Goal: Task Accomplishment & Management: Complete application form

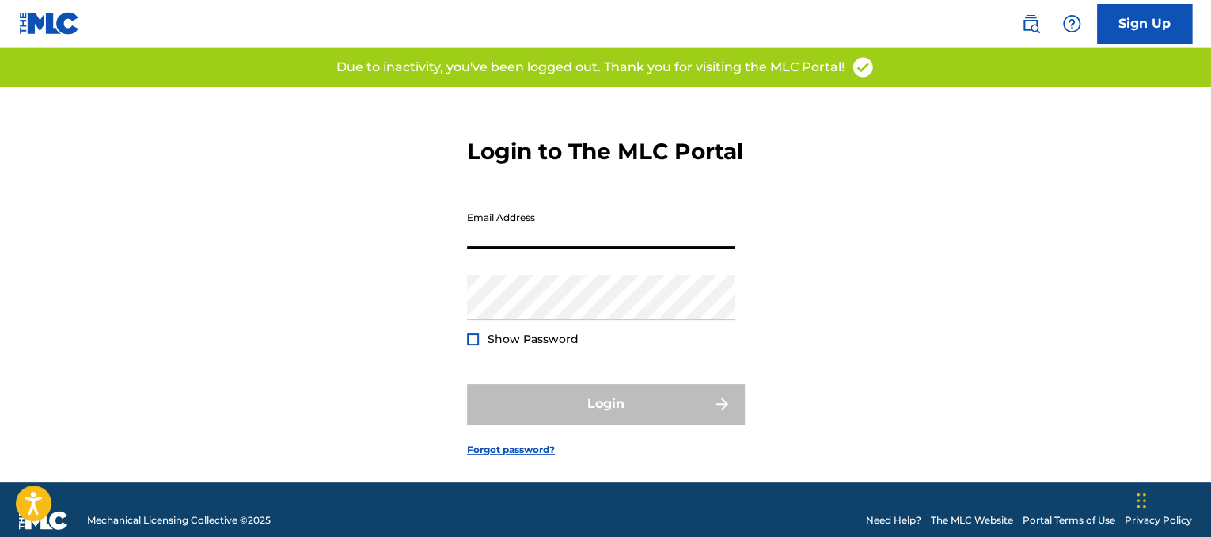
click at [481, 249] on input "Email Address" at bounding box center [601, 225] width 268 height 45
type input "[EMAIL_ADDRESS][DOMAIN_NAME]"
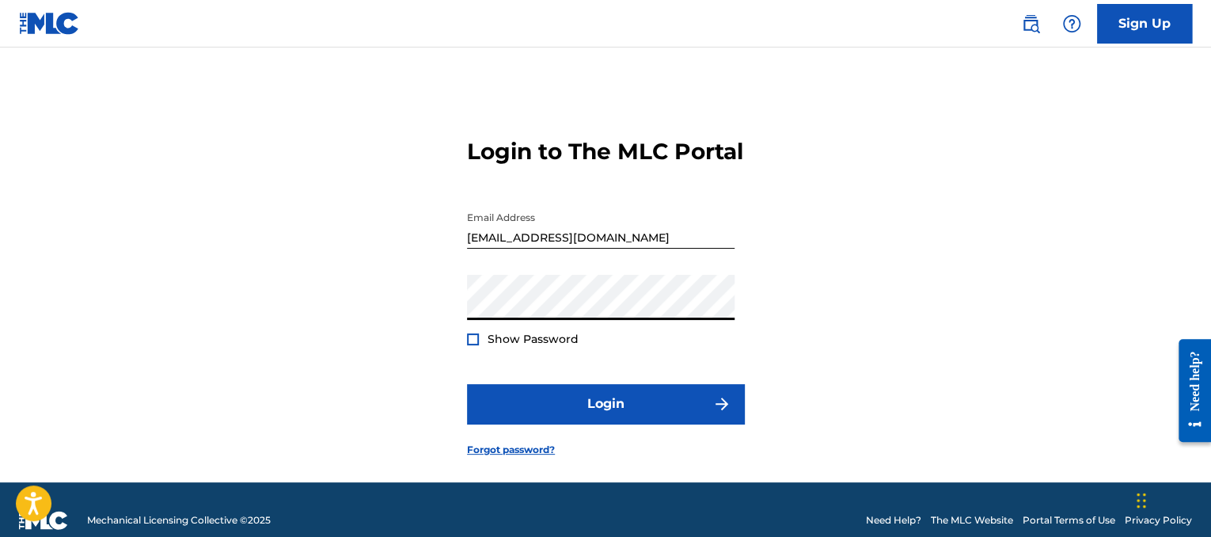
click at [481, 347] on div "Show Password" at bounding box center [523, 339] width 112 height 16
click at [475, 345] on div at bounding box center [473, 339] width 12 height 12
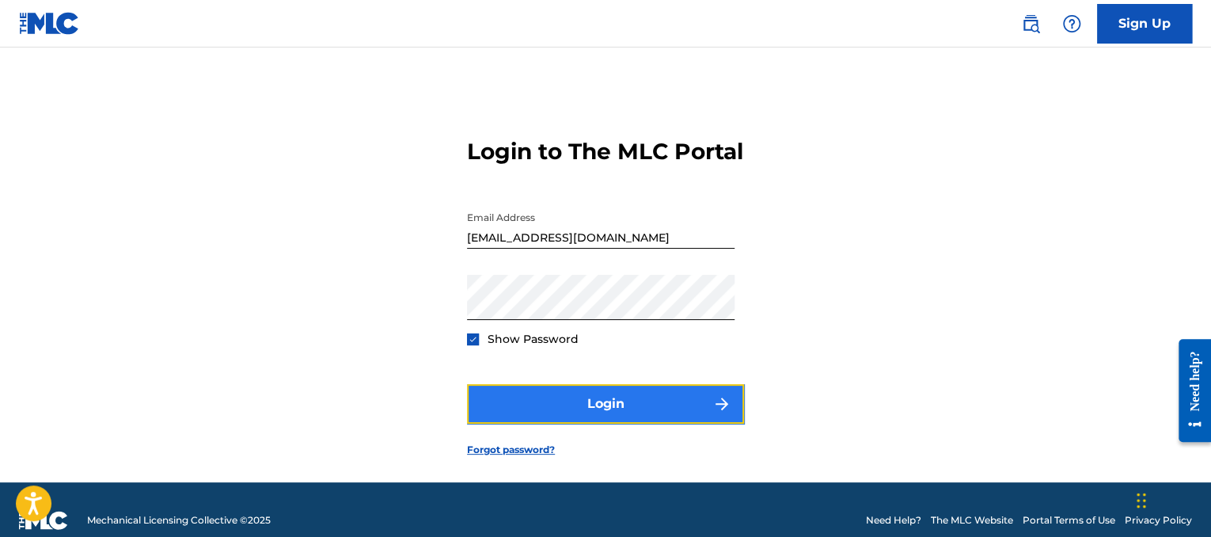
click at [674, 424] on button "Login" at bounding box center [605, 404] width 277 height 40
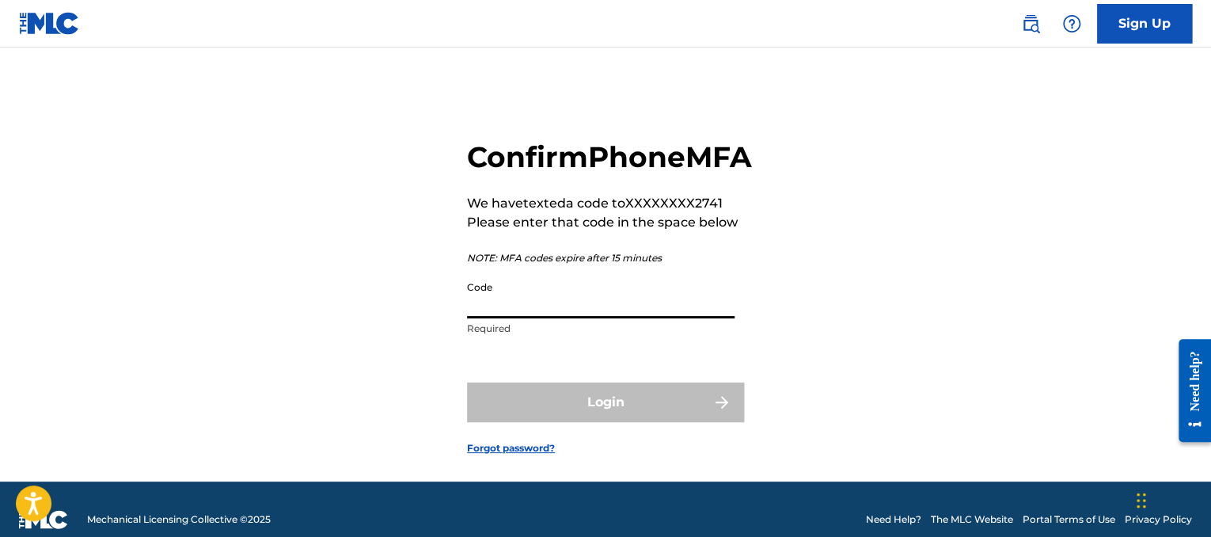
click at [643, 318] on input "Code" at bounding box center [601, 295] width 268 height 45
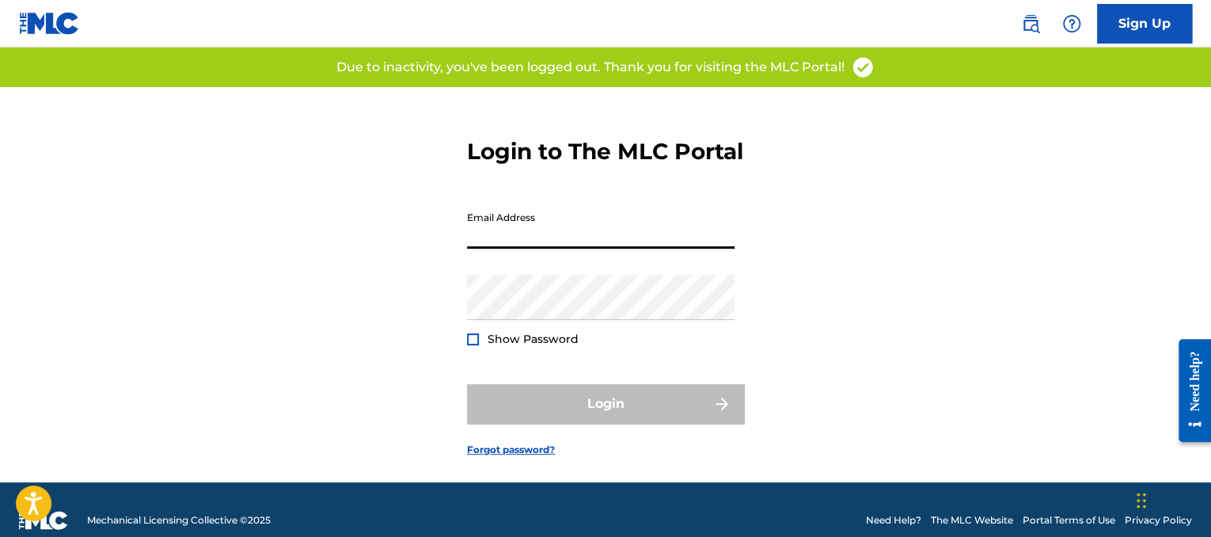
click at [567, 249] on input "Email Address" at bounding box center [601, 225] width 268 height 45
type input "[EMAIL_ADDRESS][DOMAIN_NAME]"
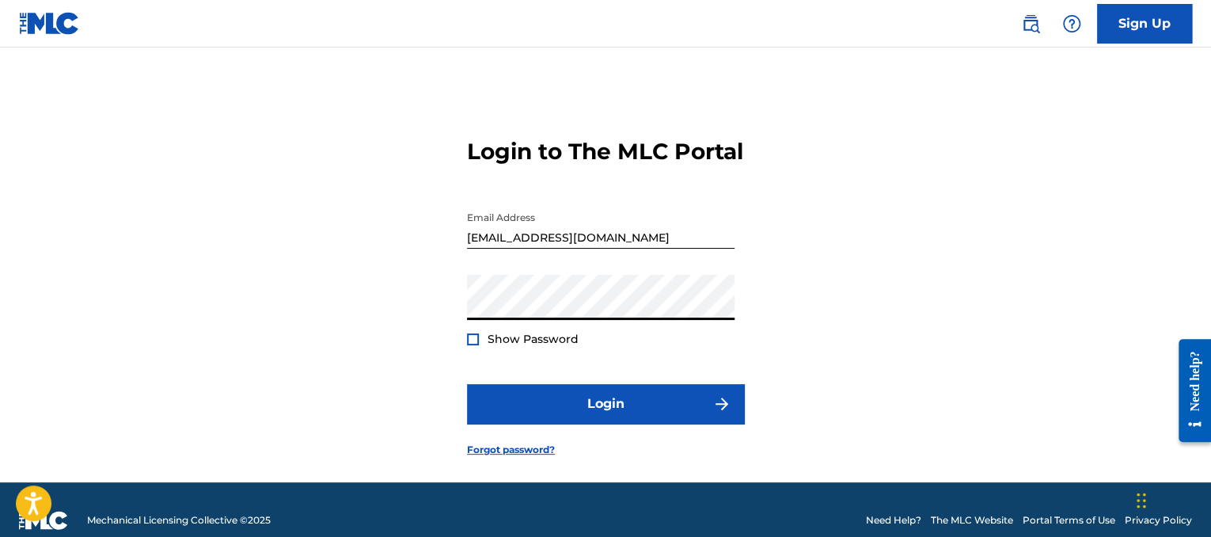
click at [467, 384] on button "Login" at bounding box center [605, 404] width 277 height 40
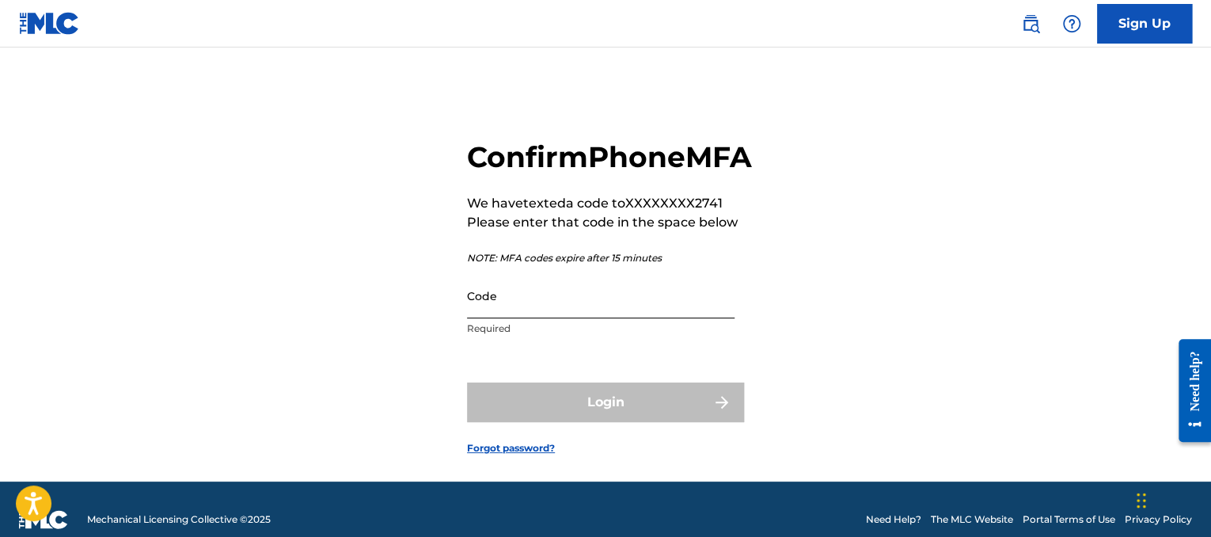
click at [555, 318] on input "Code" at bounding box center [601, 295] width 268 height 45
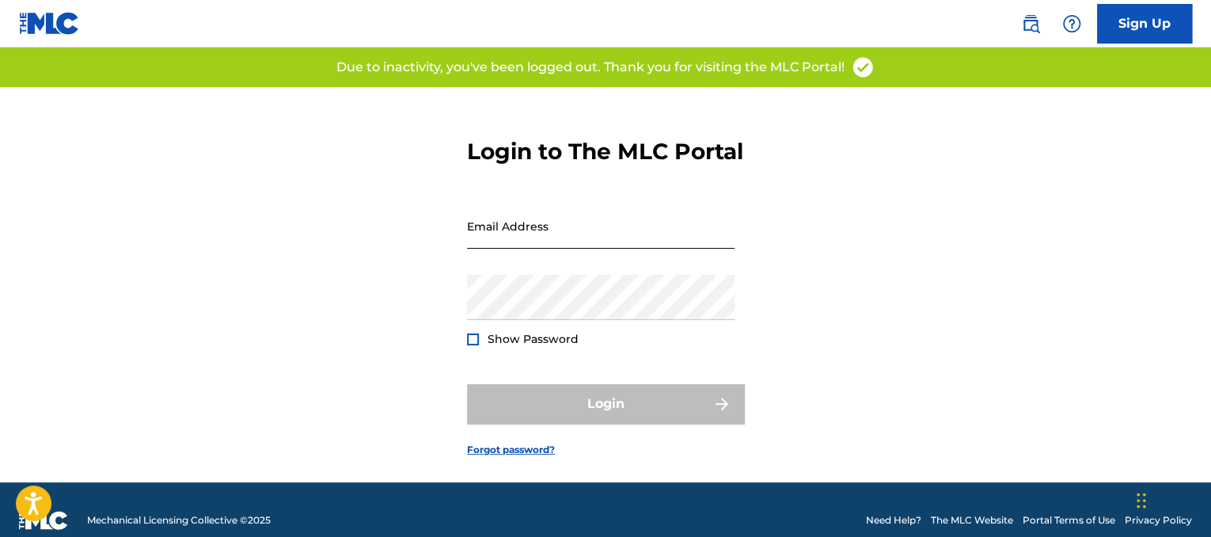
click at [526, 241] on input "Email Address" at bounding box center [601, 225] width 268 height 45
type input "[EMAIL_ADDRESS][DOMAIN_NAME]"
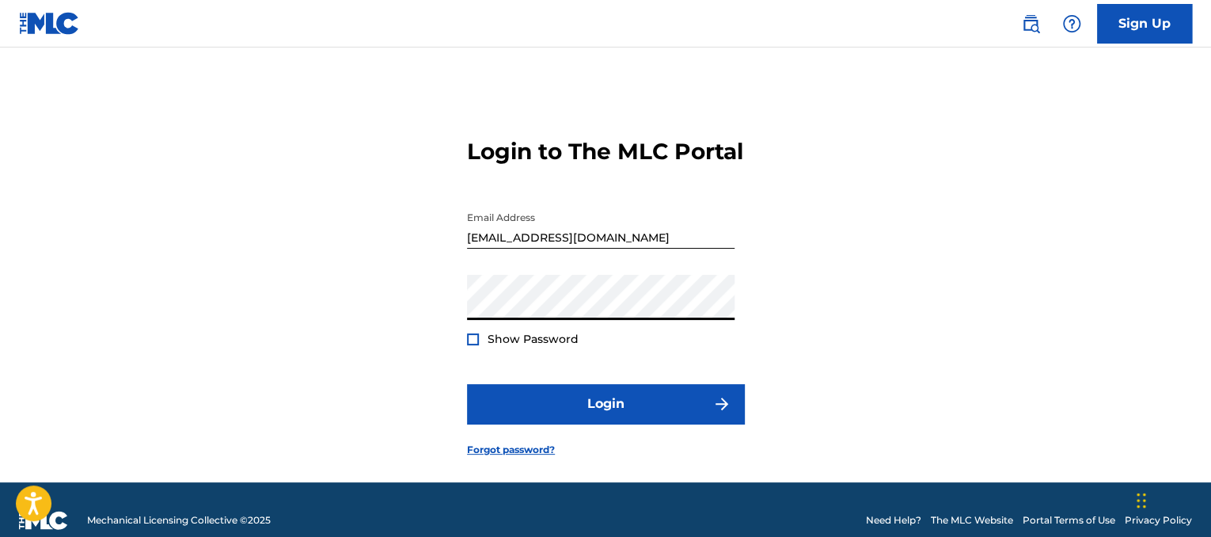
click at [467, 384] on button "Login" at bounding box center [605, 404] width 277 height 40
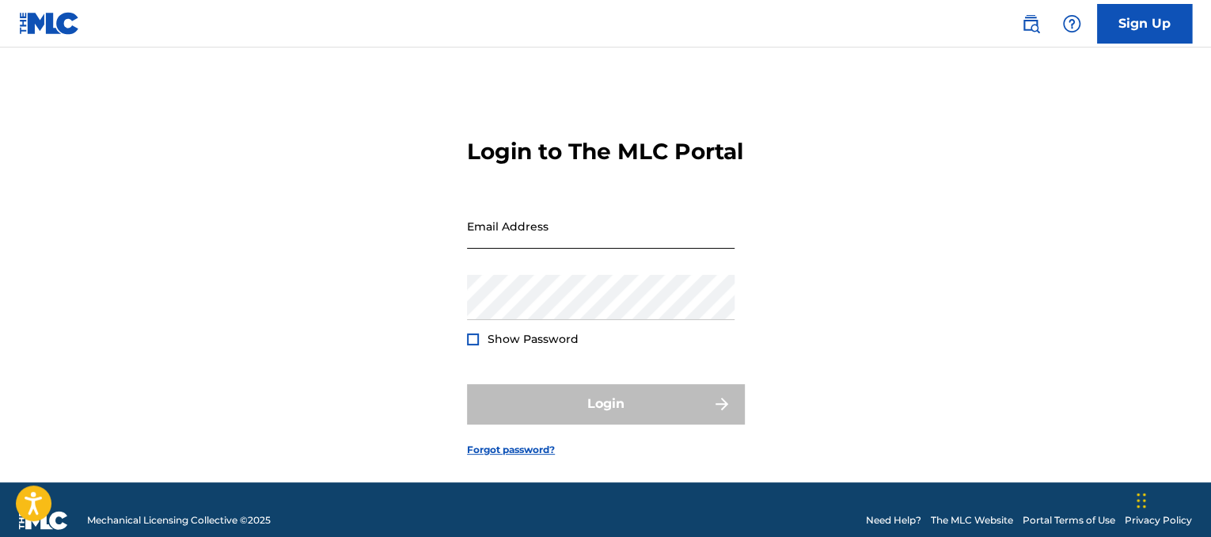
click at [501, 249] on input "Email Address" at bounding box center [601, 225] width 268 height 45
type input "[EMAIL_ADDRESS][DOMAIN_NAME]"
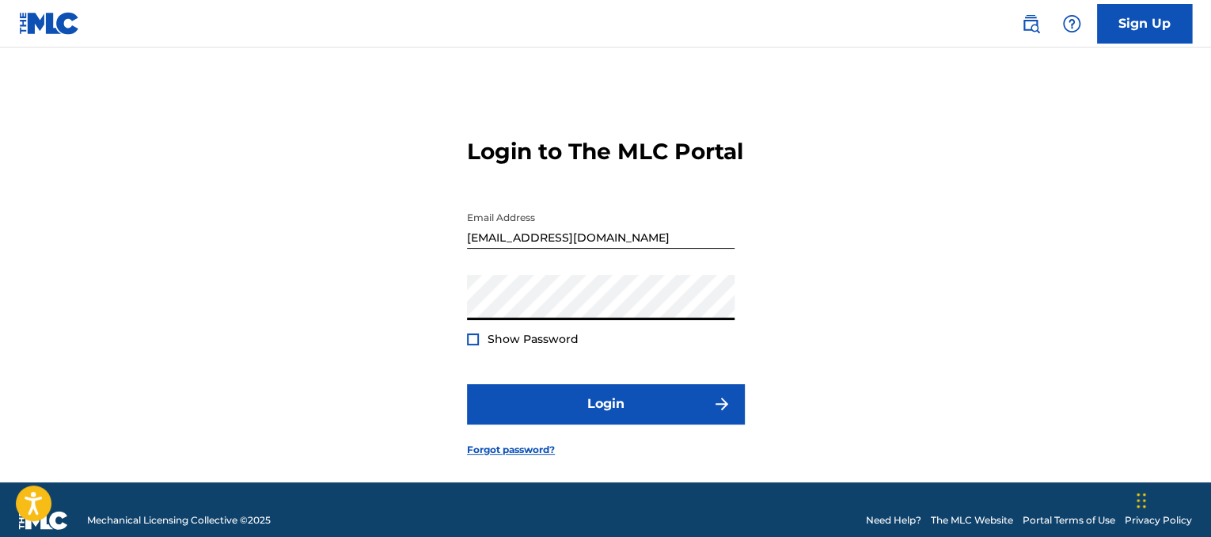
click at [467, 384] on button "Login" at bounding box center [605, 404] width 277 height 40
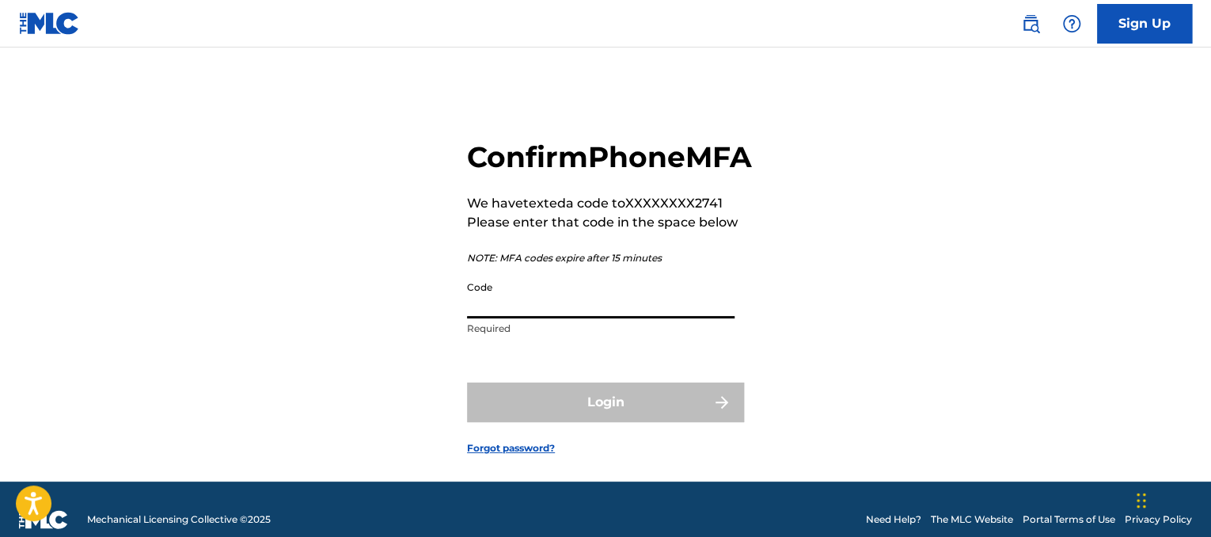
click at [565, 318] on input "Code" at bounding box center [601, 295] width 268 height 45
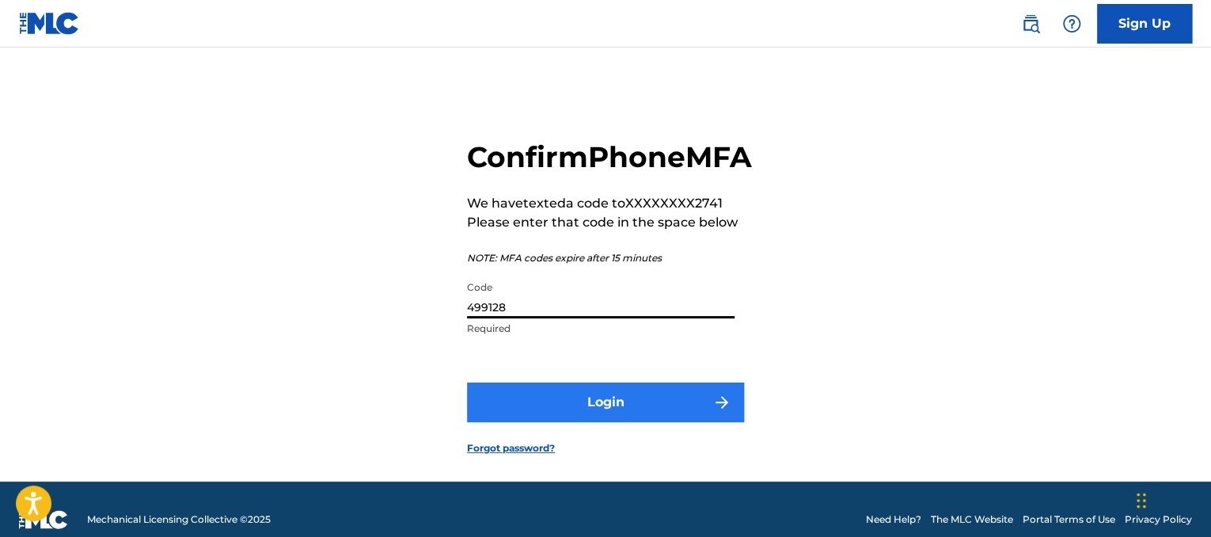
type input "499128"
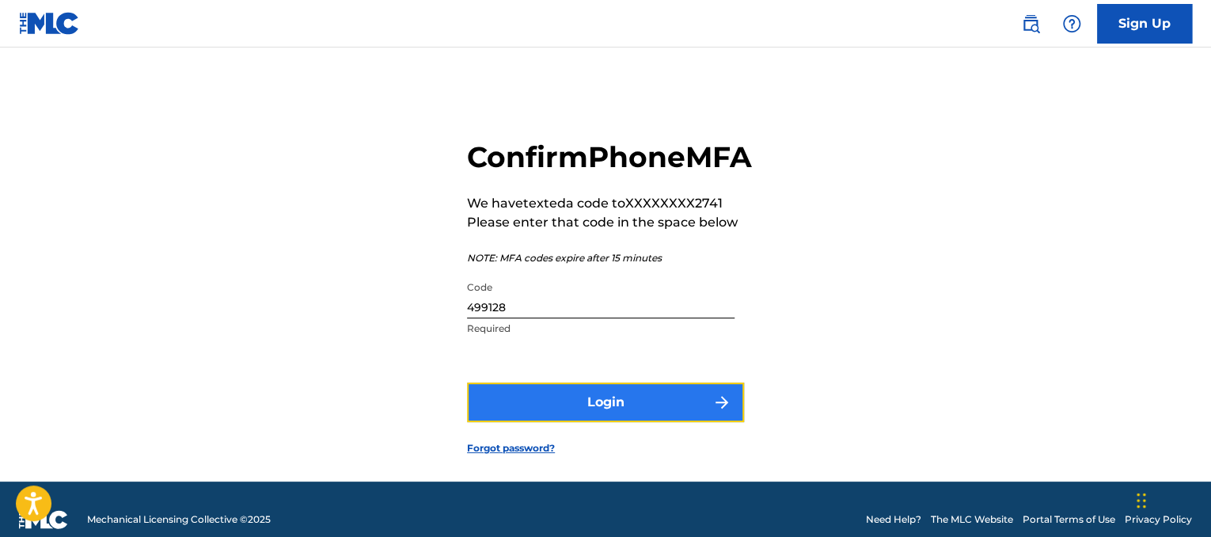
click at [592, 422] on button "Login" at bounding box center [605, 402] width 277 height 40
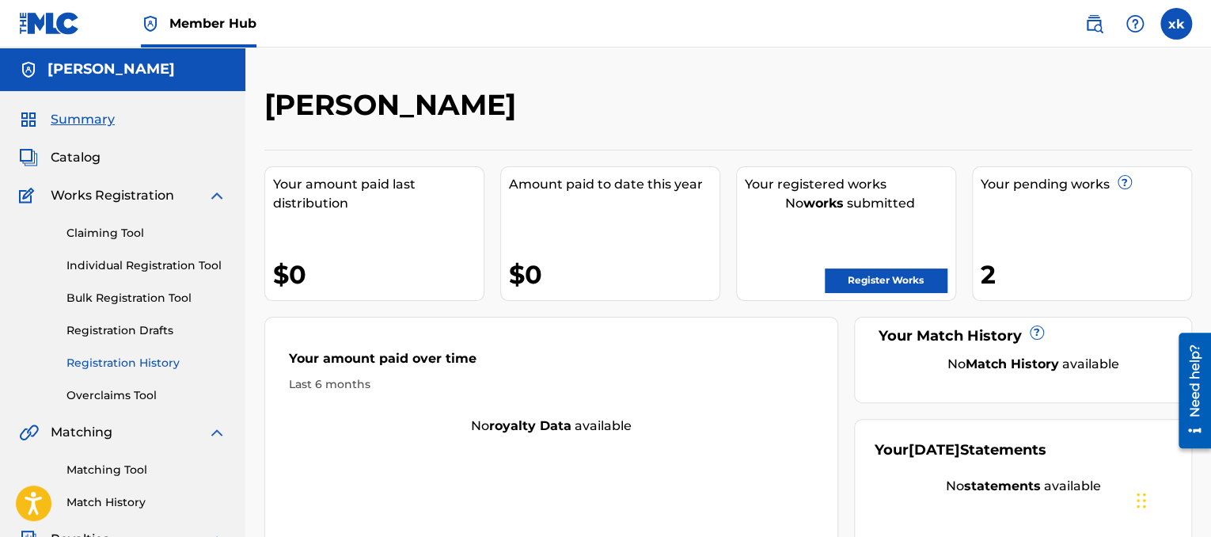
click at [140, 368] on link "Registration History" at bounding box center [147, 363] width 160 height 17
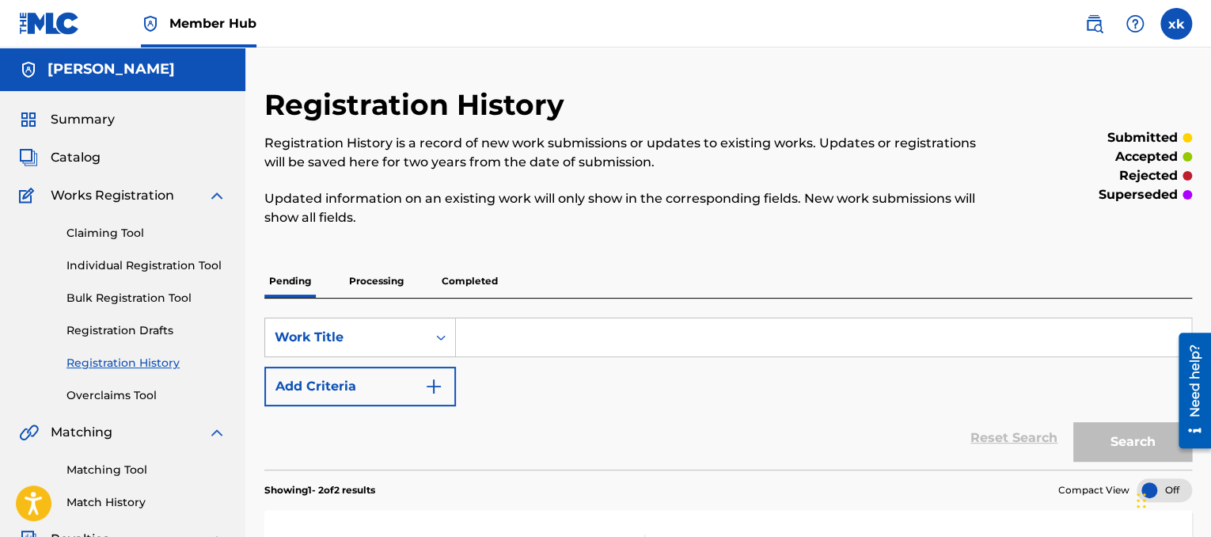
click at [387, 288] on p "Processing" at bounding box center [376, 280] width 64 height 33
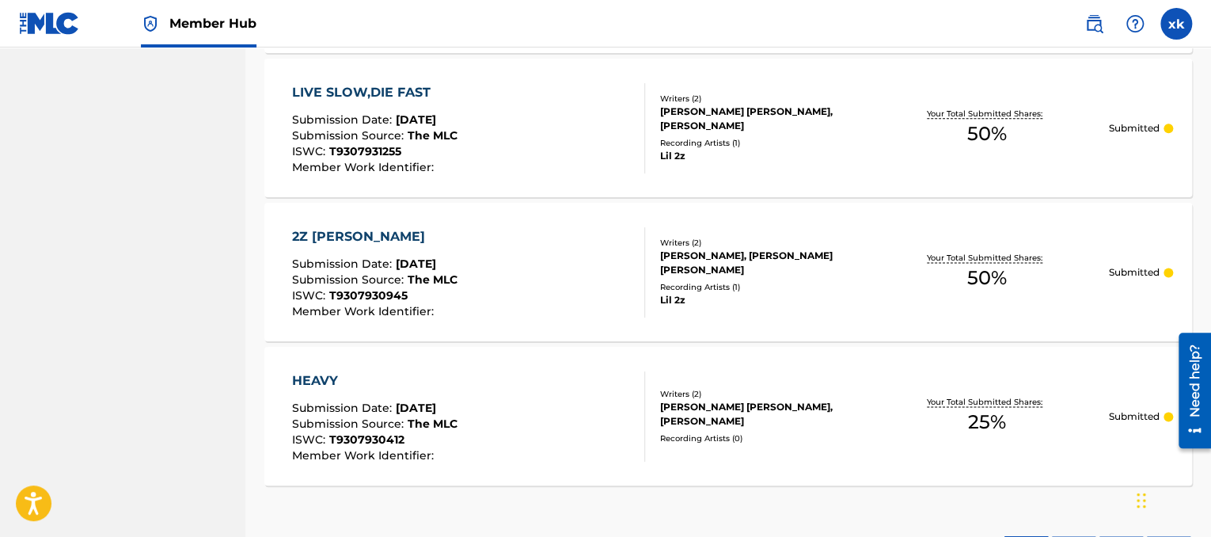
scroll to position [1007, 0]
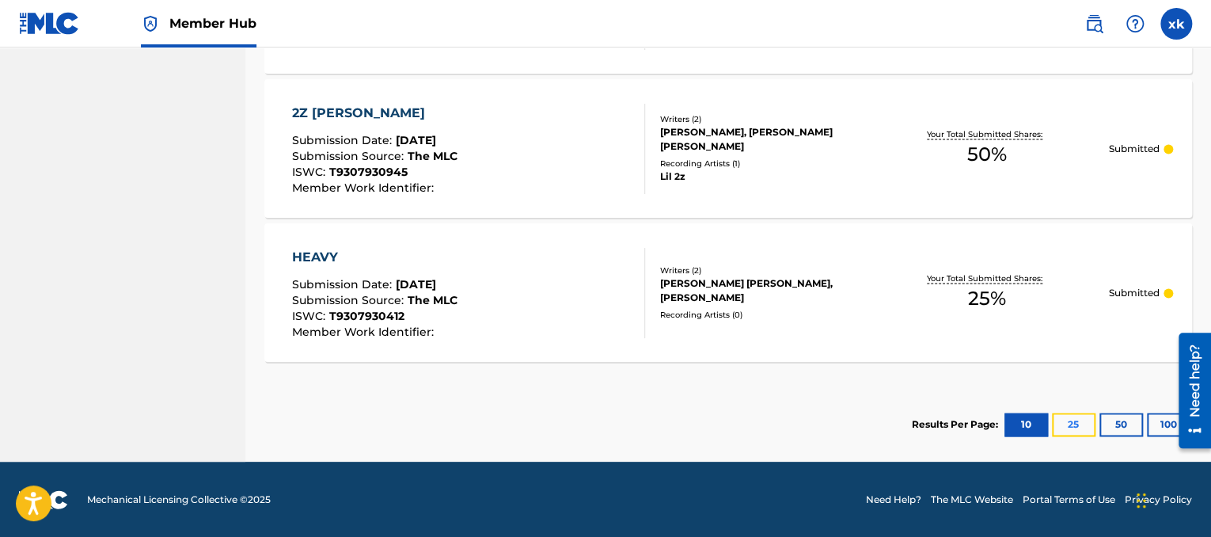
click at [1081, 422] on button "25" at bounding box center [1074, 425] width 44 height 24
click at [1115, 429] on button "50" at bounding box center [1122, 425] width 44 height 24
click at [1036, 420] on button "10" at bounding box center [1027, 425] width 44 height 24
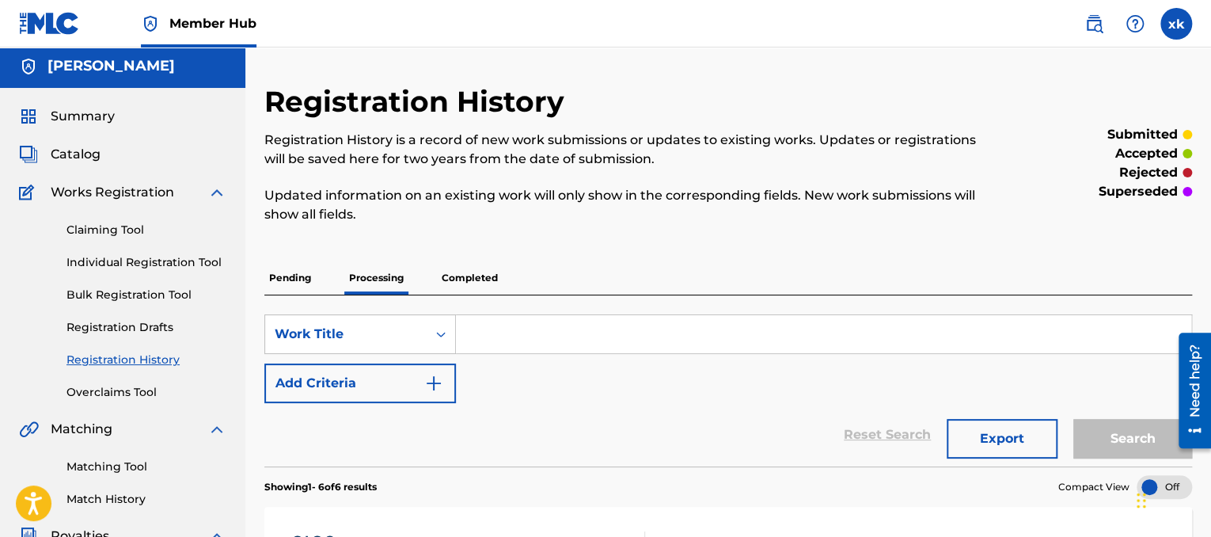
scroll to position [0, 0]
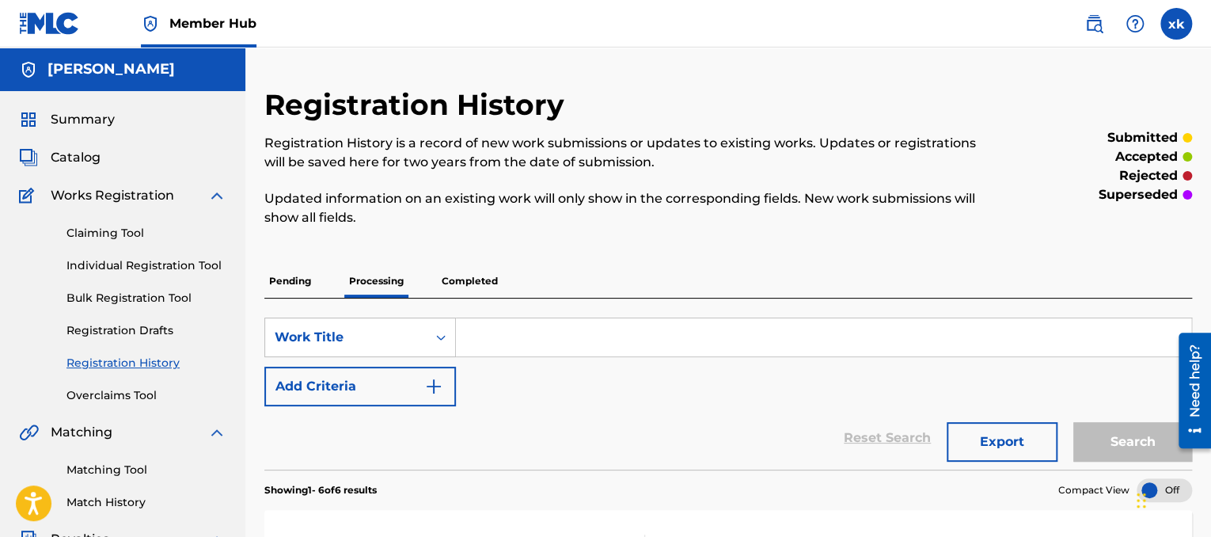
click at [285, 279] on p "Pending" at bounding box center [289, 280] width 51 height 33
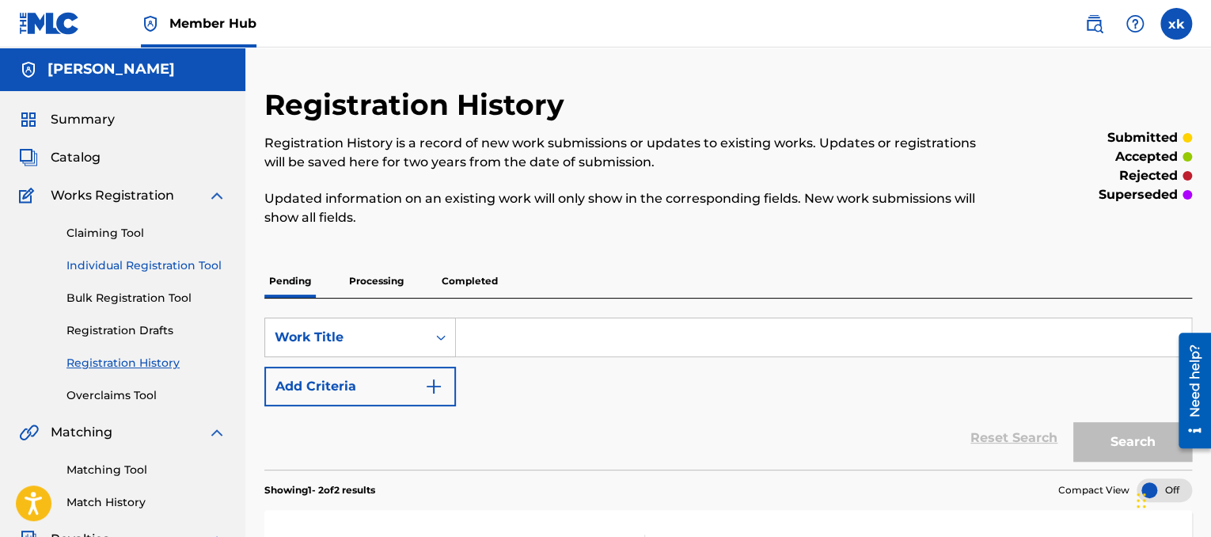
click at [167, 259] on link "Individual Registration Tool" at bounding box center [147, 265] width 160 height 17
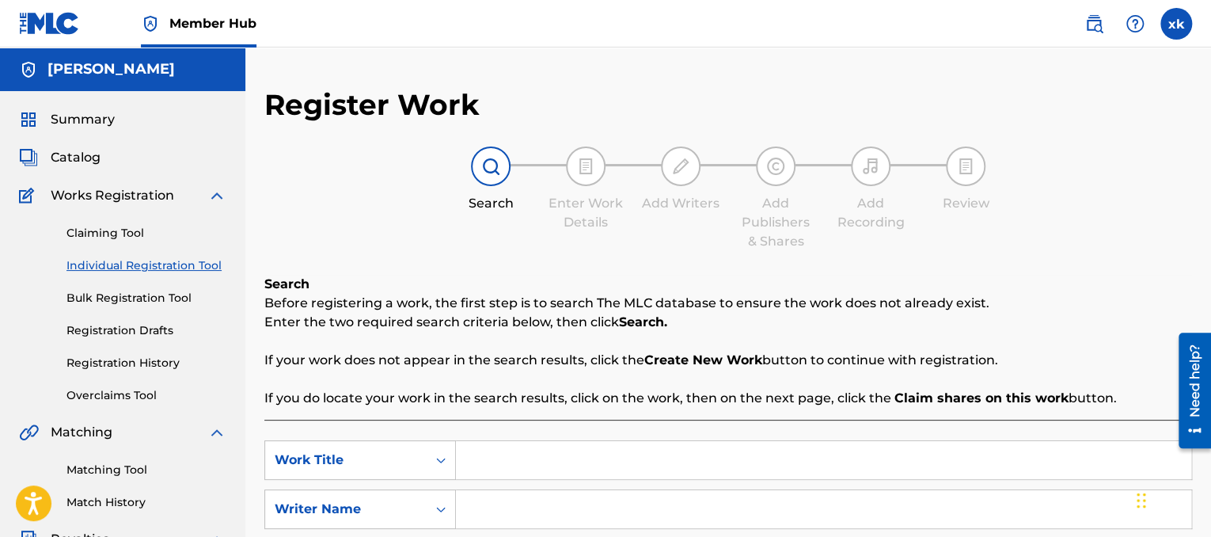
click at [618, 454] on input "Search Form" at bounding box center [824, 460] width 736 height 38
type input "n"
type input "Noboby"
click at [557, 515] on input "Search Form" at bounding box center [824, 509] width 736 height 38
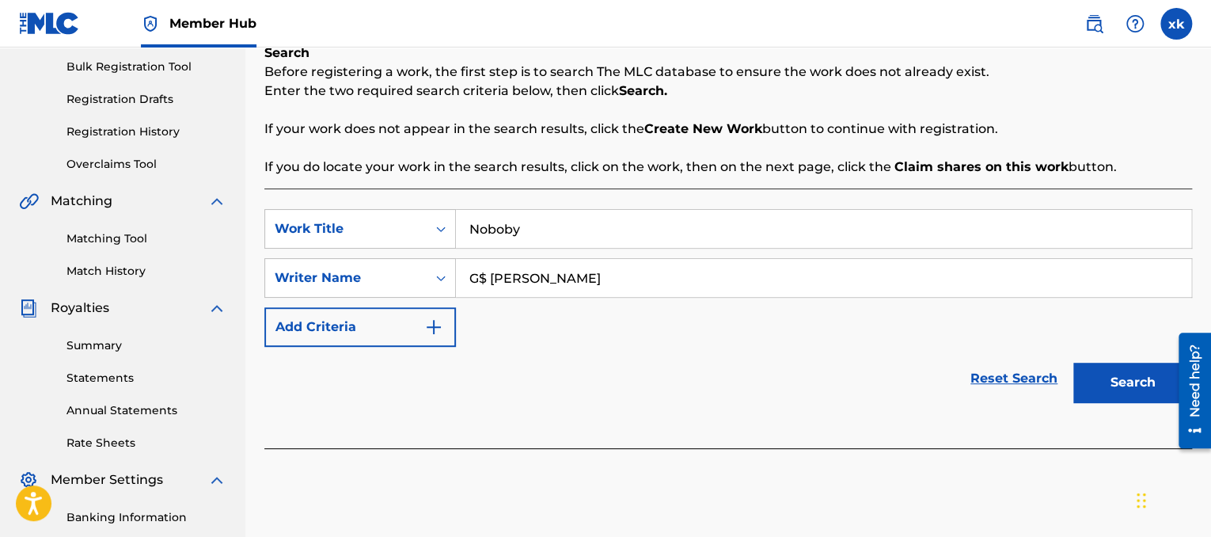
scroll to position [234, 0]
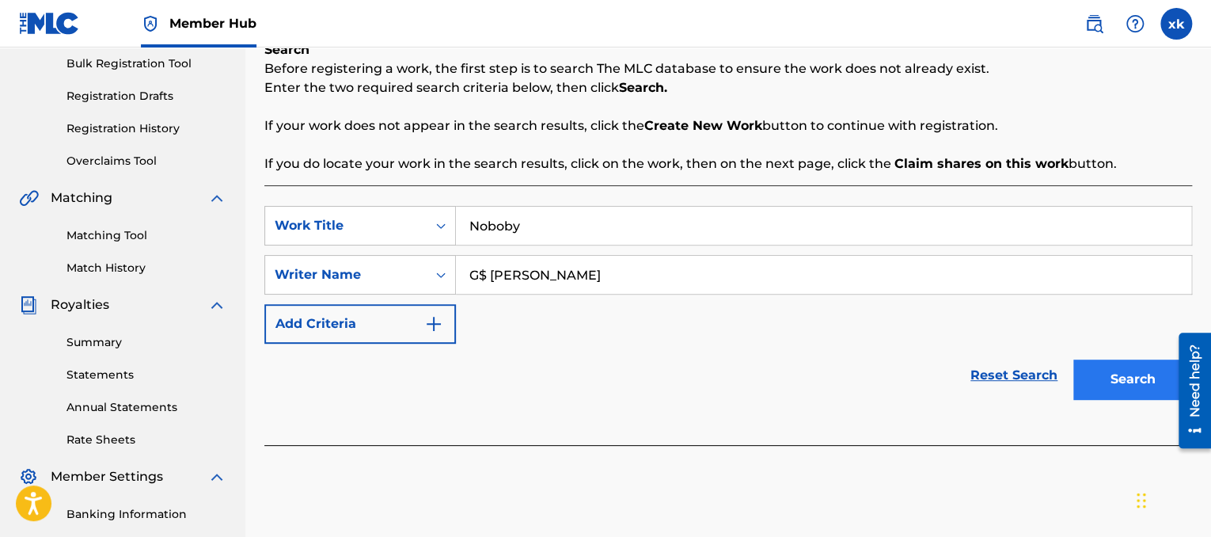
type input "G$ Lil ronnie"
click at [1121, 378] on button "Search" at bounding box center [1133, 379] width 119 height 40
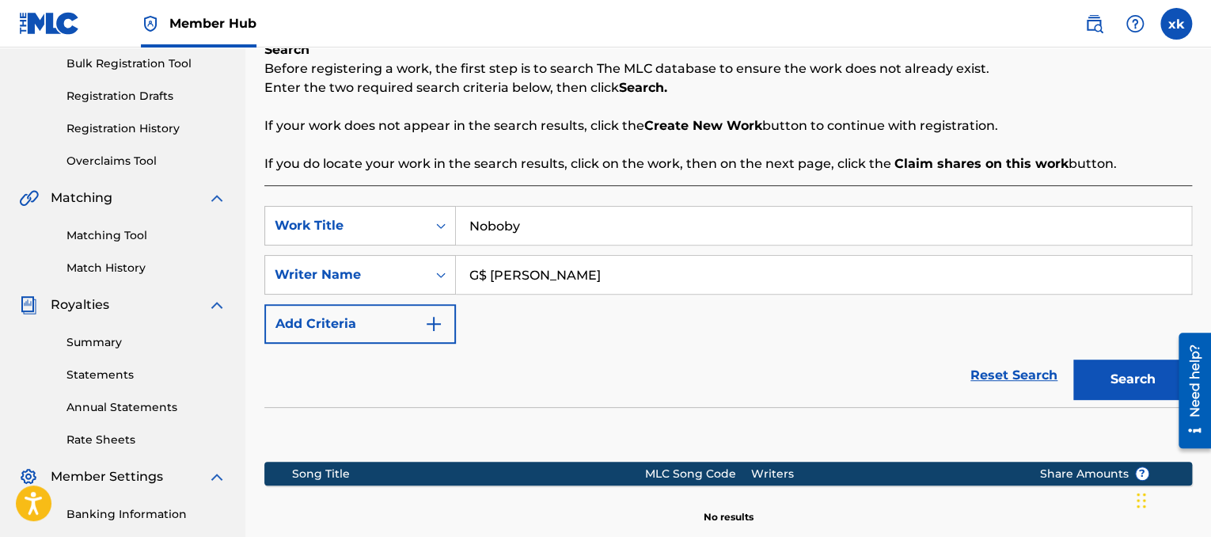
scroll to position [445, 0]
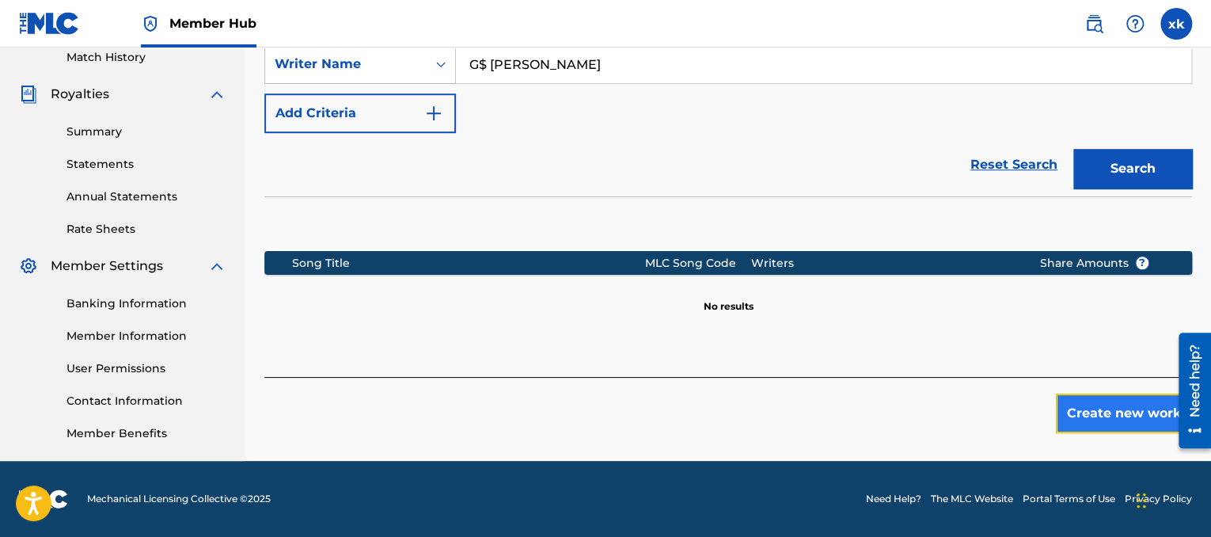
click at [1128, 414] on button "Create new work" at bounding box center [1124, 414] width 136 height 40
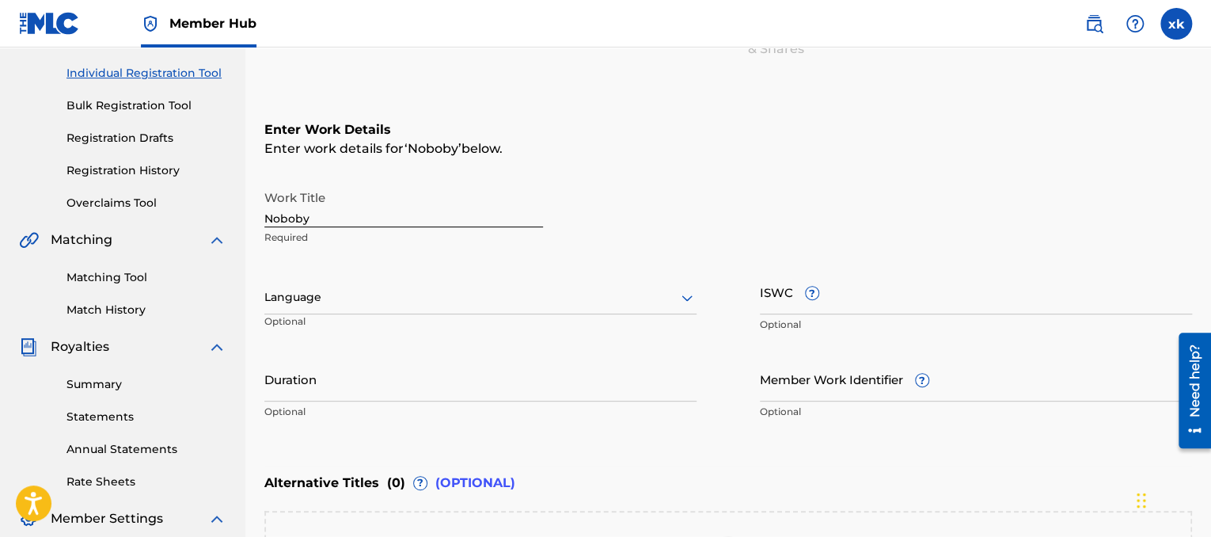
scroll to position [189, 0]
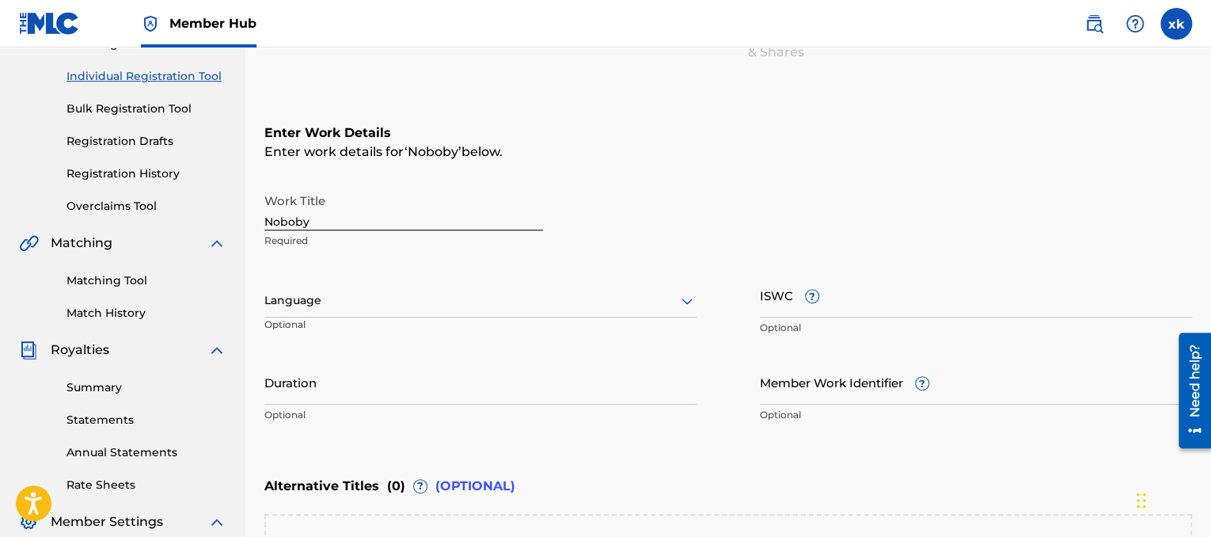
click at [666, 295] on div at bounding box center [480, 301] width 432 height 20
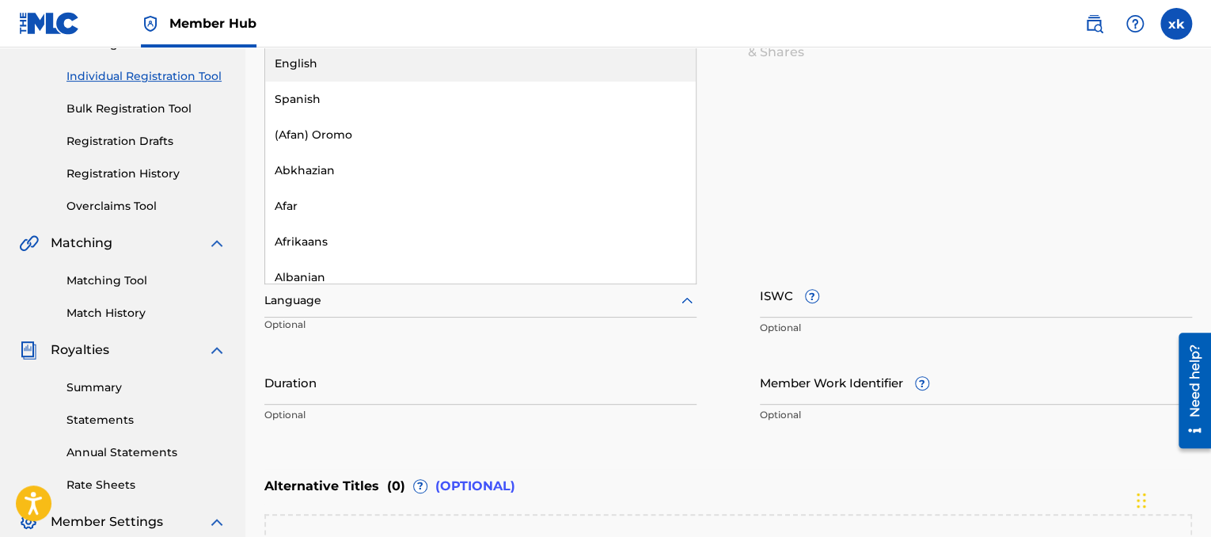
click at [461, 64] on div "English" at bounding box center [480, 64] width 431 height 36
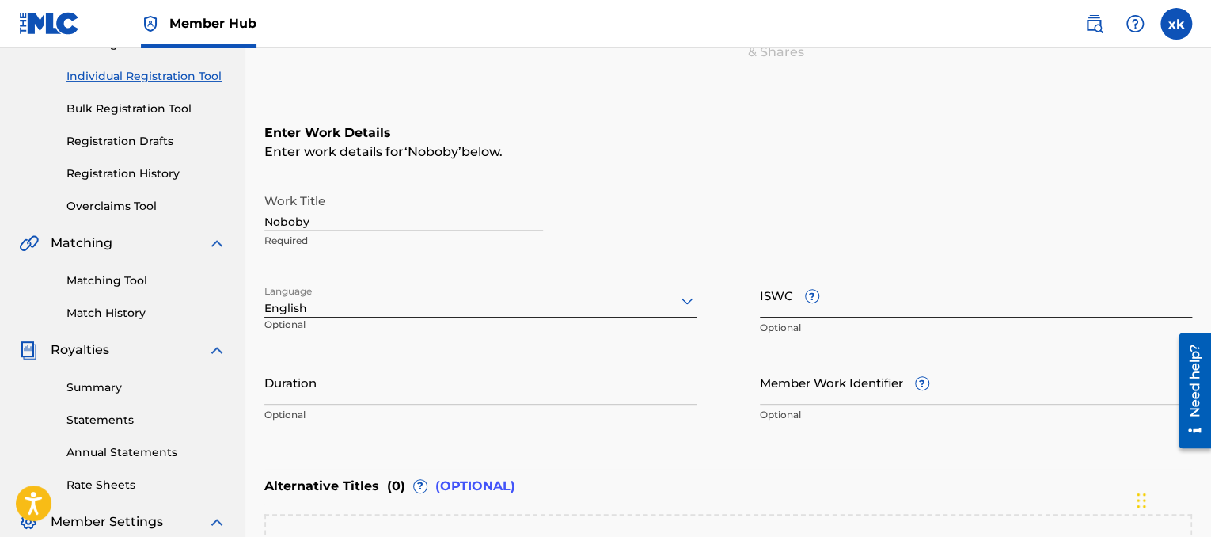
click at [887, 305] on input "ISWC ?" at bounding box center [976, 294] width 432 height 45
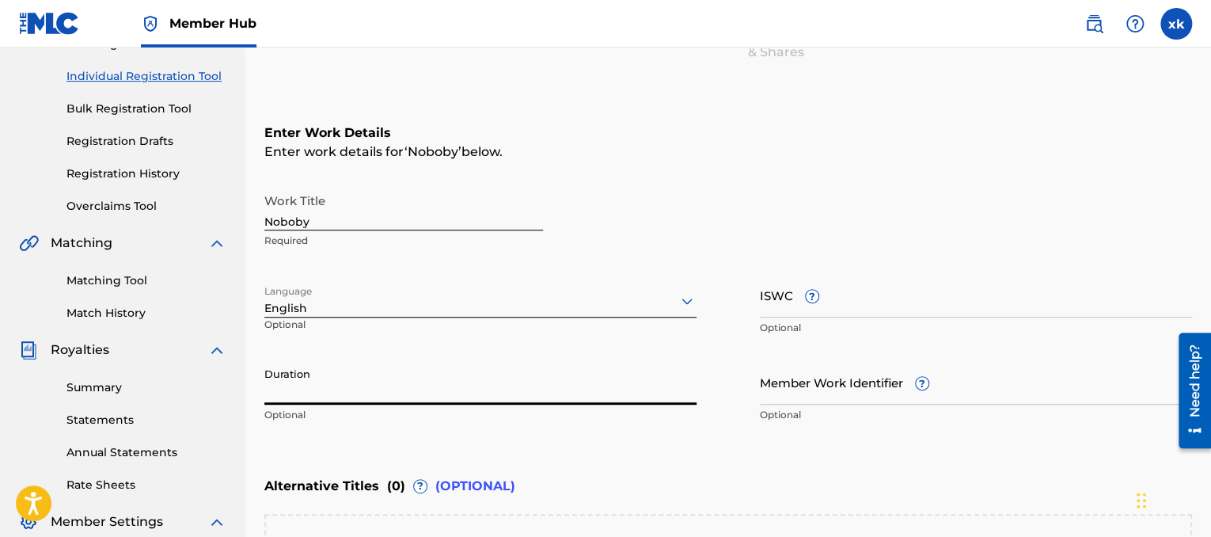
click at [367, 376] on input "Duration" at bounding box center [480, 381] width 432 height 45
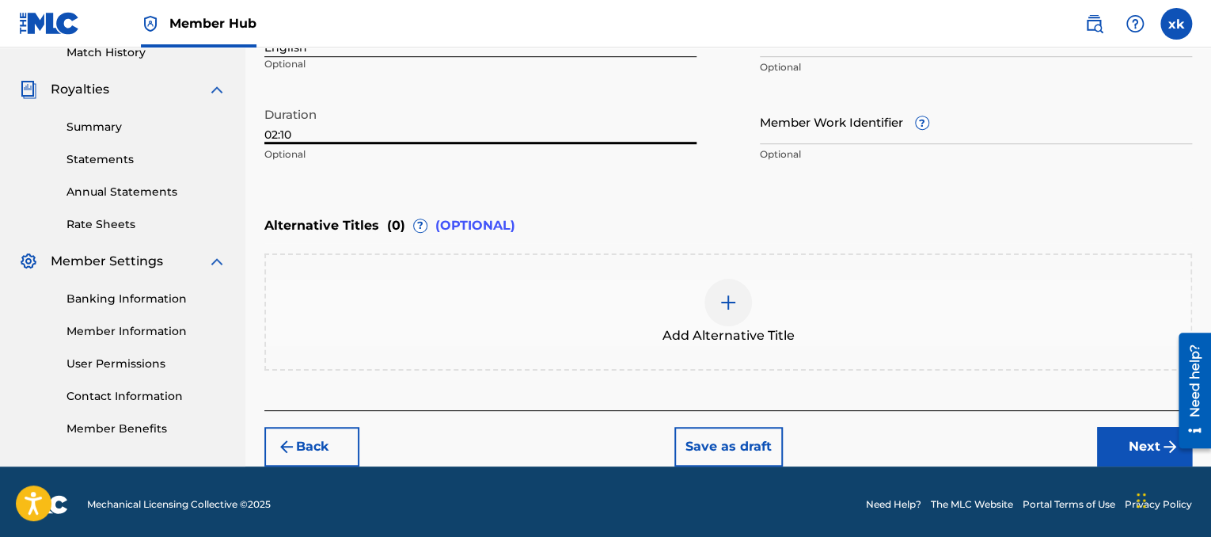
scroll to position [450, 0]
type input "02:10"
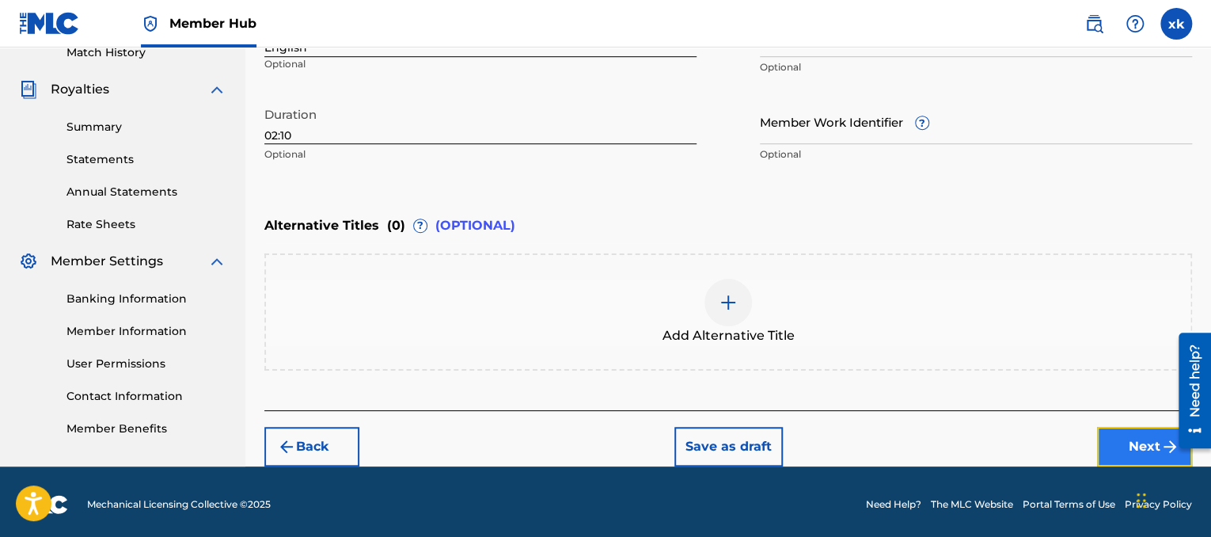
click at [1127, 454] on button "Next" at bounding box center [1144, 447] width 95 height 40
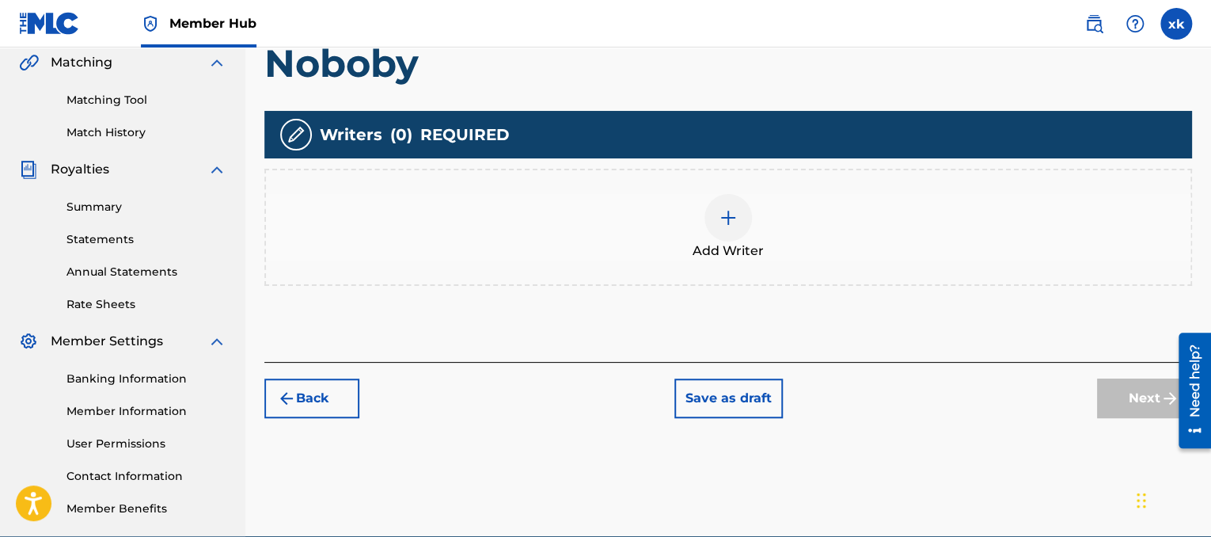
scroll to position [371, 0]
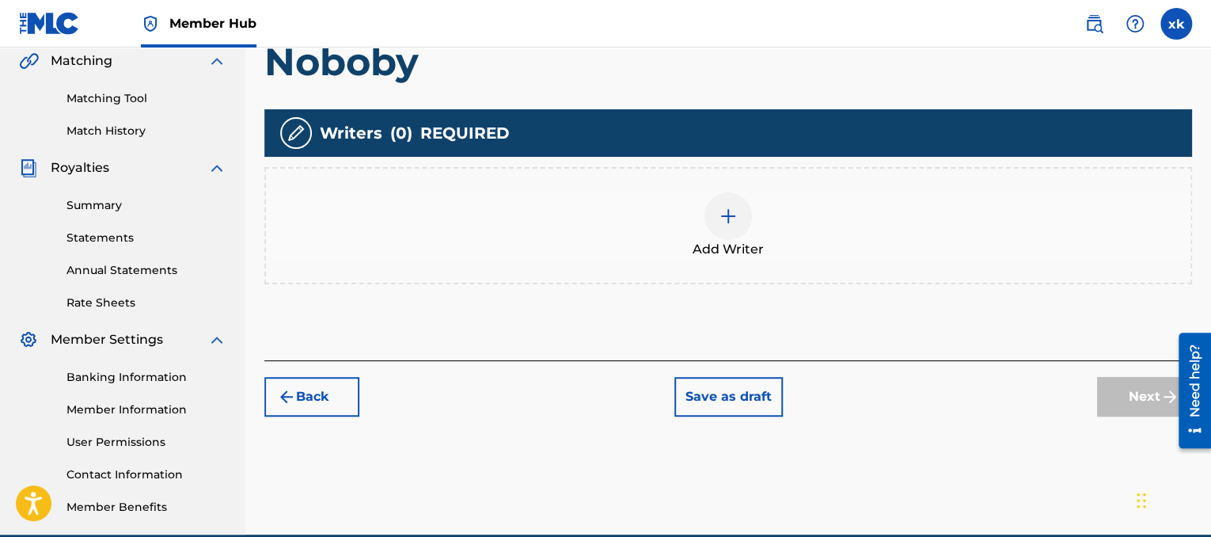
click at [790, 213] on div "Add Writer" at bounding box center [728, 225] width 925 height 67
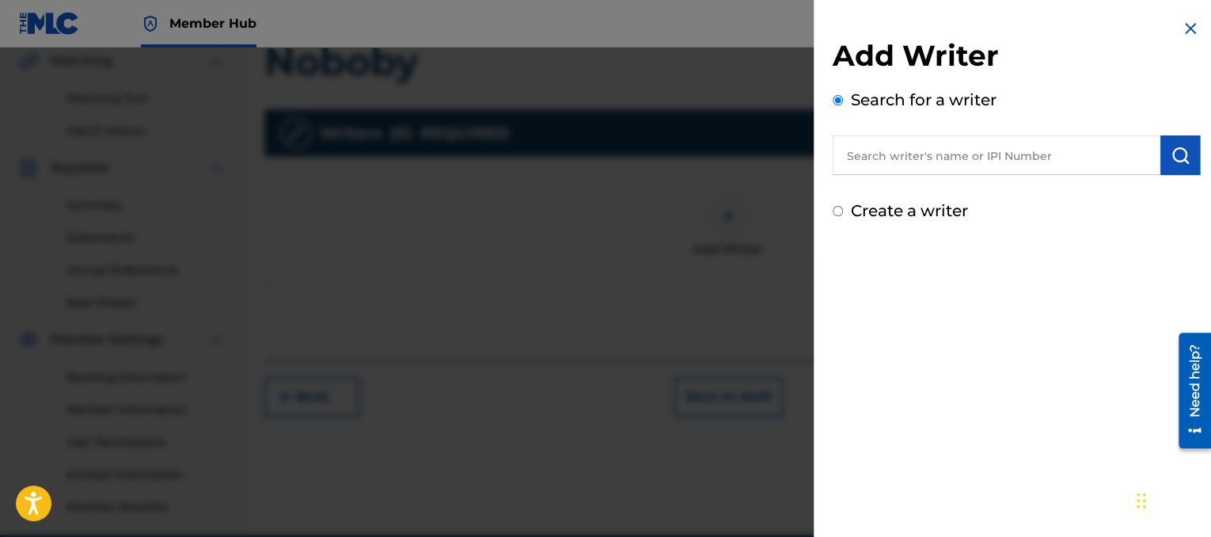
click at [860, 174] on input "text" at bounding box center [997, 155] width 328 height 40
click at [860, 169] on input "text" at bounding box center [997, 155] width 328 height 40
click at [911, 140] on input "text" at bounding box center [997, 155] width 328 height 40
paste input "00873211544"
type input "00873211544"
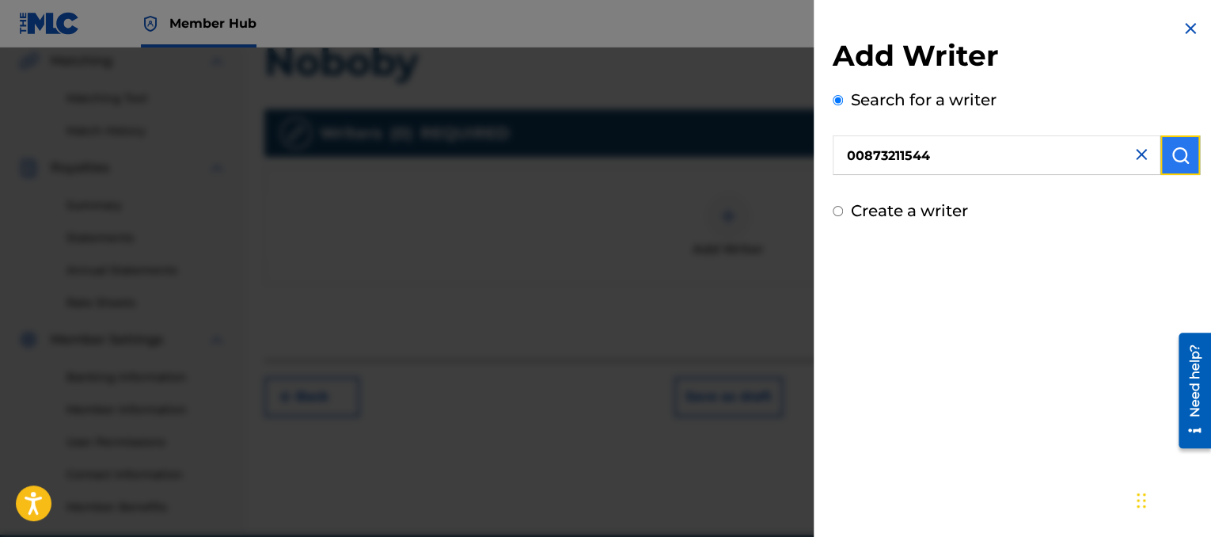
click at [1184, 153] on button "submit" at bounding box center [1181, 155] width 40 height 40
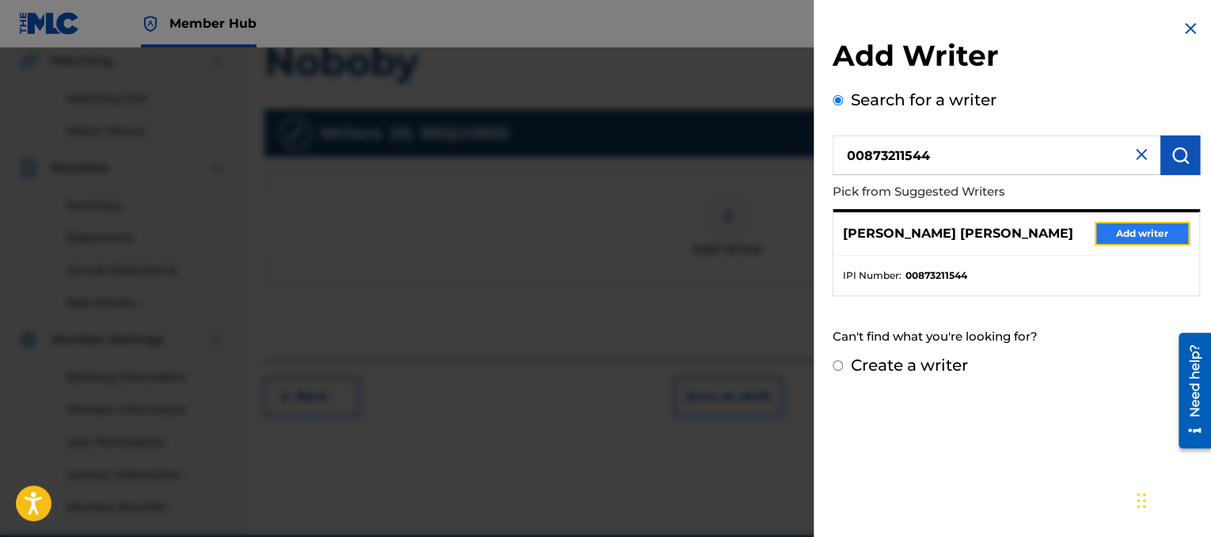
click at [1104, 234] on button "Add writer" at bounding box center [1142, 234] width 95 height 24
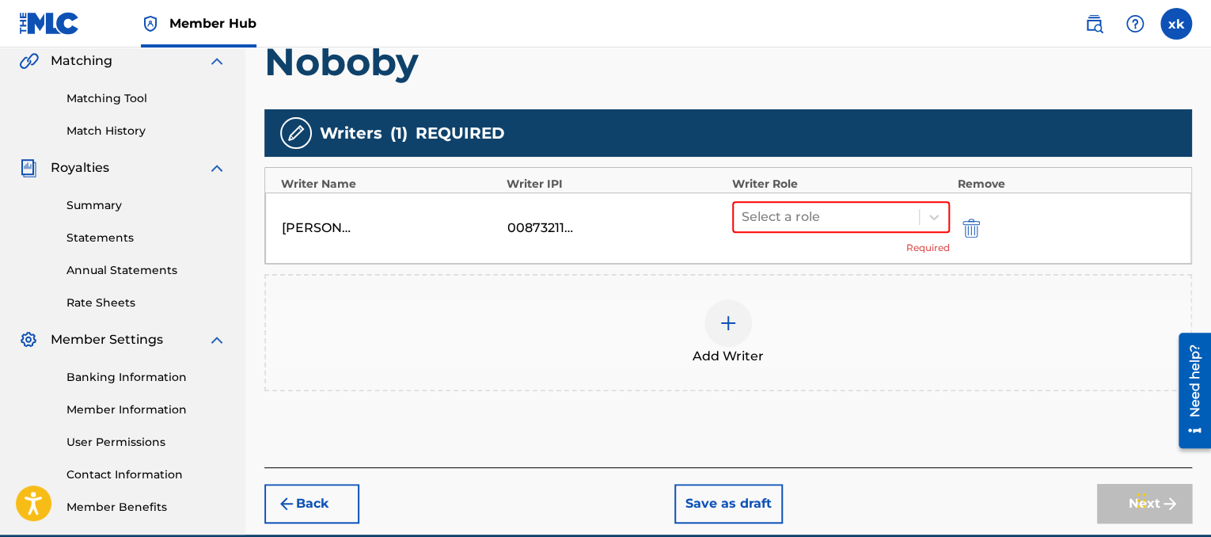
drag, startPoint x: 927, startPoint y: 224, endPoint x: 952, endPoint y: 218, distance: 25.3
click at [952, 218] on div "XAVIER MONTEL II KAISER 00873211544 Select a role Required" at bounding box center [728, 227] width 926 height 71
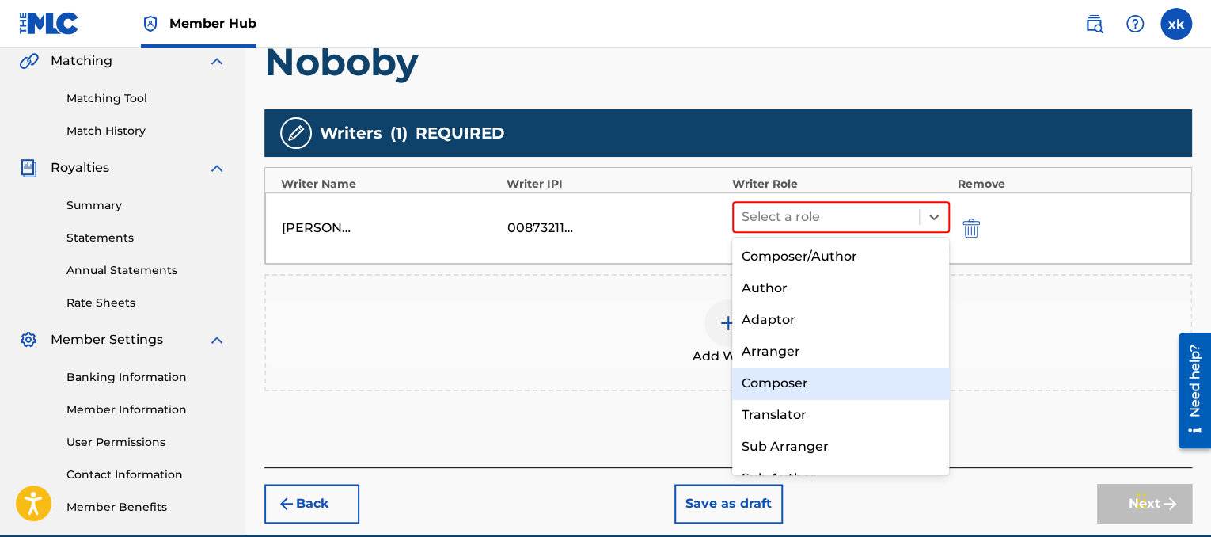
click at [799, 382] on div "Composer" at bounding box center [841, 383] width 218 height 32
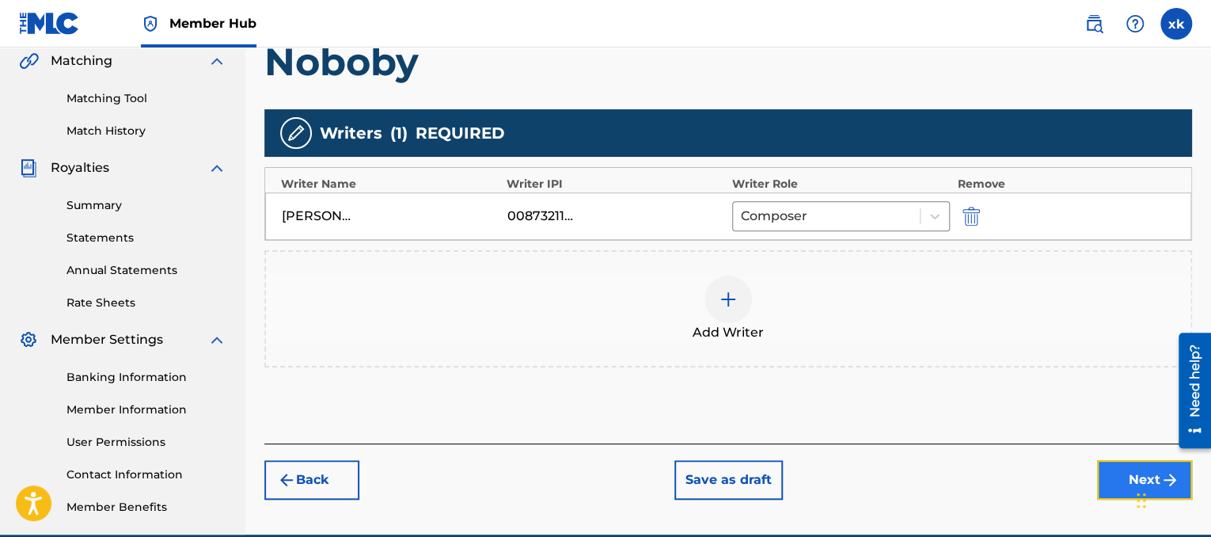
click at [1102, 478] on button "Next" at bounding box center [1144, 480] width 95 height 40
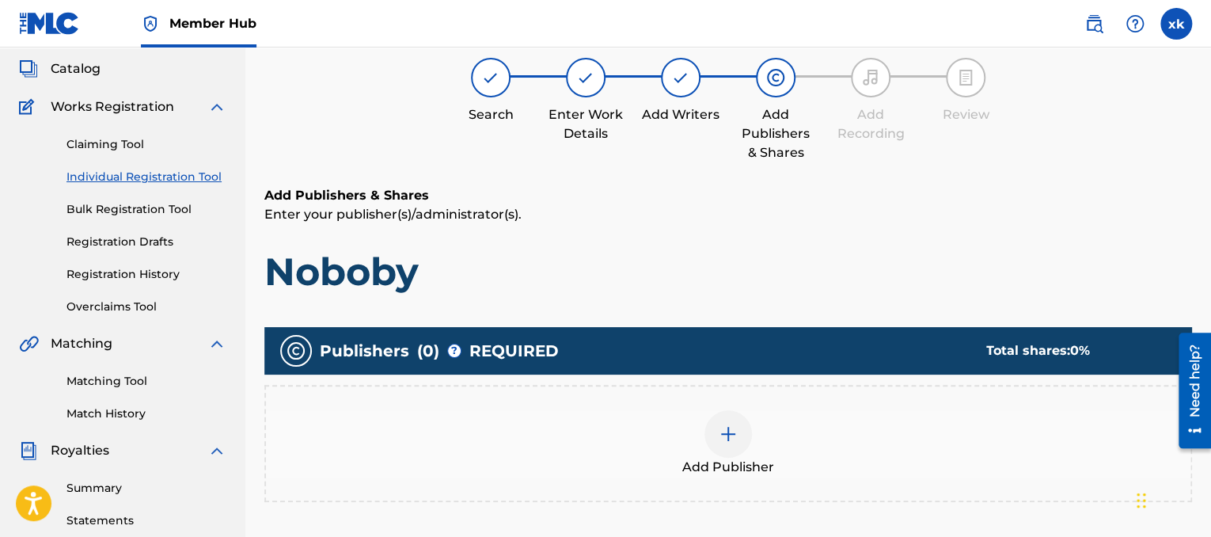
scroll to position [71, 0]
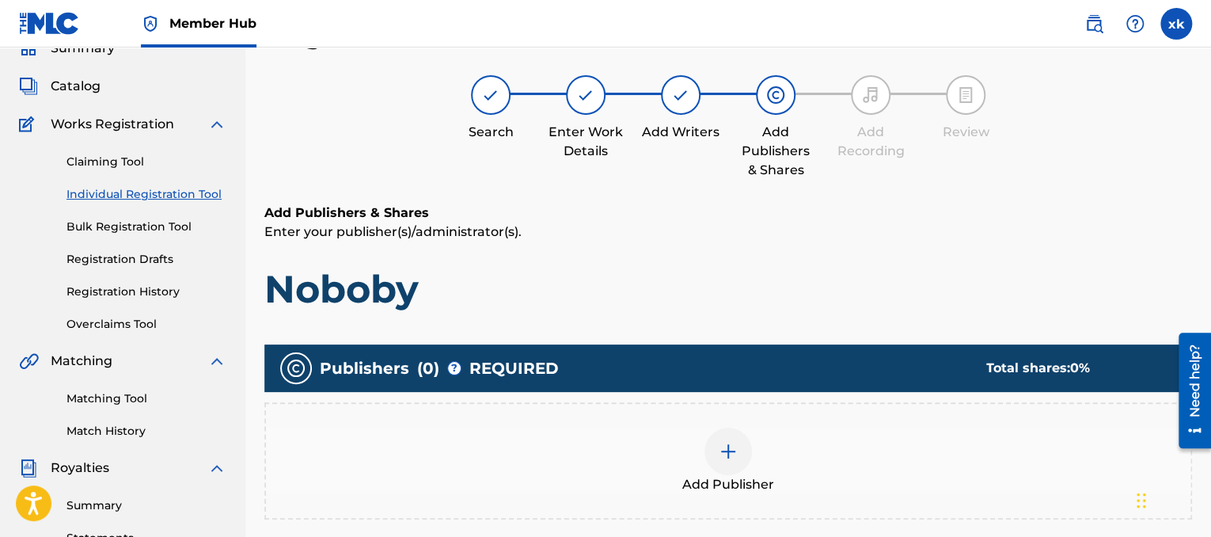
click at [720, 446] on img at bounding box center [728, 451] width 19 height 19
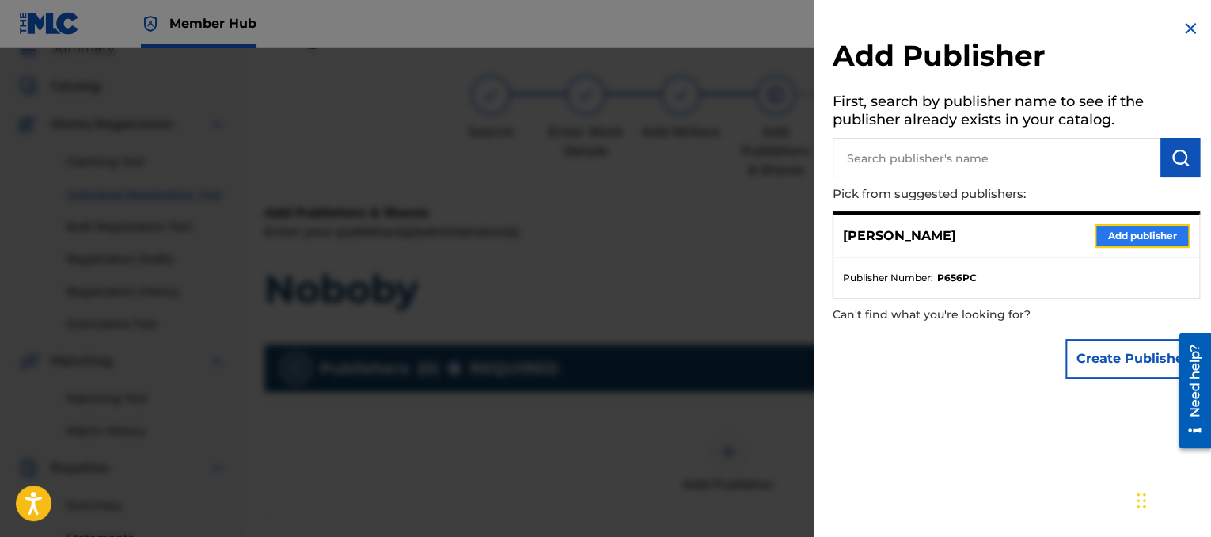
click at [1116, 230] on button "Add publisher" at bounding box center [1142, 236] width 95 height 24
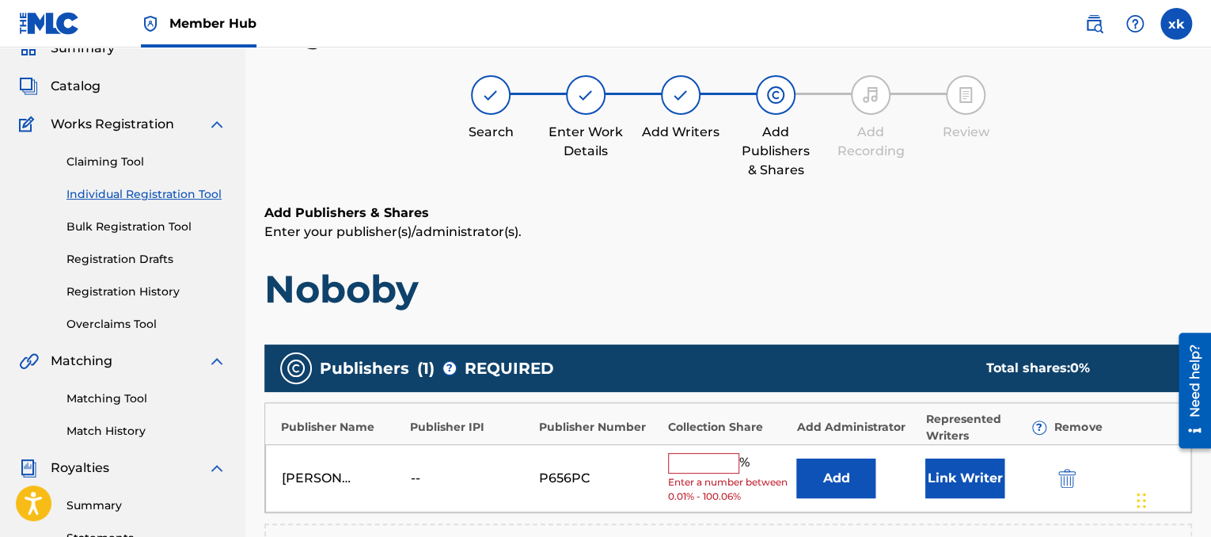
click at [694, 466] on input "text" at bounding box center [703, 463] width 71 height 21
type input "25"
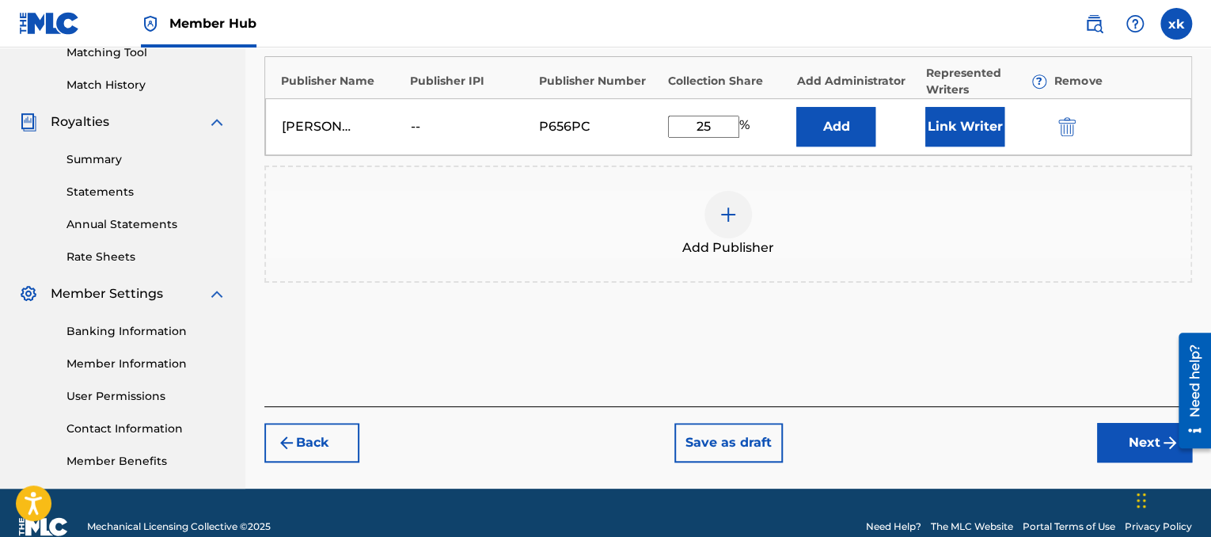
drag, startPoint x: 1215, startPoint y: 135, endPoint x: 40, endPoint y: 2, distance: 1182.6
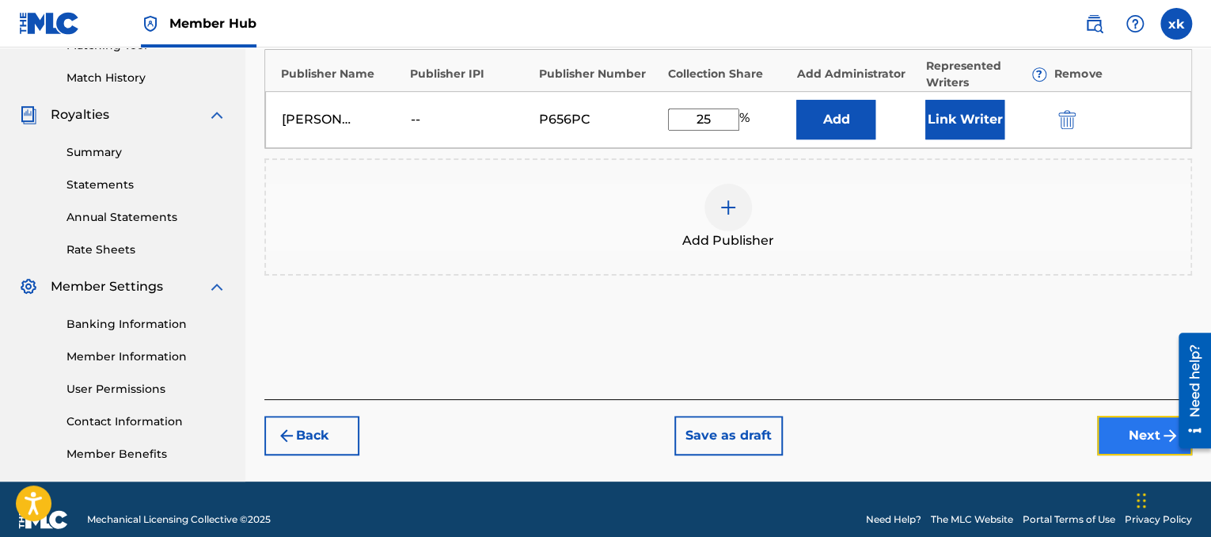
click at [1121, 435] on button "Next" at bounding box center [1144, 436] width 95 height 40
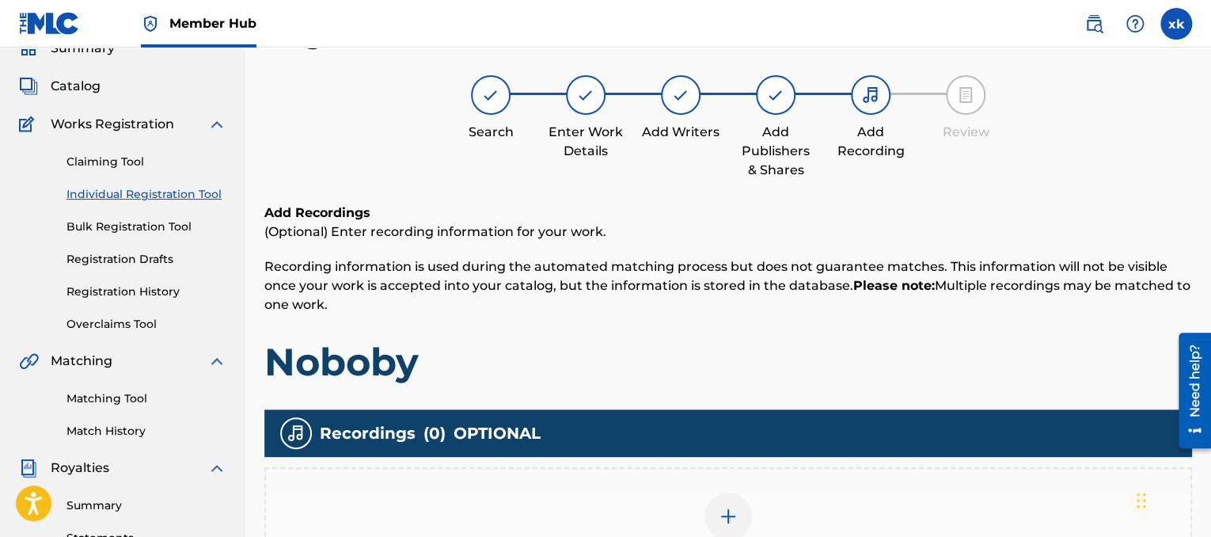
click at [705, 519] on div at bounding box center [729, 516] width 48 height 48
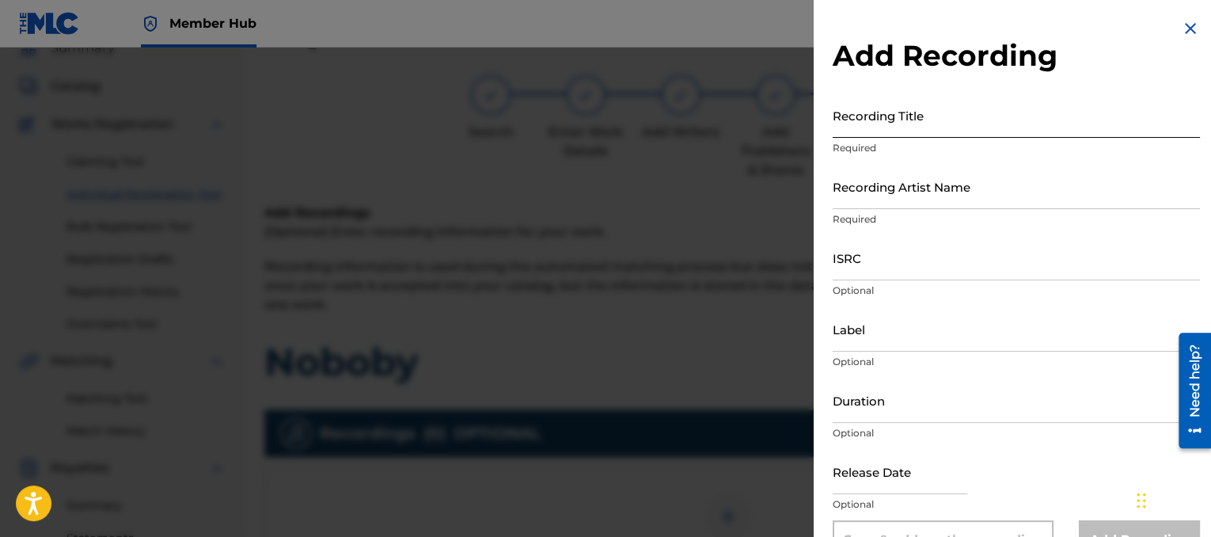
click at [887, 117] on input "Recording Title" at bounding box center [1016, 115] width 367 height 45
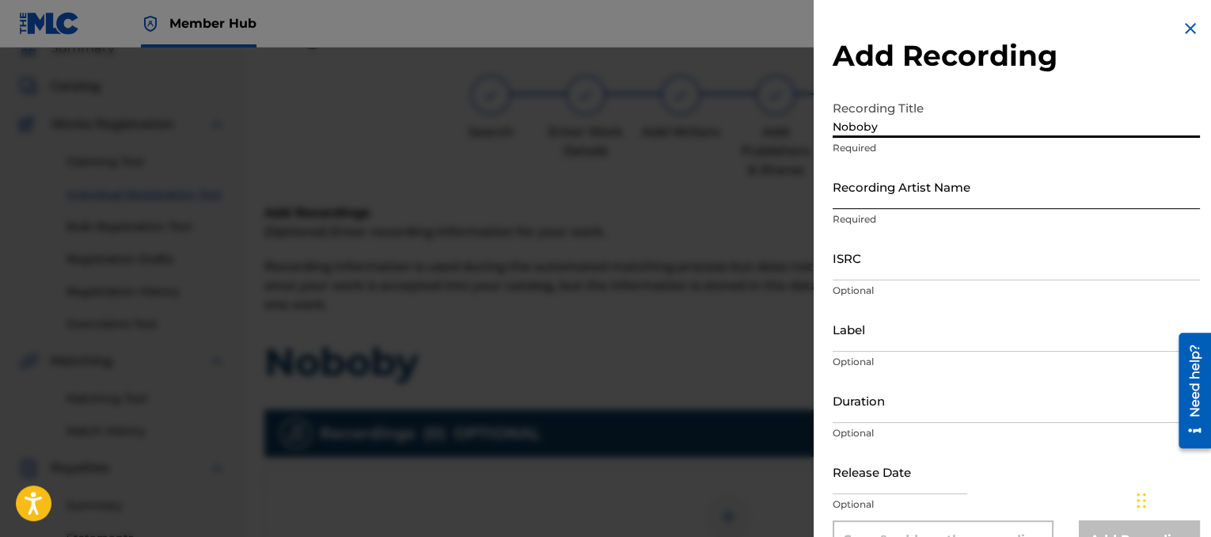
type input "Noboby"
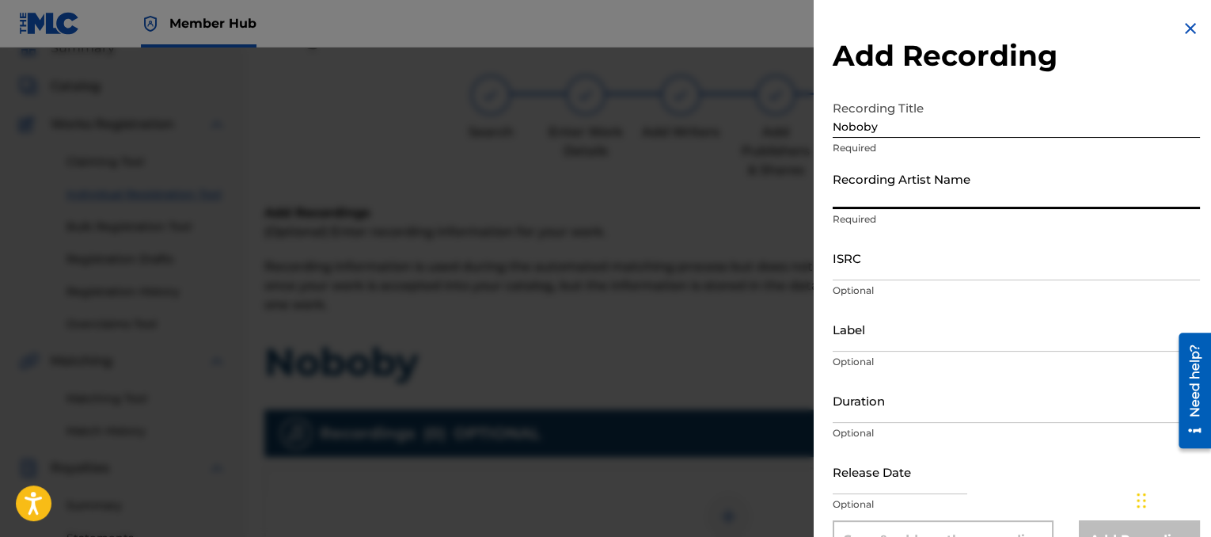
click at [854, 196] on input "Recording Artist Name" at bounding box center [1016, 186] width 367 height 45
type input "G$ Lil ronnie"
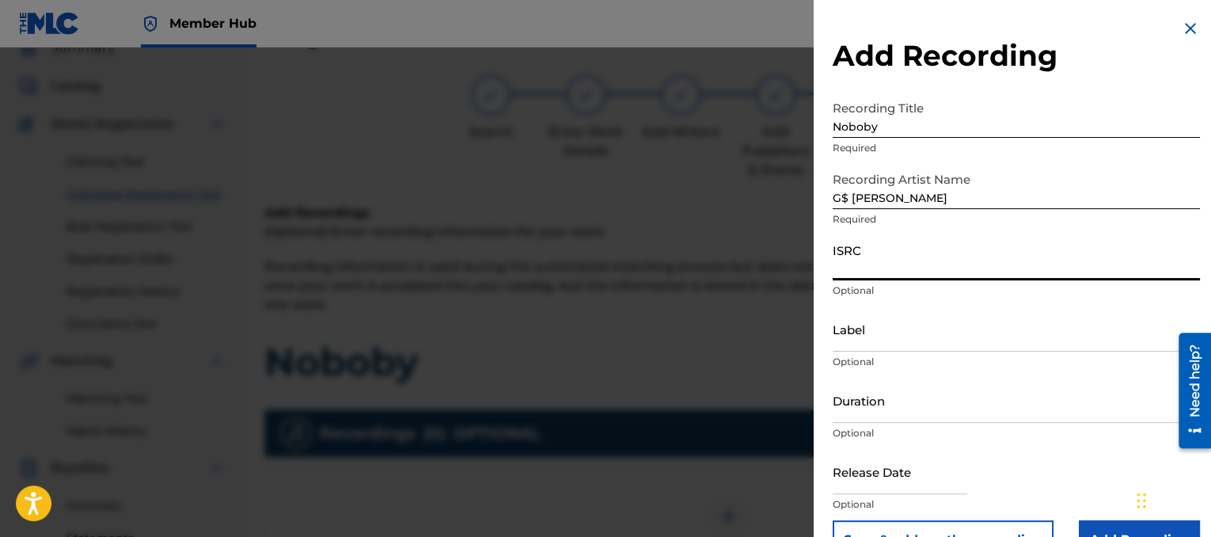
click at [910, 250] on input "ISRC" at bounding box center [1016, 257] width 367 height 45
paste input "TCAED1926299"
type input "TCAED1926299"
click at [890, 397] on input "Duration" at bounding box center [1016, 400] width 367 height 45
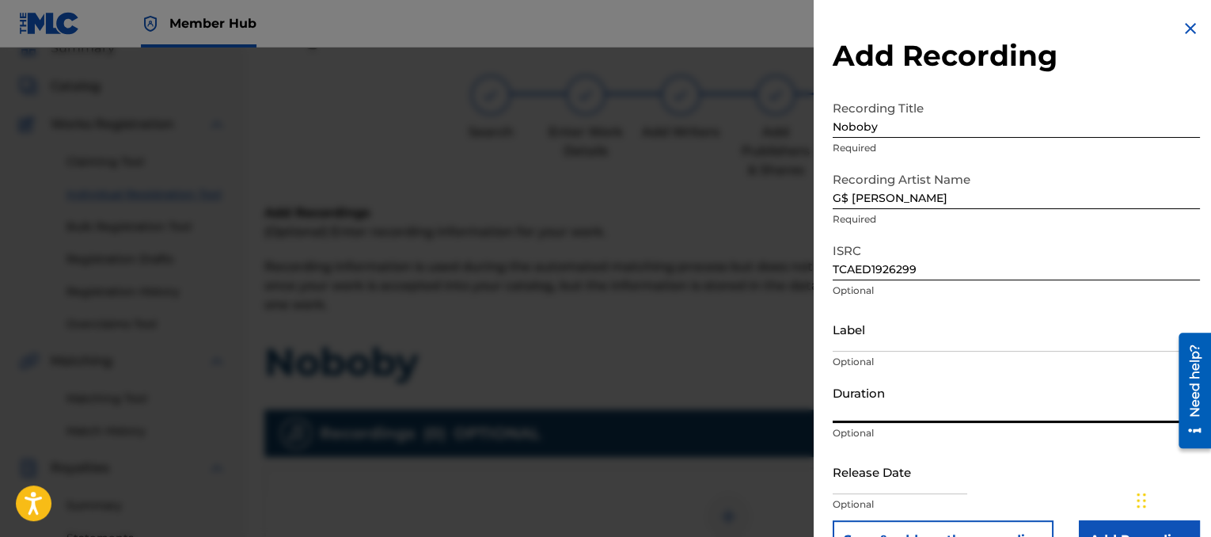
type input ")"
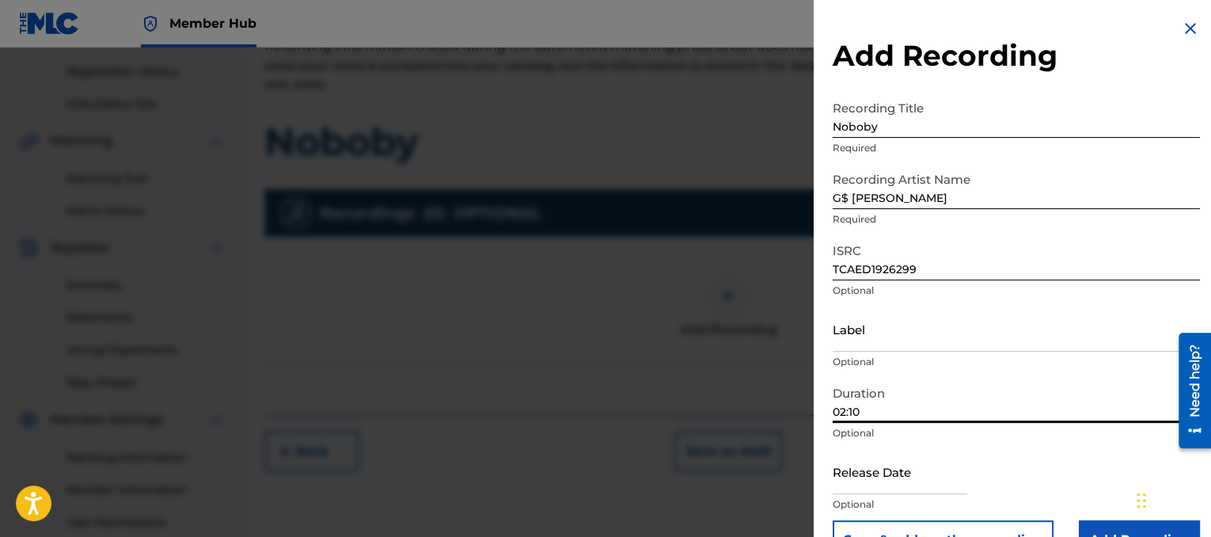
scroll to position [297, 0]
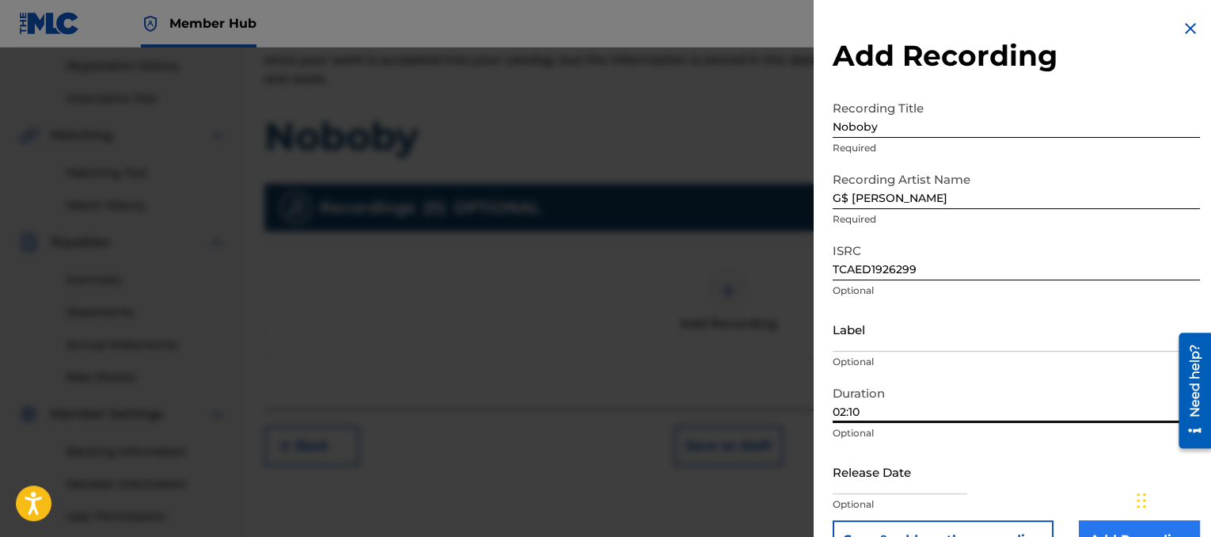
type input "02:10"
click at [1117, 533] on input "Add Recording" at bounding box center [1139, 540] width 121 height 40
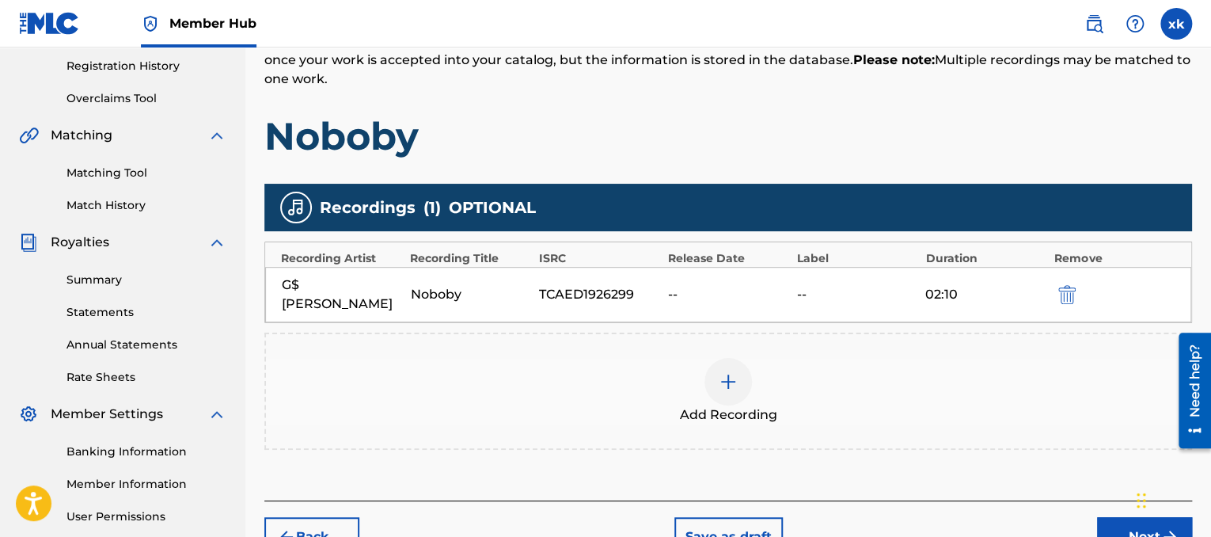
click at [719, 372] on img at bounding box center [728, 381] width 19 height 19
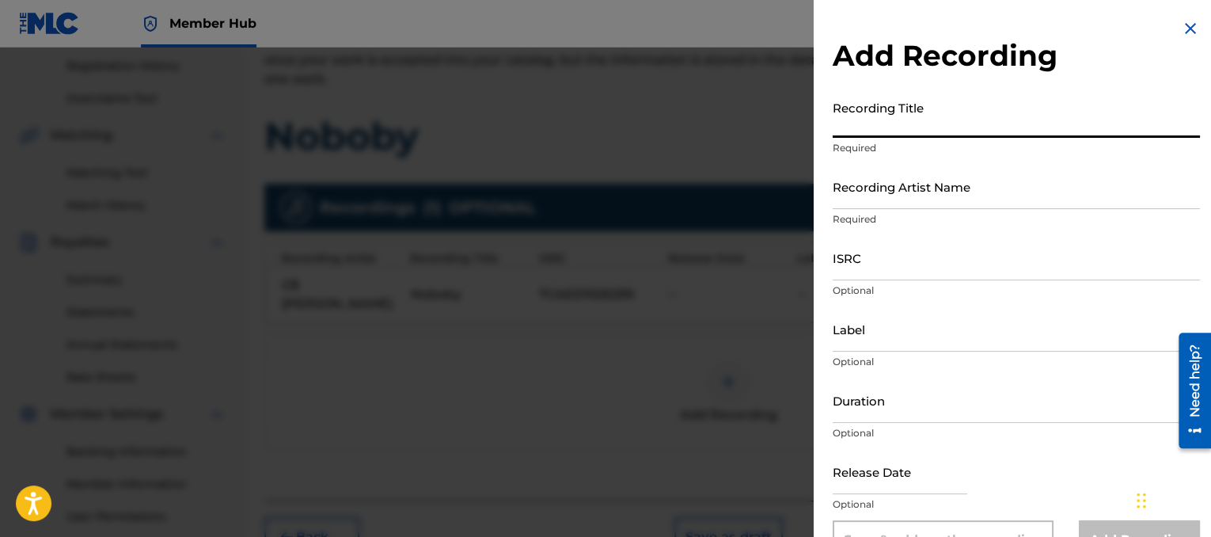
click at [912, 112] on input "Recording Title" at bounding box center [1016, 115] width 367 height 45
type input "G"
click at [925, 134] on input "G" at bounding box center [1016, 115] width 367 height 45
type input "Noboby"
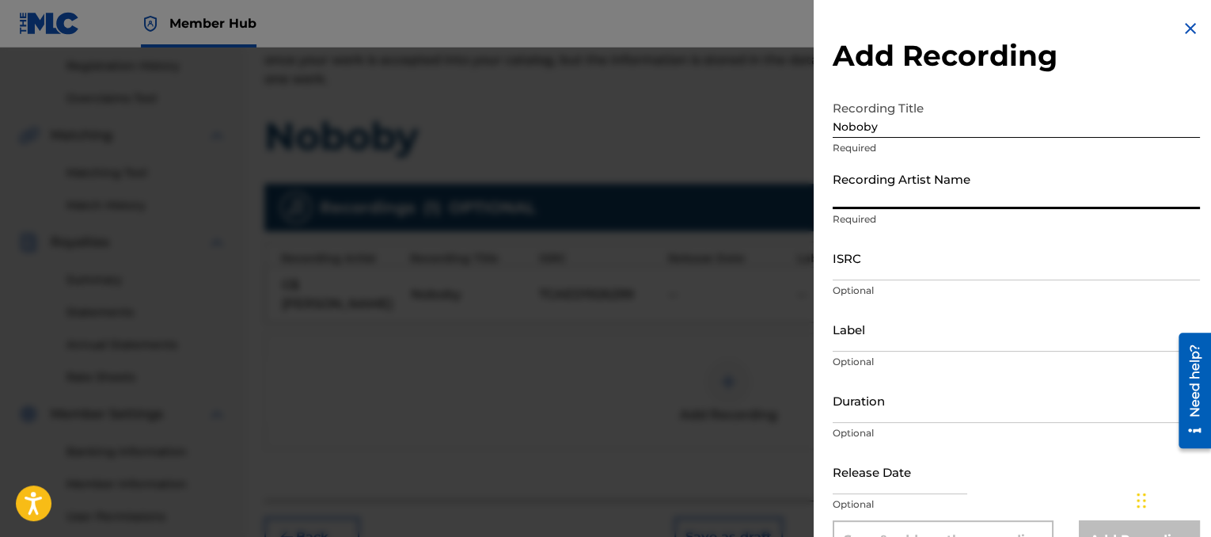
click at [865, 188] on input "Recording Artist Name" at bounding box center [1016, 186] width 367 height 45
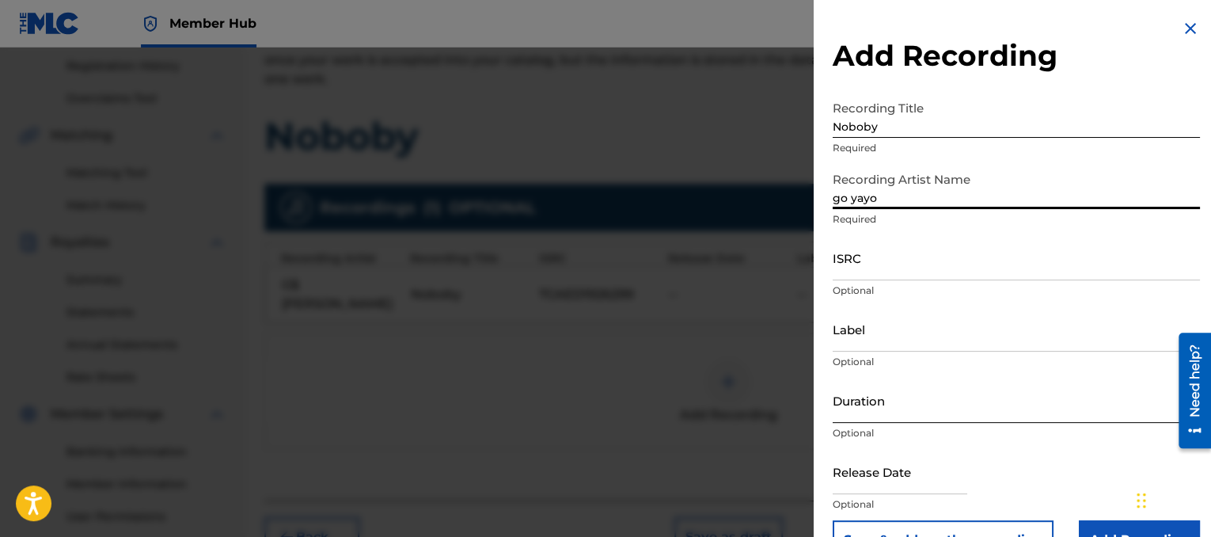
type input "go yayo"
click at [899, 408] on input "Duration" at bounding box center [1016, 400] width 367 height 45
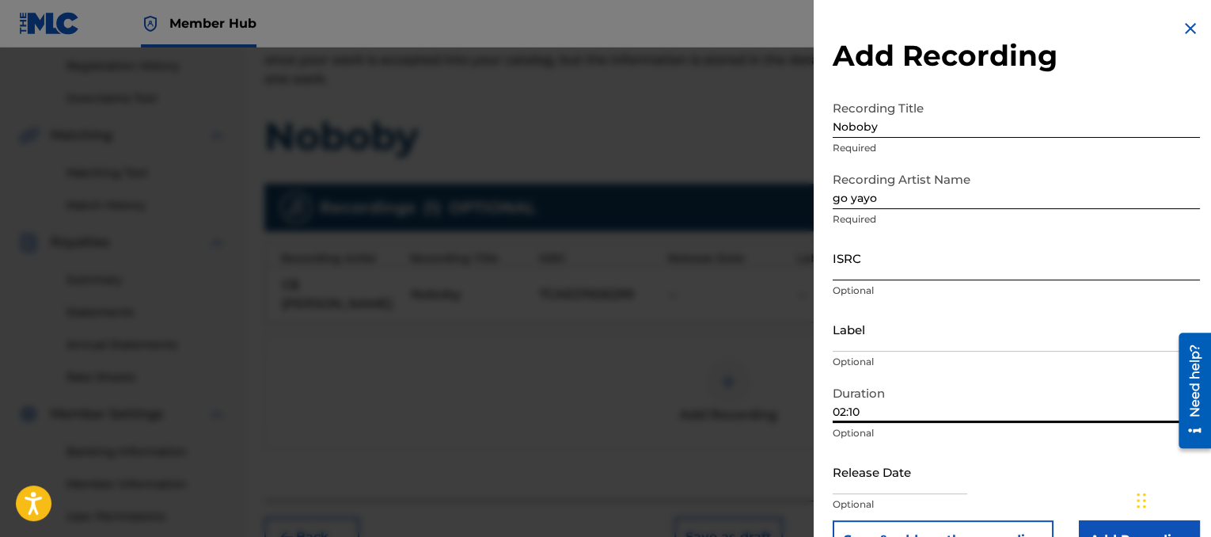
type input "02:10"
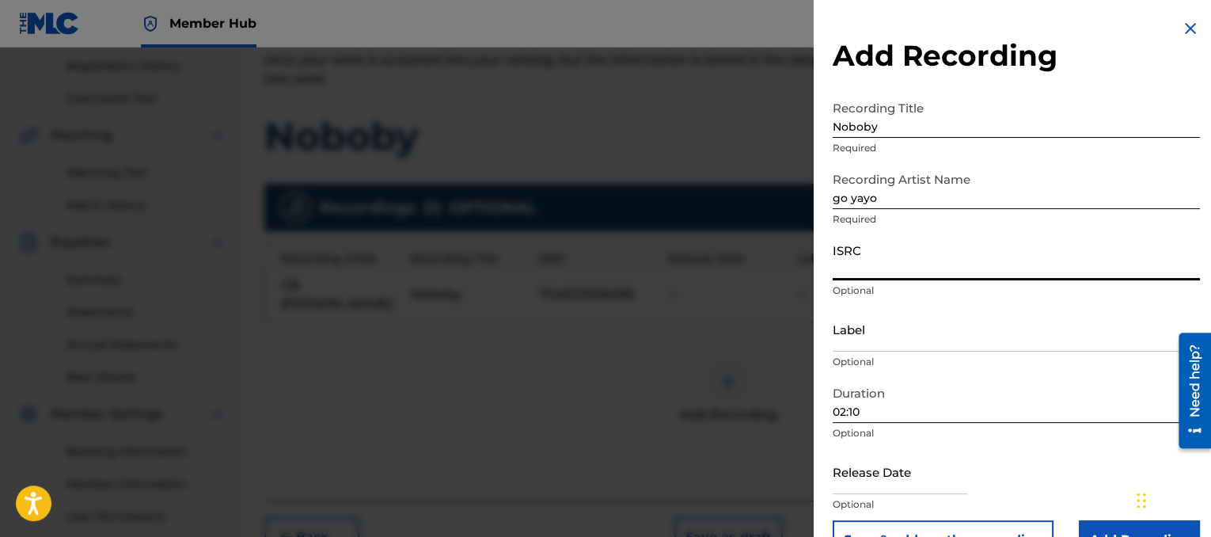
paste input "TCAED1926299"
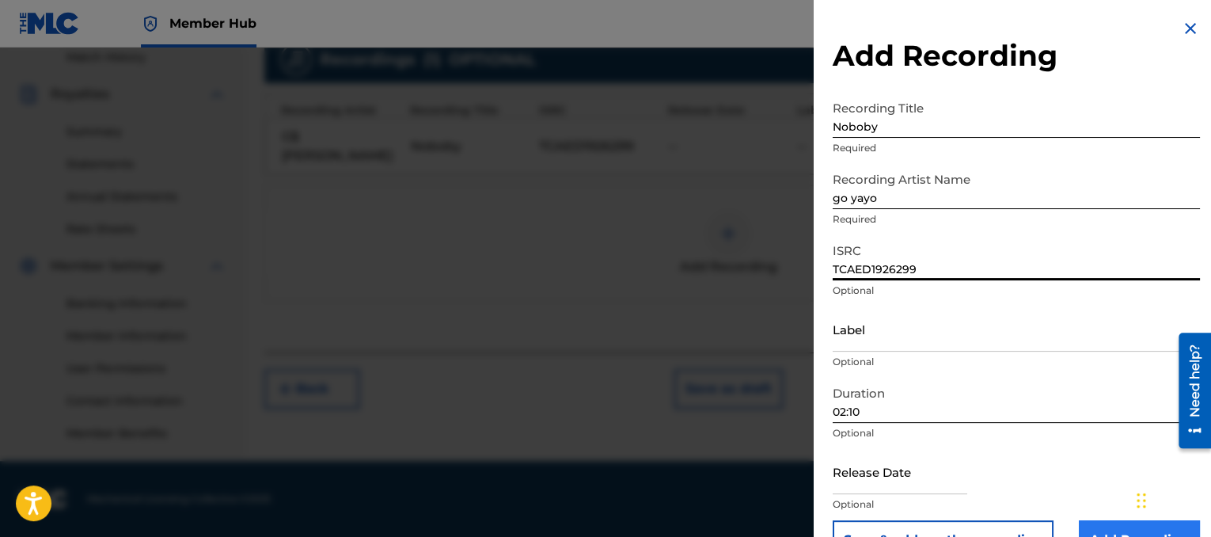
type input "TCAED1926299"
click at [1127, 528] on input "Add Recording" at bounding box center [1139, 540] width 121 height 40
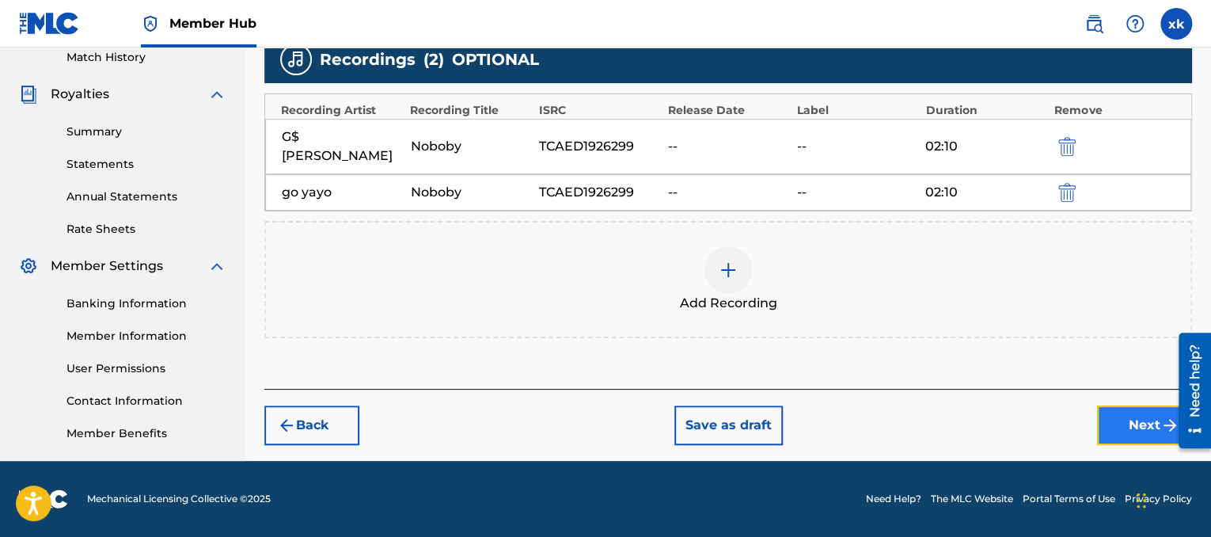
click at [1108, 405] on button "Next" at bounding box center [1144, 425] width 95 height 40
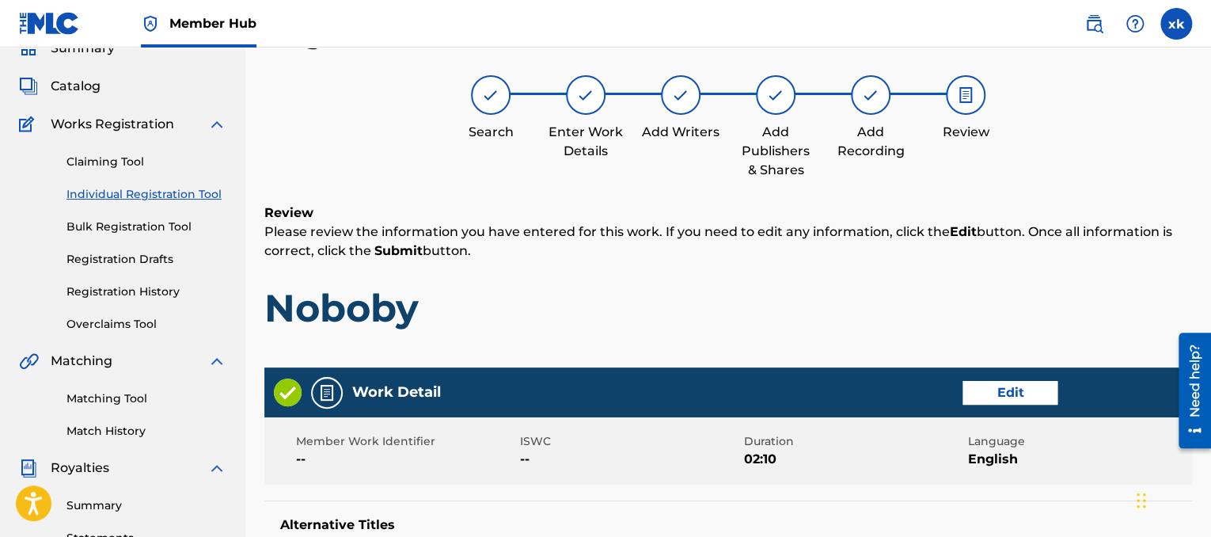
scroll to position [839, 0]
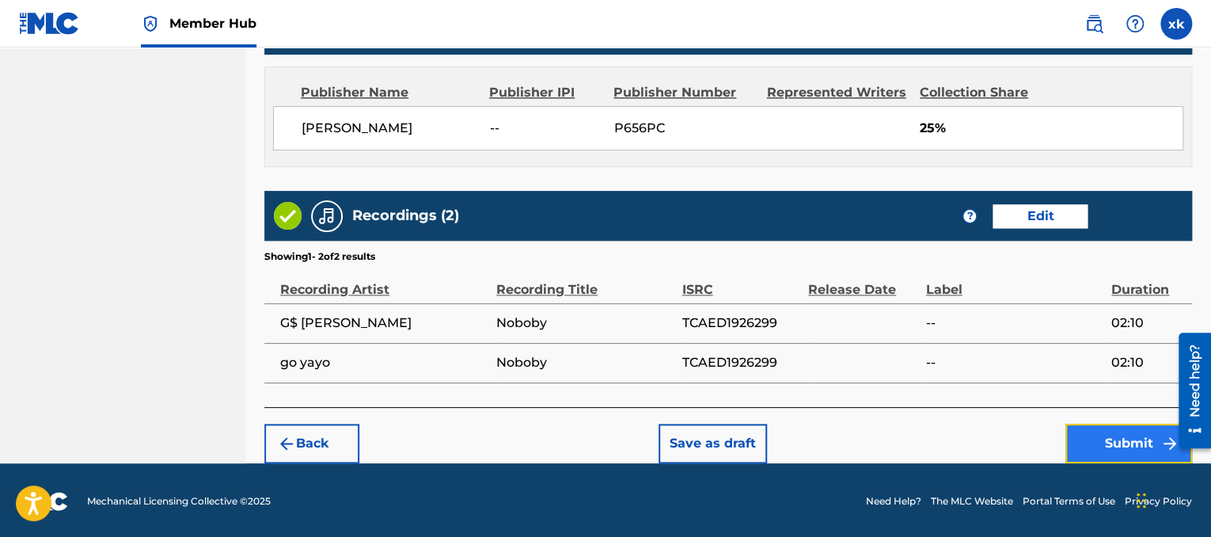
click at [1127, 455] on button "Submit" at bounding box center [1129, 444] width 127 height 40
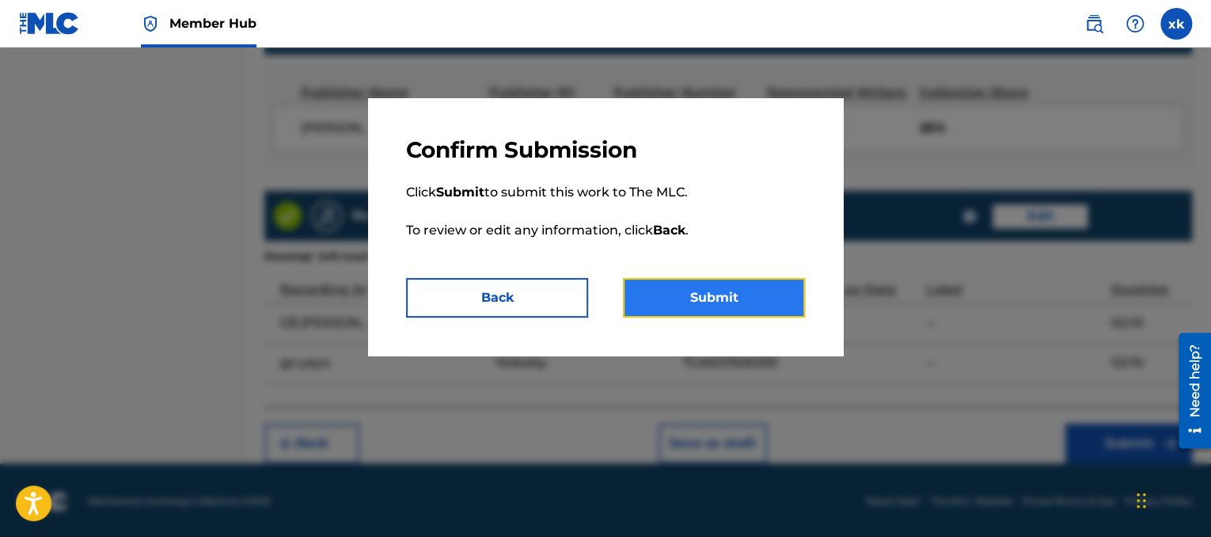
click at [744, 292] on button "Submit" at bounding box center [714, 298] width 182 height 40
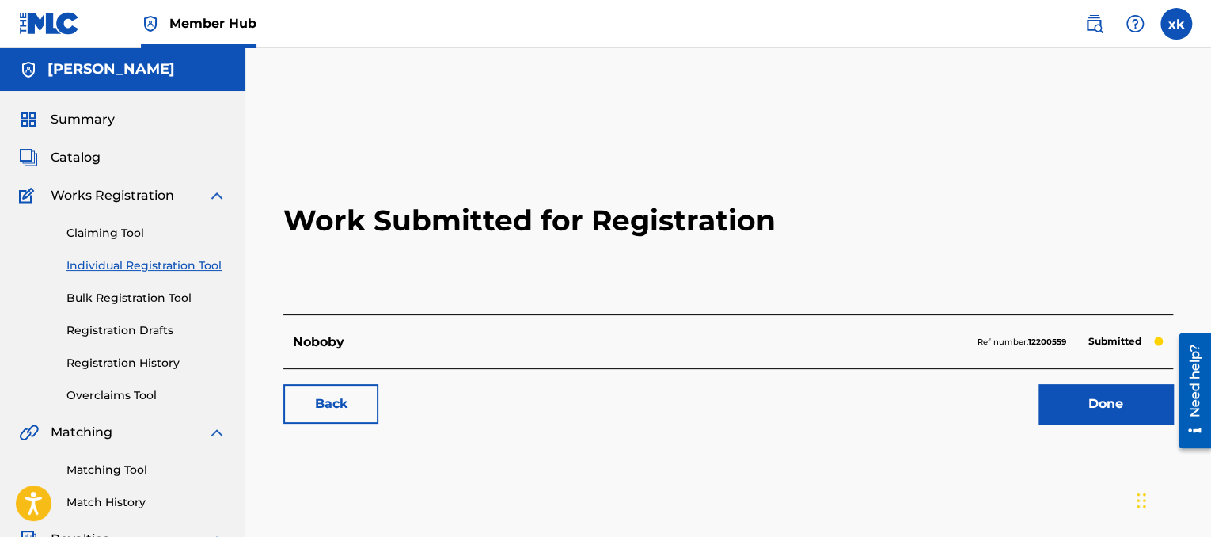
click at [133, 265] on link "Individual Registration Tool" at bounding box center [147, 265] width 160 height 17
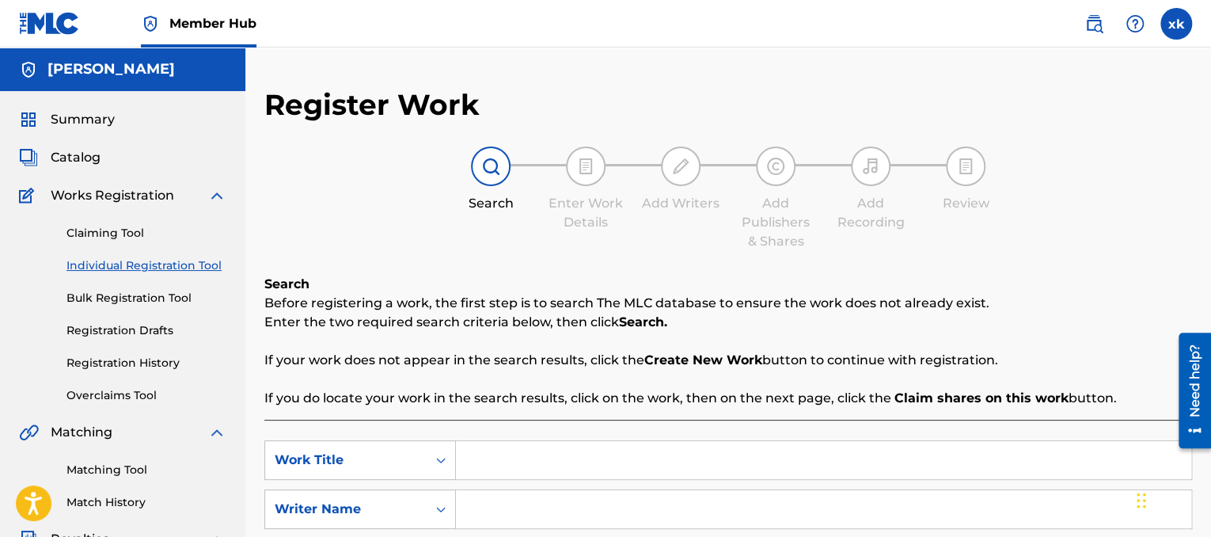
click at [588, 452] on input "Search Form" at bounding box center [824, 460] width 736 height 38
type input "lab rats"
click at [543, 489] on div "Search Form" at bounding box center [824, 509] width 736 height 40
click at [520, 521] on input "Search Form" at bounding box center [824, 509] width 736 height 38
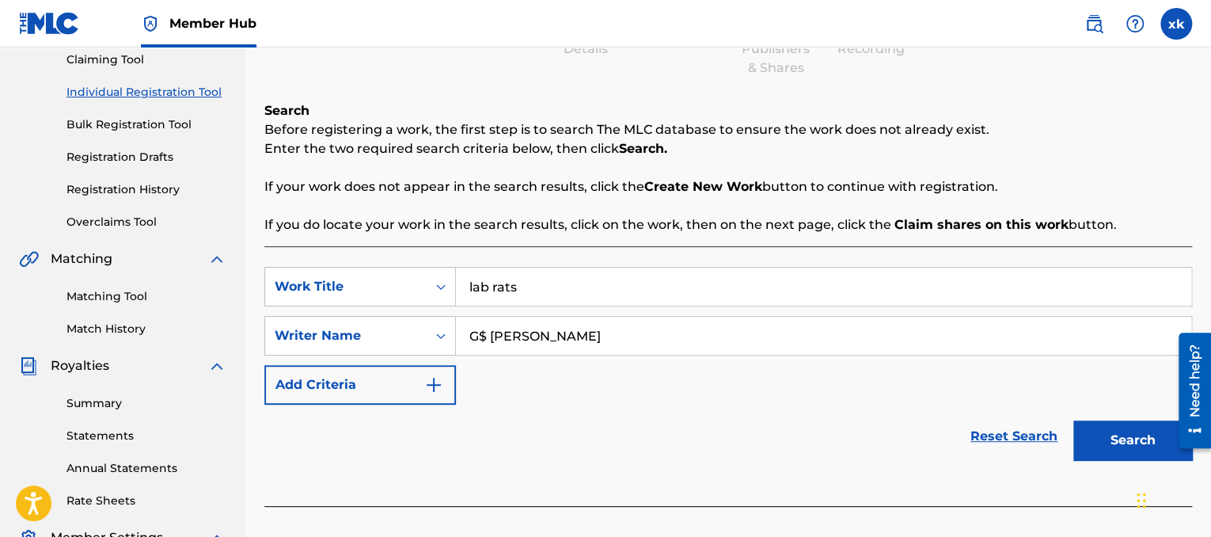
scroll to position [181, 0]
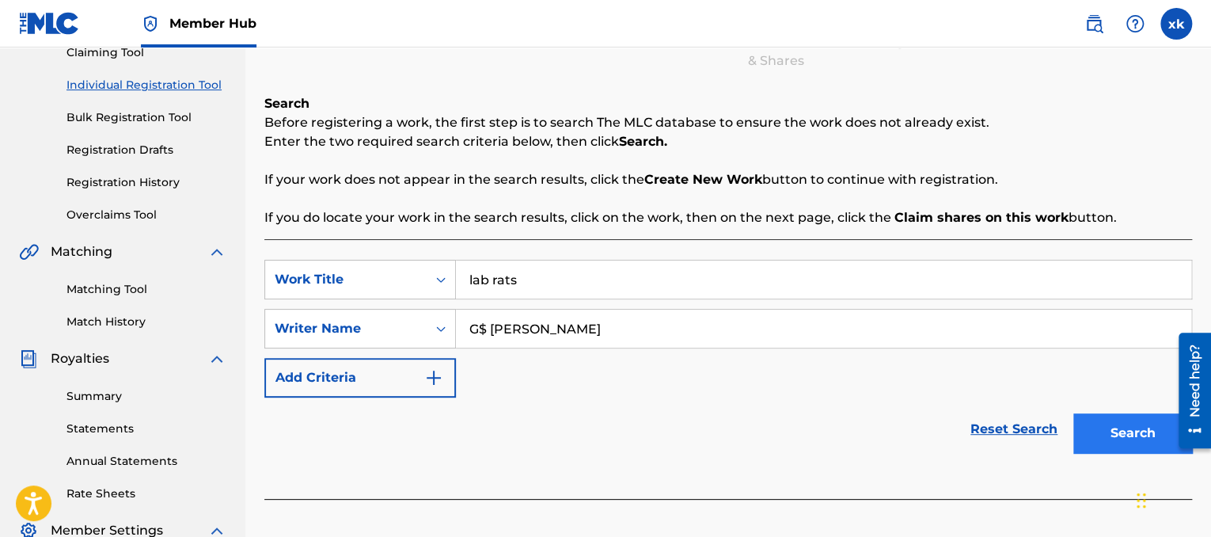
type input "G$ lil ronnie"
click at [1117, 433] on button "Search" at bounding box center [1133, 433] width 119 height 40
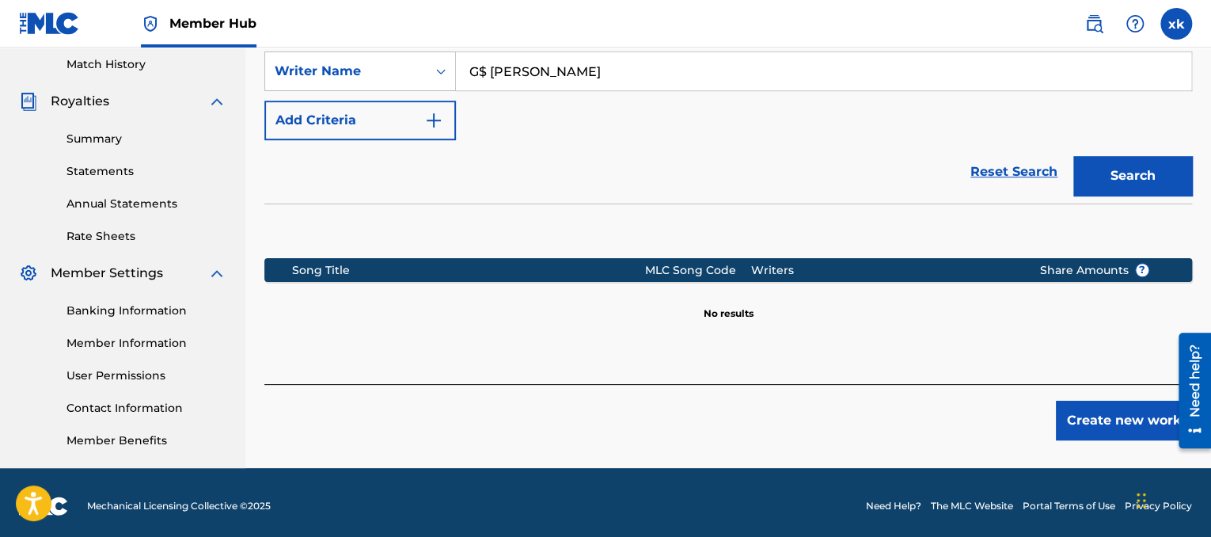
scroll to position [445, 0]
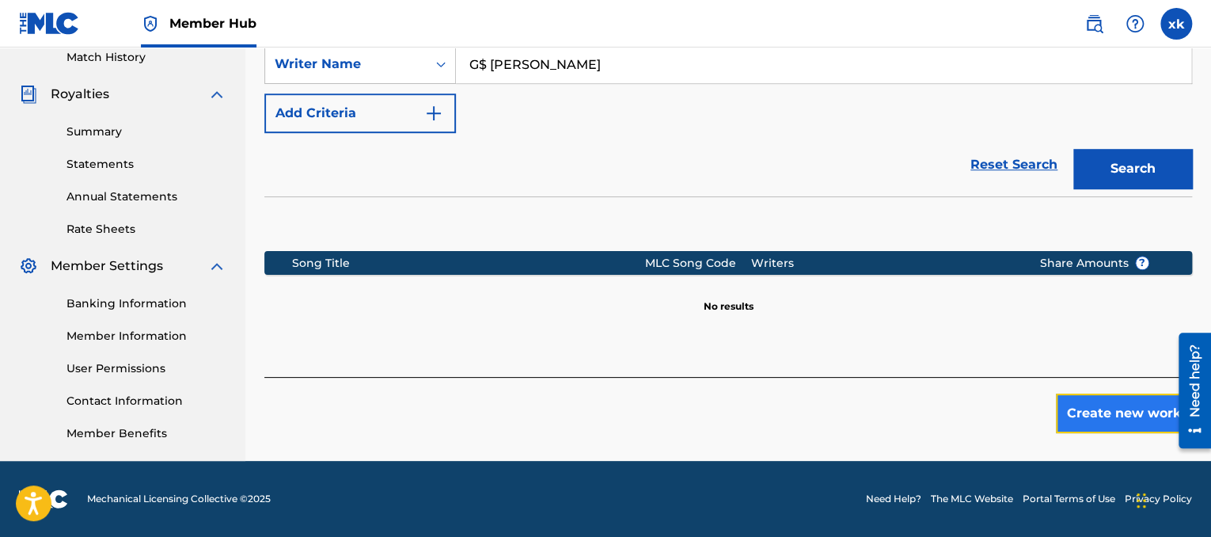
click at [1101, 394] on button "Create new work" at bounding box center [1124, 414] width 136 height 40
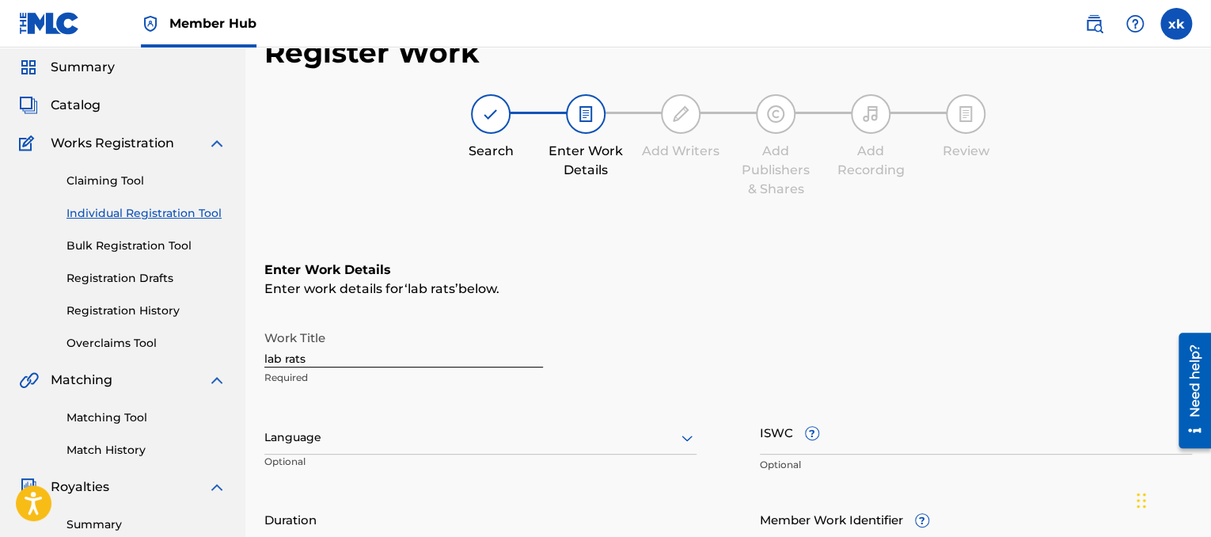
scroll to position [47, 0]
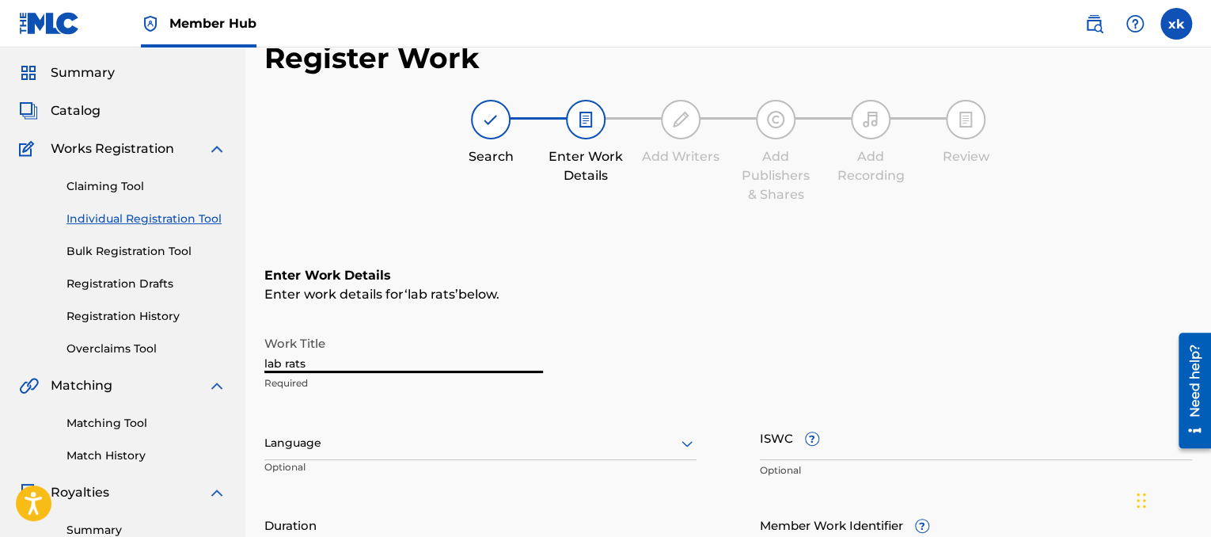
click at [266, 363] on input "lab rats" at bounding box center [403, 350] width 279 height 45
click at [294, 363] on input "Lab rats" at bounding box center [403, 350] width 279 height 45
type input "Lab Rats"
click at [344, 457] on div "Language" at bounding box center [480, 443] width 432 height 33
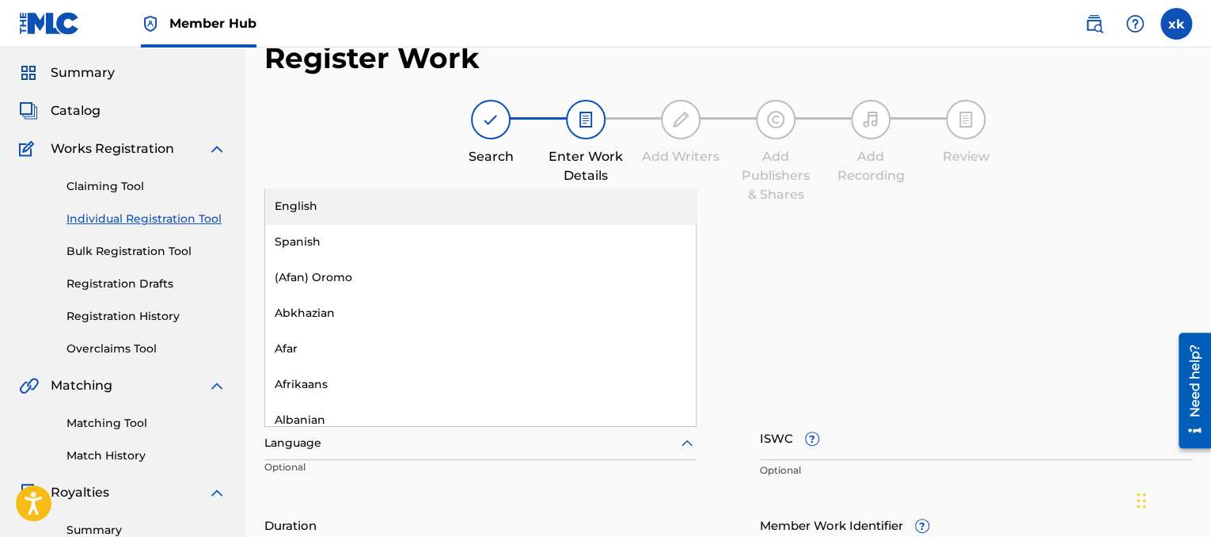
click at [326, 212] on div "English" at bounding box center [480, 206] width 431 height 36
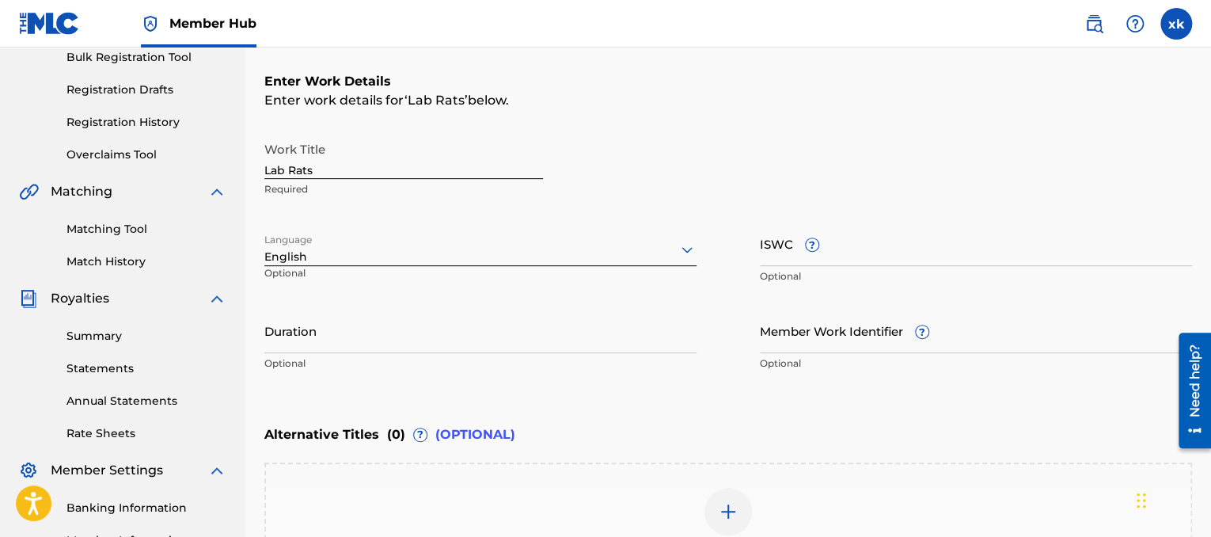
scroll to position [250, 0]
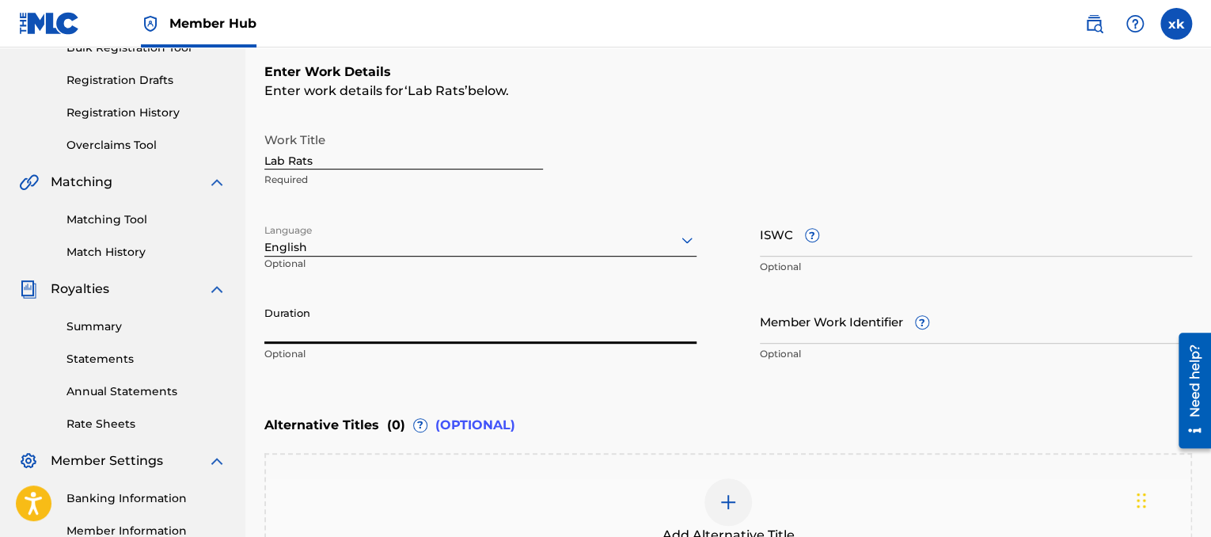
click at [450, 315] on input "Duration" at bounding box center [480, 320] width 432 height 45
type input "01:35"
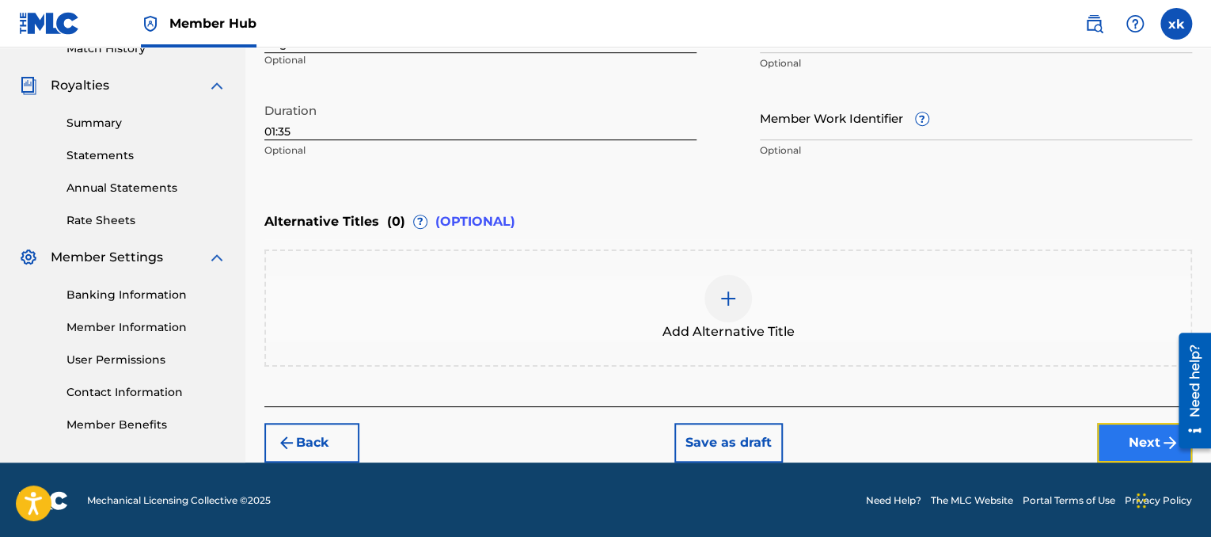
click at [1146, 444] on button "Next" at bounding box center [1144, 443] width 95 height 40
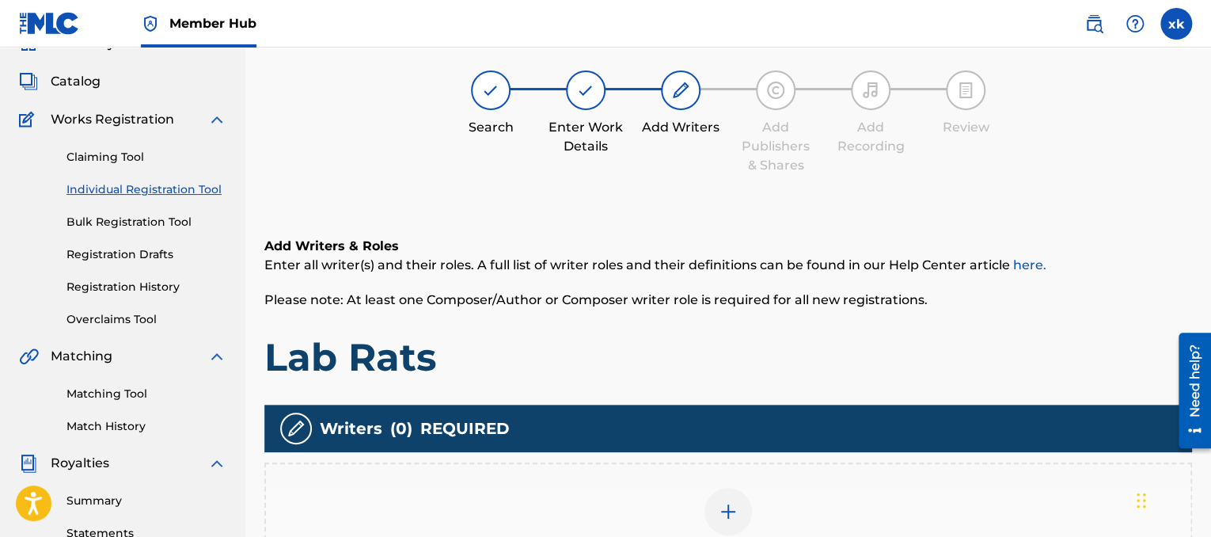
scroll to position [71, 0]
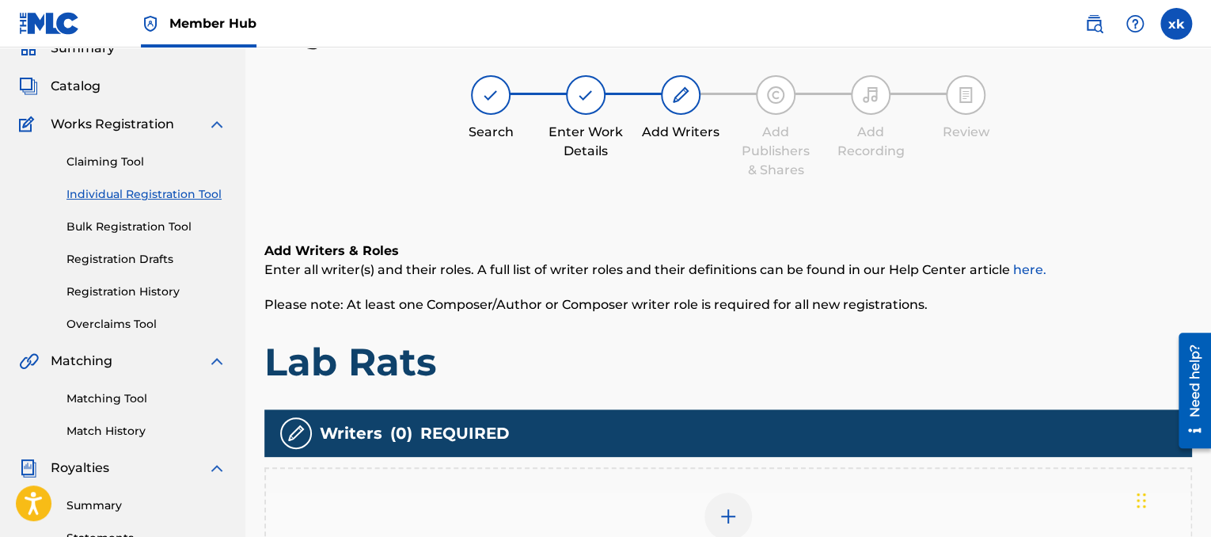
click at [713, 511] on div at bounding box center [729, 516] width 48 height 48
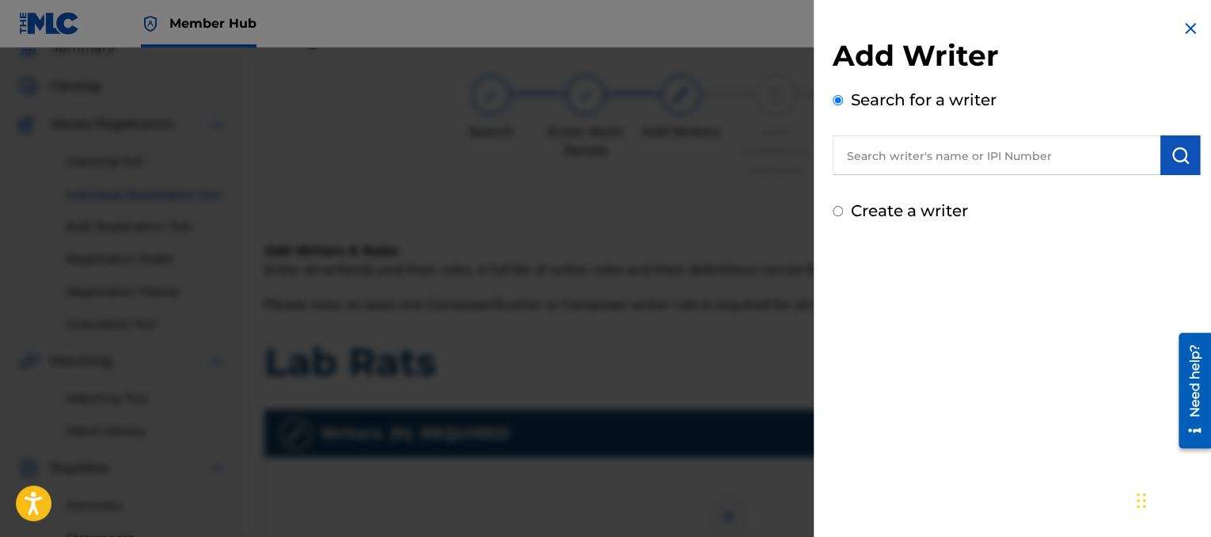
click at [879, 144] on input "text" at bounding box center [997, 155] width 328 height 40
paste input "00873211544"
type input "00873211544"
click at [1171, 152] on img "submit" at bounding box center [1180, 155] width 19 height 19
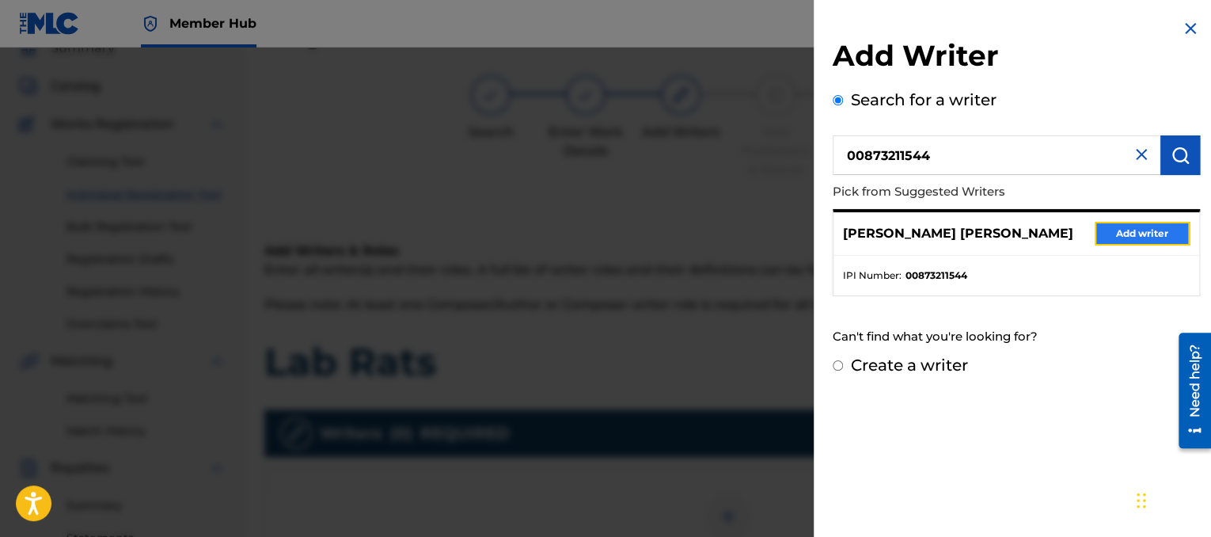
click at [1095, 230] on button "Add writer" at bounding box center [1142, 234] width 95 height 24
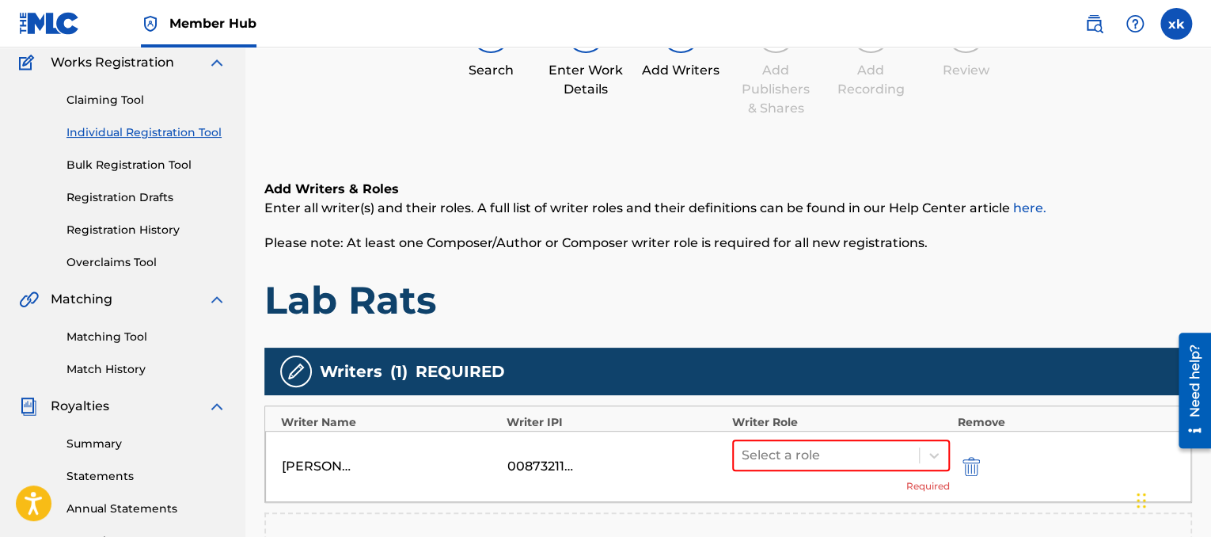
scroll to position [142, 0]
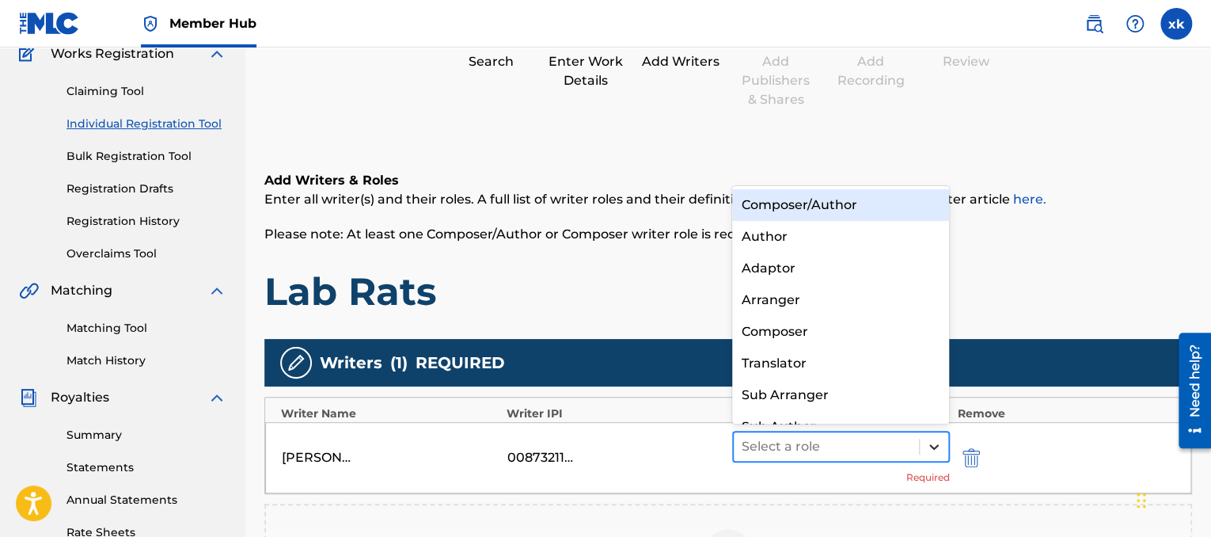
click at [931, 453] on icon at bounding box center [934, 447] width 16 height 16
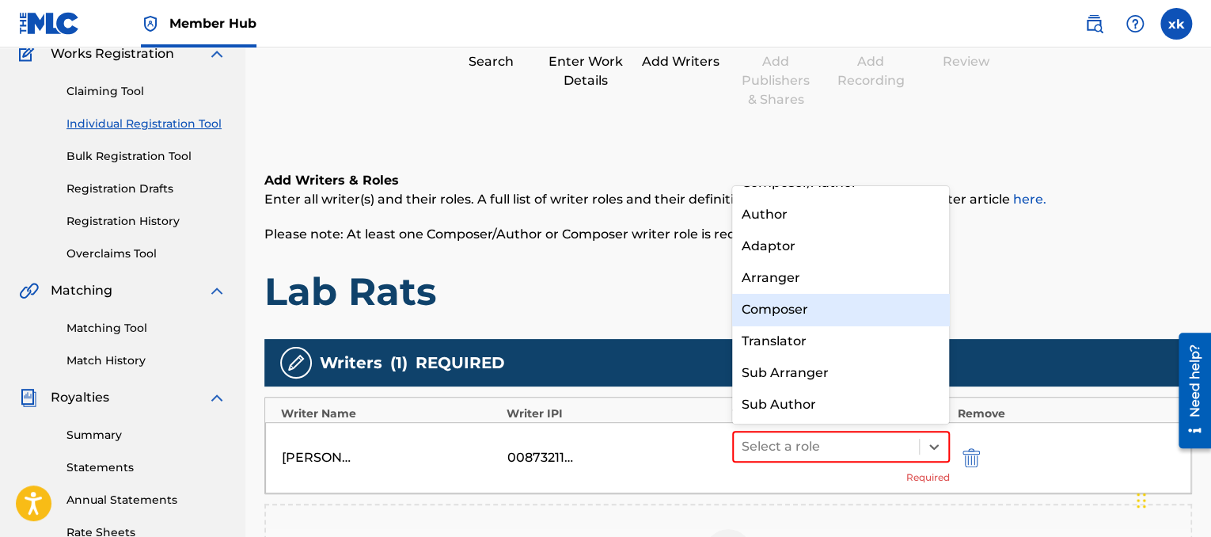
click at [825, 314] on div "Composer" at bounding box center [841, 310] width 218 height 32
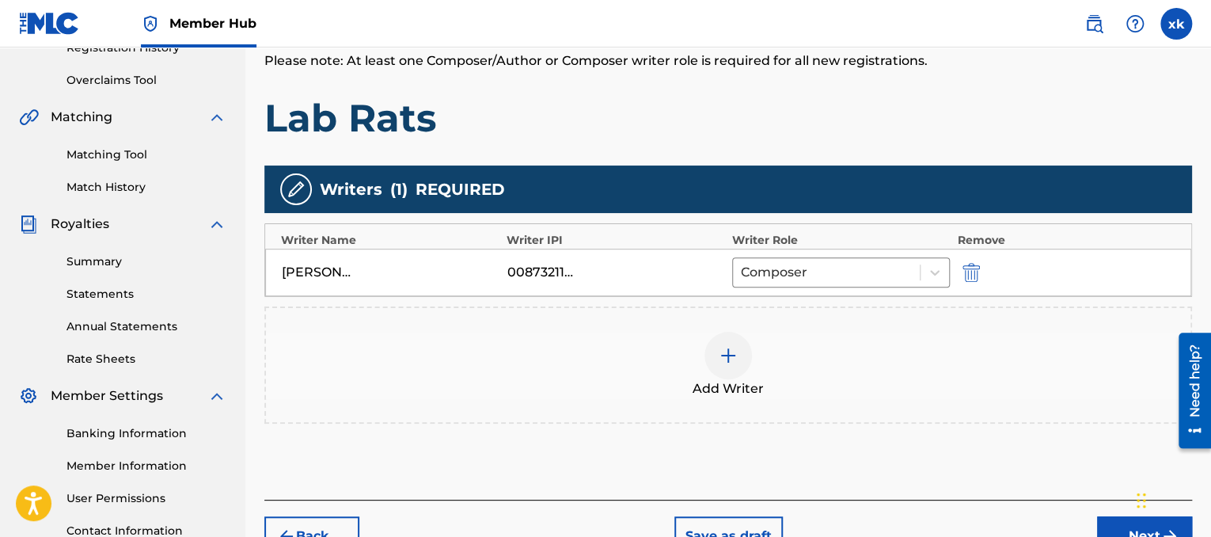
scroll to position [410, 0]
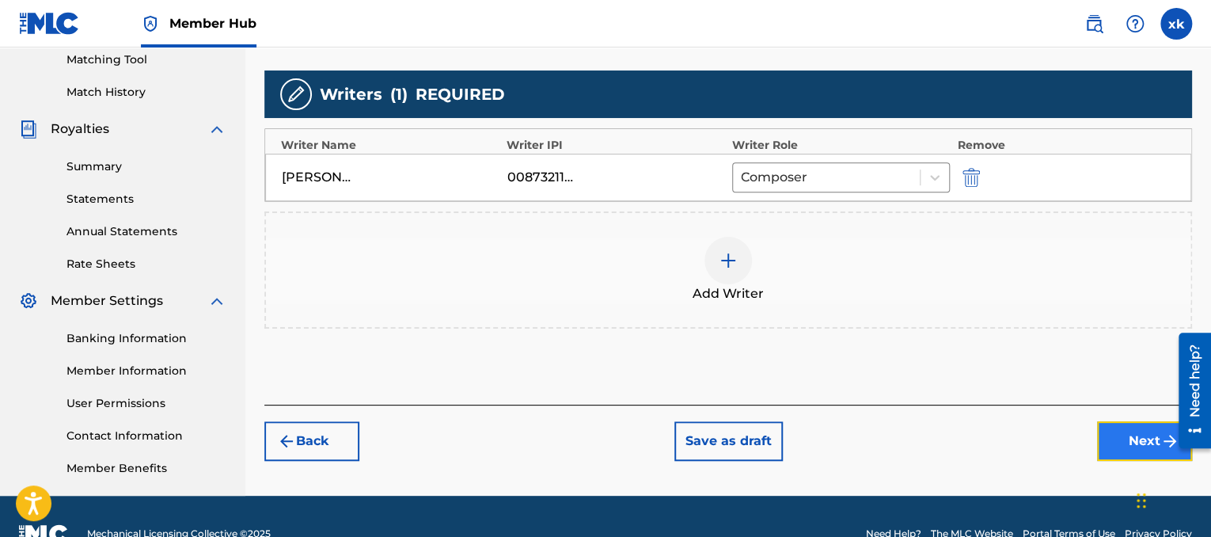
click at [1143, 451] on button "Next" at bounding box center [1144, 441] width 95 height 40
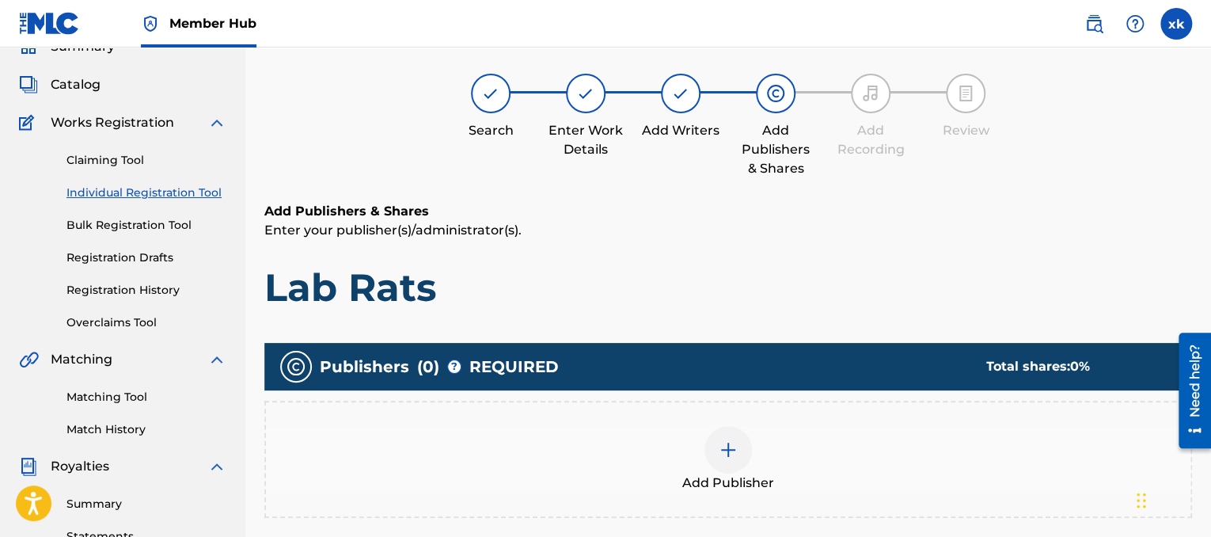
scroll to position [71, 0]
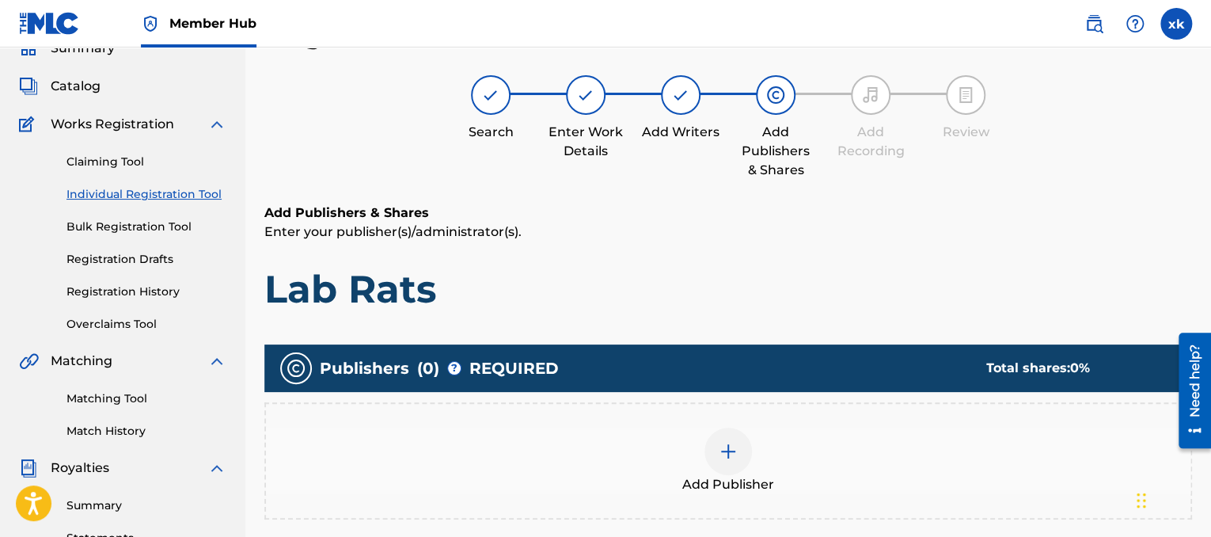
click at [734, 442] on img at bounding box center [728, 451] width 19 height 19
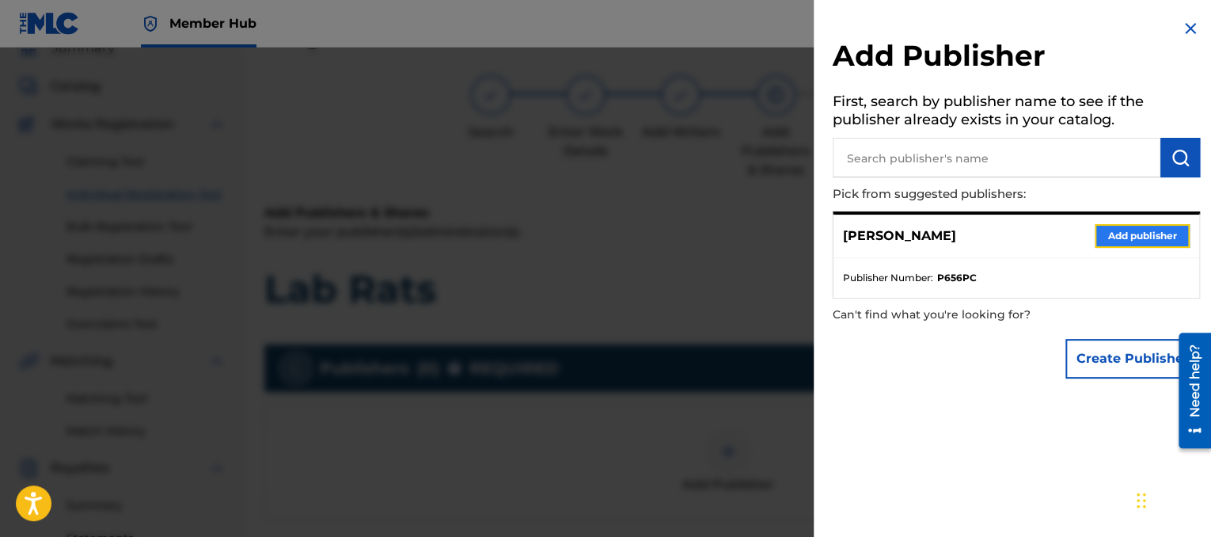
click at [1146, 224] on button "Add publisher" at bounding box center [1142, 236] width 95 height 24
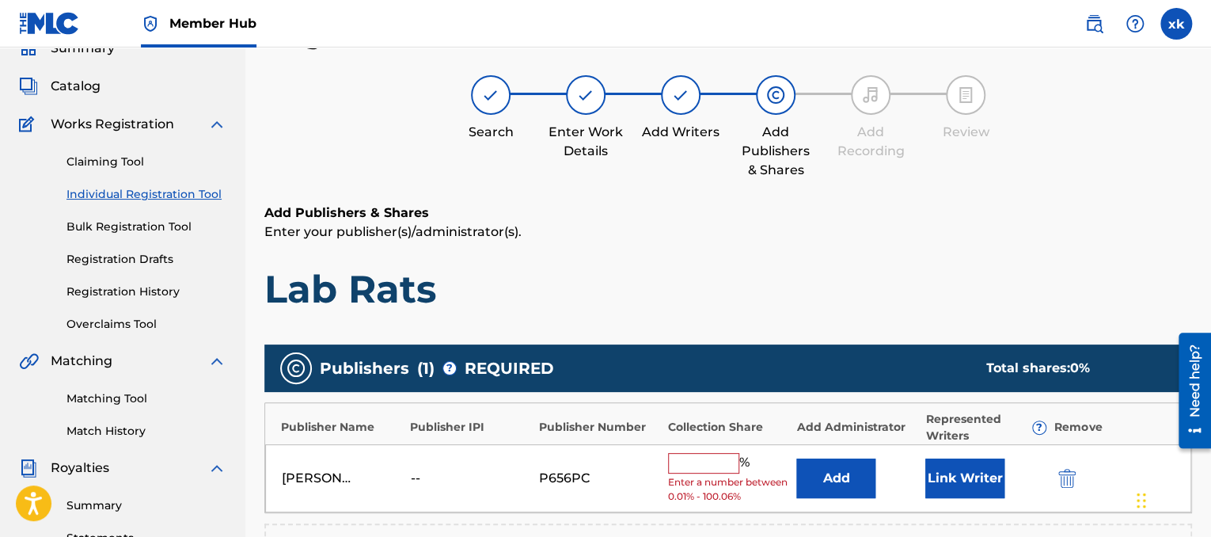
click at [698, 468] on input "text" at bounding box center [703, 463] width 71 height 21
type input "25"
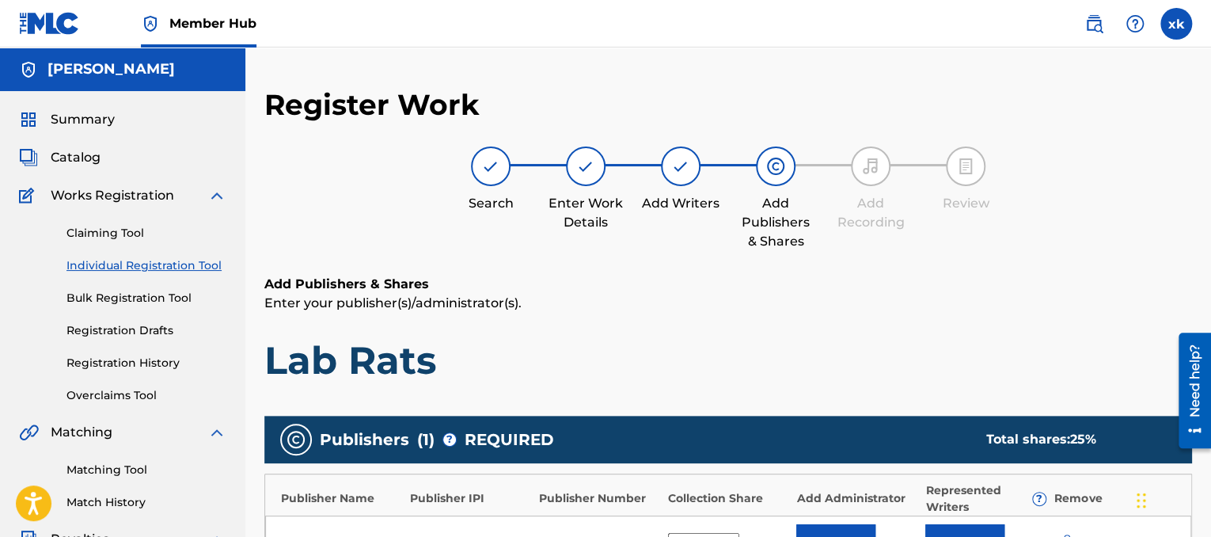
scroll to position [445, 0]
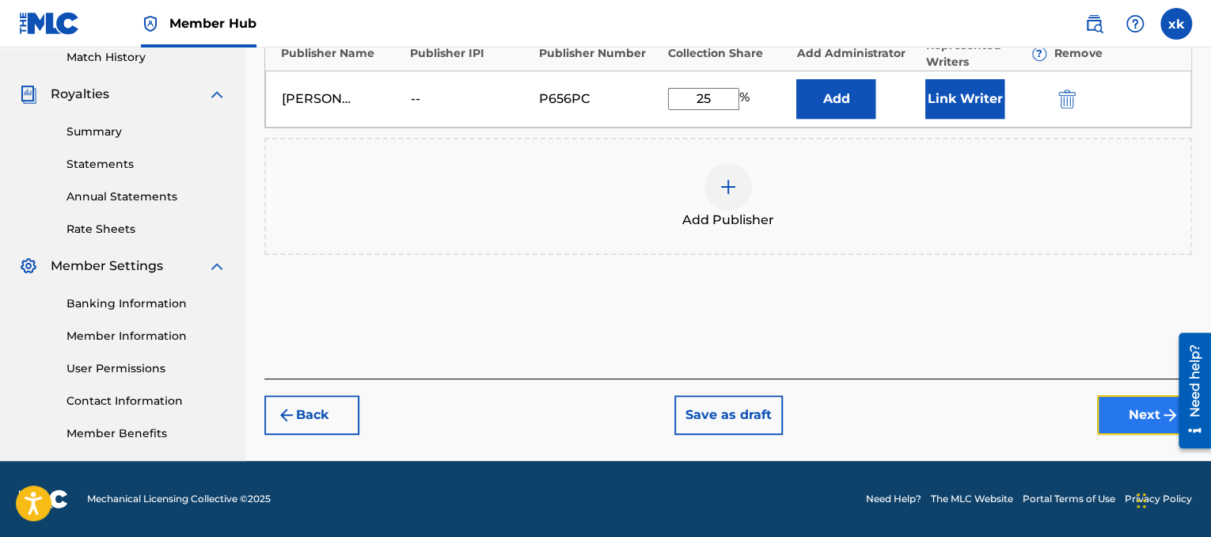
click at [1129, 428] on button "Next" at bounding box center [1144, 415] width 95 height 40
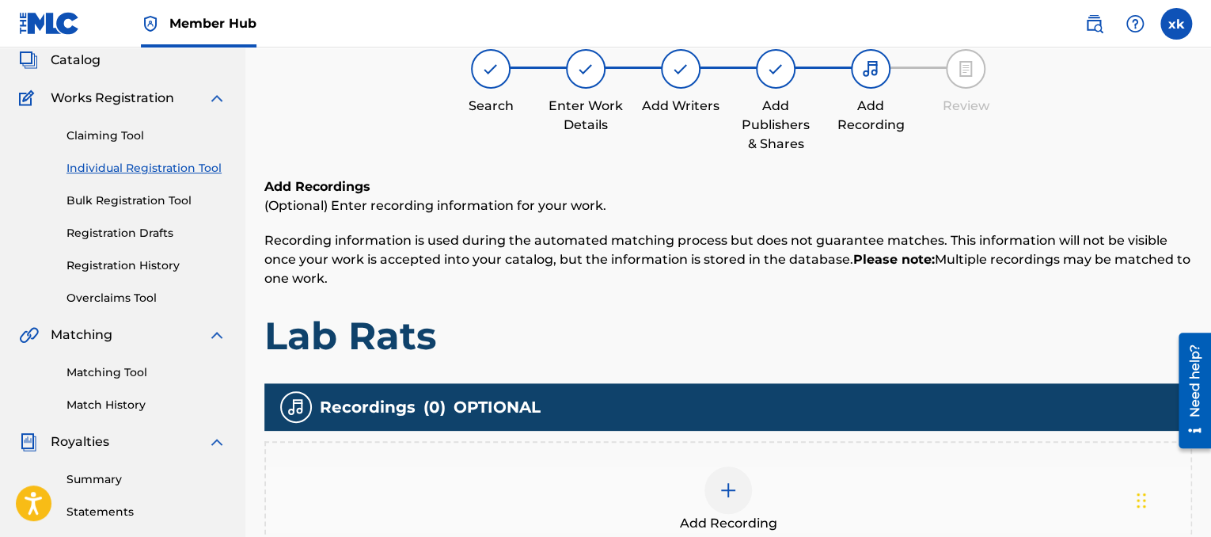
scroll to position [71, 0]
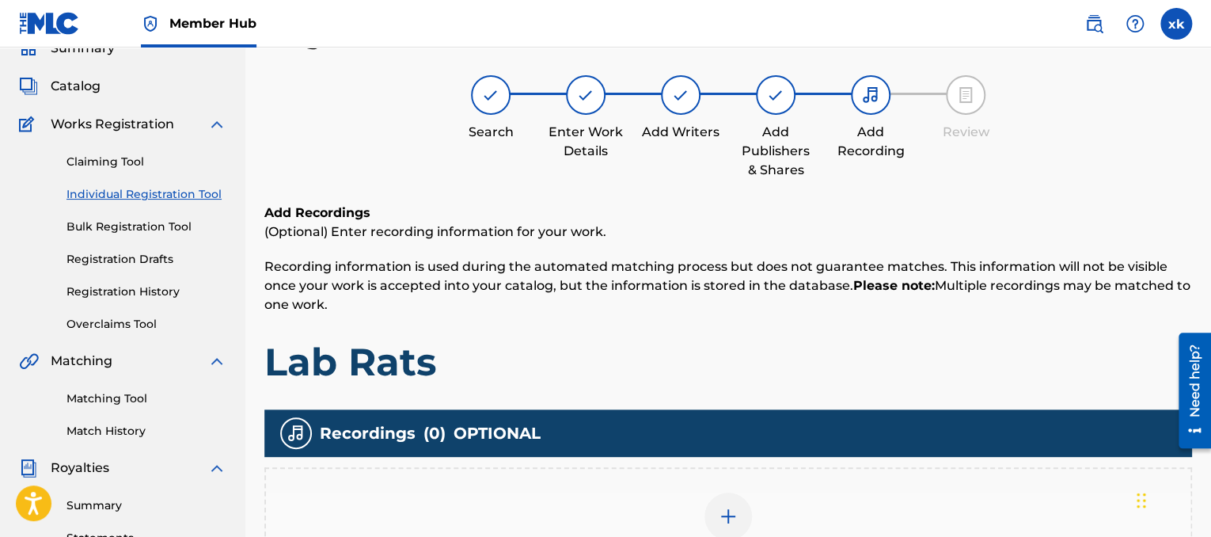
click at [712, 510] on div at bounding box center [729, 516] width 48 height 48
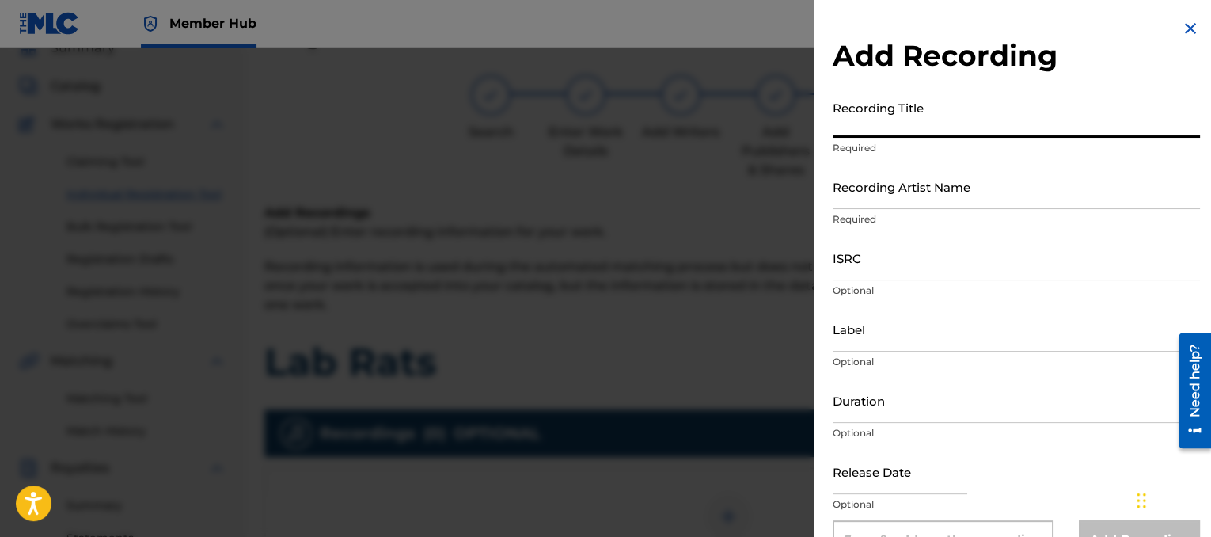
click at [924, 109] on input "Recording Title" at bounding box center [1016, 115] width 367 height 45
type input "l"
type input "Lab Rats"
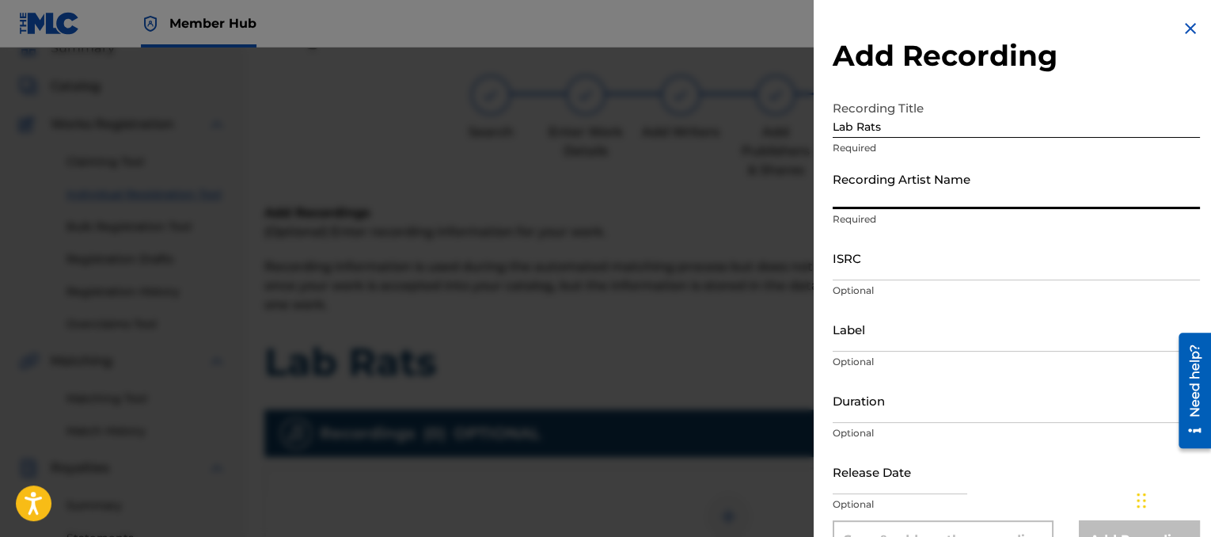
click at [1001, 192] on input "Recording Artist Name" at bounding box center [1016, 186] width 367 height 45
type input "G$ Lil ronnie"
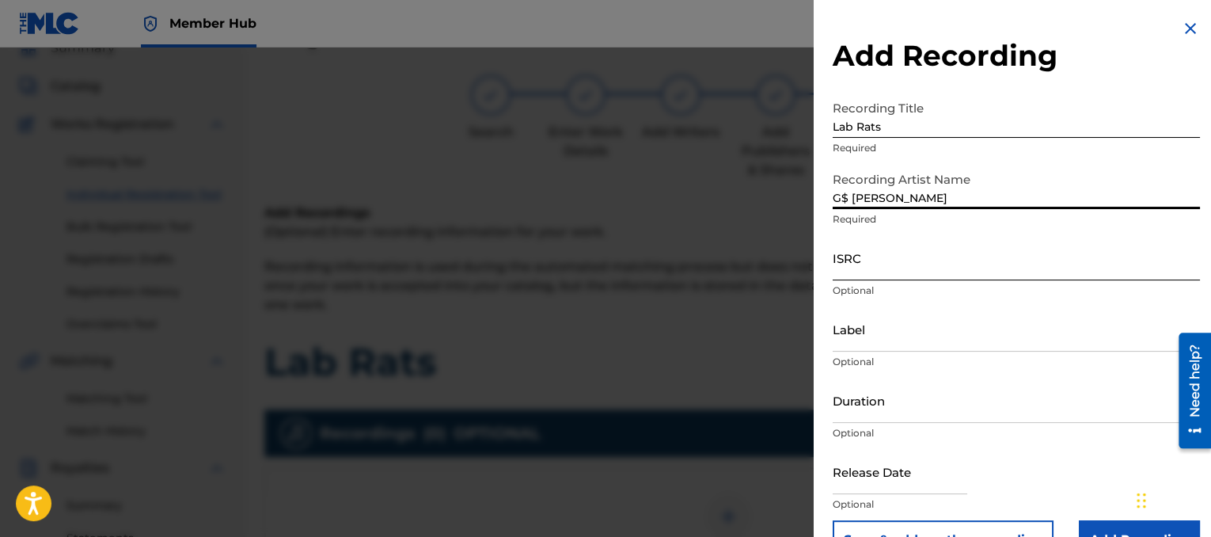
click at [930, 260] on input "ISRC" at bounding box center [1016, 257] width 367 height 45
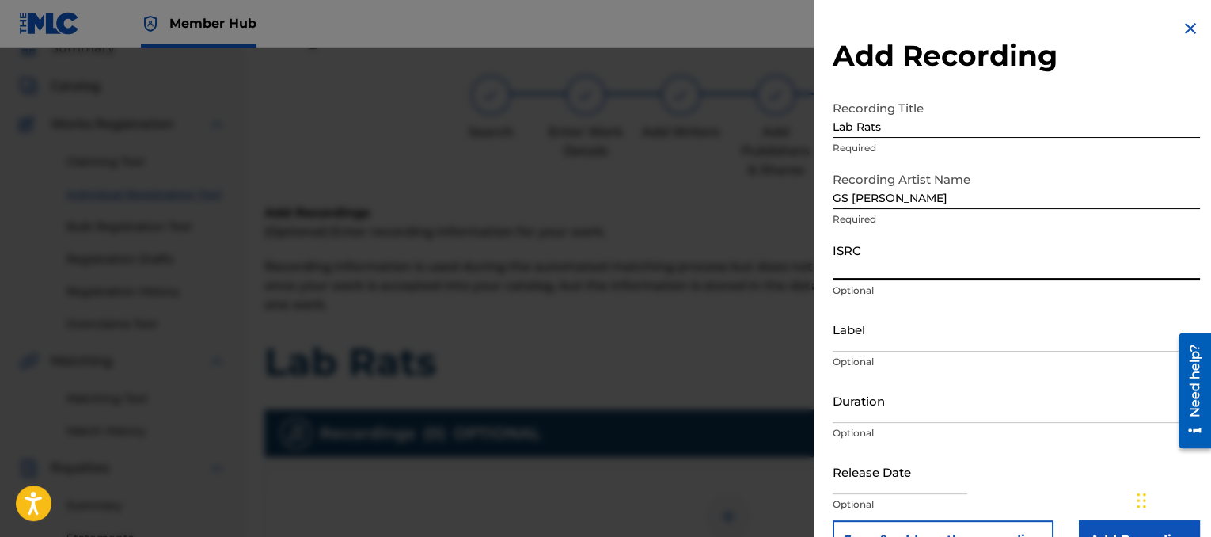
paste input "TCAED1926295"
type input "TCAED1926295"
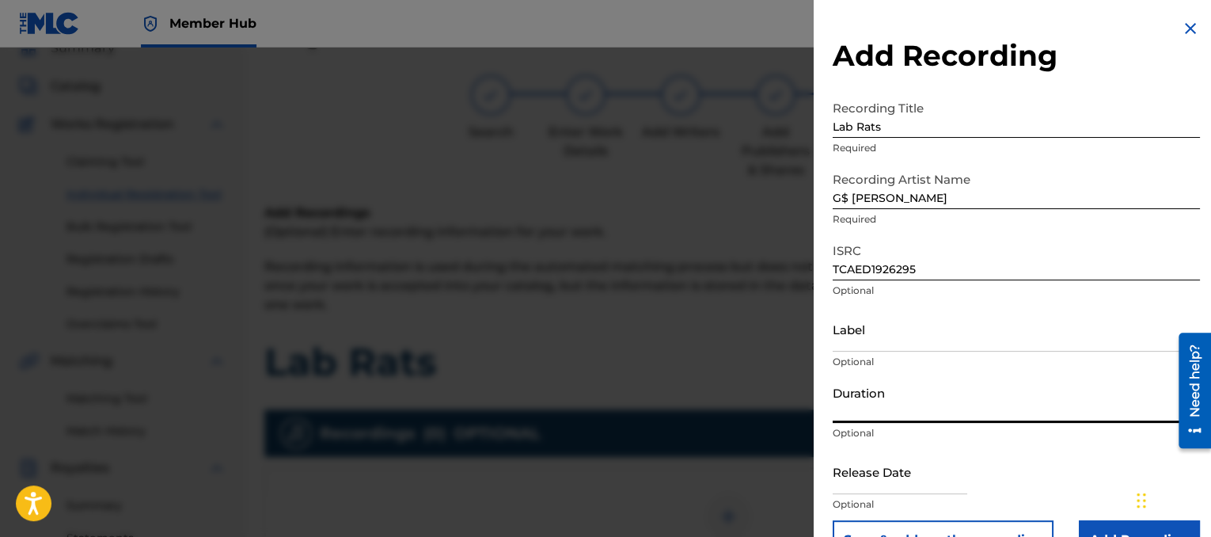
click at [880, 413] on input "Duration" at bounding box center [1016, 400] width 367 height 45
type input "01:35"
click at [1082, 532] on input "Add Recording" at bounding box center [1139, 540] width 121 height 40
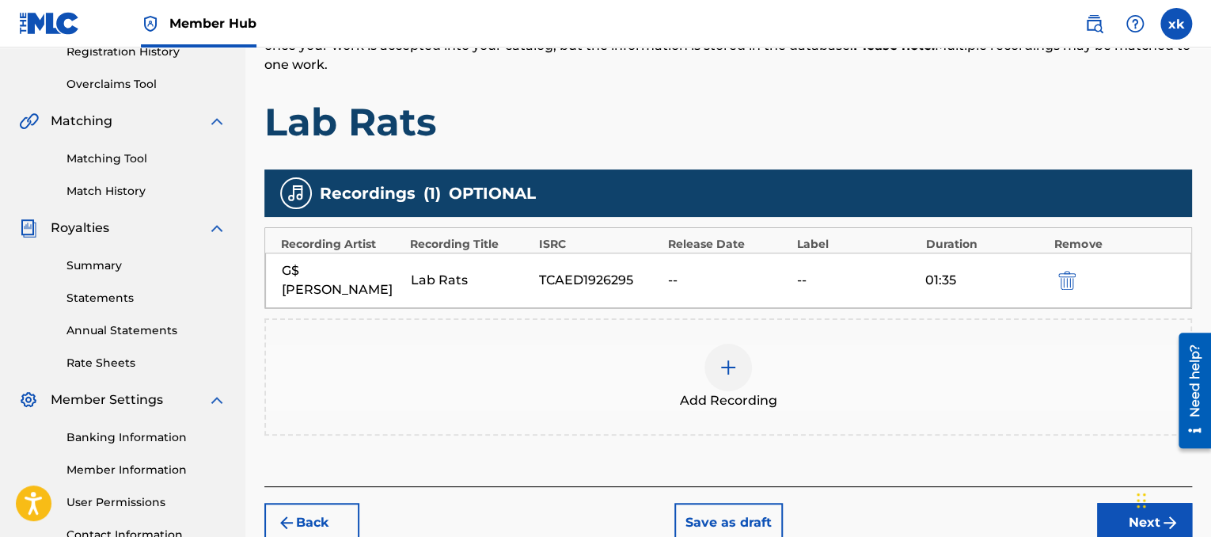
scroll to position [445, 0]
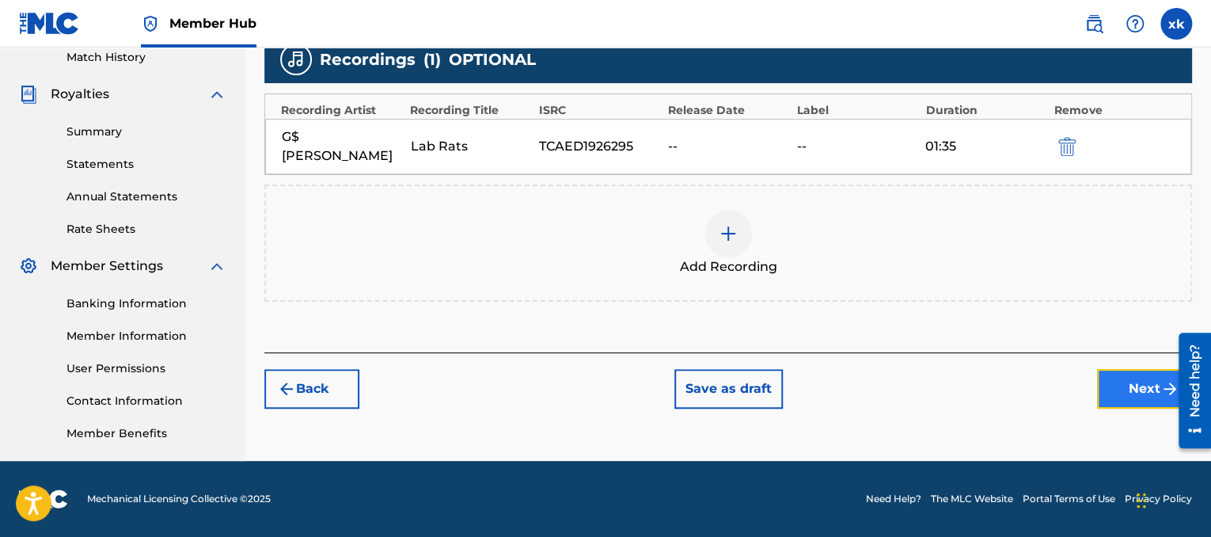
click at [1131, 378] on button "Next" at bounding box center [1144, 389] width 95 height 40
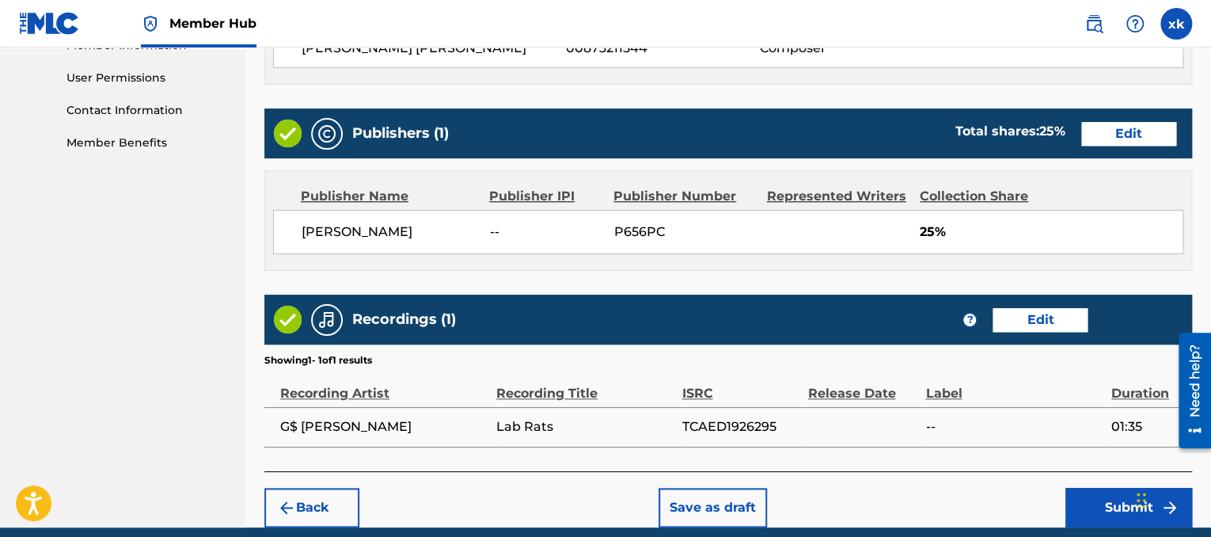
scroll to position [800, 0]
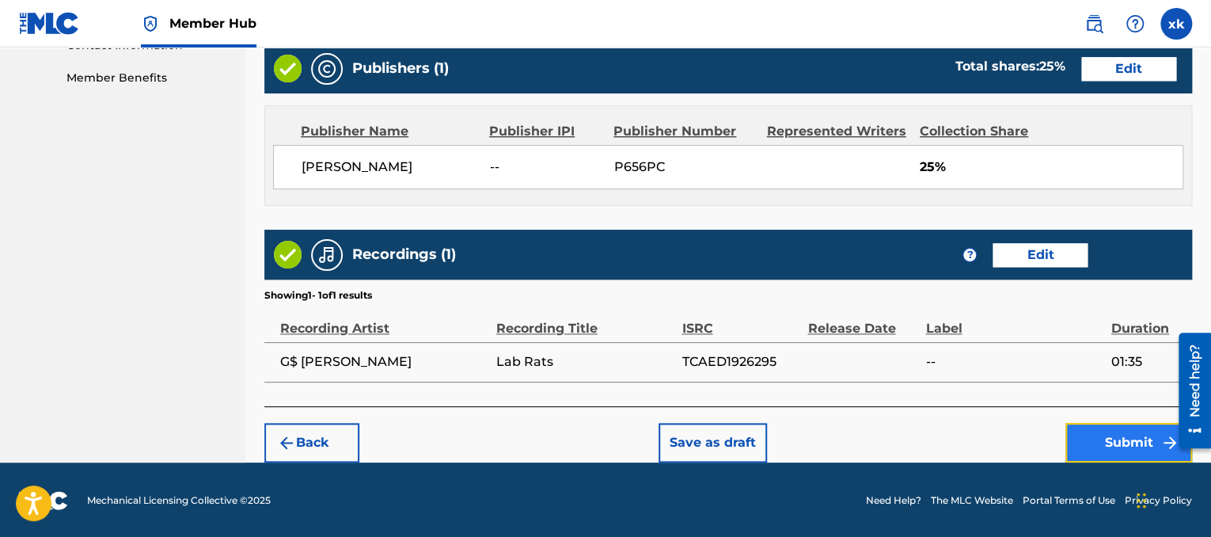
click at [1105, 432] on button "Submit" at bounding box center [1129, 443] width 127 height 40
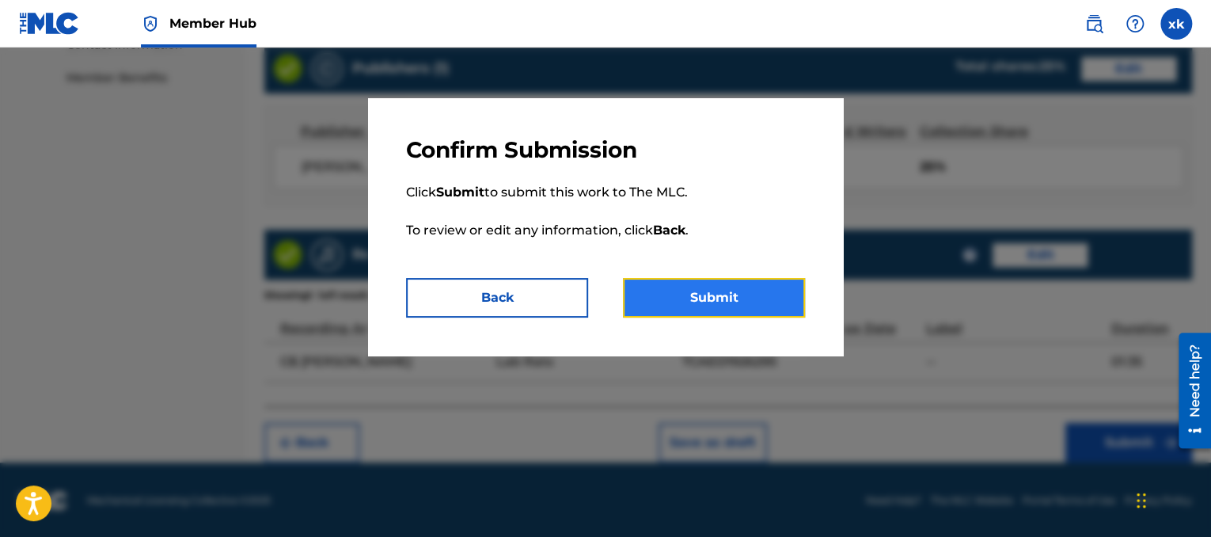
click at [733, 288] on button "Submit" at bounding box center [714, 298] width 182 height 40
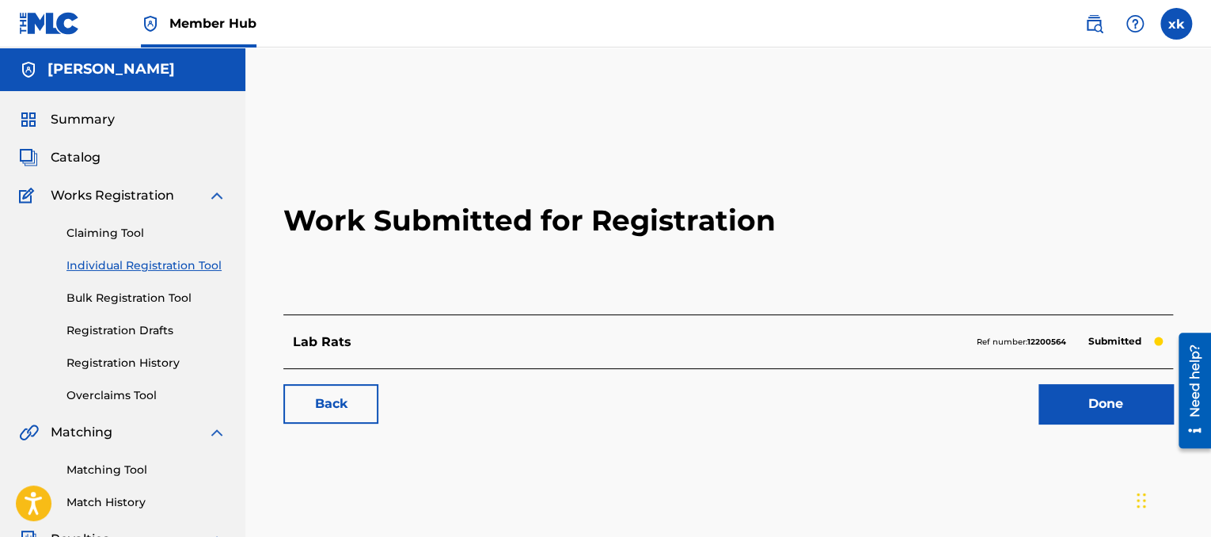
click at [176, 257] on link "Individual Registration Tool" at bounding box center [147, 265] width 160 height 17
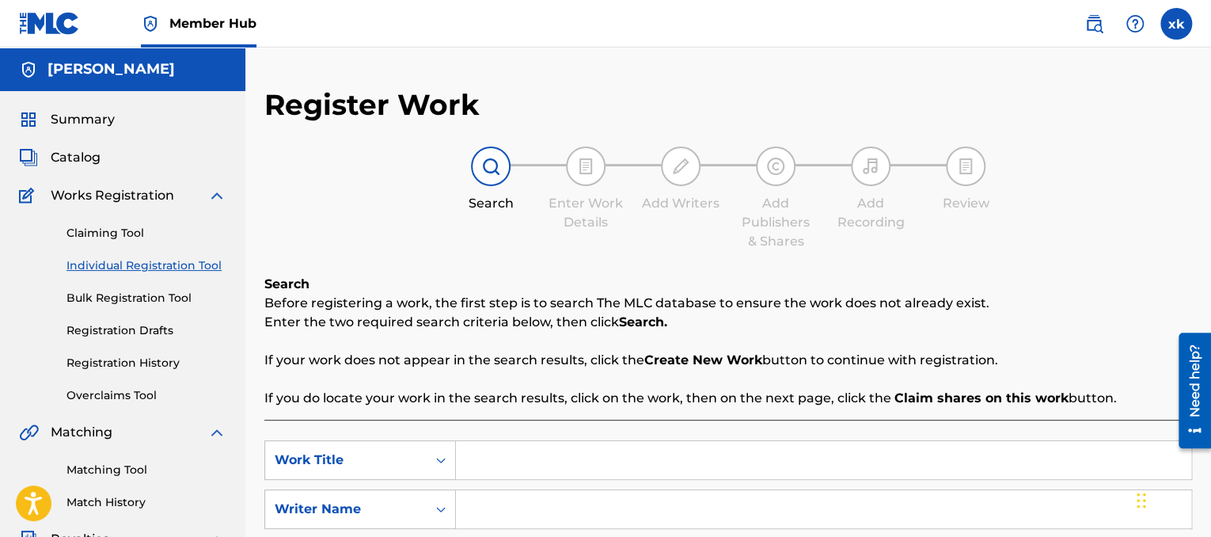
click at [657, 465] on input "Search Form" at bounding box center [824, 460] width 736 height 38
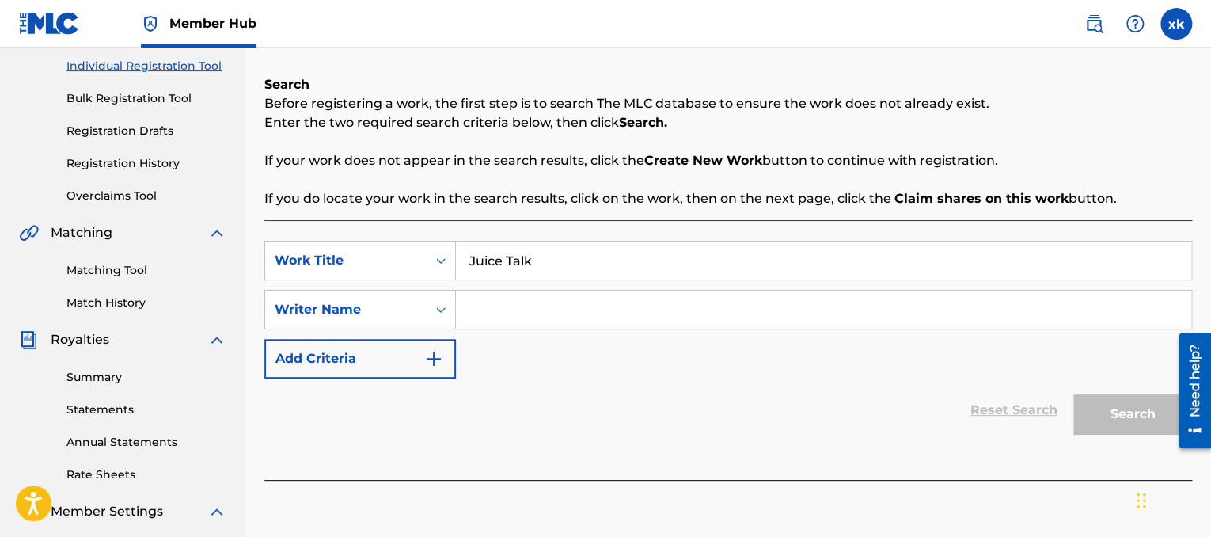
scroll to position [218, 0]
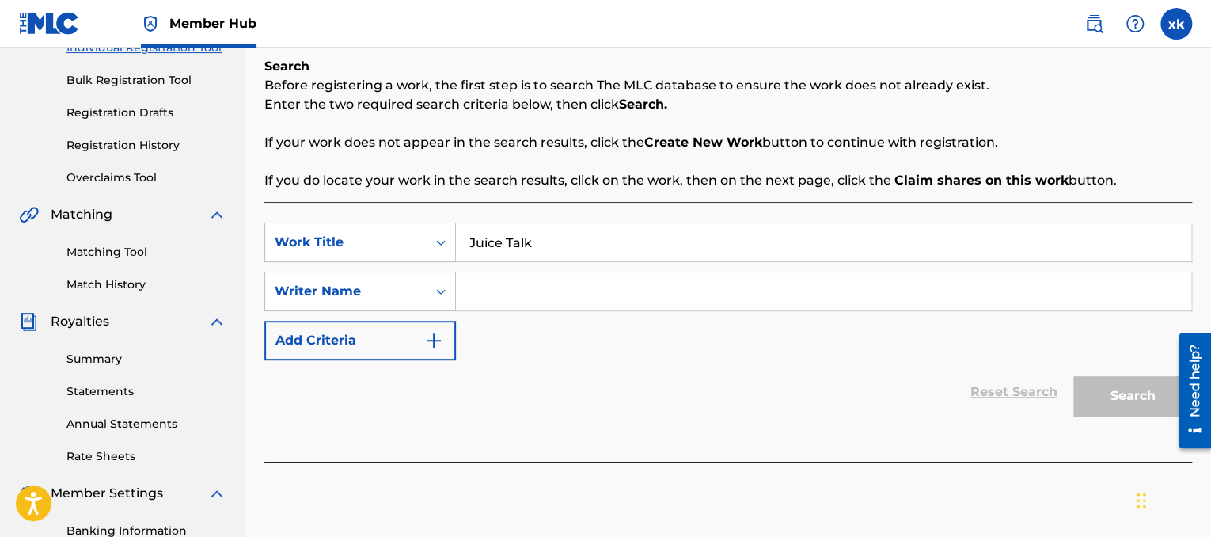
type input "Juice Talk"
click at [884, 282] on input "Search Form" at bounding box center [824, 291] width 736 height 38
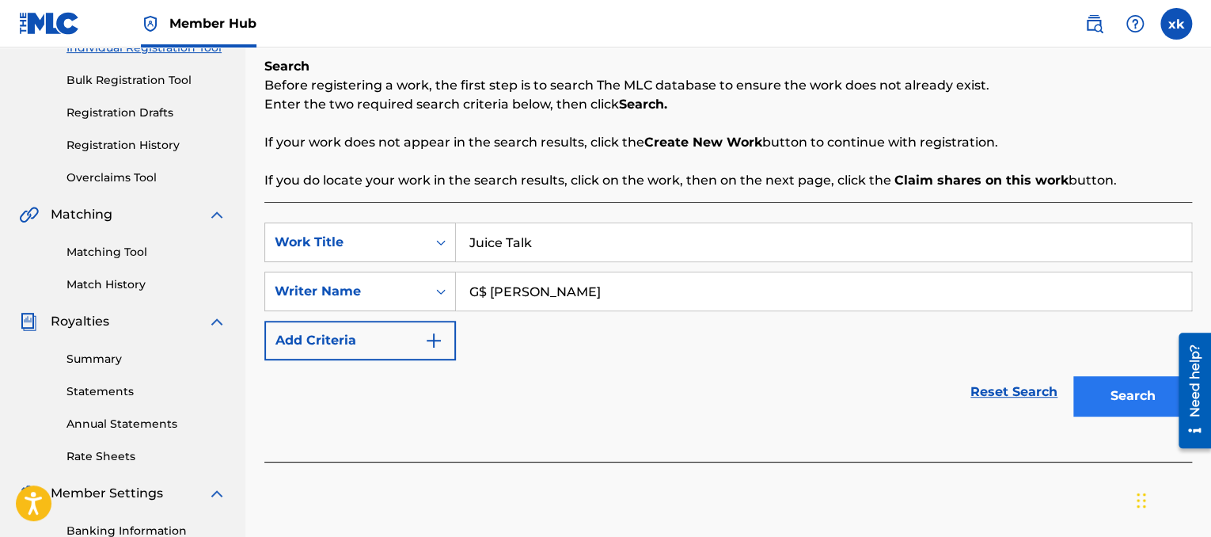
type input "G$ [PERSON_NAME]"
click at [1117, 408] on button "Search" at bounding box center [1133, 396] width 119 height 40
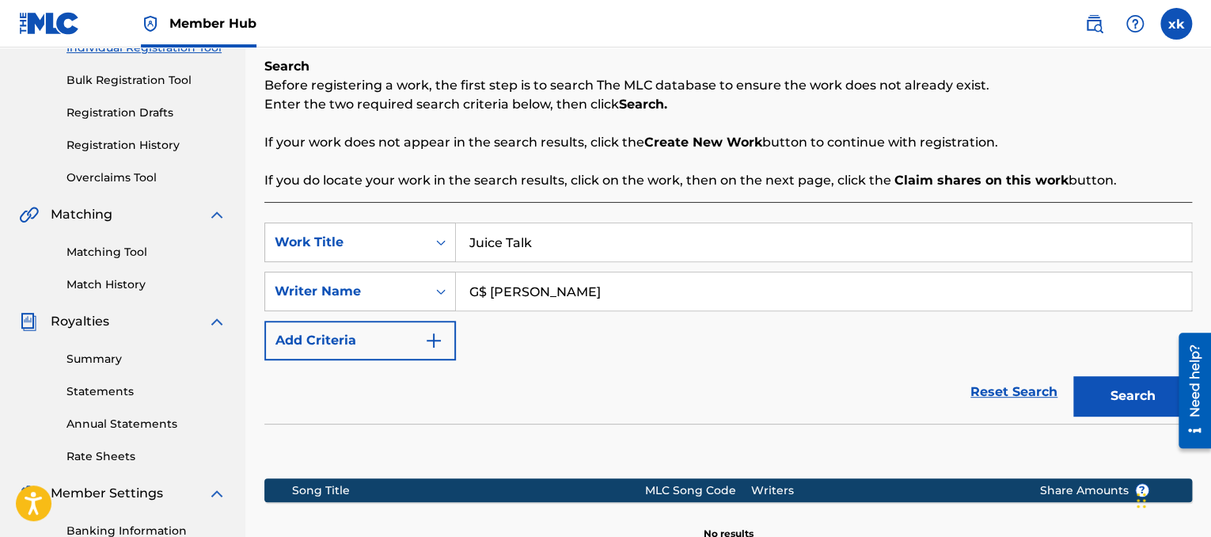
scroll to position [445, 0]
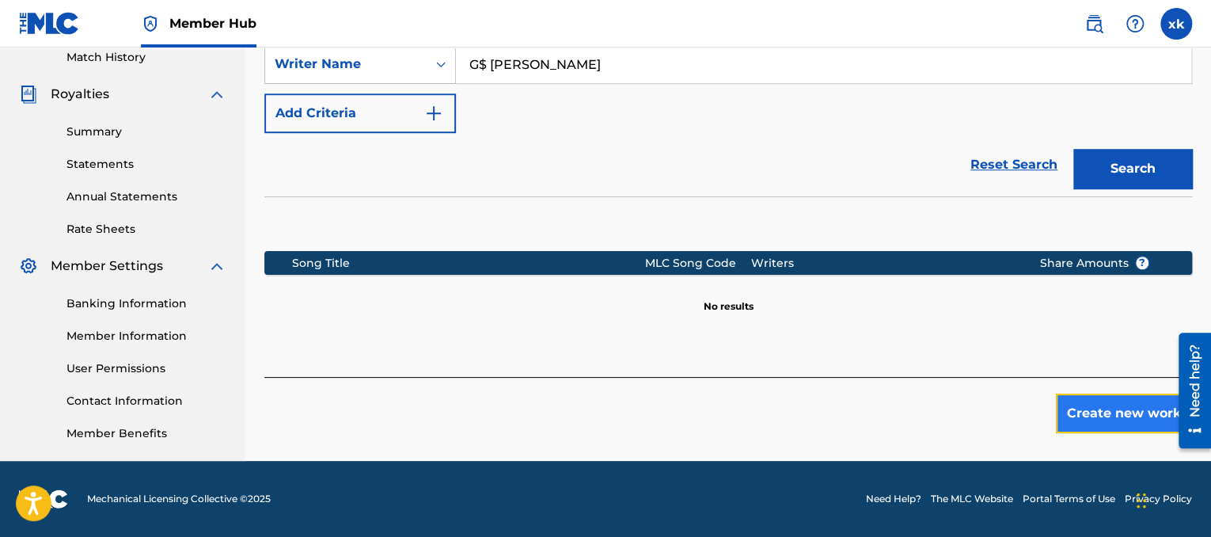
click at [1121, 404] on button "Create new work" at bounding box center [1124, 414] width 136 height 40
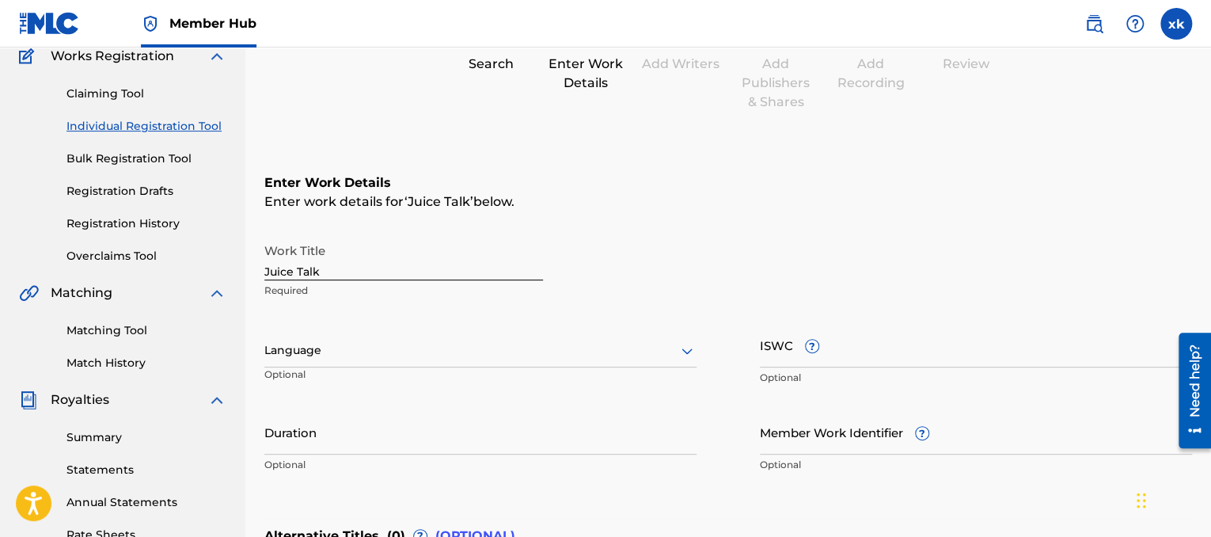
scroll to position [126, 0]
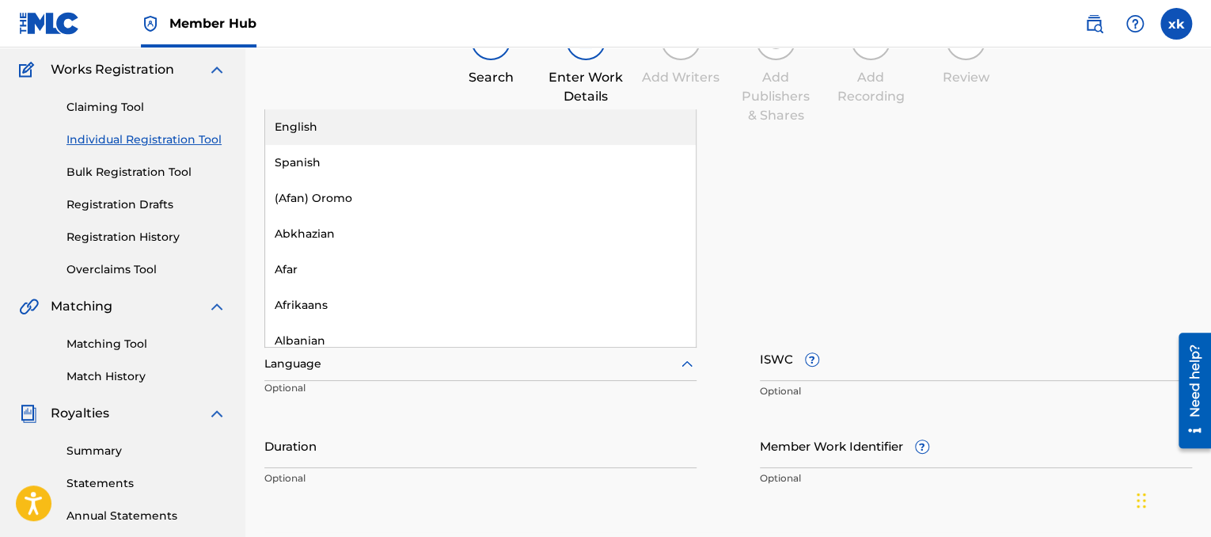
click at [393, 362] on div at bounding box center [480, 364] width 432 height 20
click at [365, 141] on div "English" at bounding box center [480, 127] width 431 height 36
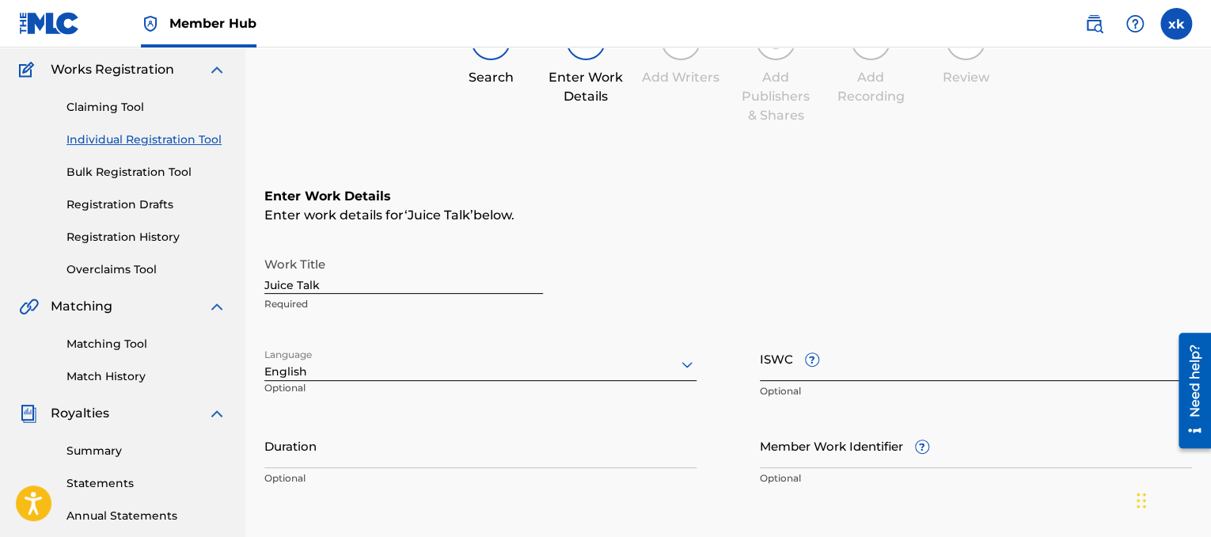
click at [847, 359] on input "ISWC ?" at bounding box center [976, 358] width 432 height 45
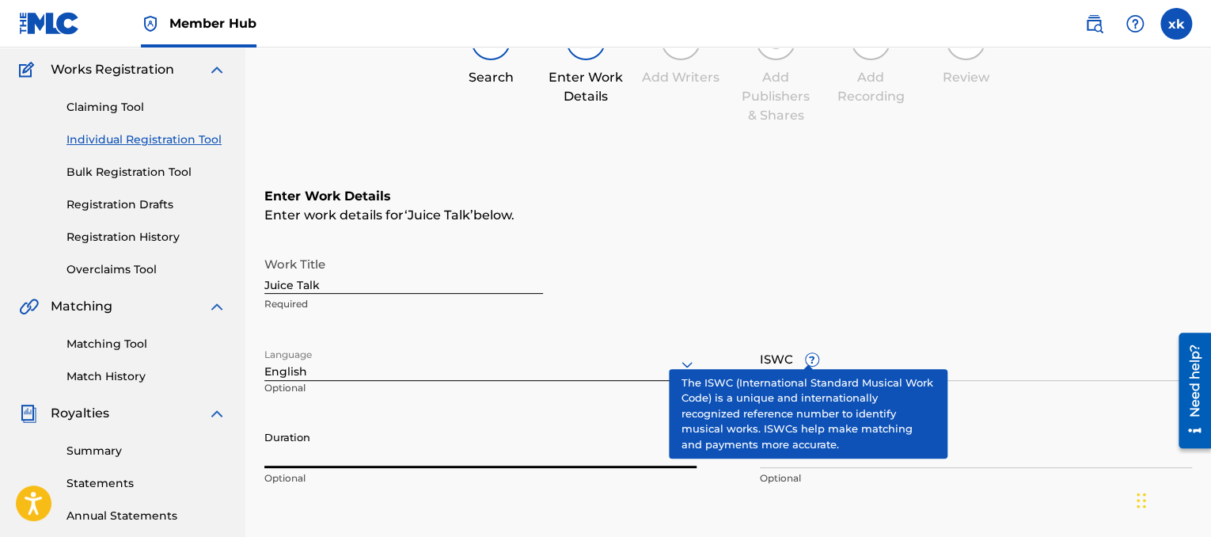
click at [323, 444] on input "Duration" at bounding box center [480, 445] width 432 height 45
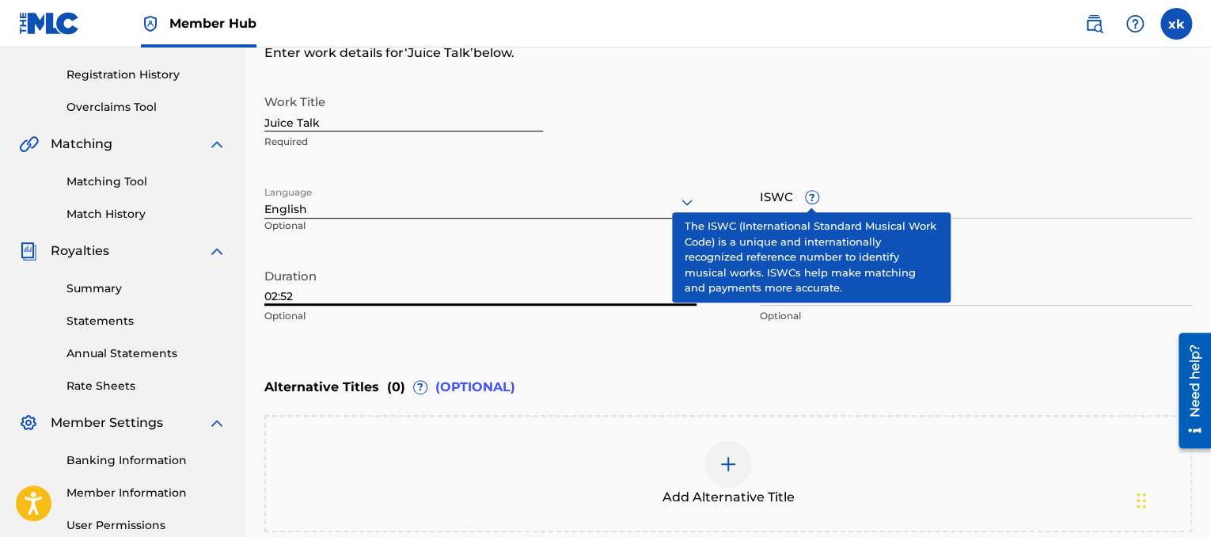
scroll to position [454, 0]
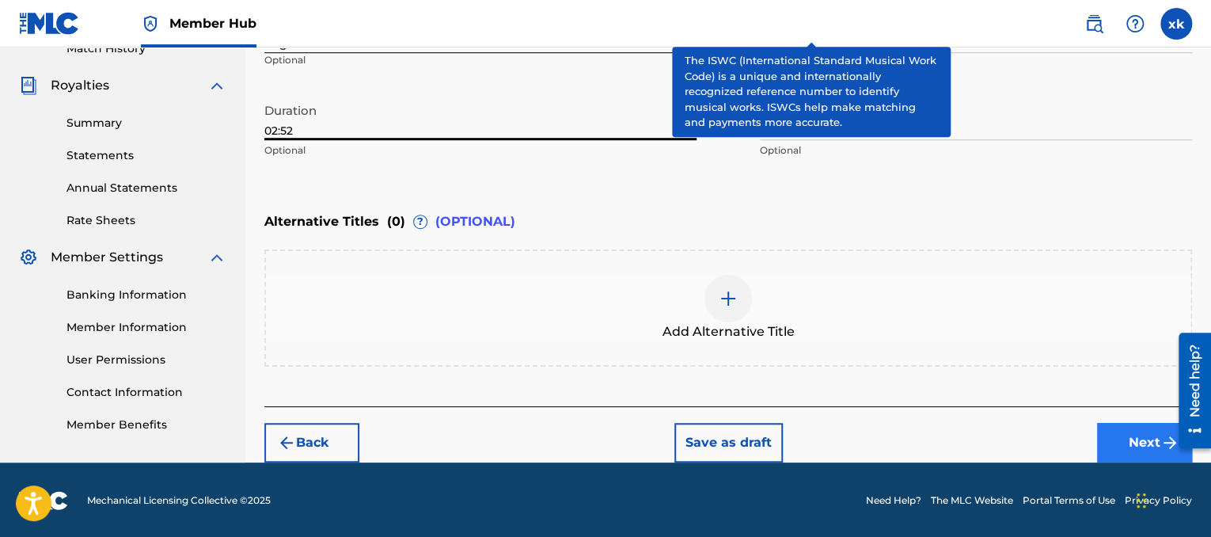
type input "02:52"
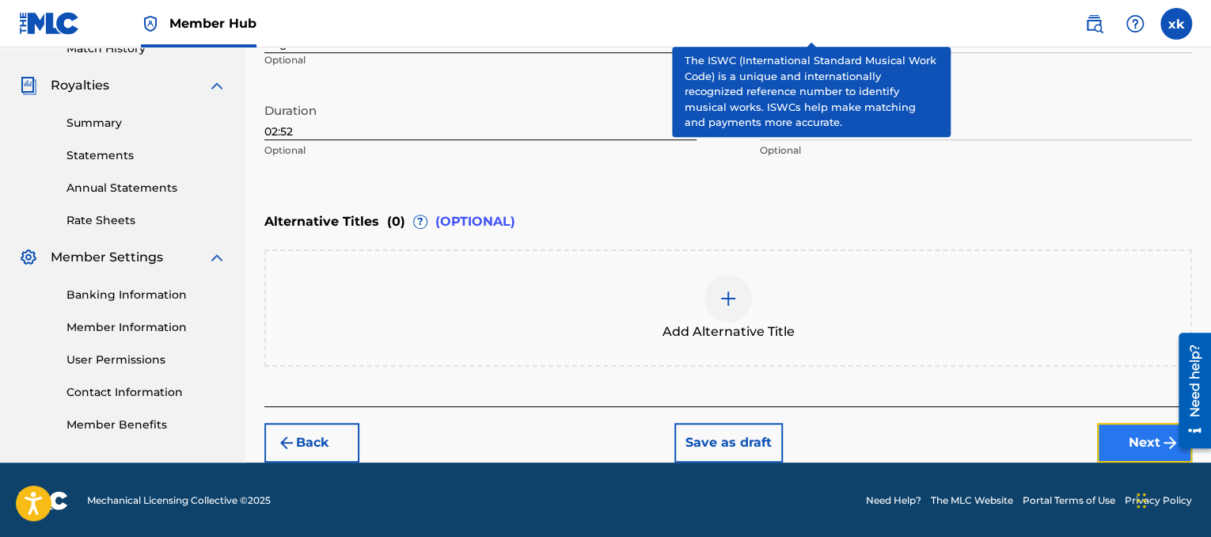
click at [1132, 447] on button "Next" at bounding box center [1144, 443] width 95 height 40
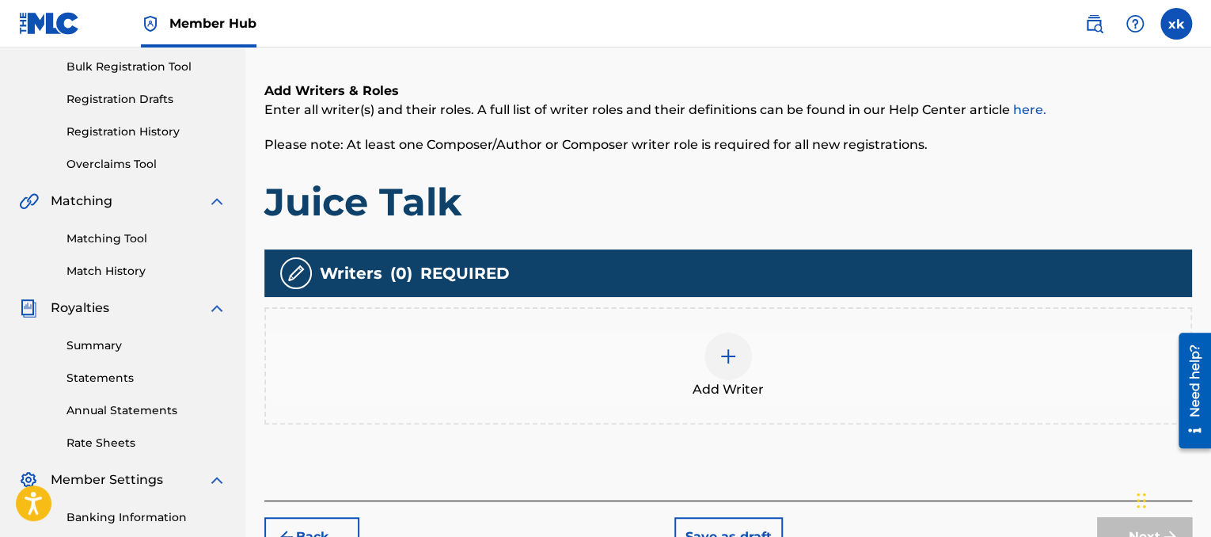
scroll to position [233, 0]
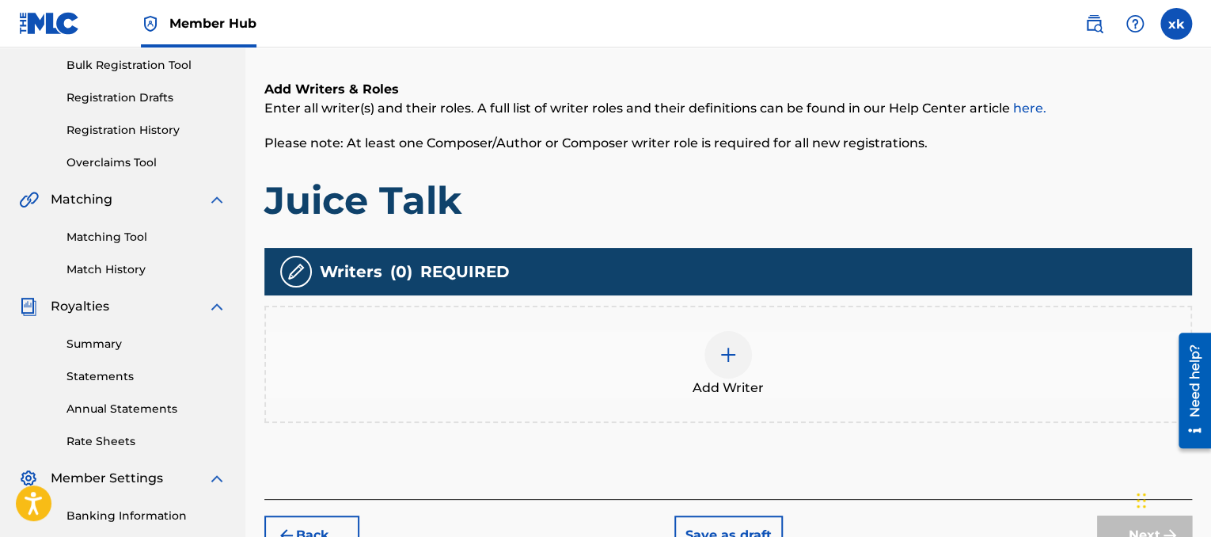
click at [807, 356] on div "Add Writer" at bounding box center [728, 364] width 925 height 67
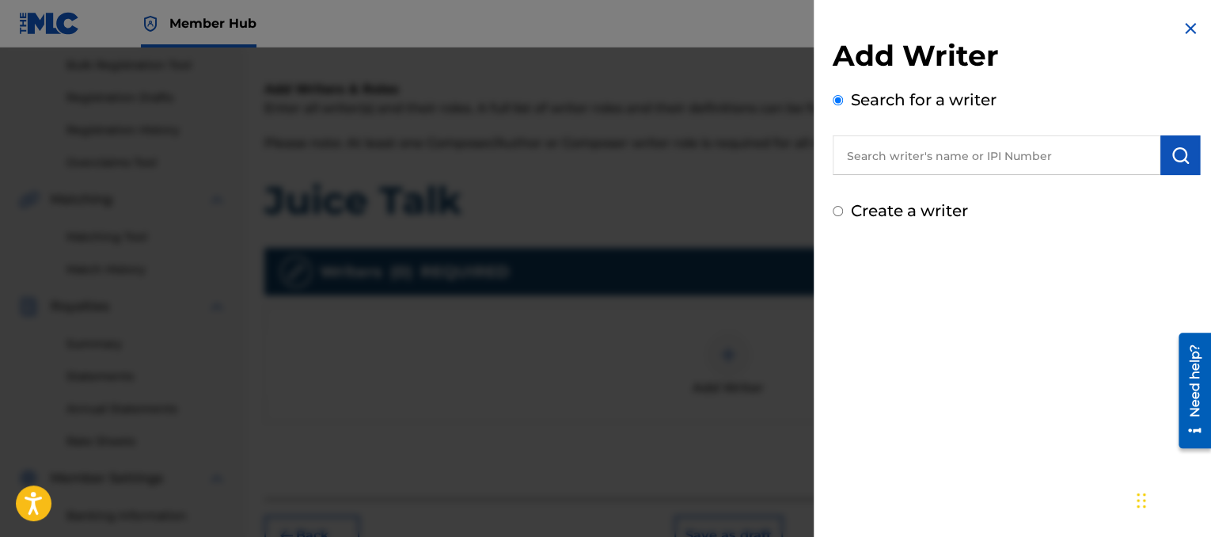
click at [873, 156] on input "text" at bounding box center [997, 155] width 328 height 40
paste input "TCAED1926295"
type input "T"
click at [867, 158] on input "text" at bounding box center [997, 155] width 328 height 40
paste input "00377310166"
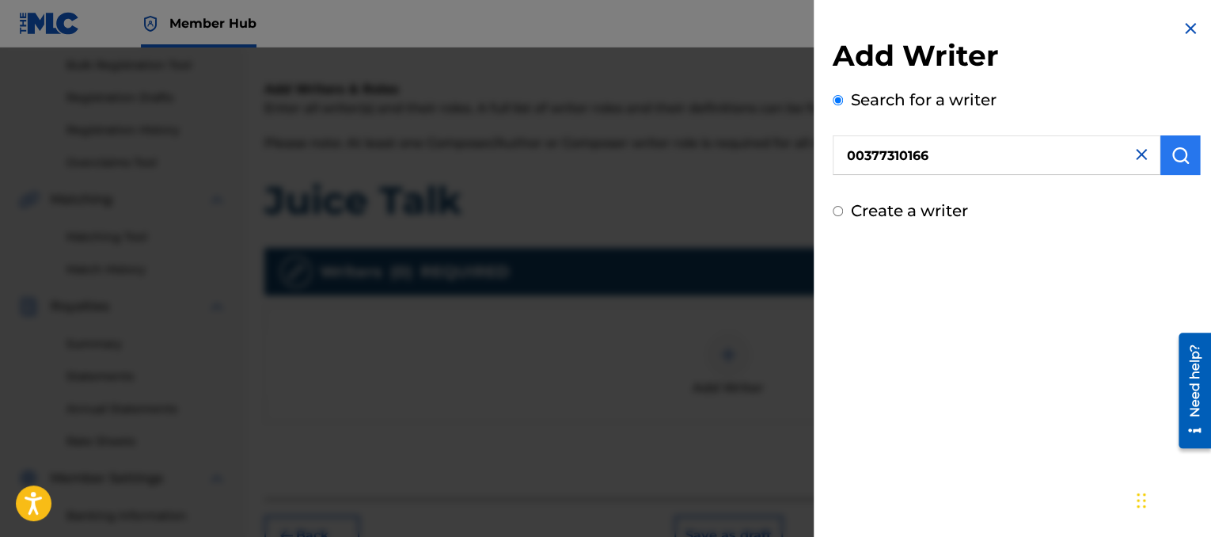
type input "00377310166"
click at [1177, 154] on img "submit" at bounding box center [1180, 155] width 19 height 19
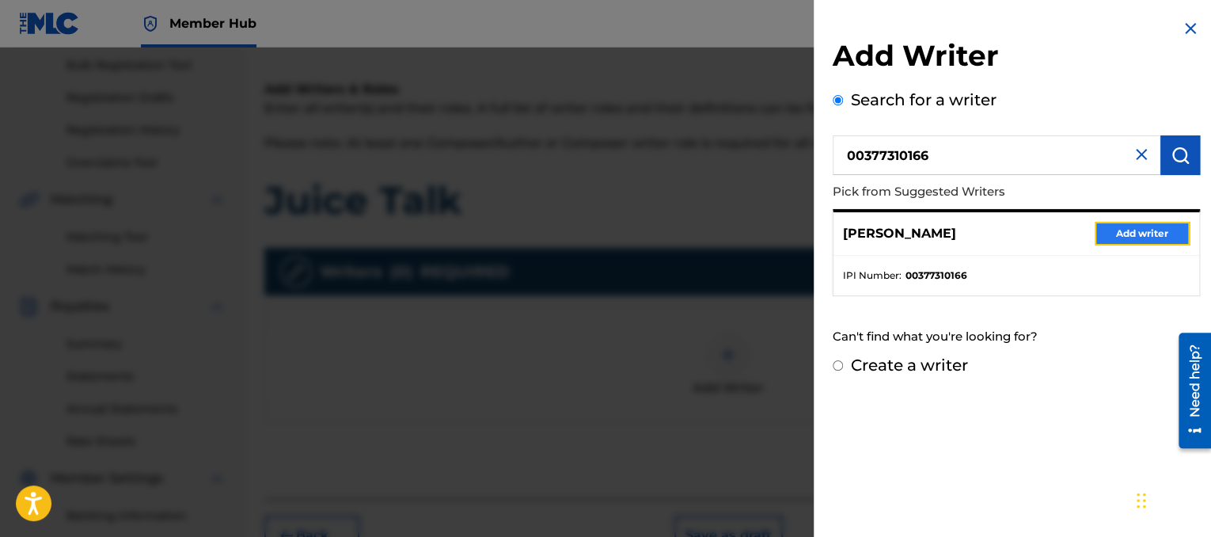
click at [1101, 229] on button "Add writer" at bounding box center [1142, 234] width 95 height 24
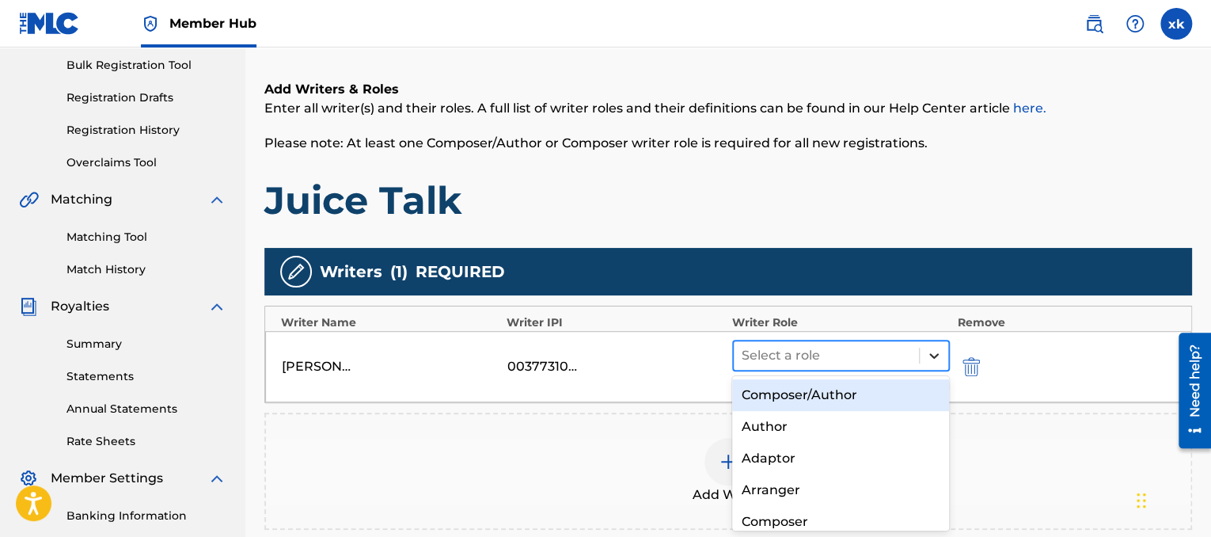
click at [922, 346] on div at bounding box center [934, 355] width 29 height 29
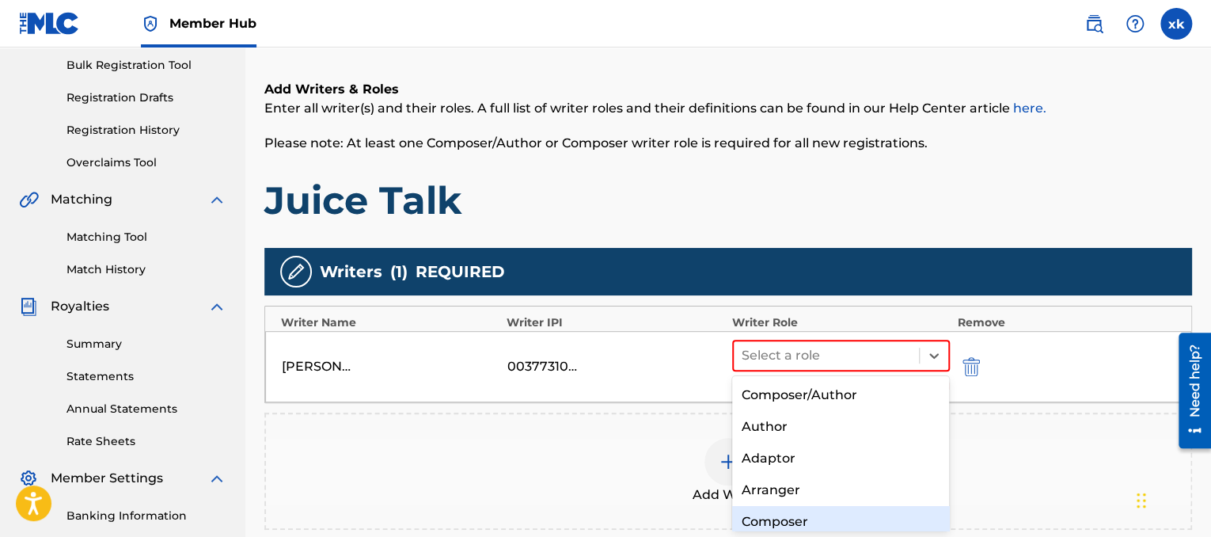
click at [779, 524] on div "Composer" at bounding box center [841, 522] width 218 height 32
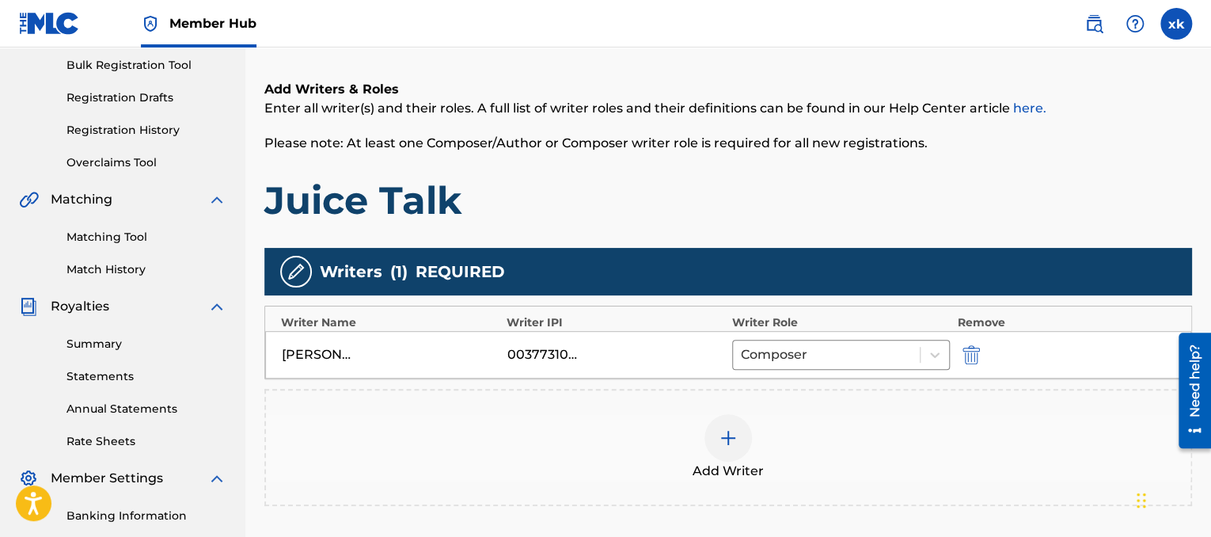
click at [752, 439] on div "Add Writer" at bounding box center [728, 447] width 925 height 67
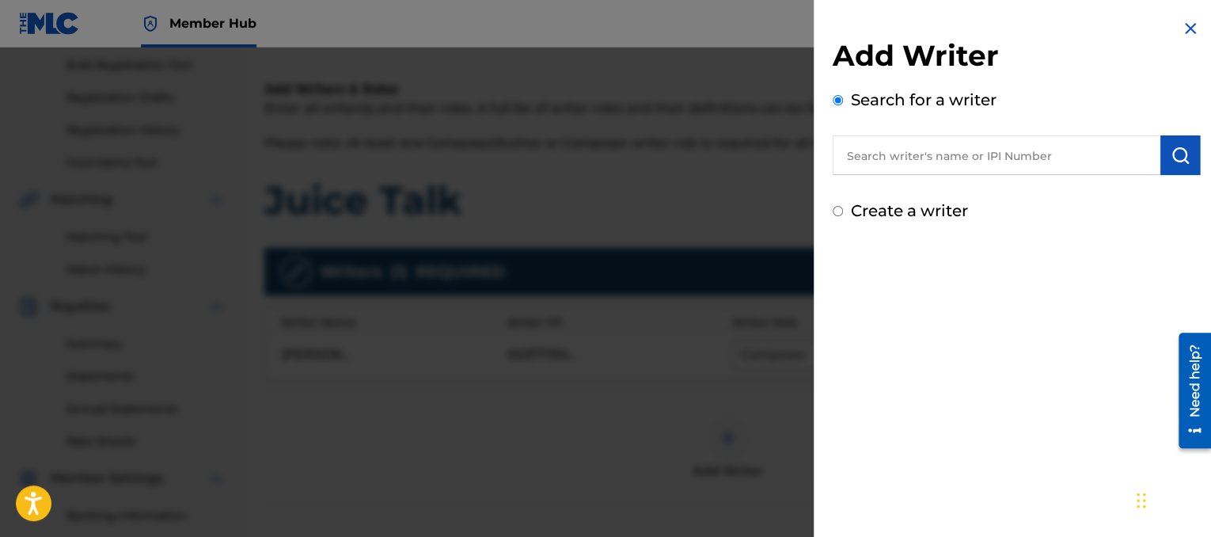
click at [925, 173] on input "text" at bounding box center [997, 155] width 328 height 40
paste input "00873211544"
type input "00873211544"
click at [1165, 172] on button "submit" at bounding box center [1181, 155] width 40 height 40
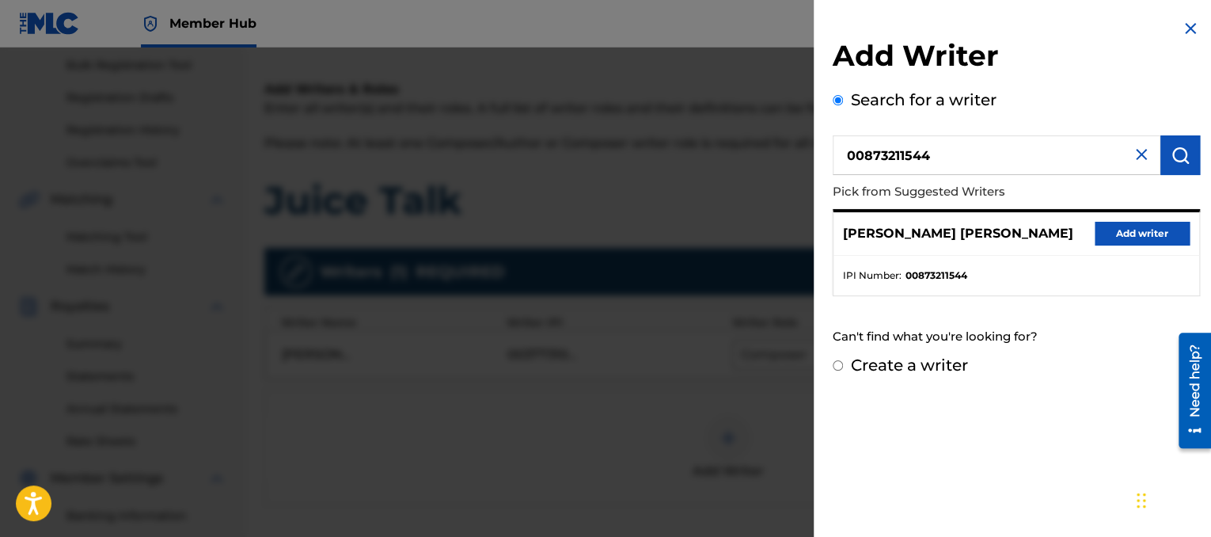
click at [1088, 235] on div "XAVIER MONTEL II KAISER Add writer" at bounding box center [1017, 234] width 366 height 44
click at [1099, 229] on button "Add writer" at bounding box center [1142, 234] width 95 height 24
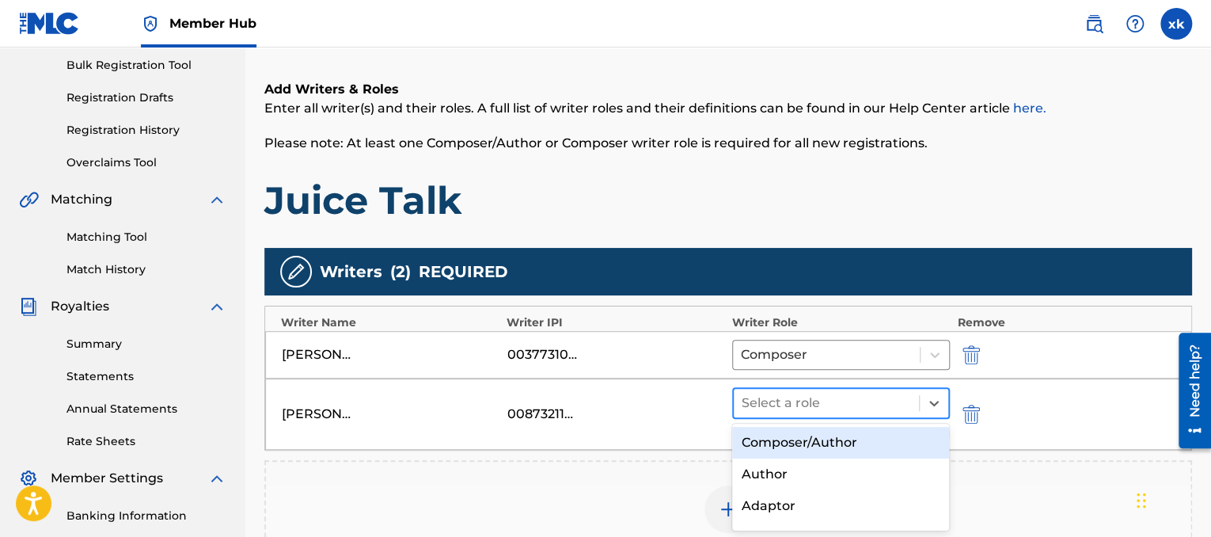
click at [914, 406] on div "Select a role" at bounding box center [826, 403] width 185 height 29
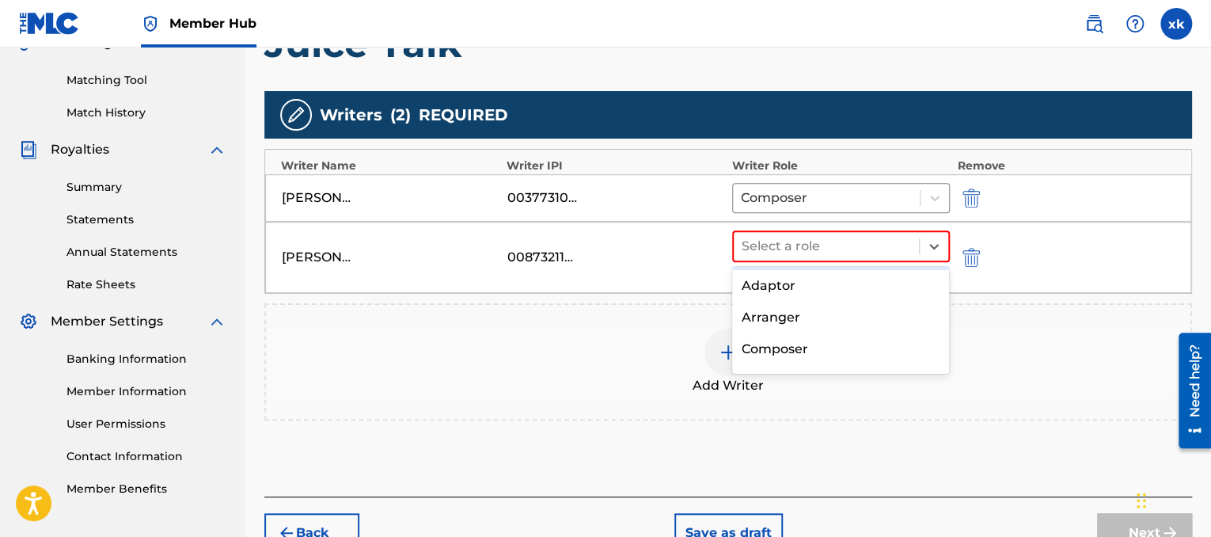
scroll to position [91, 0]
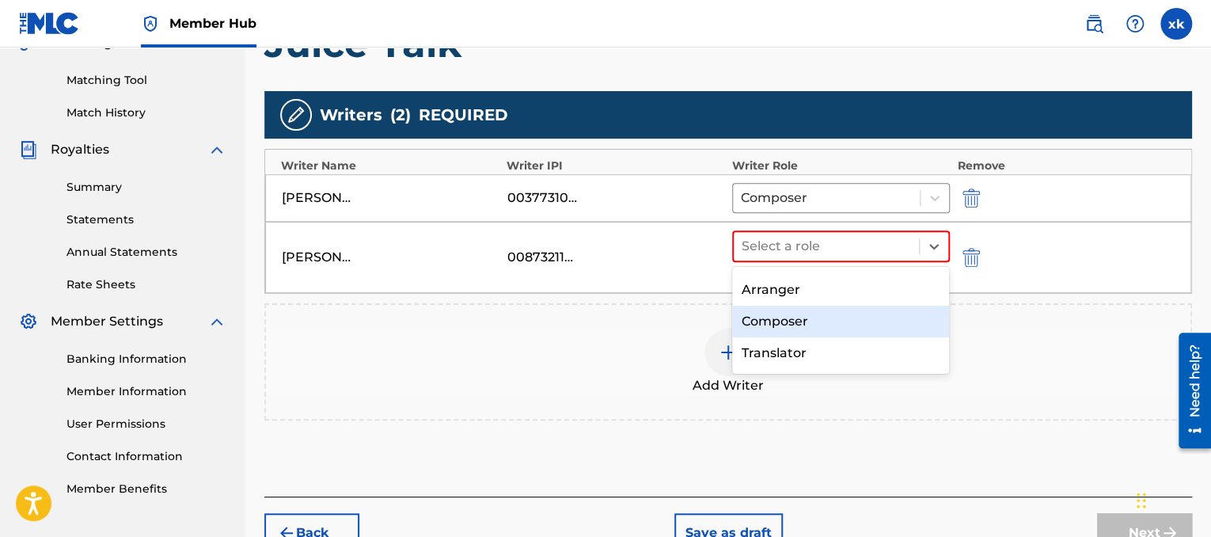
click at [869, 333] on div "Composer" at bounding box center [841, 322] width 218 height 32
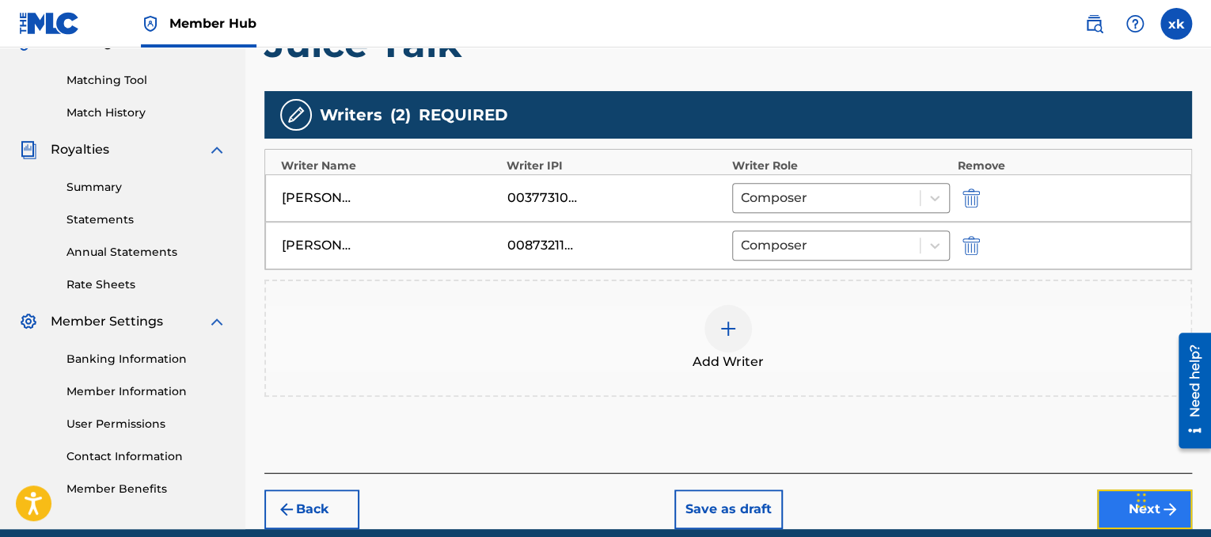
click at [1112, 519] on button "Next" at bounding box center [1144, 509] width 95 height 40
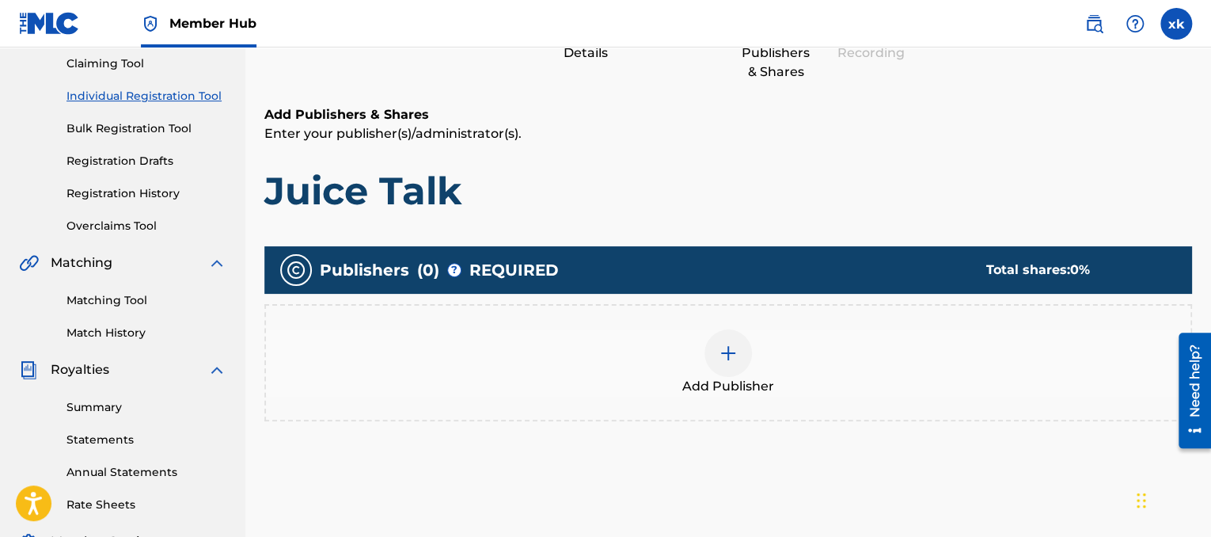
scroll to position [181, 0]
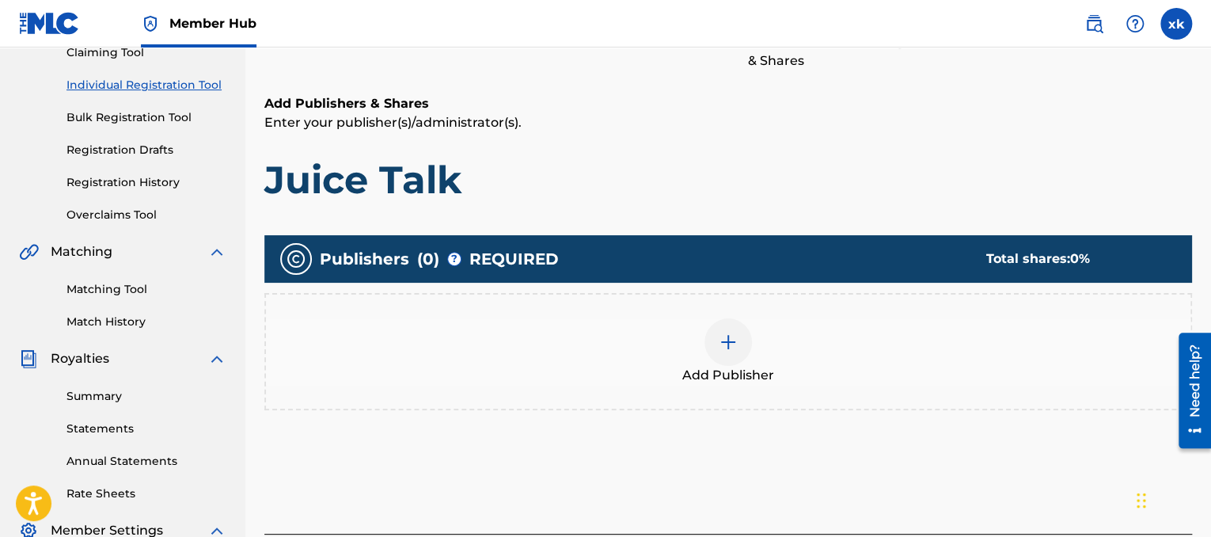
click at [781, 345] on div "Add Publisher" at bounding box center [728, 351] width 925 height 67
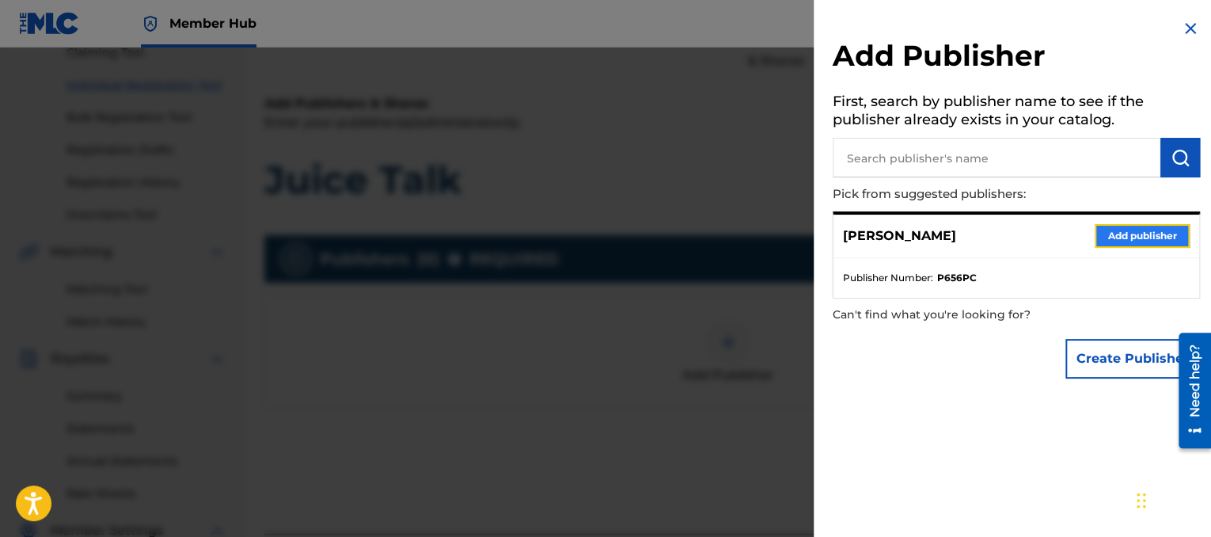
click at [1107, 234] on button "Add publisher" at bounding box center [1142, 236] width 95 height 24
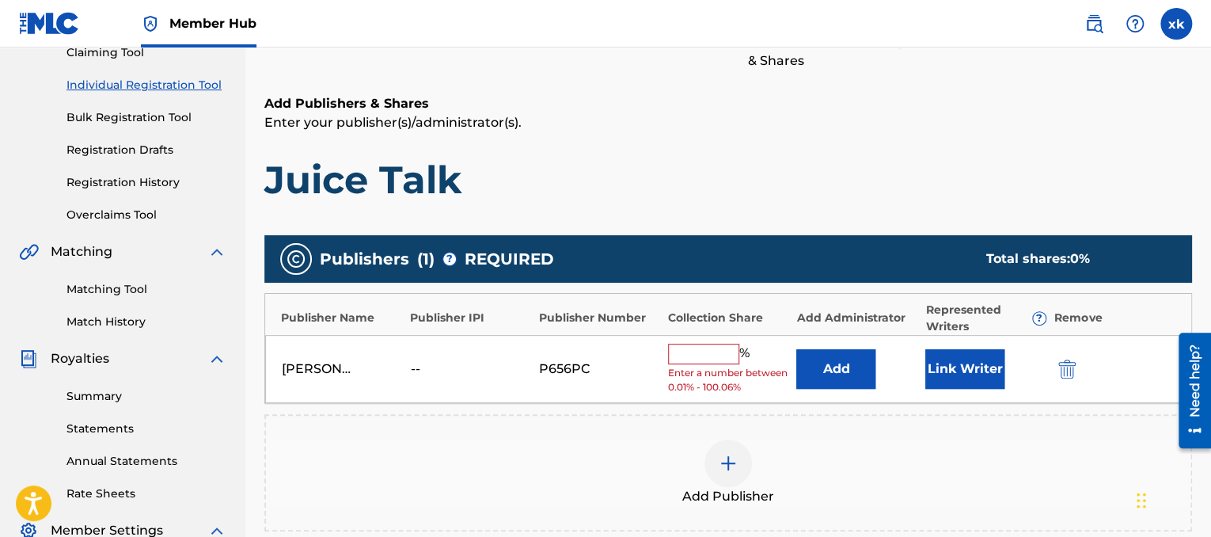
click at [698, 352] on input "text" at bounding box center [703, 354] width 71 height 21
type input "25"
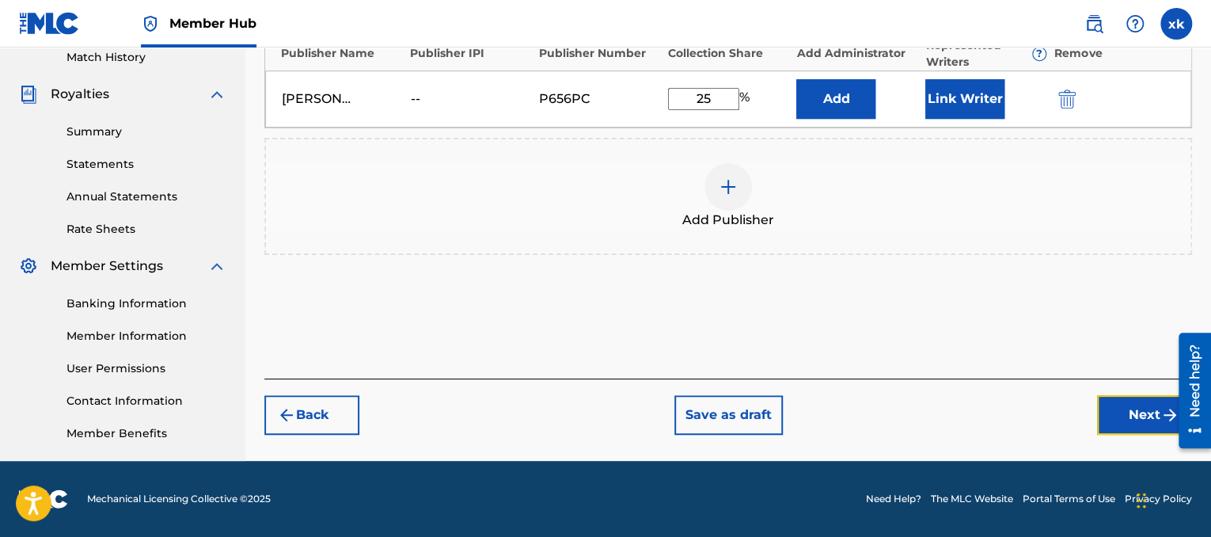
click at [1121, 415] on button "Next" at bounding box center [1144, 415] width 95 height 40
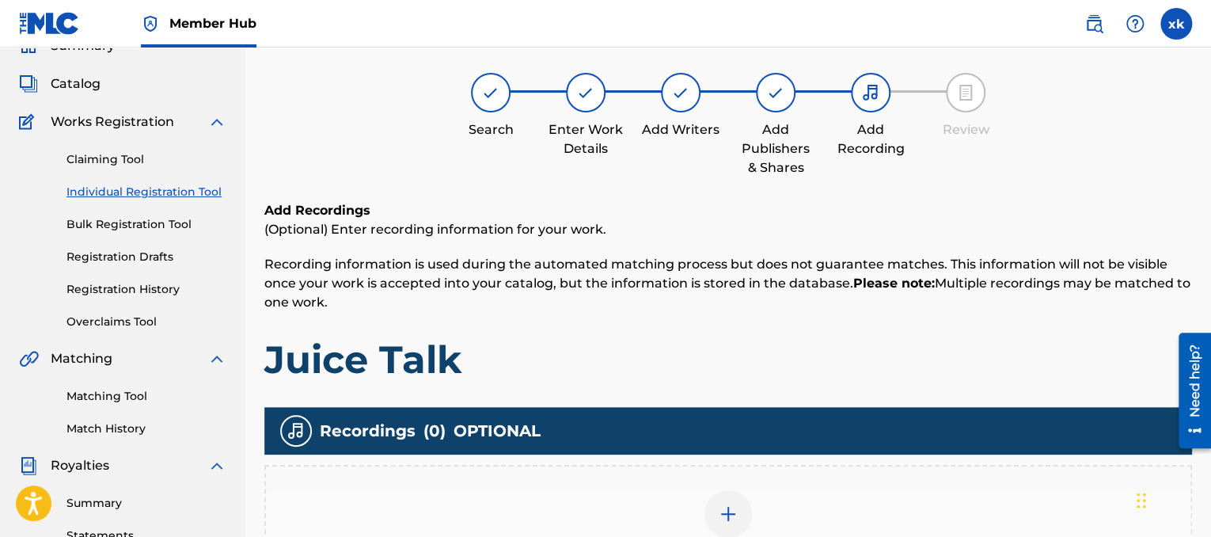
scroll to position [71, 0]
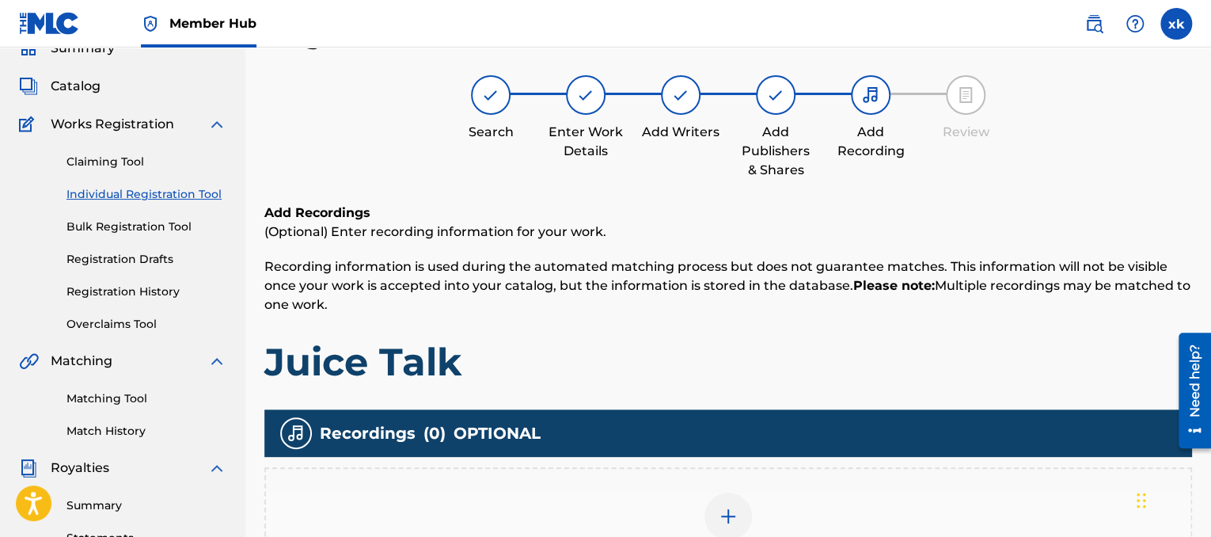
click at [709, 497] on div "Add Recording" at bounding box center [728, 525] width 925 height 67
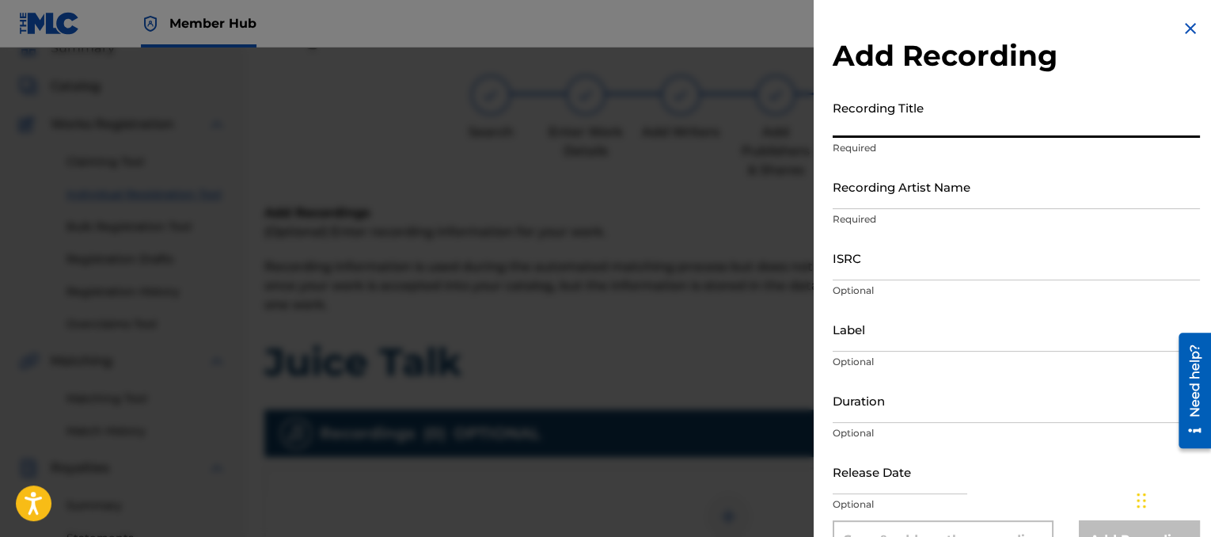
click at [918, 117] on input "Recording Title" at bounding box center [1016, 115] width 367 height 45
type input "Juice Talk"
click at [892, 184] on input "Recording Artist Name" at bounding box center [1016, 186] width 367 height 45
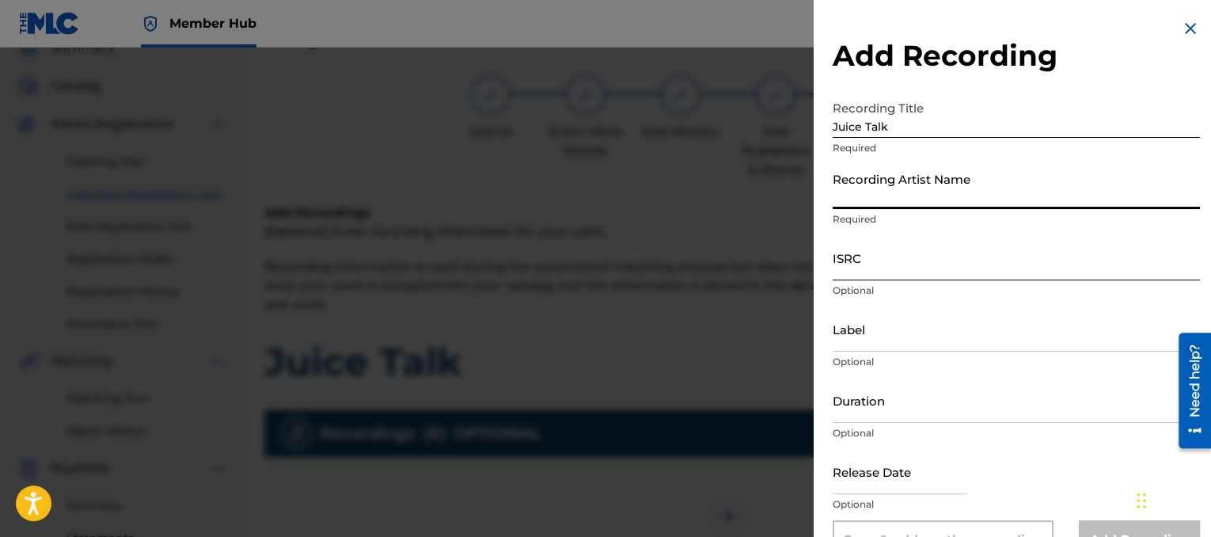
type input "G$ Lil ronnie"
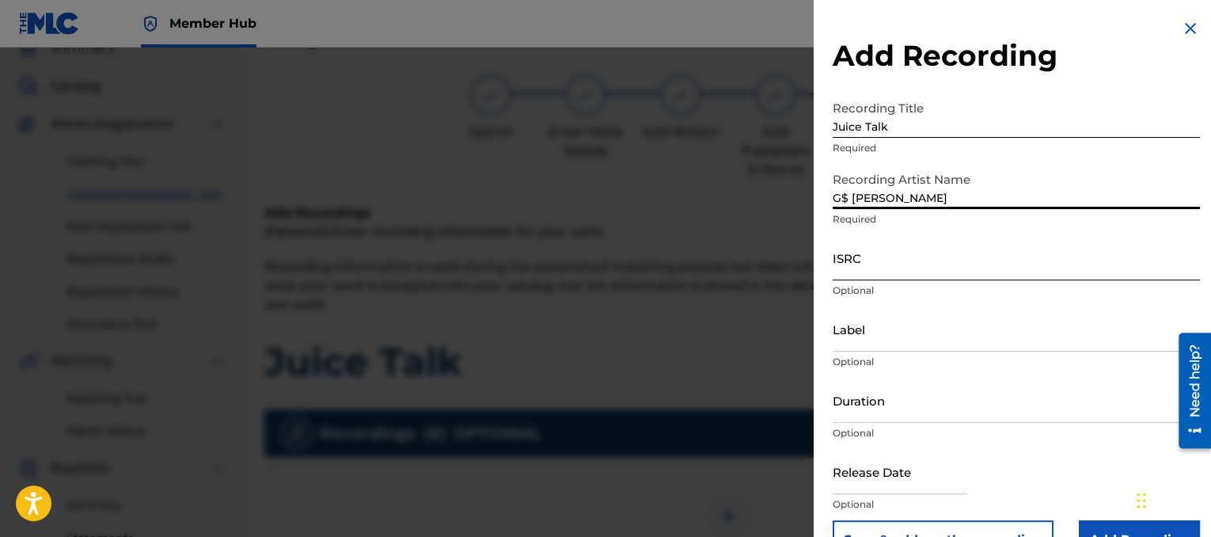
click at [916, 267] on input "ISRC" at bounding box center [1016, 257] width 367 height 45
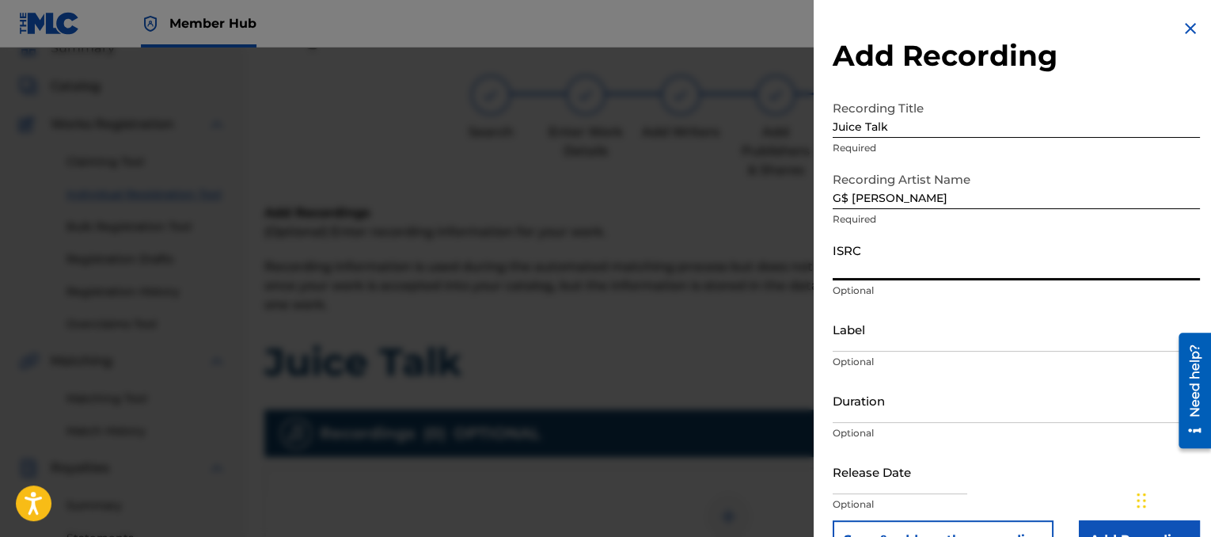
paste input "TCAEM1911530"
type input "TCAEM1911530"
click at [918, 416] on input "Duration" at bounding box center [1016, 400] width 367 height 45
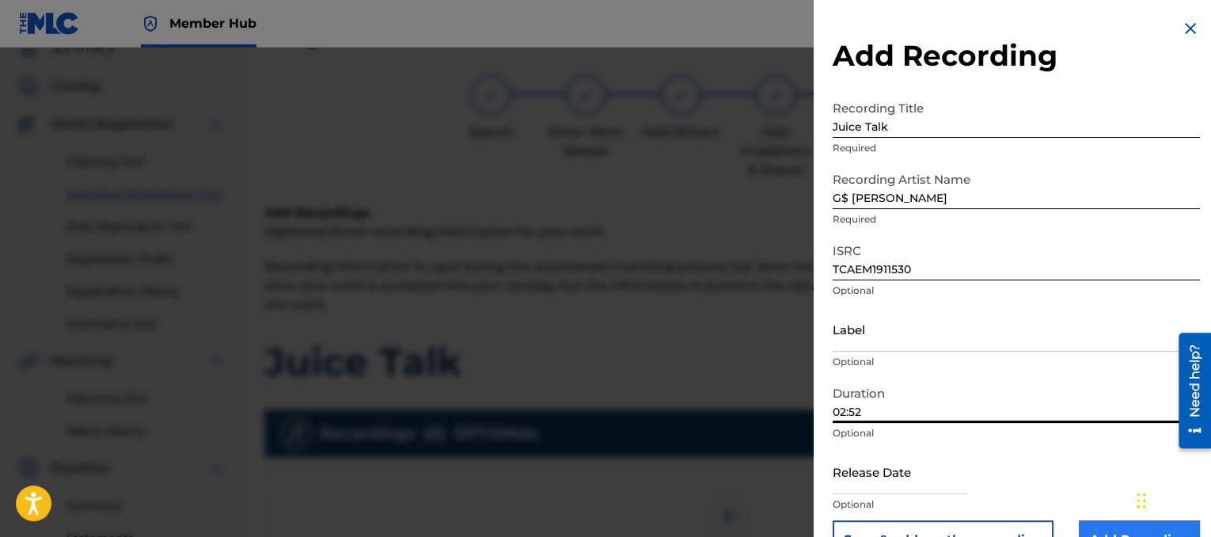
type input "02:52"
click at [1117, 527] on input "Add Recording" at bounding box center [1139, 540] width 121 height 40
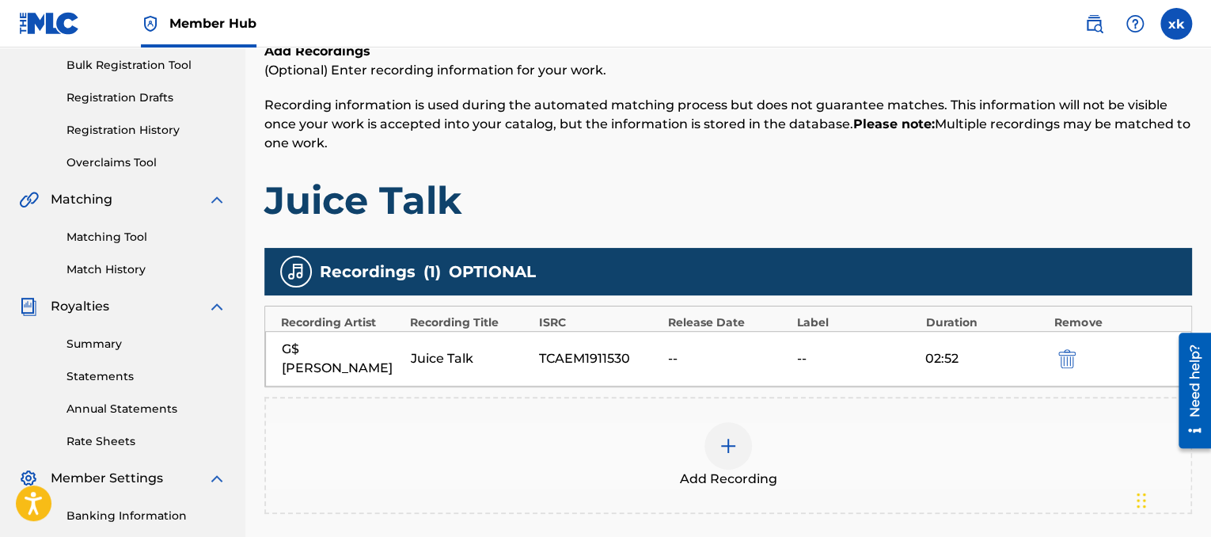
scroll to position [264, 0]
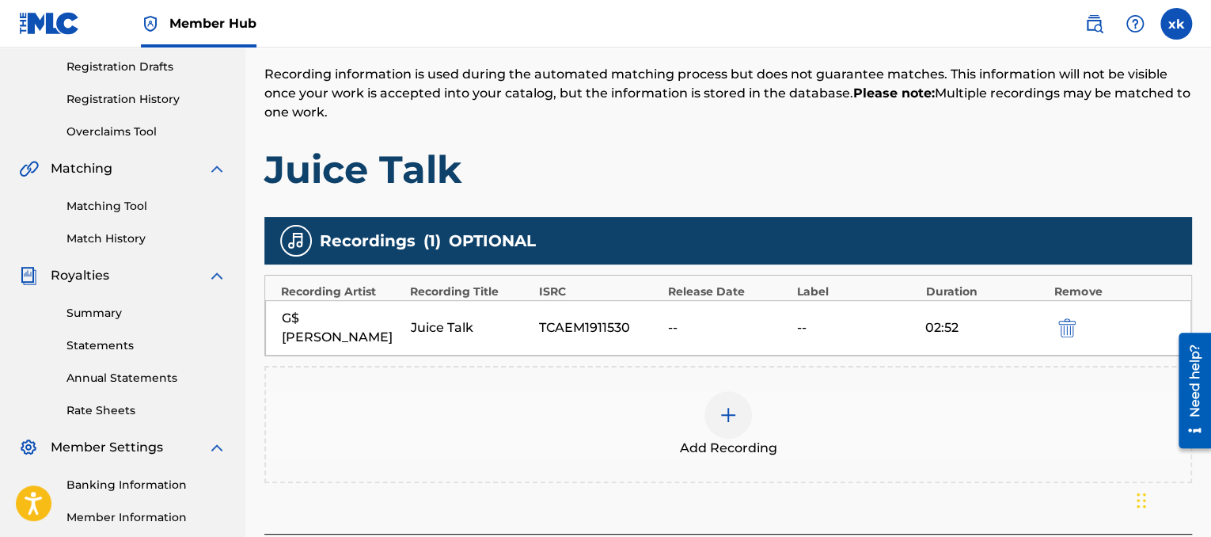
click at [748, 398] on div at bounding box center [729, 415] width 48 height 48
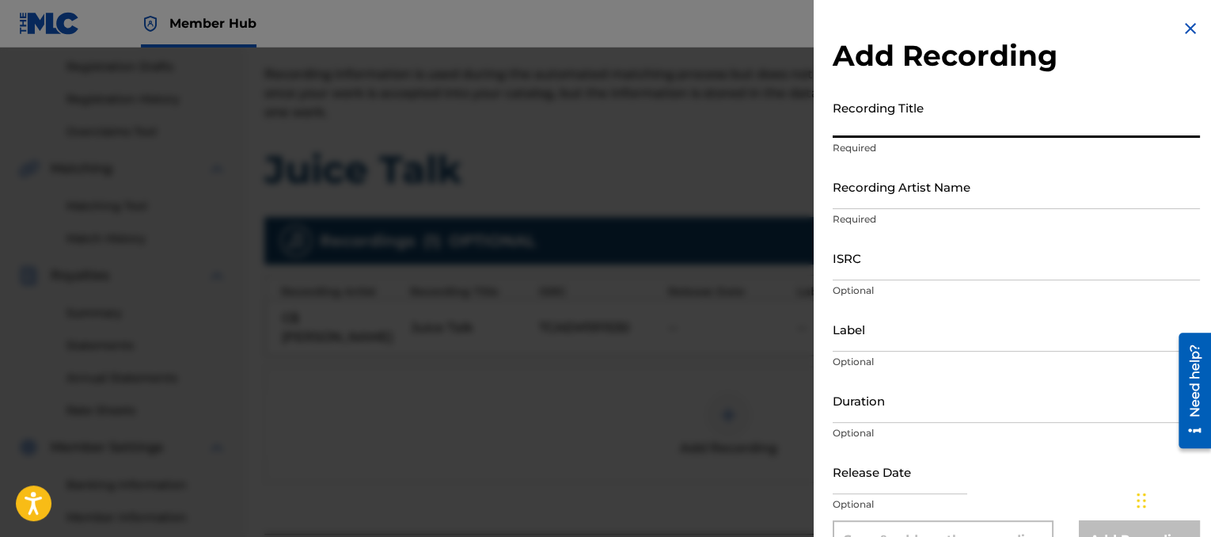
click at [890, 112] on input "Recording Title" at bounding box center [1016, 115] width 367 height 45
type input "j"
type input "Juice Talk"
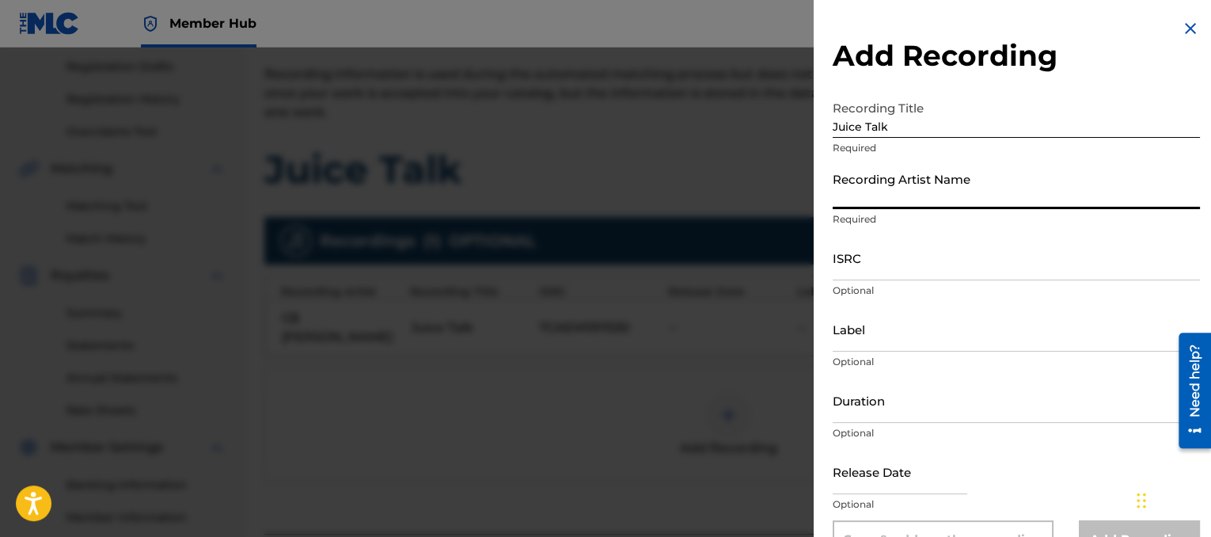
click at [877, 172] on input "Recording Artist Name" at bounding box center [1016, 186] width 367 height 45
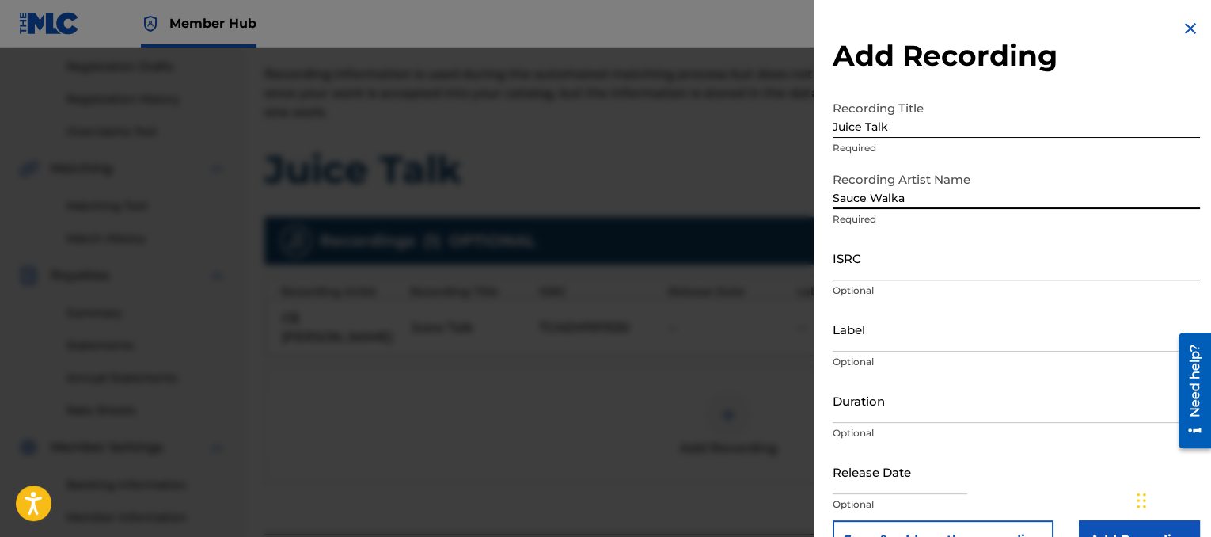
type input "Sauce Walka"
click at [907, 265] on input "ISRC" at bounding box center [1016, 257] width 367 height 45
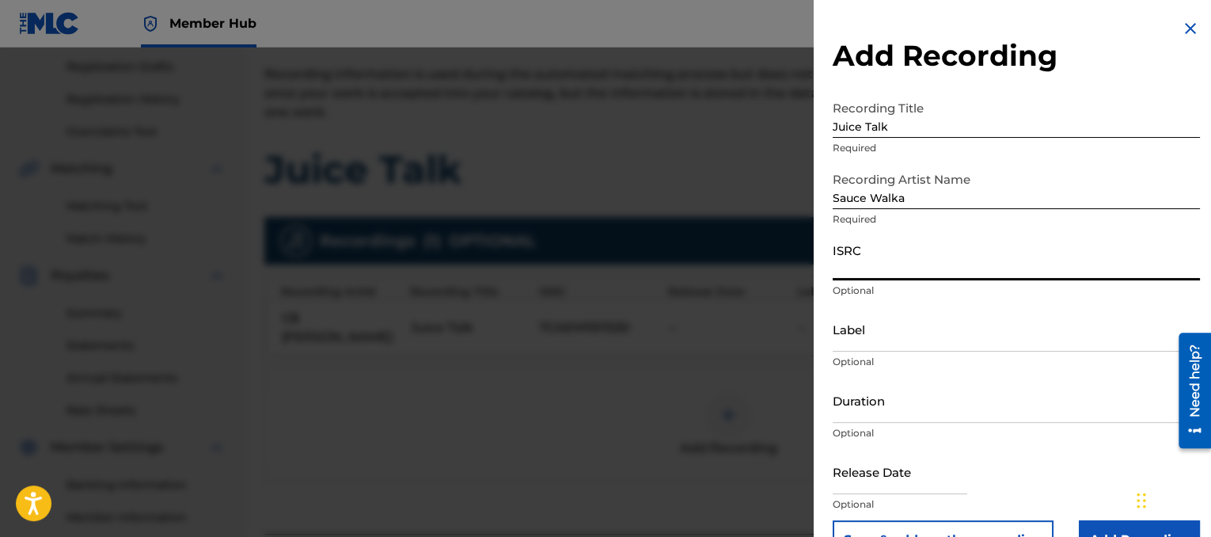
click at [909, 267] on input "ISRC" at bounding box center [1016, 257] width 367 height 45
paste input "TCAEM1911530"
type input "TCAEM1911530"
click at [887, 410] on input "Duration" at bounding box center [1016, 400] width 367 height 45
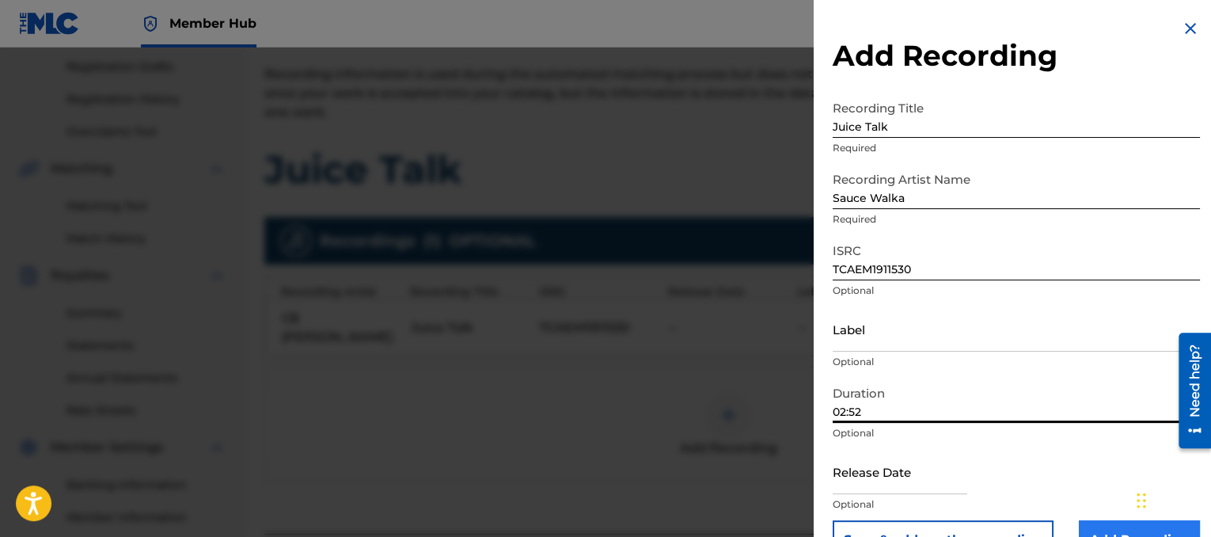
type input "02:52"
click at [1087, 518] on form "Recording Title Juice Talk Required Recording Artist Name Sauce Walka Required …" at bounding box center [1016, 326] width 367 height 467
click at [1115, 532] on input "Add Recording" at bounding box center [1139, 540] width 121 height 40
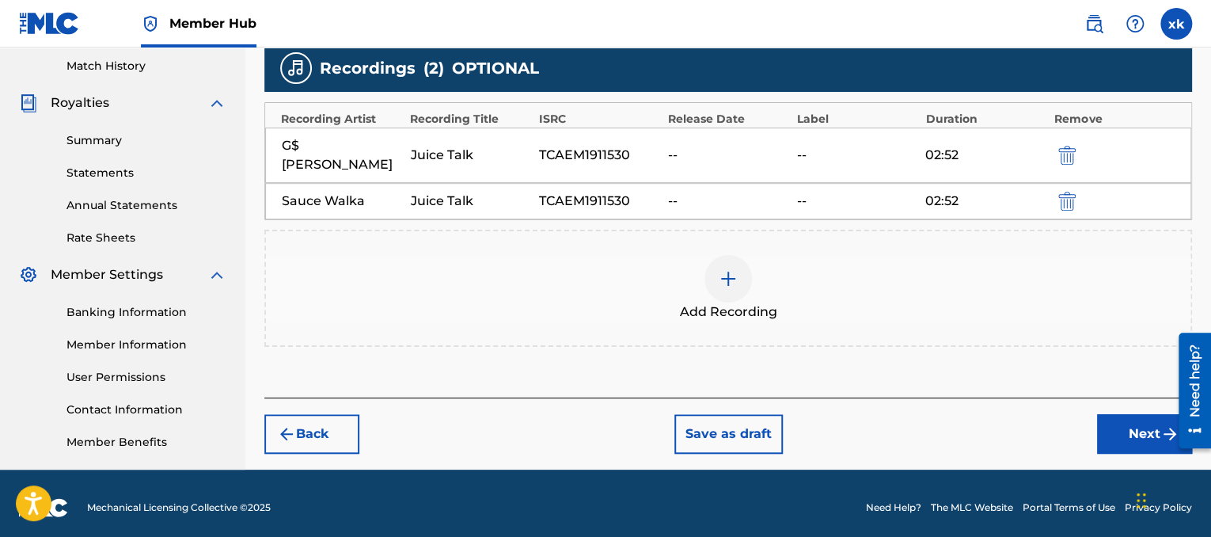
scroll to position [445, 0]
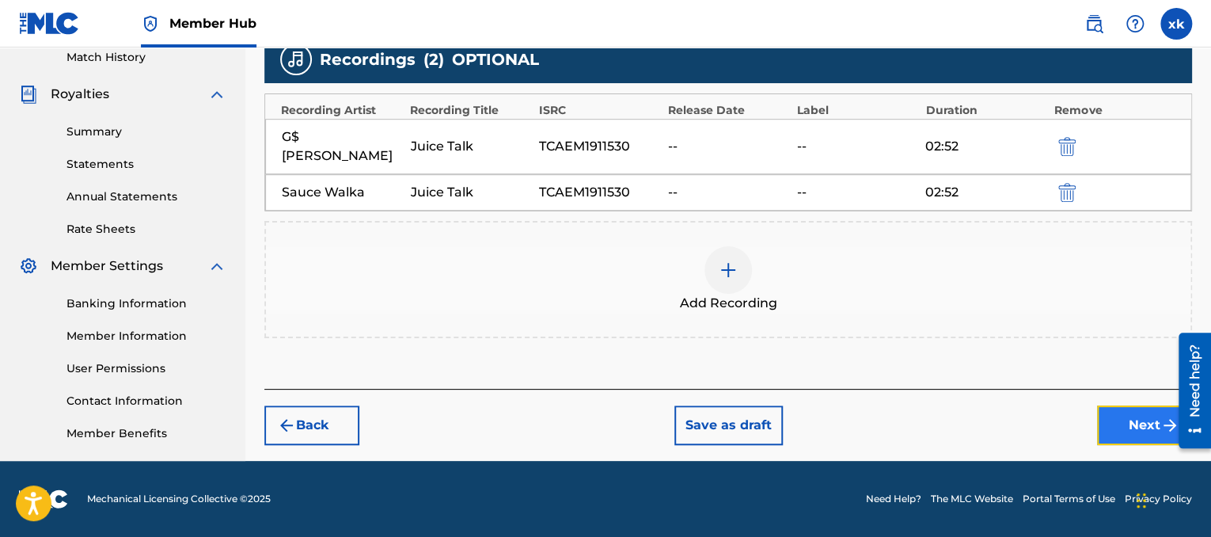
click at [1120, 421] on button "Next" at bounding box center [1144, 425] width 95 height 40
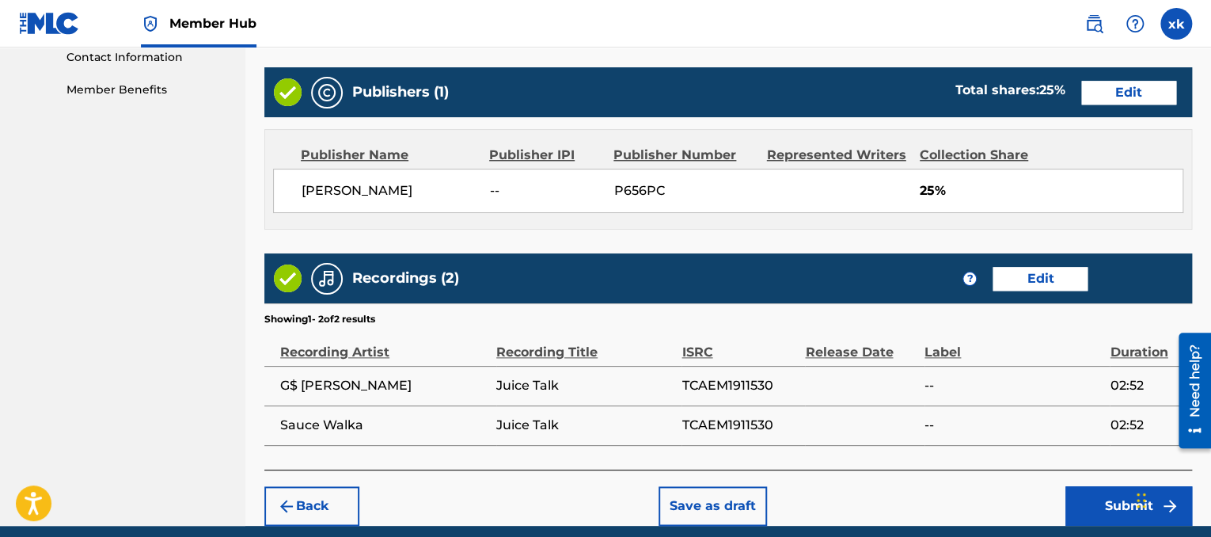
scroll to position [852, 0]
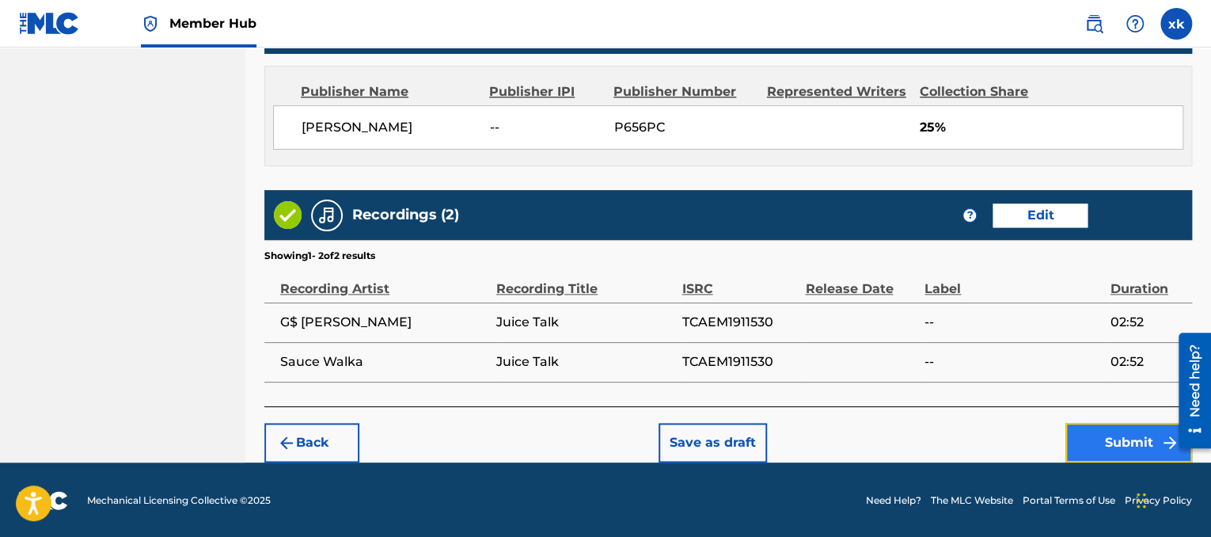
click at [1081, 452] on button "Submit" at bounding box center [1129, 443] width 127 height 40
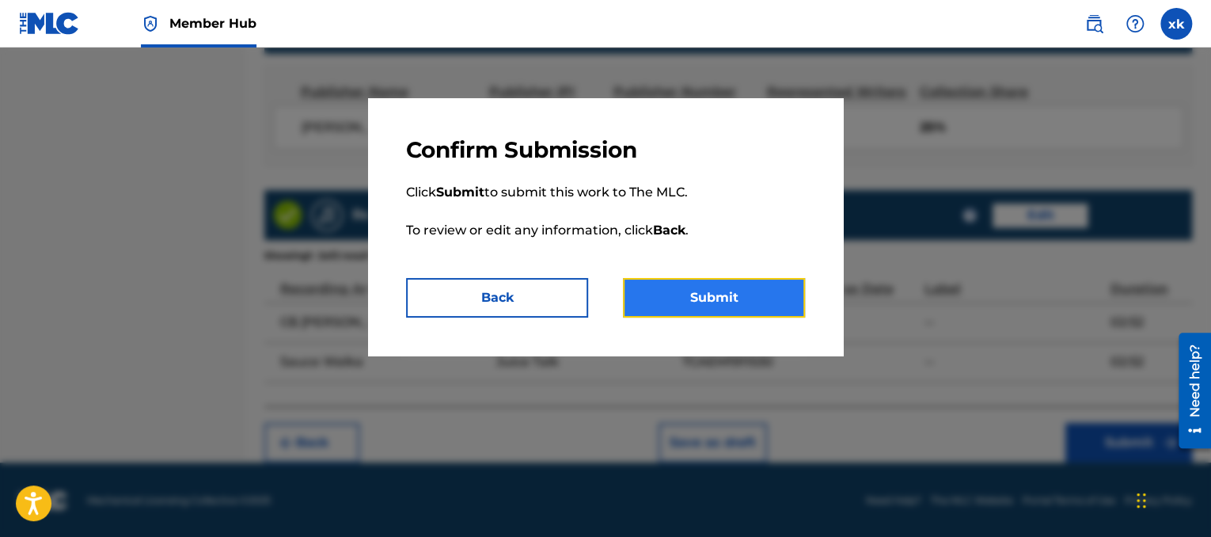
click at [753, 303] on button "Submit" at bounding box center [714, 298] width 182 height 40
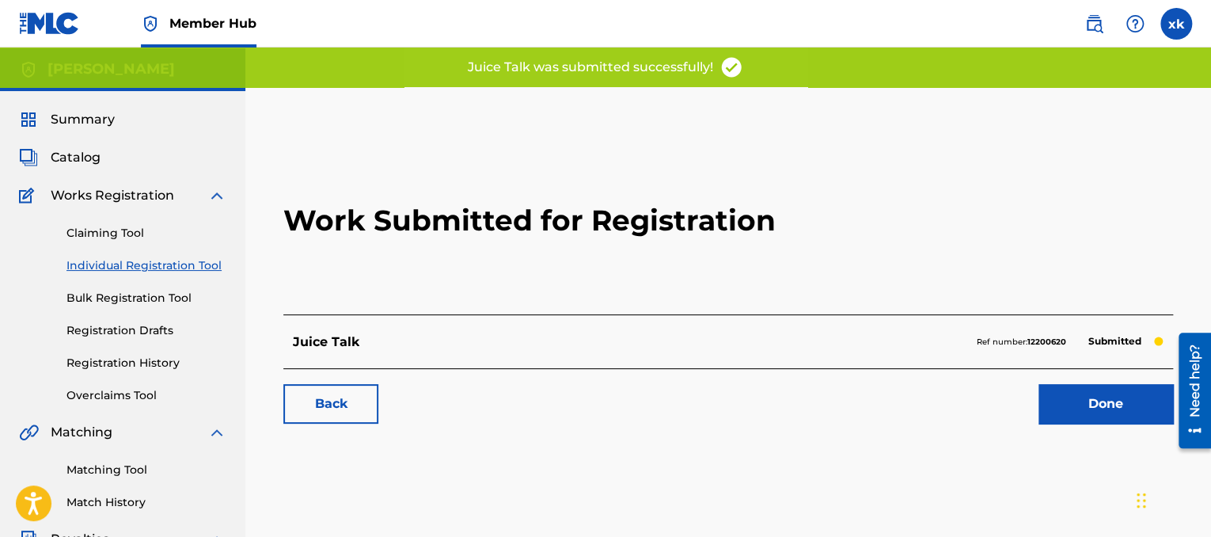
click at [136, 271] on link "Individual Registration Tool" at bounding box center [147, 265] width 160 height 17
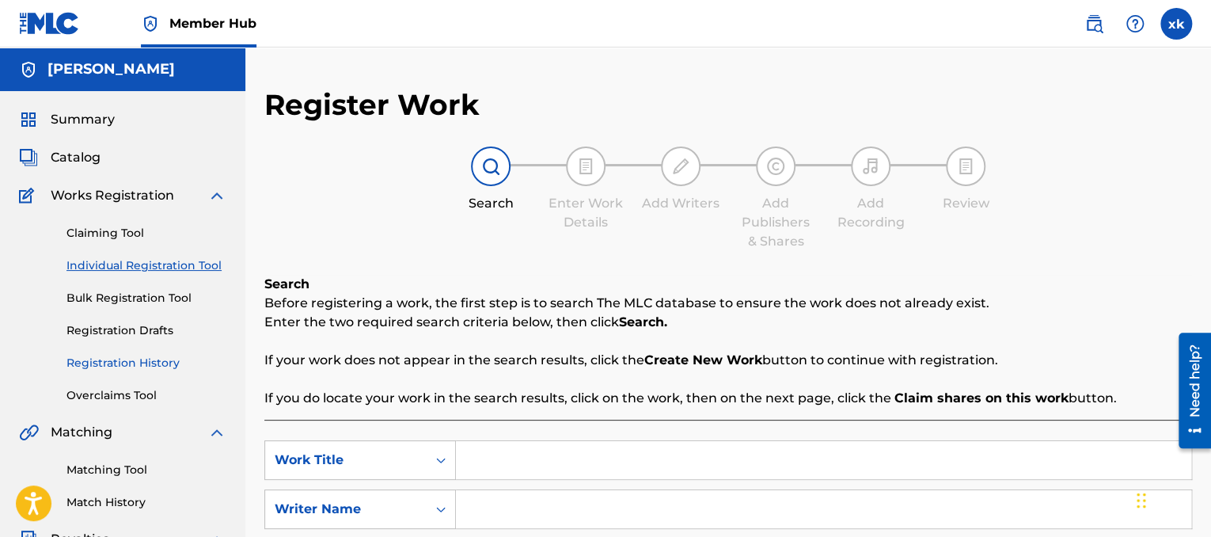
click at [151, 364] on link "Registration History" at bounding box center [147, 363] width 160 height 17
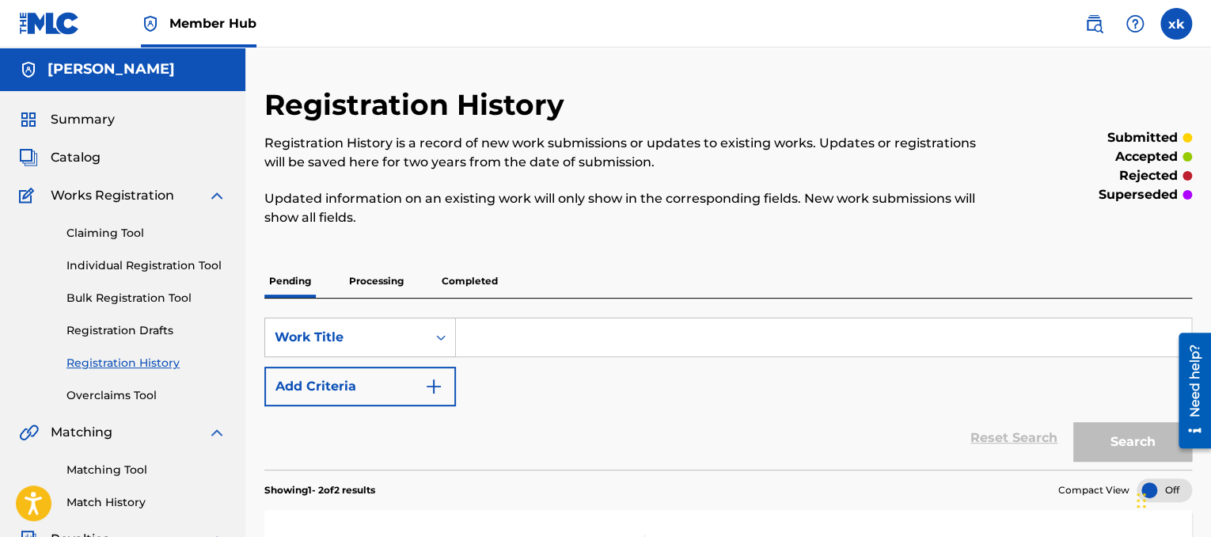
click at [390, 289] on p "Processing" at bounding box center [376, 280] width 64 height 33
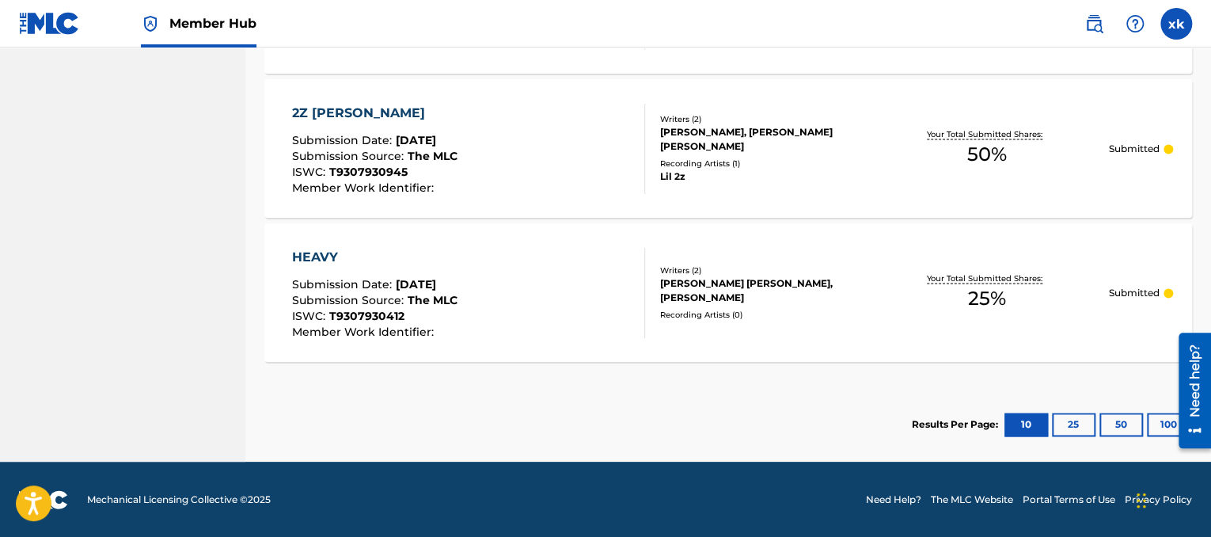
scroll to position [538, 0]
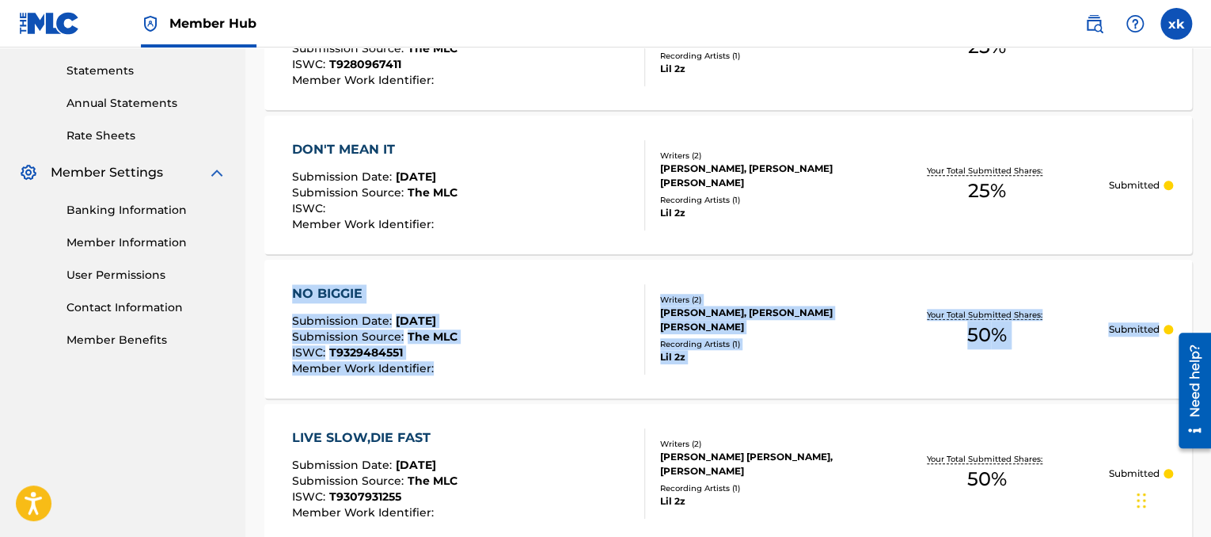
drag, startPoint x: 1210, startPoint y: 263, endPoint x: 1215, endPoint y: 169, distance: 94.4
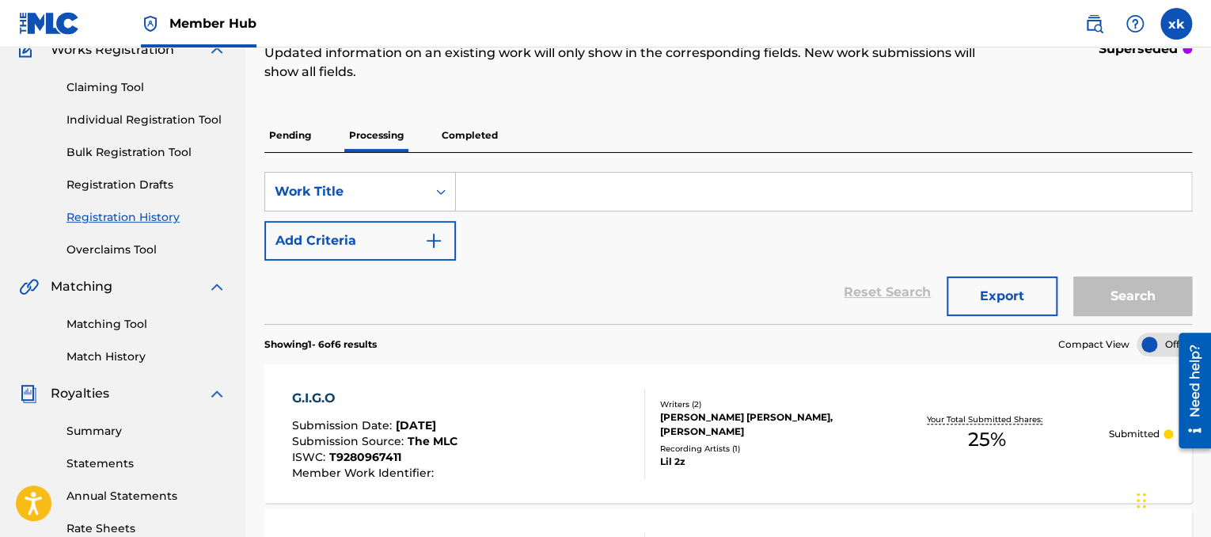
scroll to position [142, 0]
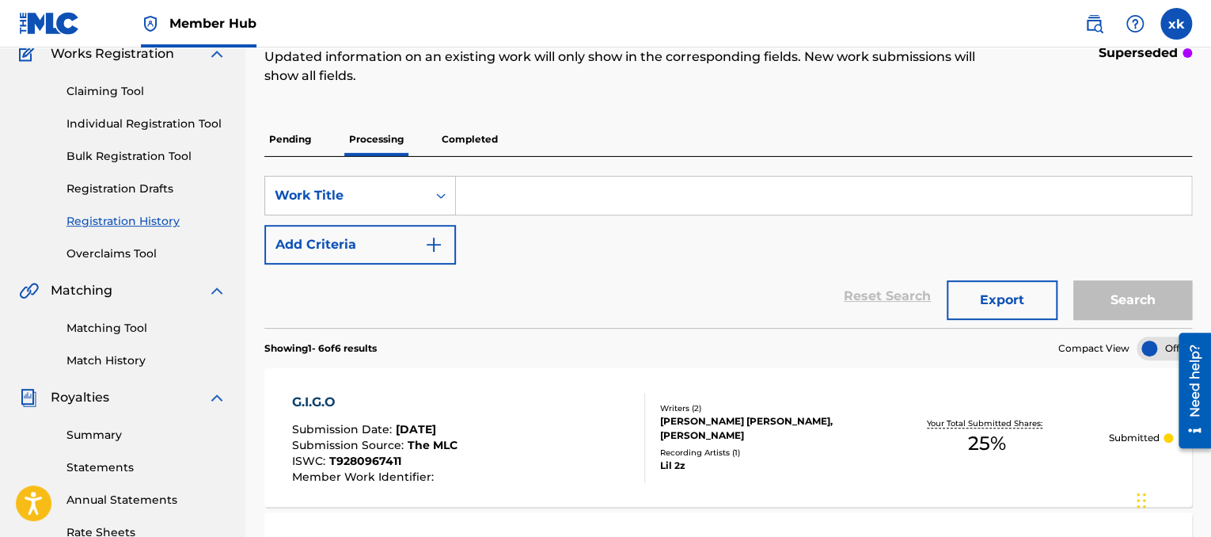
click at [285, 137] on p "Pending" at bounding box center [289, 139] width 51 height 33
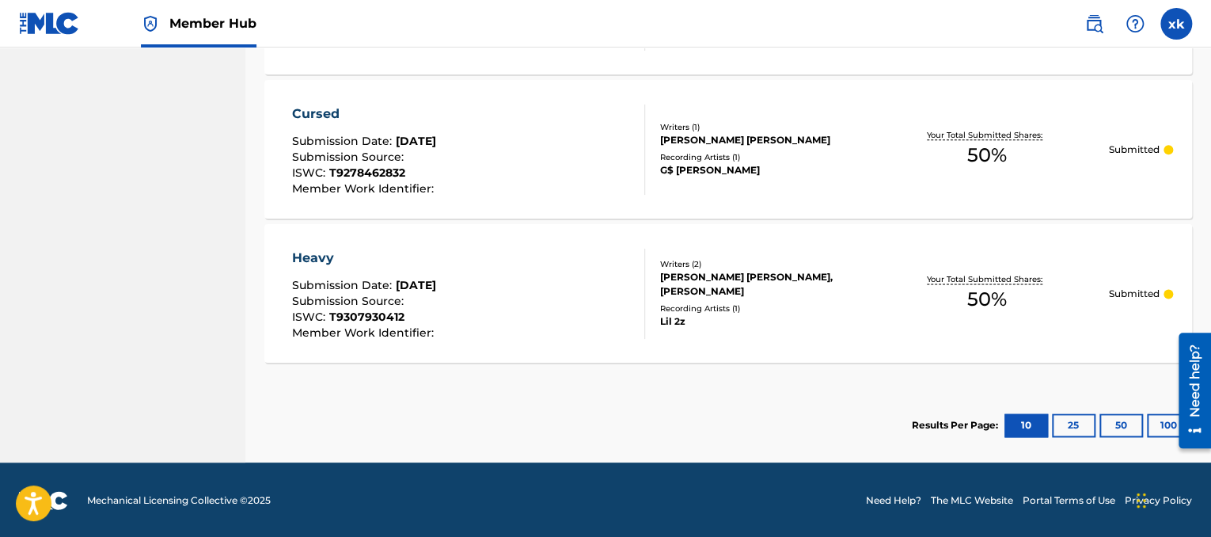
scroll to position [864, 0]
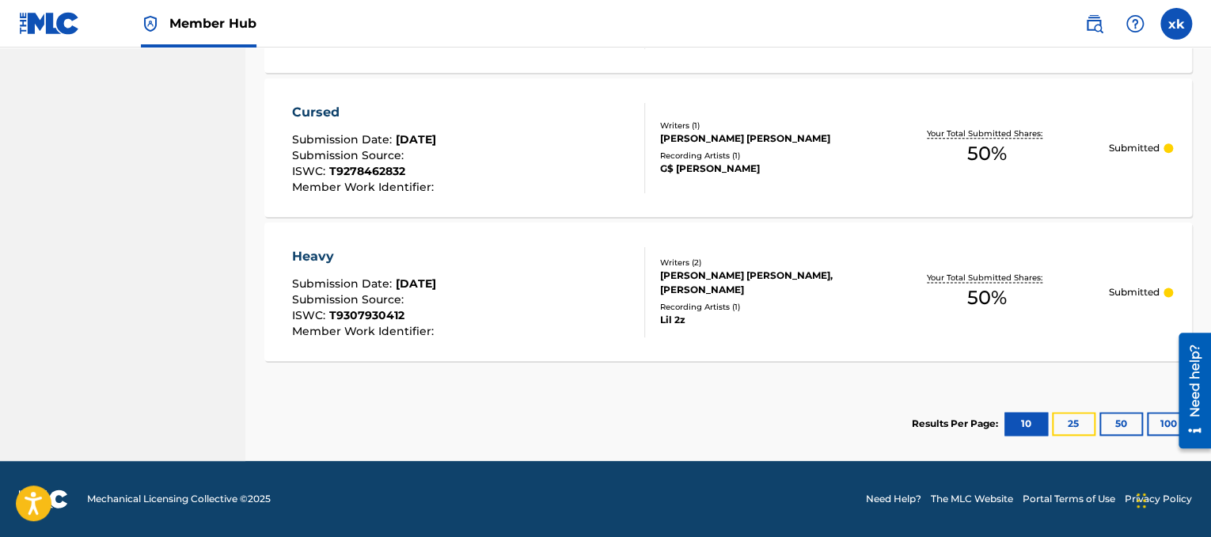
click at [1078, 425] on button "25" at bounding box center [1074, 424] width 44 height 24
click at [1017, 422] on button "10" at bounding box center [1027, 424] width 44 height 24
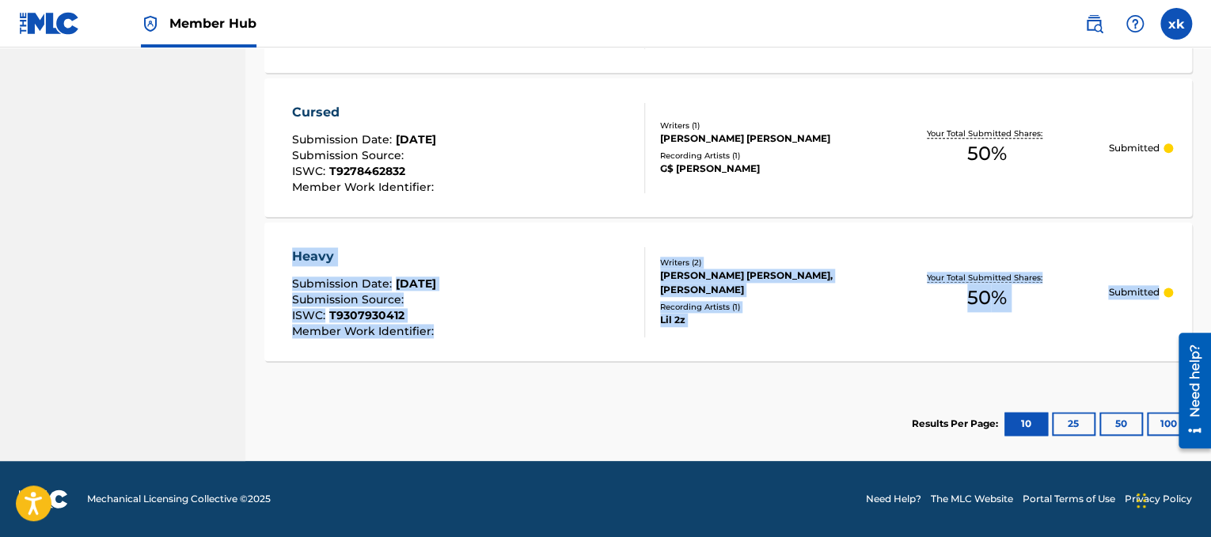
drag, startPoint x: 1211, startPoint y: 320, endPoint x: 1215, endPoint y: 192, distance: 127.6
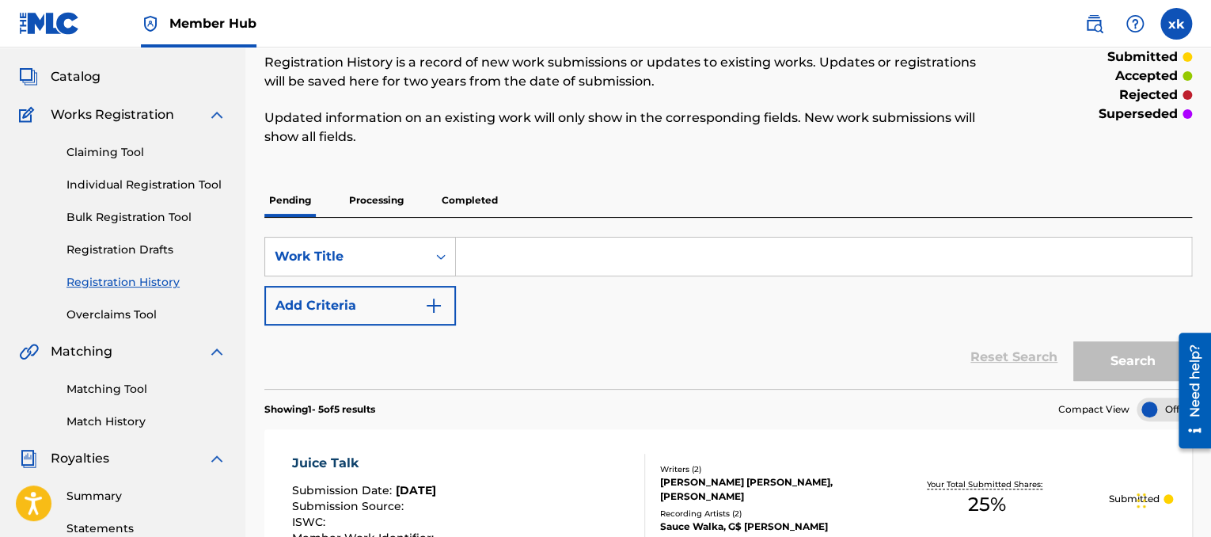
scroll to position [74, 0]
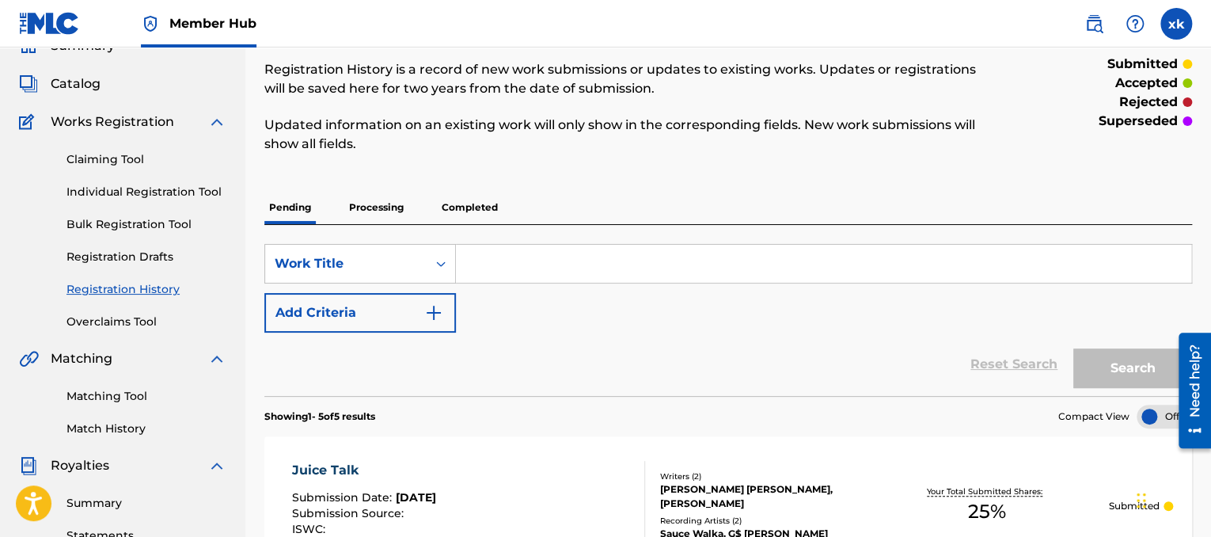
click at [397, 199] on p "Processing" at bounding box center [376, 207] width 64 height 33
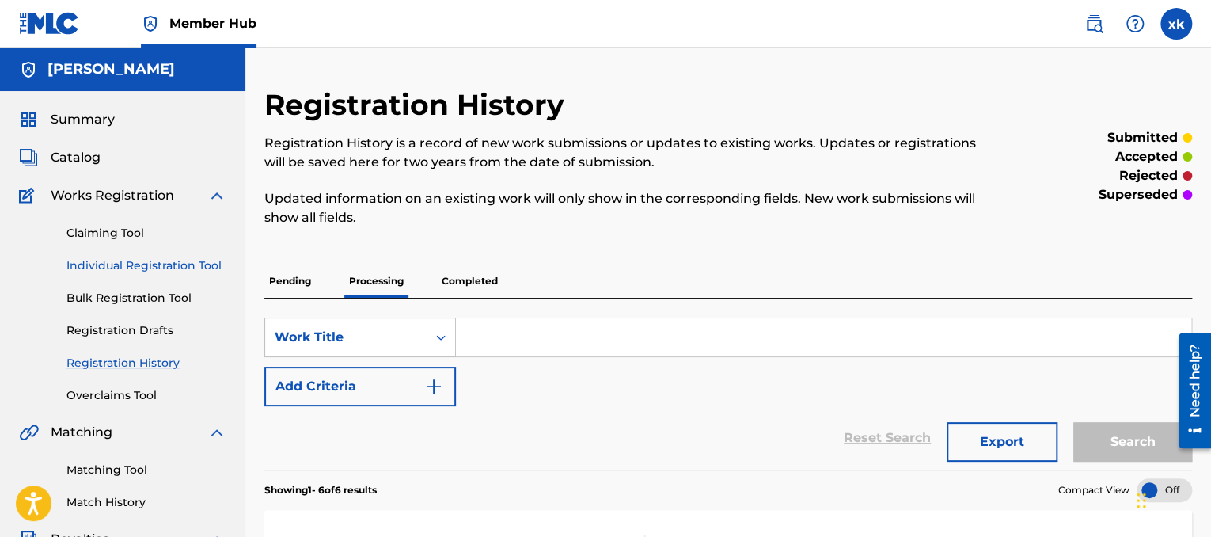
click at [199, 266] on link "Individual Registration Tool" at bounding box center [147, 265] width 160 height 17
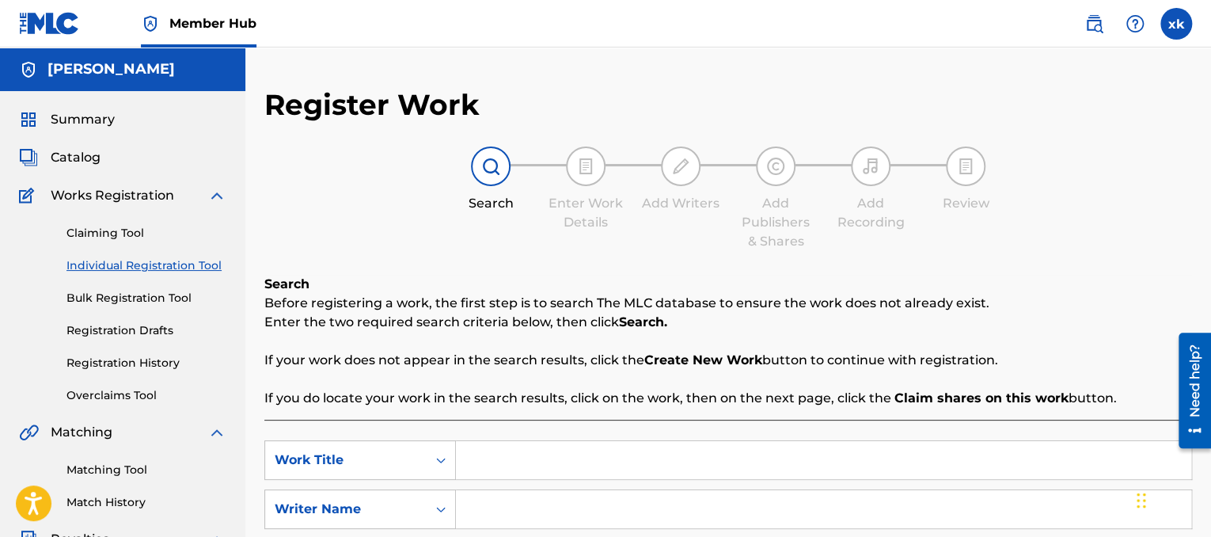
click at [536, 452] on input "Search Form" at bounding box center [824, 460] width 736 height 38
type input "L"
type input "Apen"
click at [523, 500] on input "Search Form" at bounding box center [824, 509] width 736 height 38
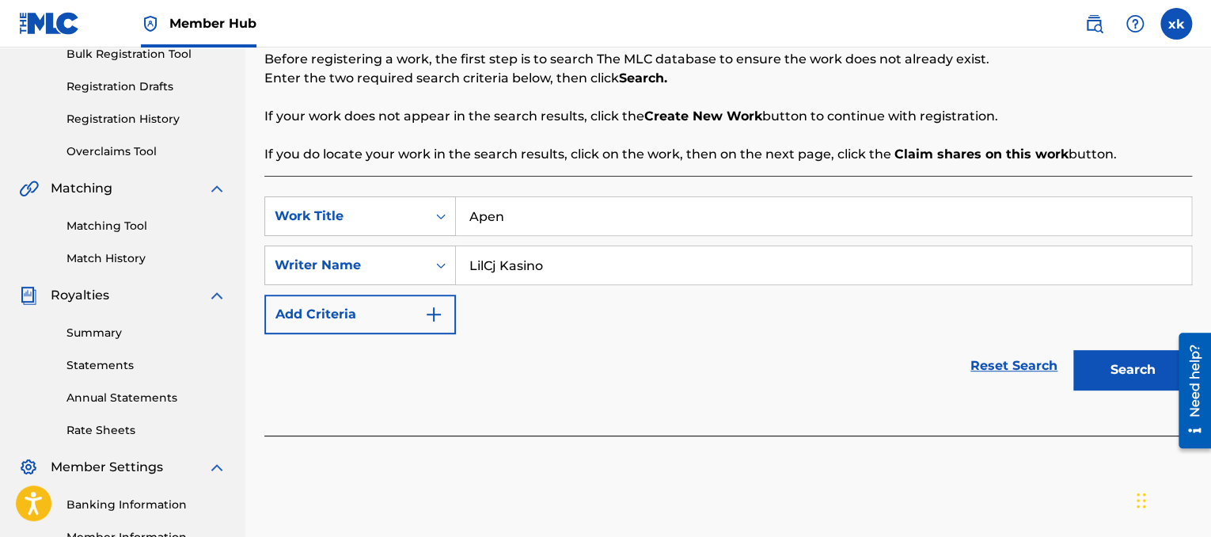
scroll to position [257, 0]
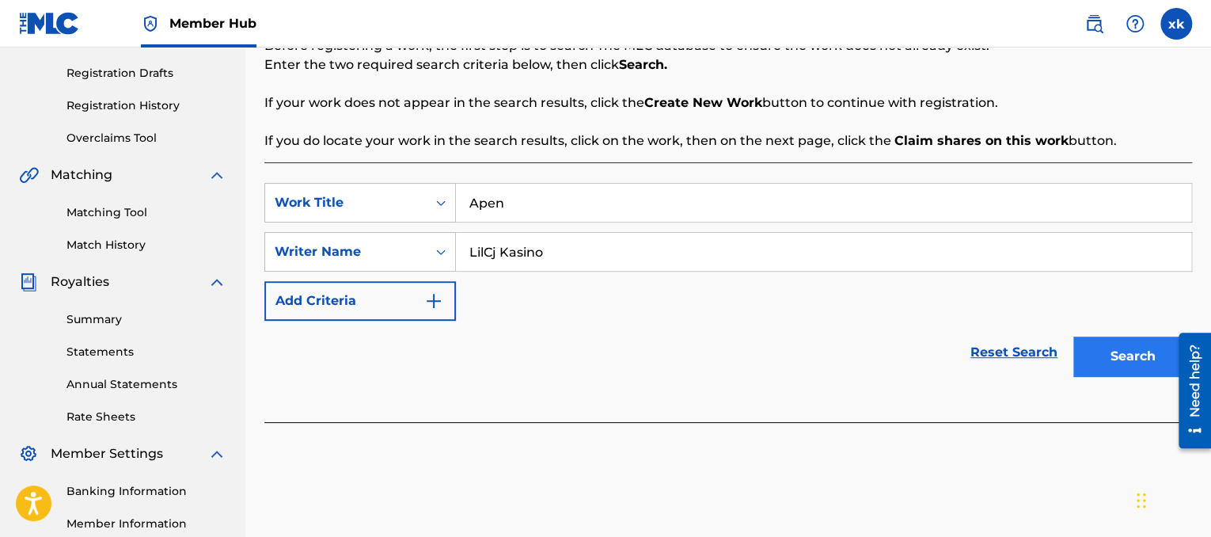
type input "LilCj Kasino"
click at [1132, 359] on button "Search" at bounding box center [1133, 357] width 119 height 40
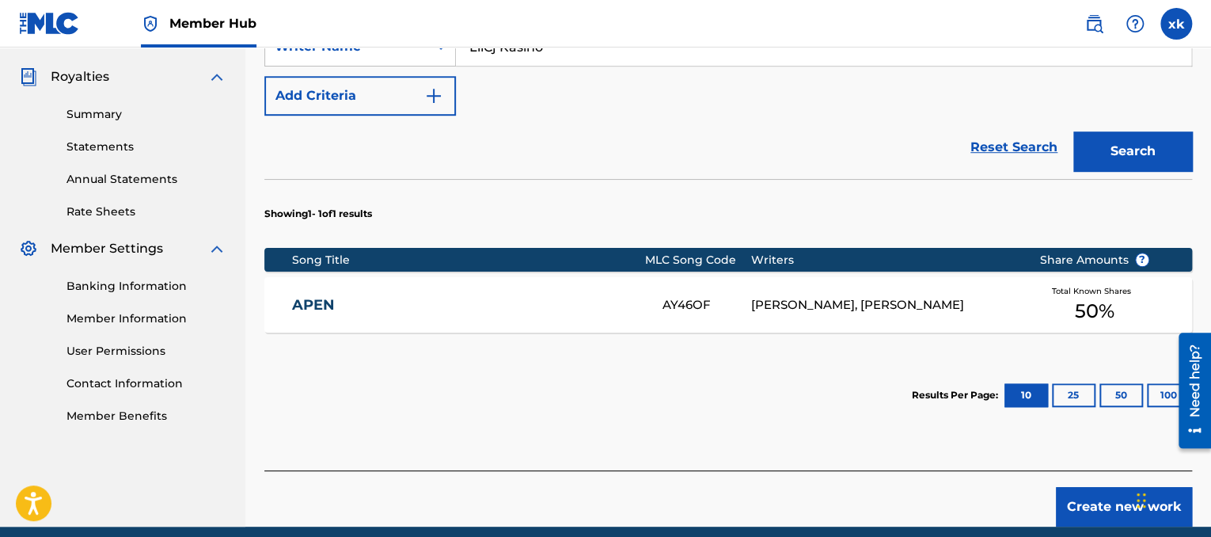
scroll to position [466, 0]
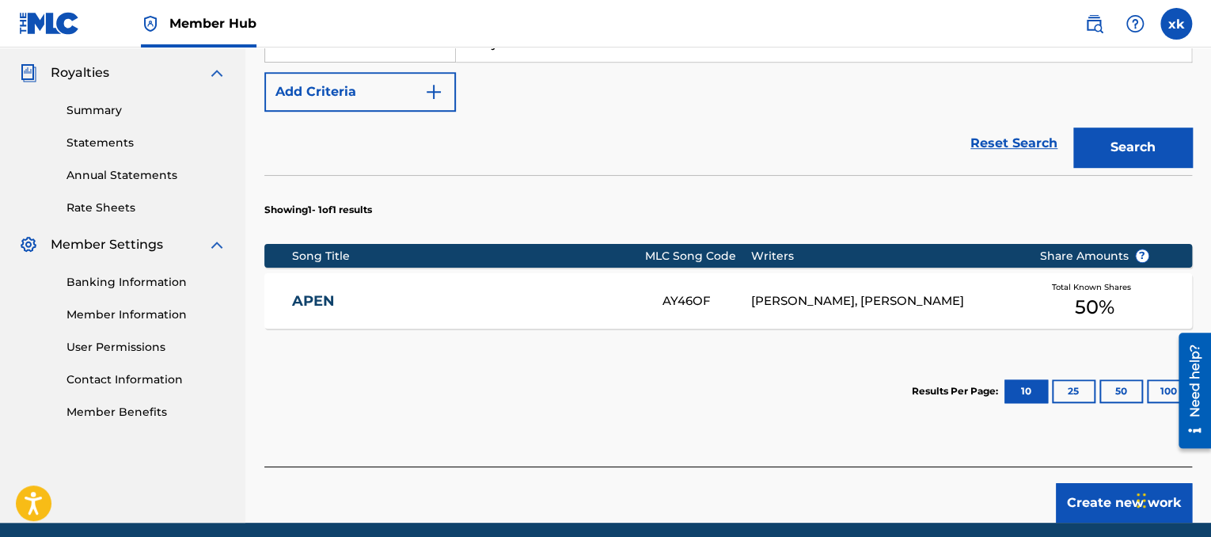
click at [1067, 283] on span "Total Known Shares" at bounding box center [1095, 287] width 86 height 12
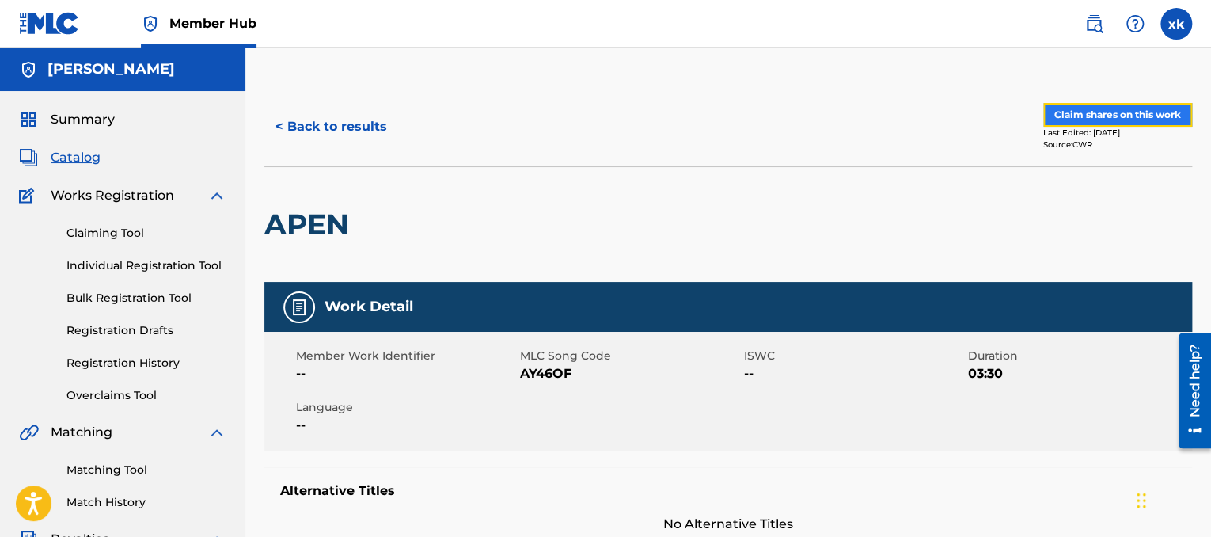
click at [1097, 108] on button "Claim shares on this work" at bounding box center [1118, 115] width 149 height 24
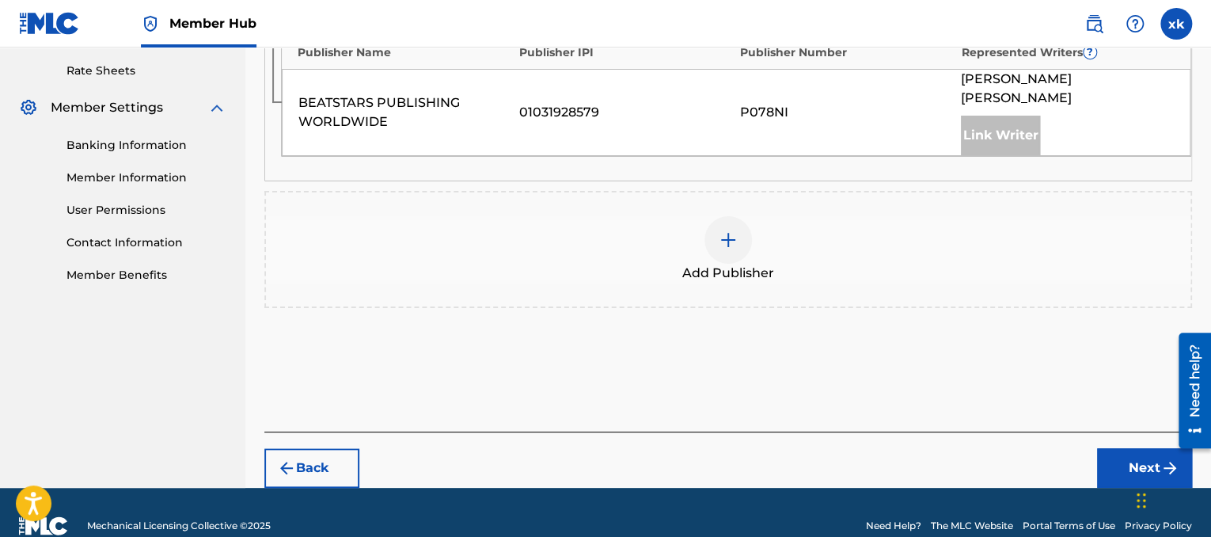
scroll to position [609, 0]
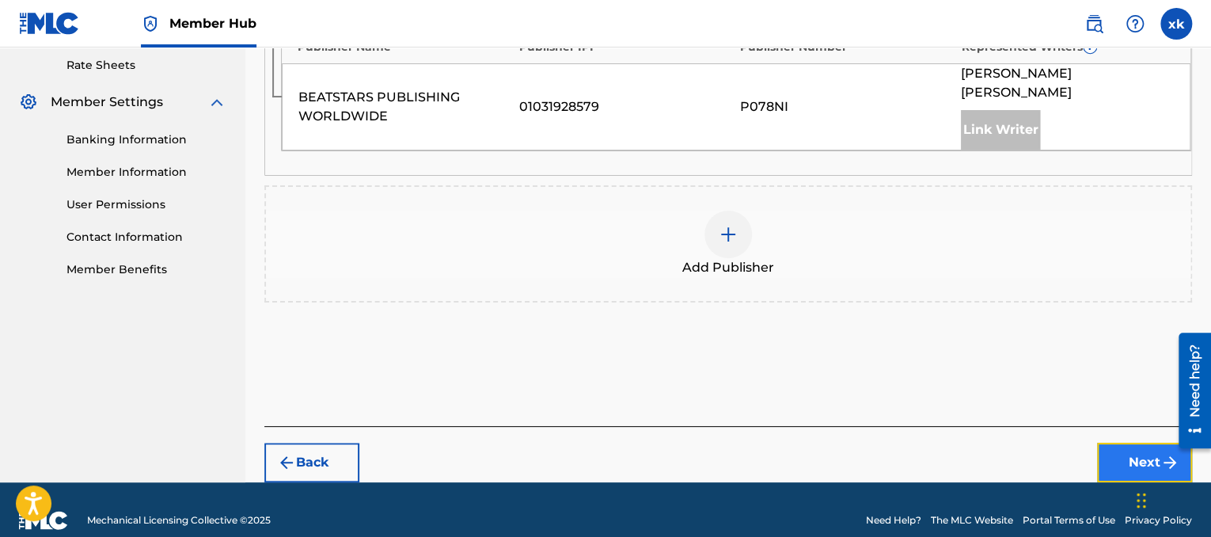
click at [1134, 443] on button "Next" at bounding box center [1144, 463] width 95 height 40
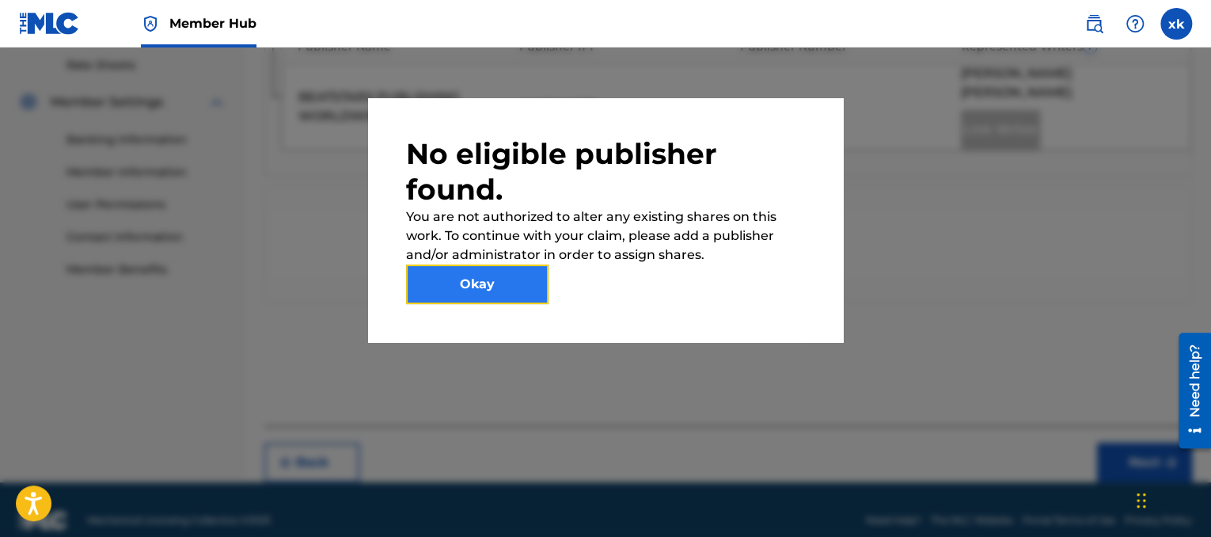
click at [487, 286] on button "Okay" at bounding box center [477, 284] width 143 height 40
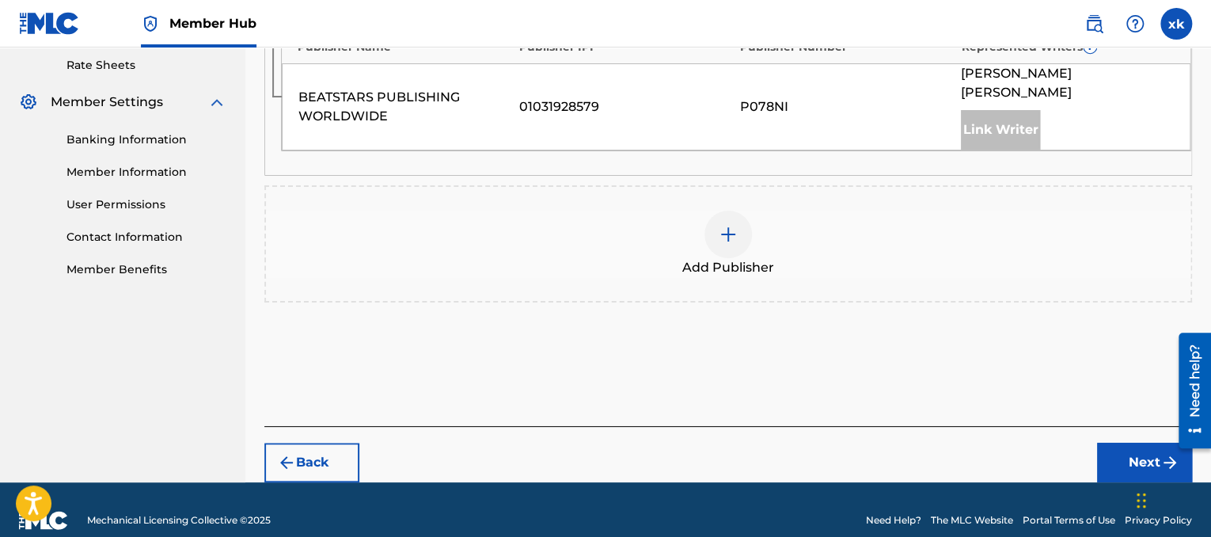
click at [649, 213] on div "Add Publisher" at bounding box center [728, 244] width 925 height 67
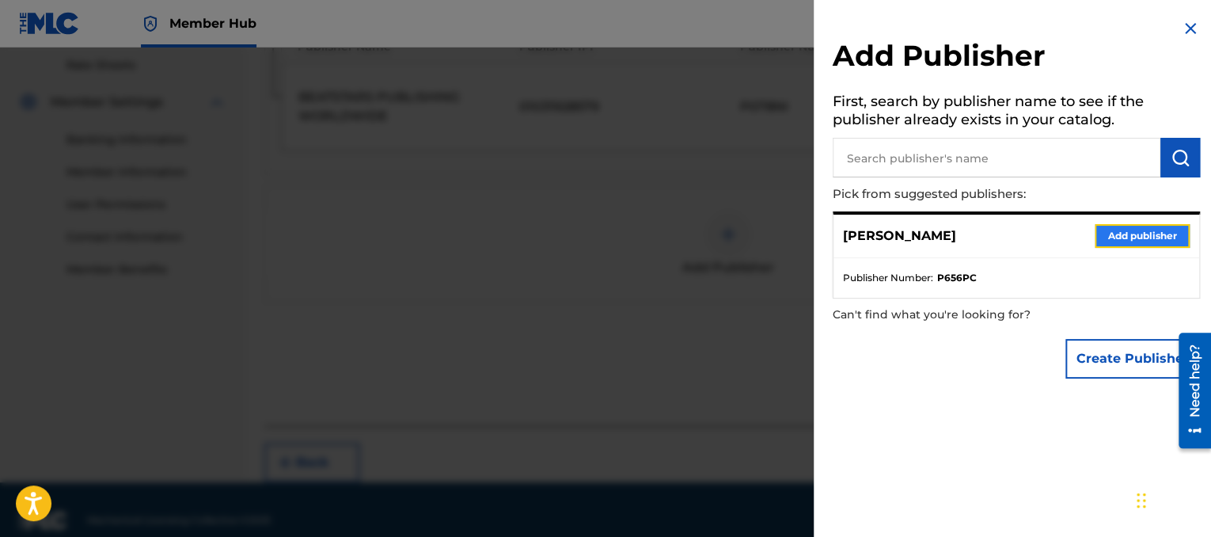
click at [1105, 234] on button "Add publisher" at bounding box center [1142, 236] width 95 height 24
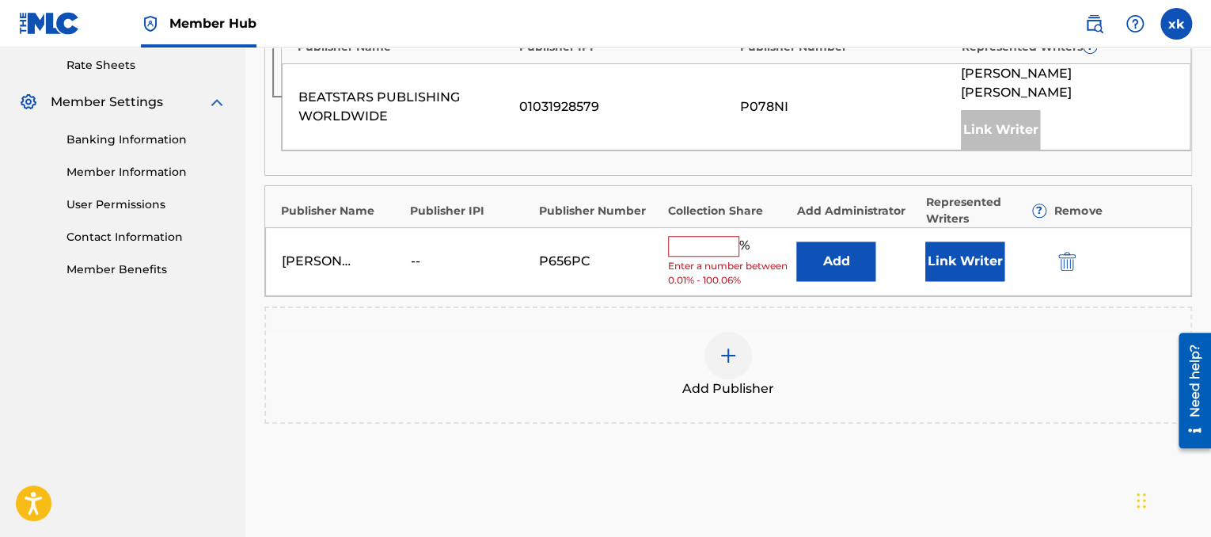
click at [708, 236] on input "text" at bounding box center [703, 246] width 71 height 21
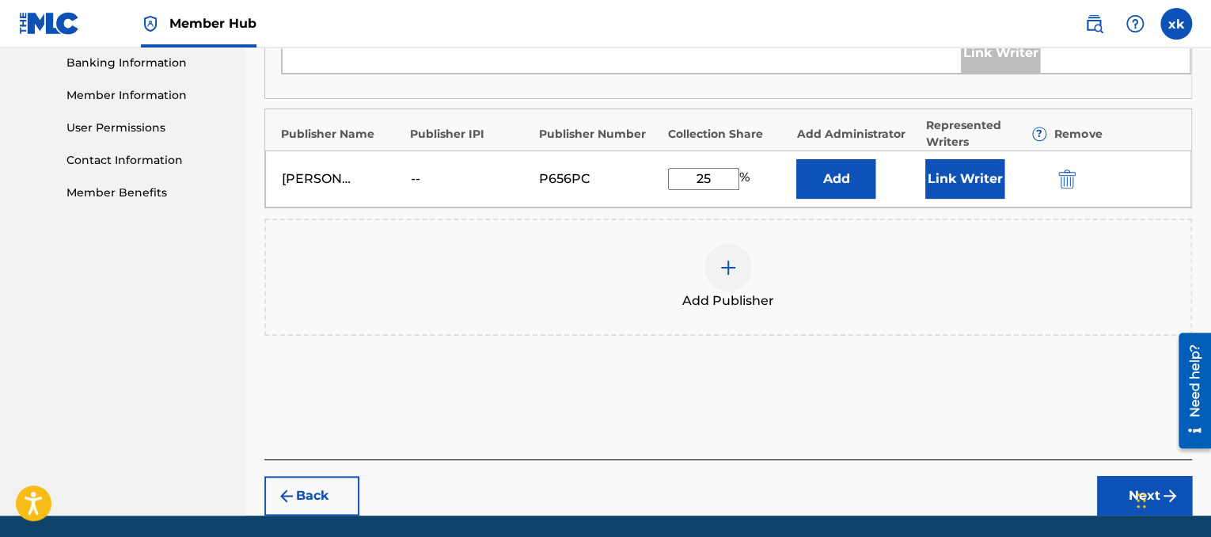
scroll to position [718, 0]
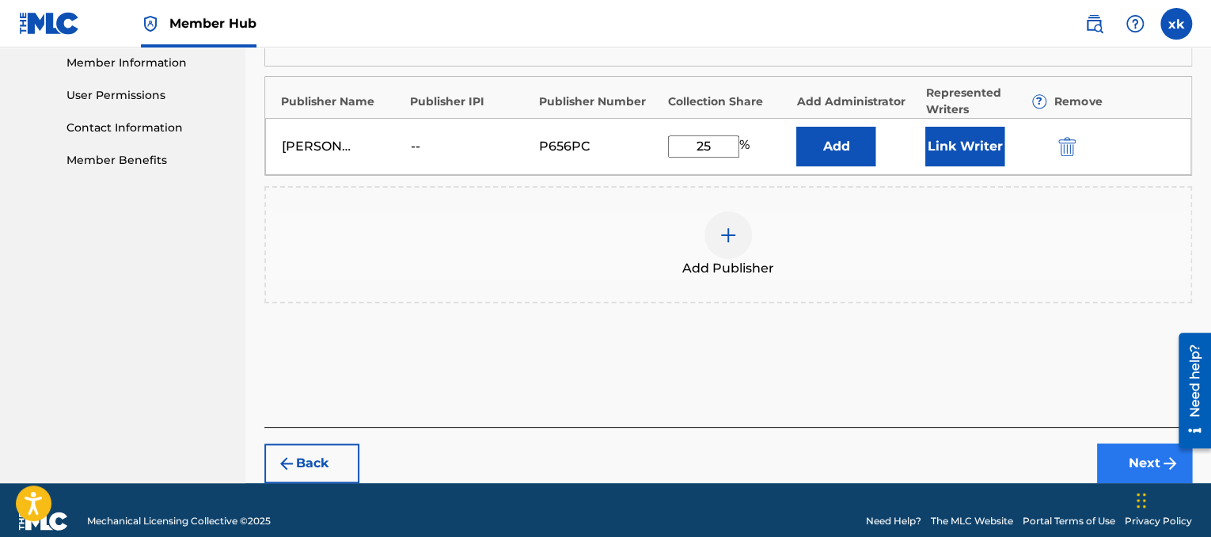
type input "25"
click at [1135, 443] on button "Next" at bounding box center [1144, 463] width 95 height 40
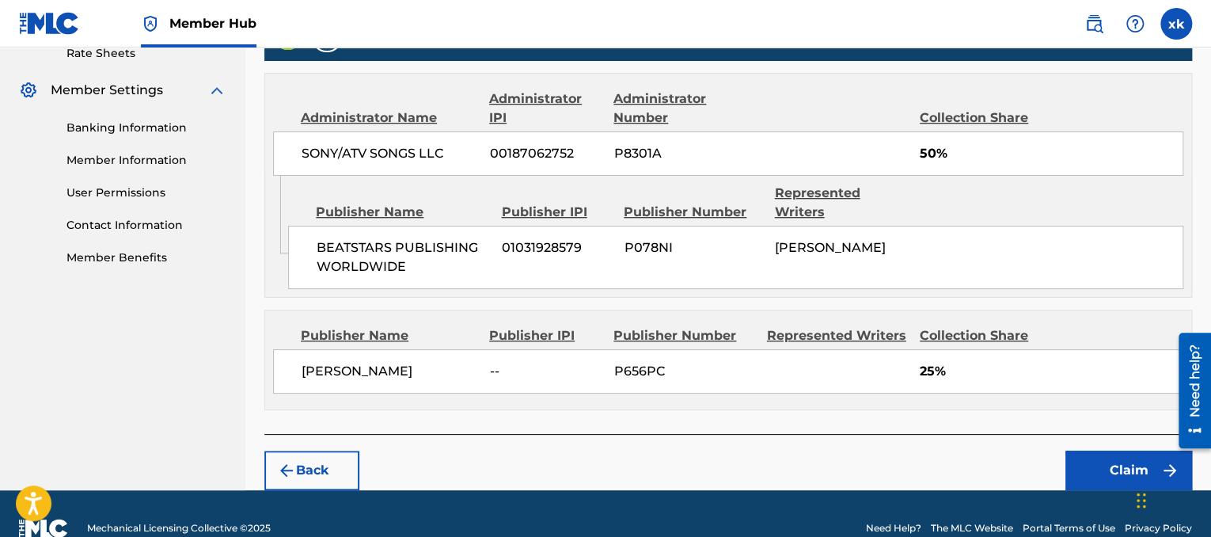
scroll to position [629, 0]
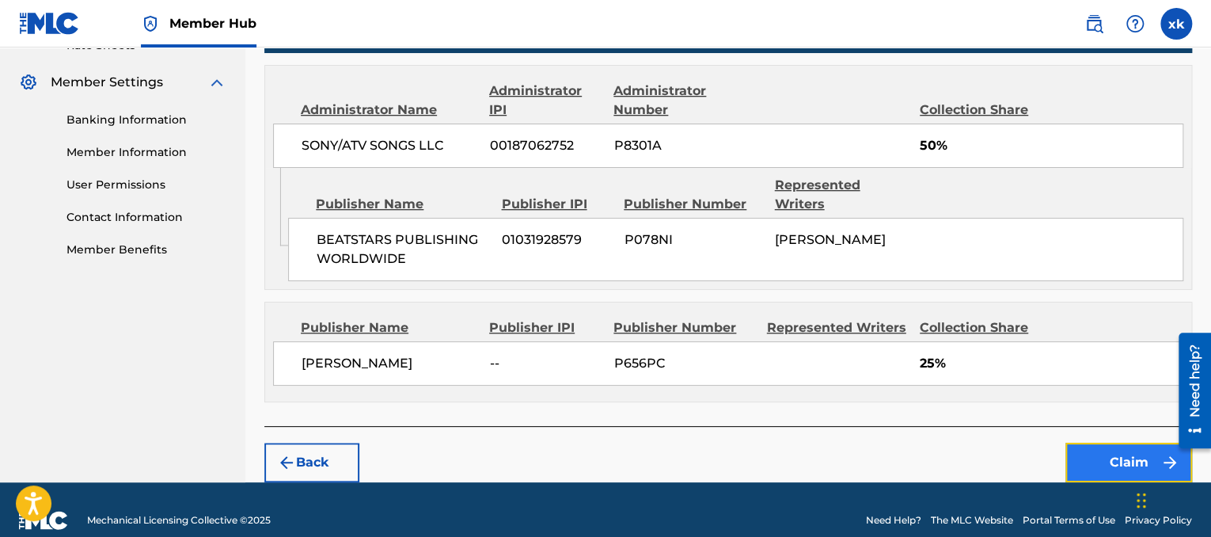
click at [1153, 443] on button "Claim" at bounding box center [1129, 463] width 127 height 40
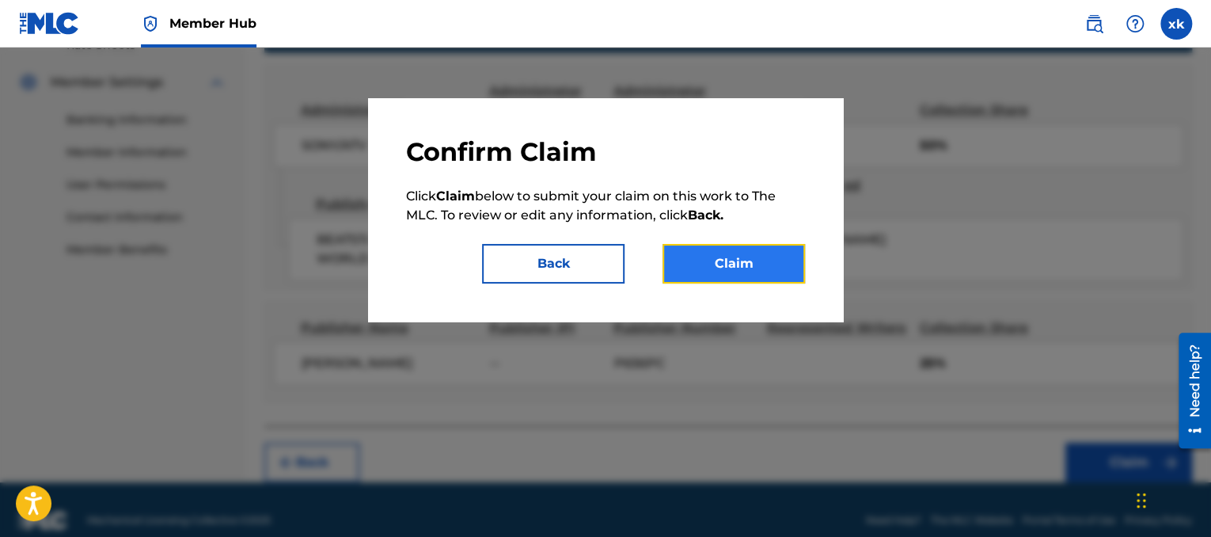
click at [757, 261] on button "Claim" at bounding box center [734, 264] width 143 height 40
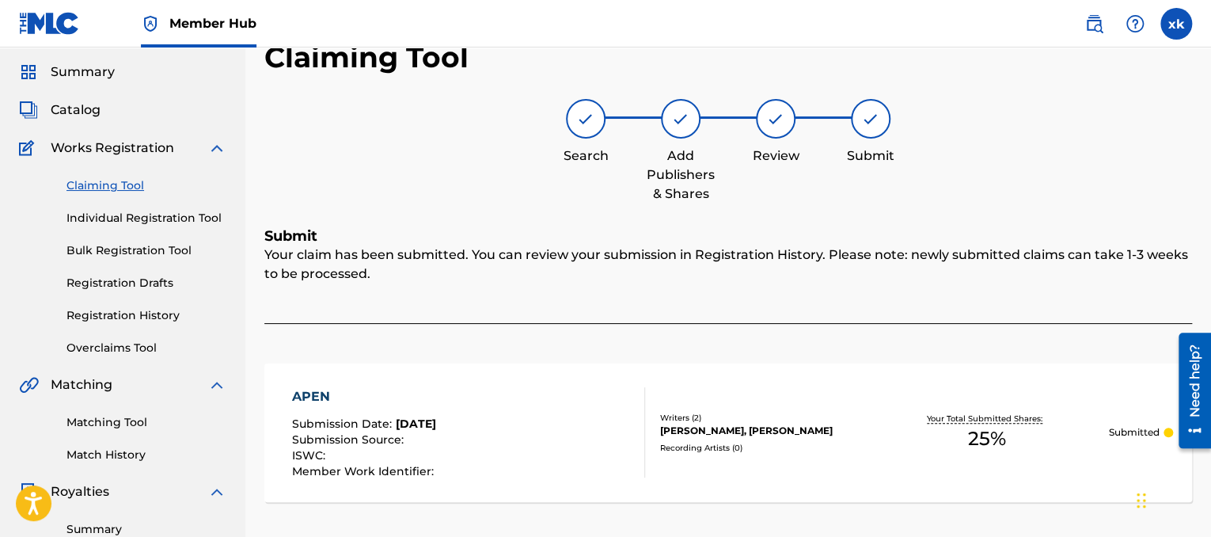
scroll to position [49, 0]
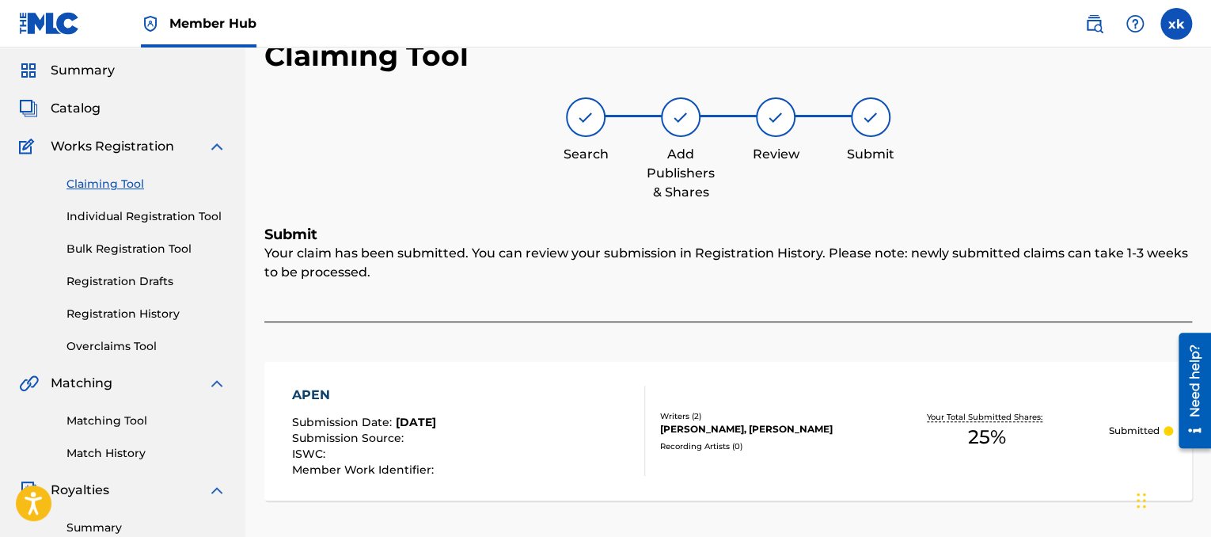
click at [141, 382] on div "Matching" at bounding box center [122, 383] width 207 height 19
click at [212, 390] on img at bounding box center [216, 383] width 19 height 19
click at [215, 390] on img at bounding box center [216, 383] width 19 height 19
click at [117, 428] on link "Matching Tool" at bounding box center [147, 421] width 160 height 17
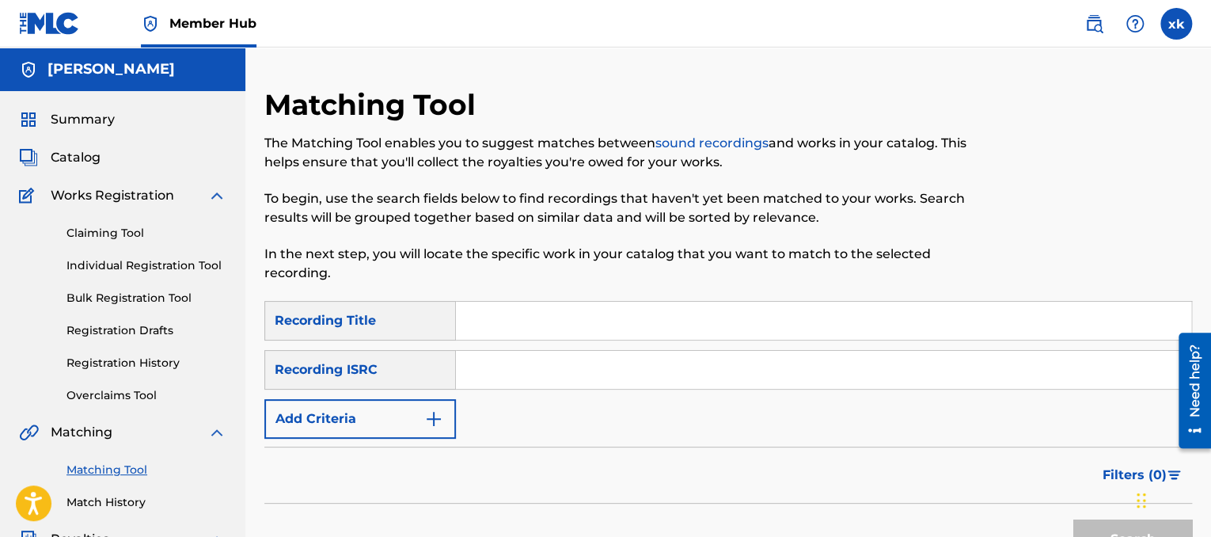
click at [513, 325] on input "Search Form" at bounding box center [824, 321] width 736 height 38
click at [1074, 519] on button "Search" at bounding box center [1133, 539] width 119 height 40
type input "x"
click at [1074, 519] on button "Search" at bounding box center [1133, 539] width 119 height 40
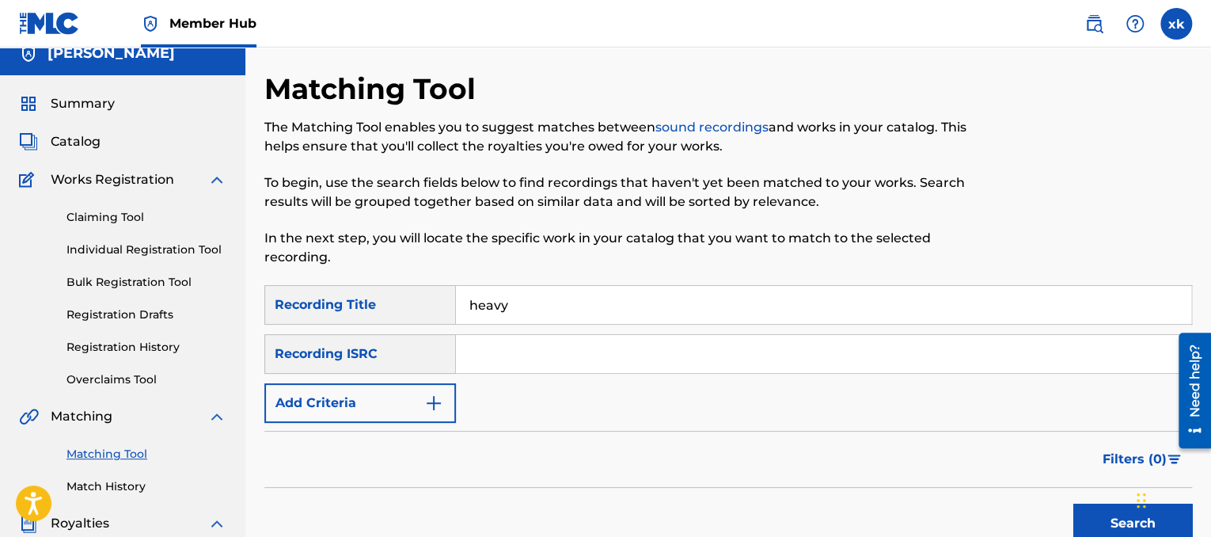
scroll to position [13, 0]
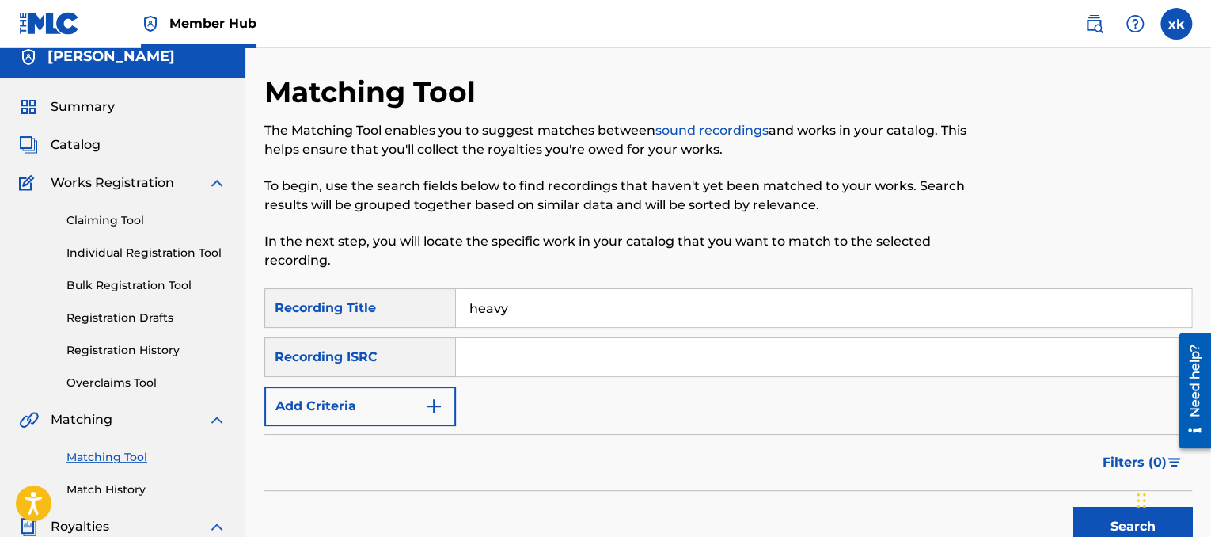
click at [464, 309] on input "heavy" at bounding box center [824, 308] width 736 height 38
type input "lil 2z heavy"
click at [1074, 507] on button "Search" at bounding box center [1133, 527] width 119 height 40
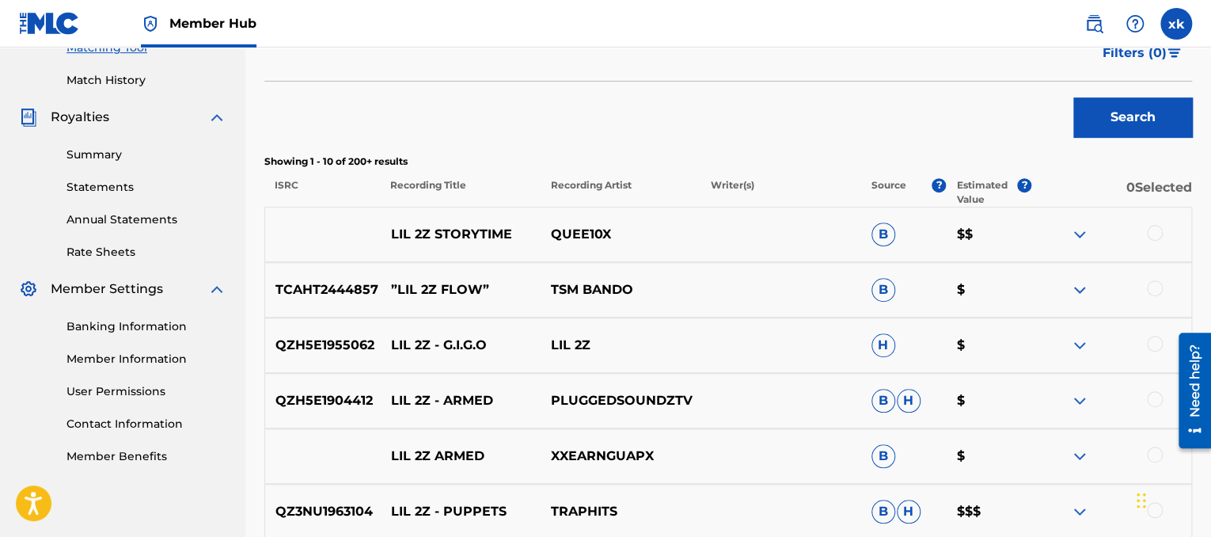
scroll to position [424, 0]
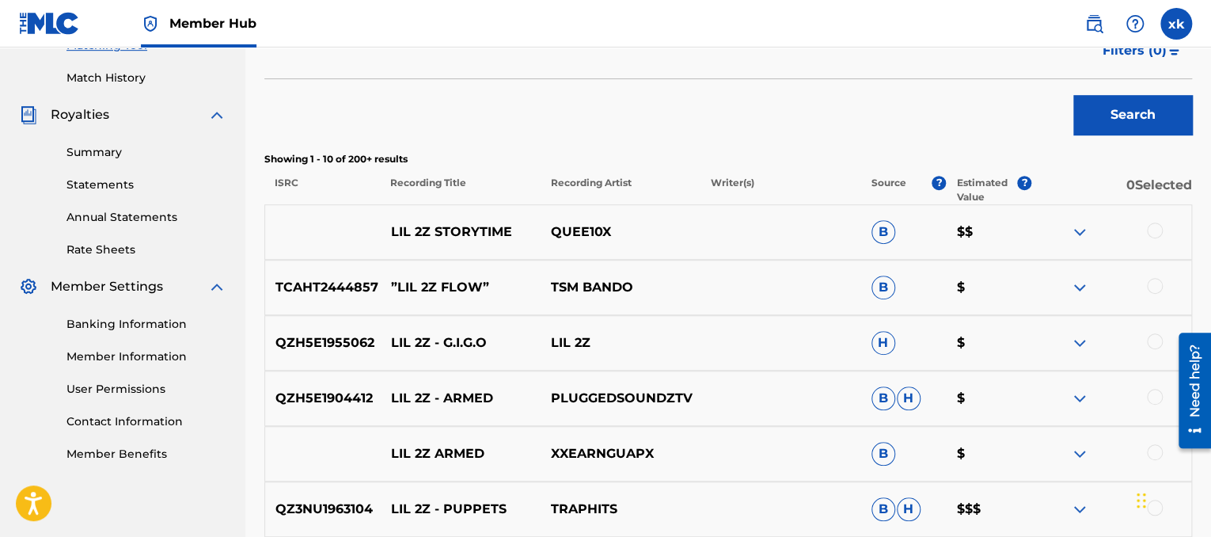
click at [1084, 343] on img at bounding box center [1079, 342] width 19 height 19
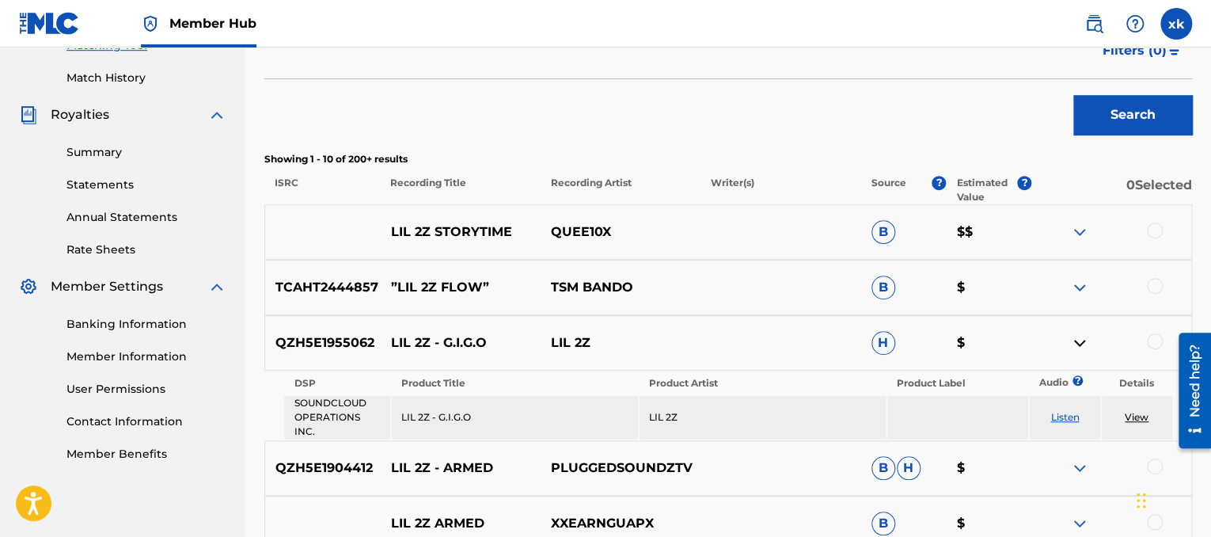
click at [709, 418] on td "LIL 2Z" at bounding box center [763, 417] width 246 height 43
click at [1146, 416] on link "View" at bounding box center [1137, 417] width 24 height 12
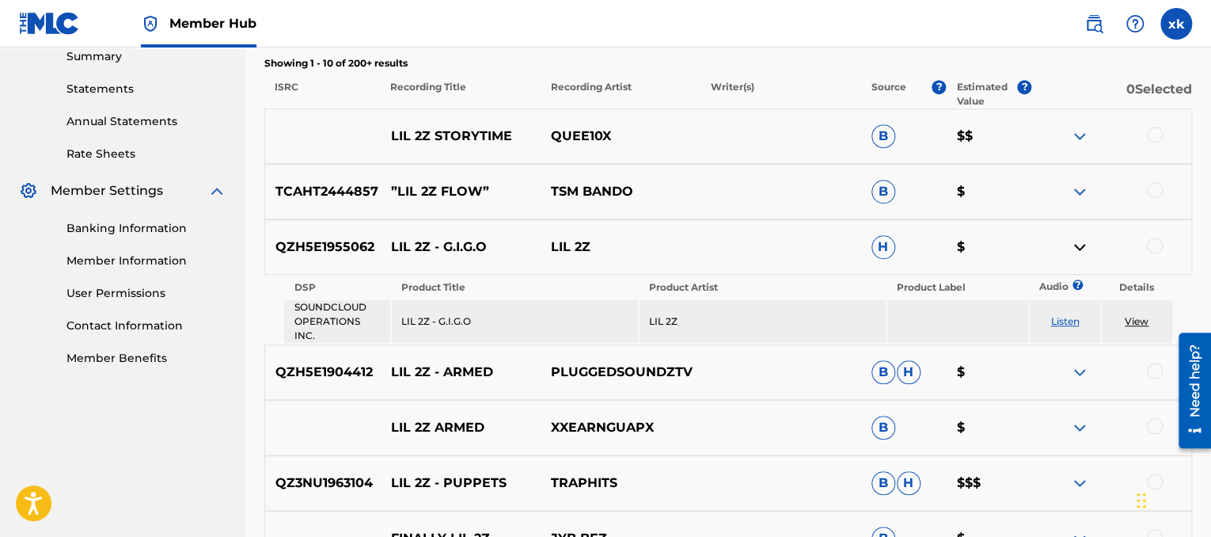
scroll to position [523, 0]
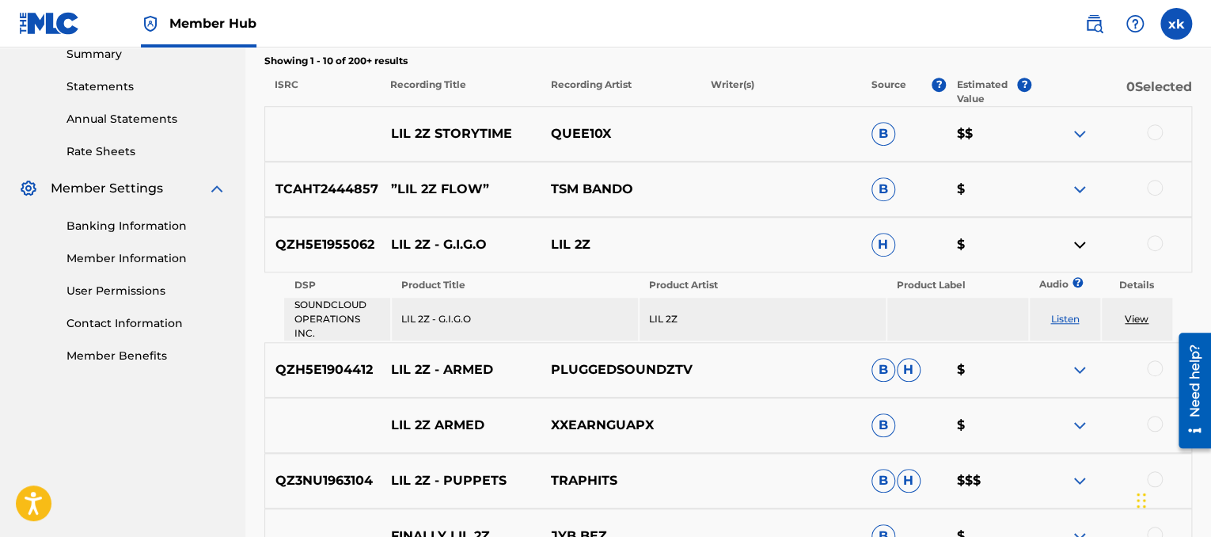
click at [1076, 251] on img at bounding box center [1079, 244] width 19 height 19
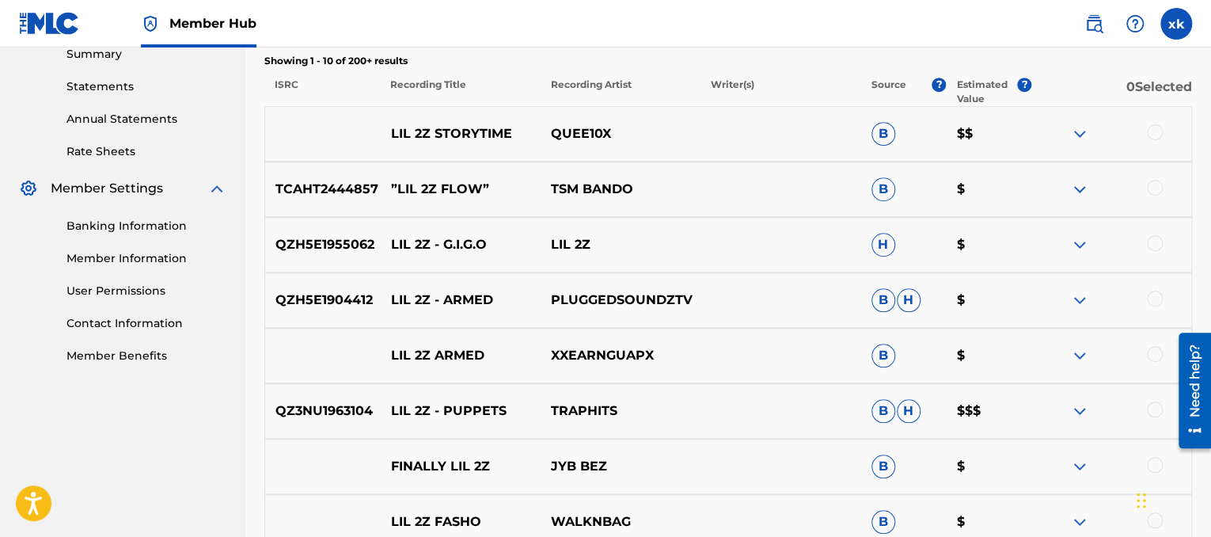
click at [1073, 251] on img at bounding box center [1079, 244] width 19 height 19
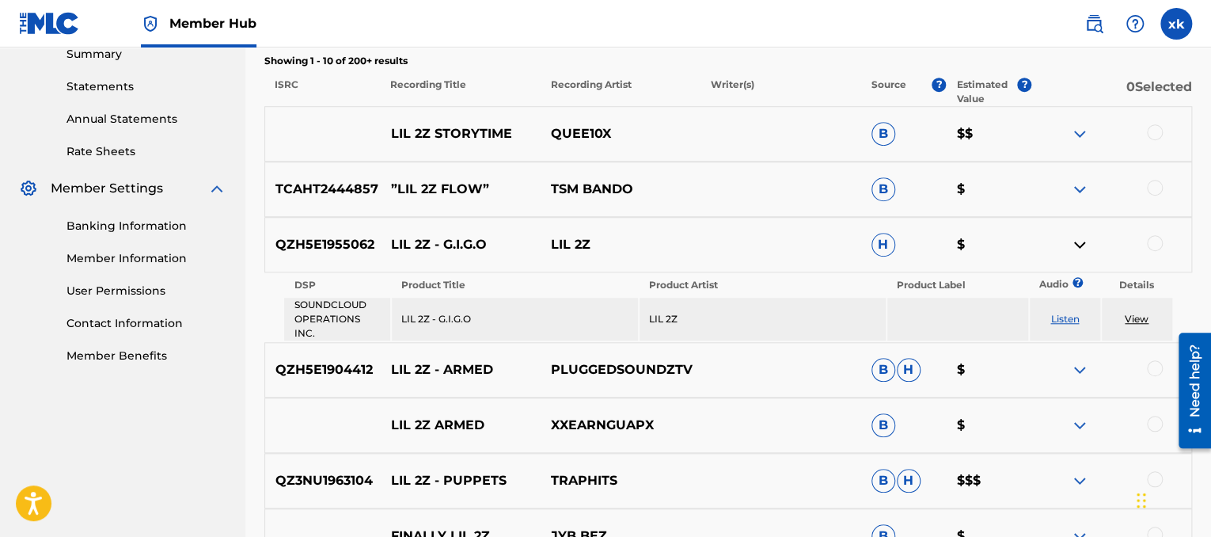
click at [1137, 322] on link "View" at bounding box center [1137, 319] width 24 height 12
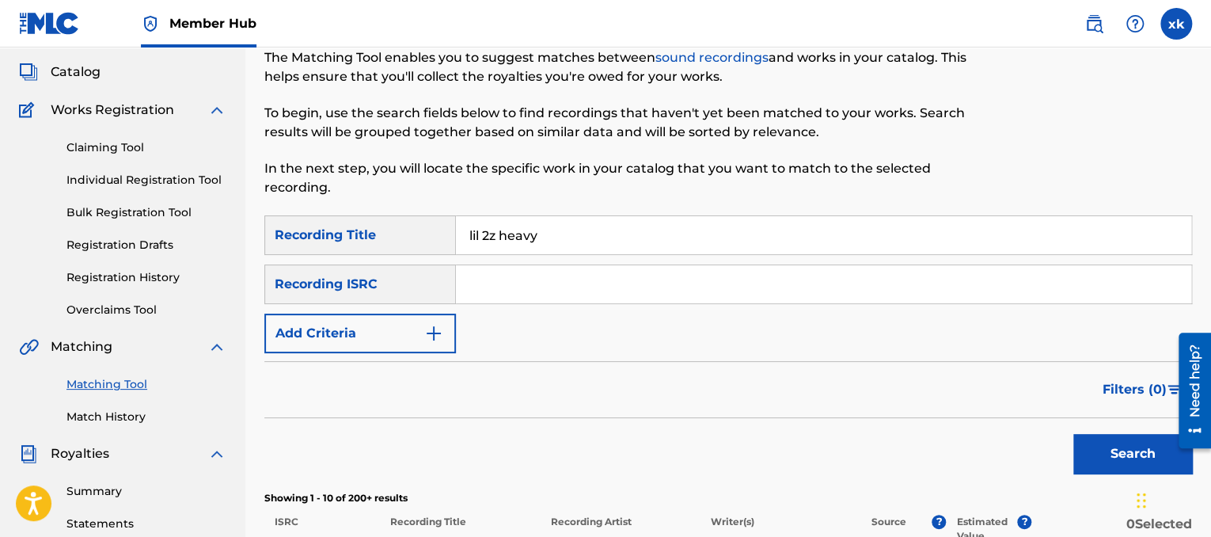
scroll to position [76, 0]
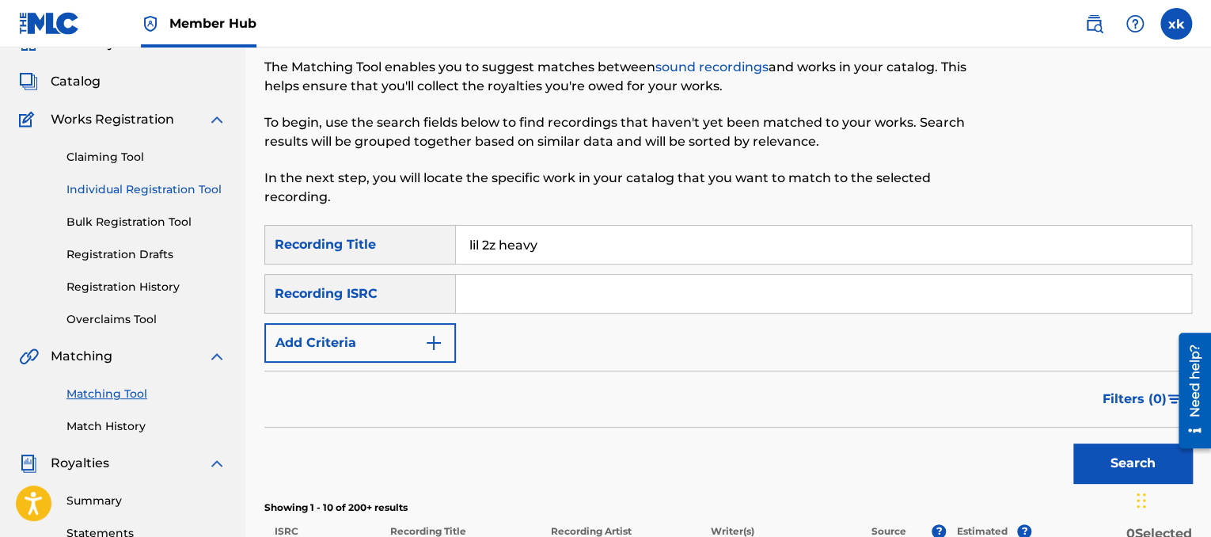
click at [184, 184] on link "Individual Registration Tool" at bounding box center [147, 189] width 160 height 17
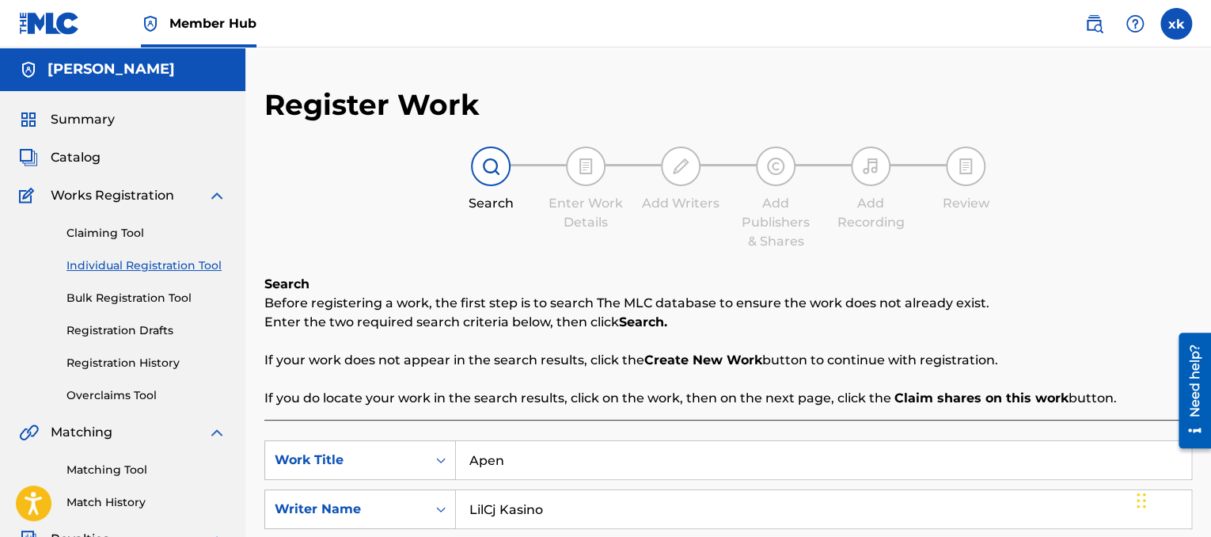
click at [621, 453] on input "Apen" at bounding box center [824, 460] width 736 height 38
type input "A"
type input "G.I.G.O"
click at [618, 515] on input "LilCj Kasino" at bounding box center [824, 509] width 736 height 38
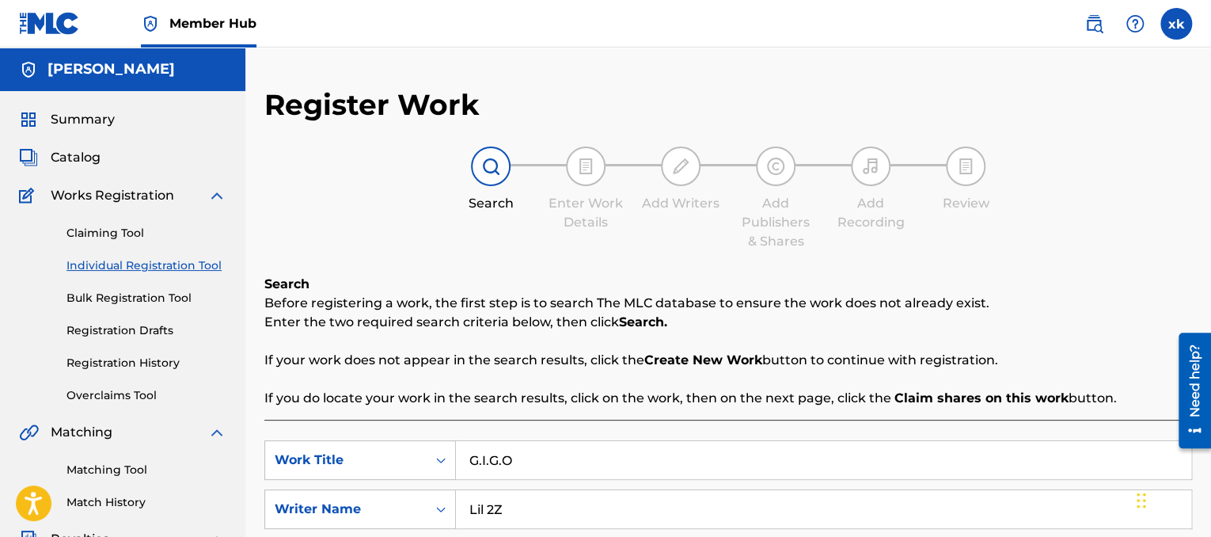
type input "Lil 2Z"
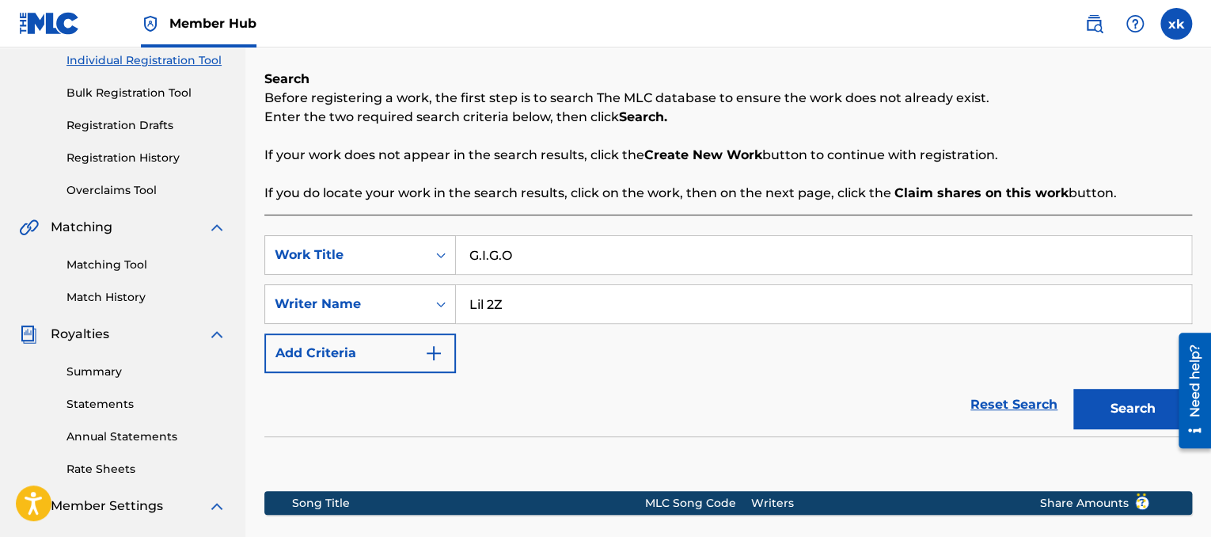
scroll to position [445, 0]
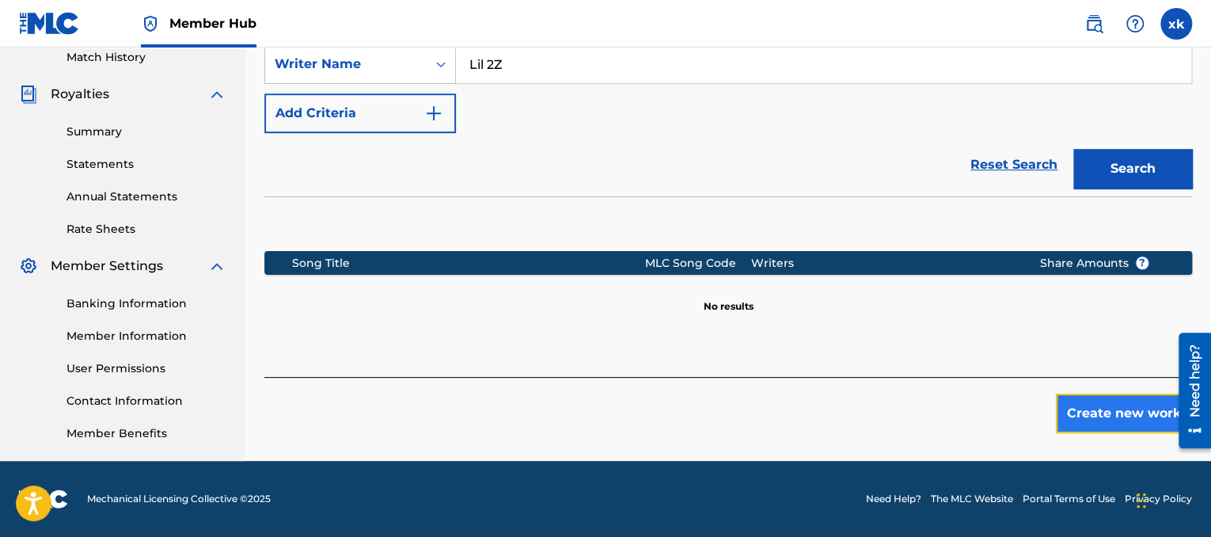
click at [1107, 427] on button "Create new work" at bounding box center [1124, 414] width 136 height 40
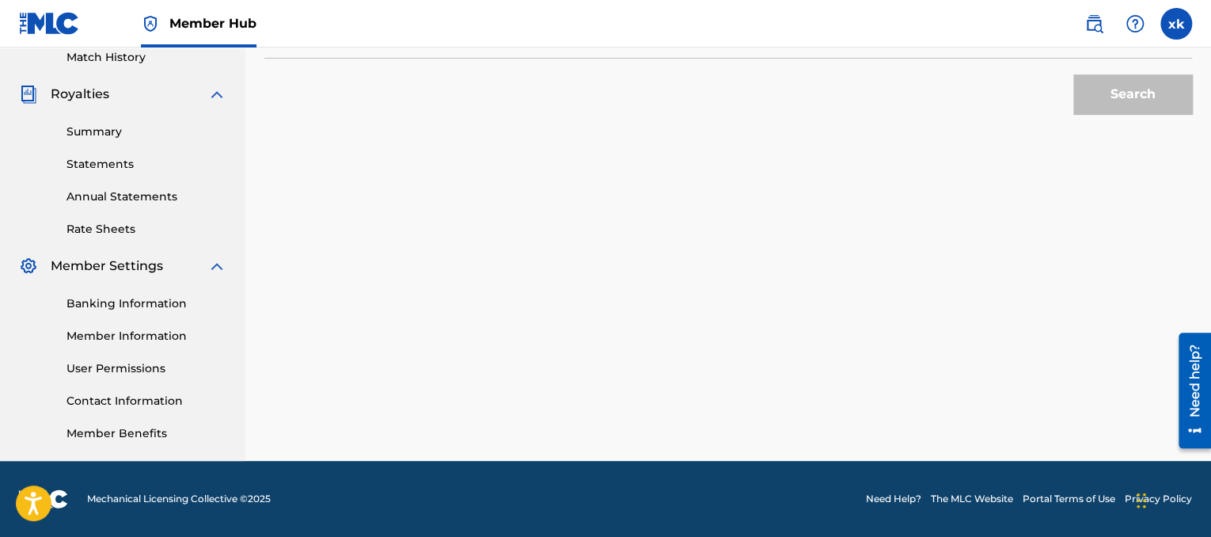
scroll to position [76, 0]
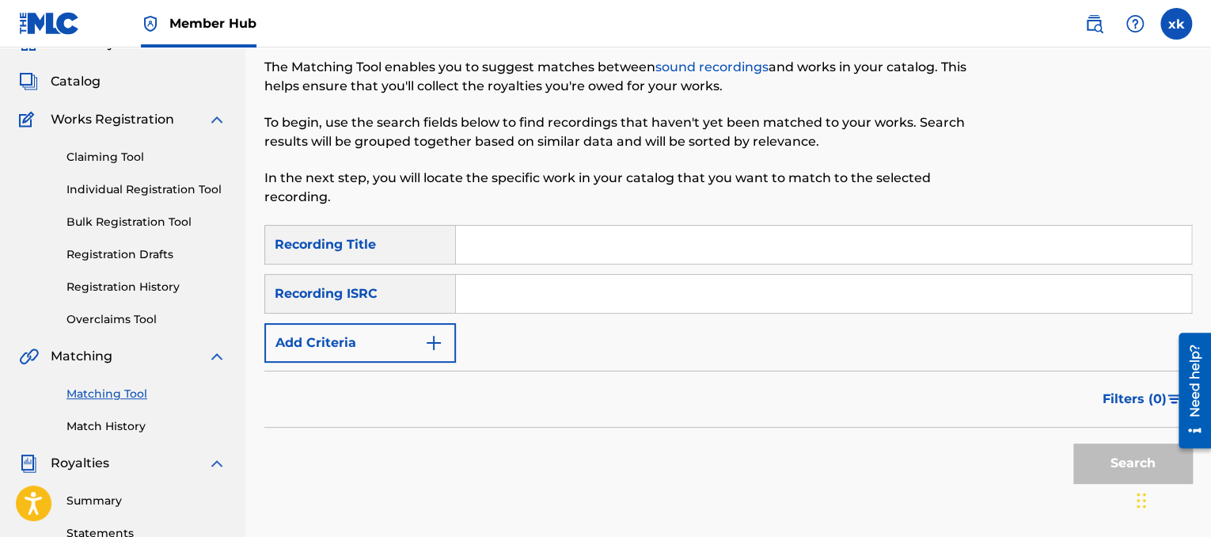
click at [532, 257] on input "Search Form" at bounding box center [824, 245] width 736 height 38
type input "BIG SHIT"
click at [505, 287] on input "Search Form" at bounding box center [824, 294] width 736 height 38
type input "LILCJ Kasino"
click at [1074, 443] on button "Search" at bounding box center [1133, 463] width 119 height 40
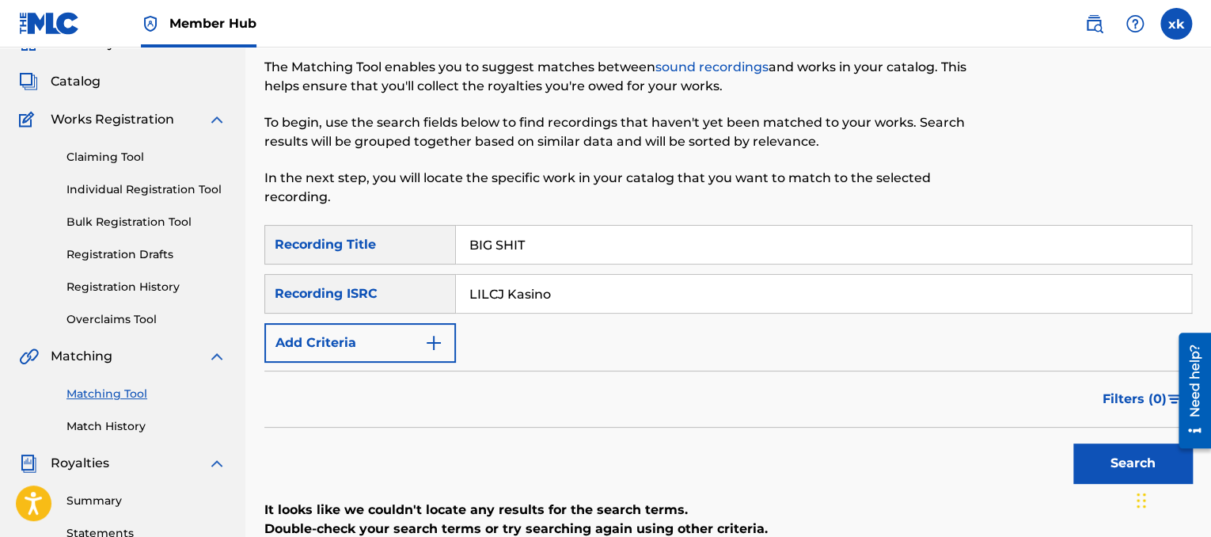
drag, startPoint x: 1125, startPoint y: 78, endPoint x: 717, endPoint y: 375, distance: 505.0
click at [717, 375] on div "Filters ( 0 )" at bounding box center [728, 399] width 928 height 57
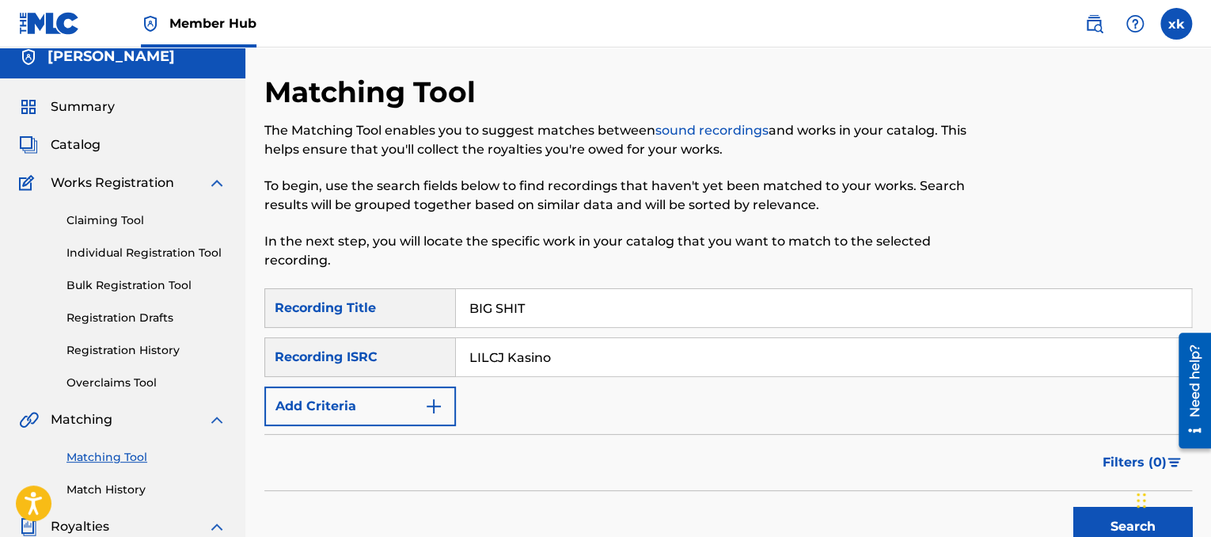
scroll to position [1, 0]
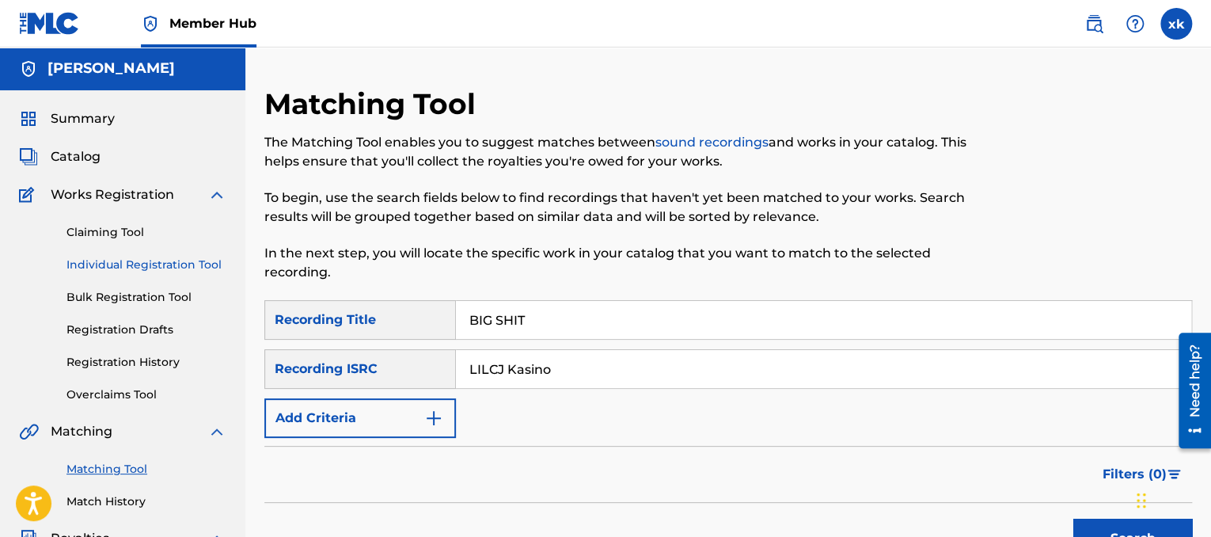
click at [149, 267] on link "Individual Registration Tool" at bounding box center [147, 265] width 160 height 17
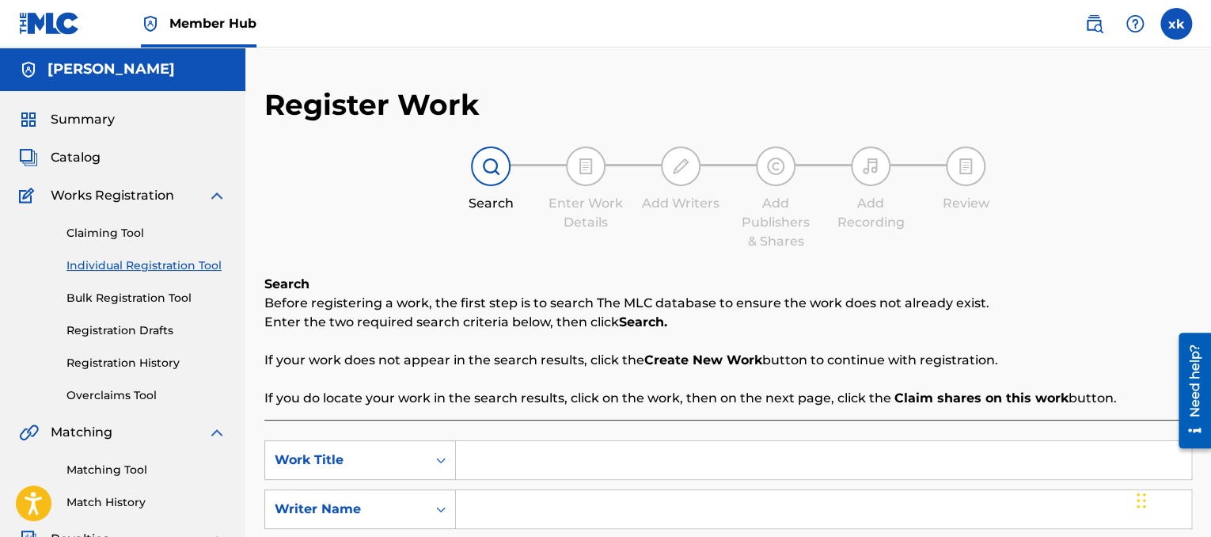
click at [532, 447] on input "Search Form" at bounding box center [824, 460] width 736 height 38
type input "big shit"
drag, startPoint x: 535, startPoint y: 470, endPoint x: 554, endPoint y: 432, distance: 41.8
type input "Lilcj kasino"
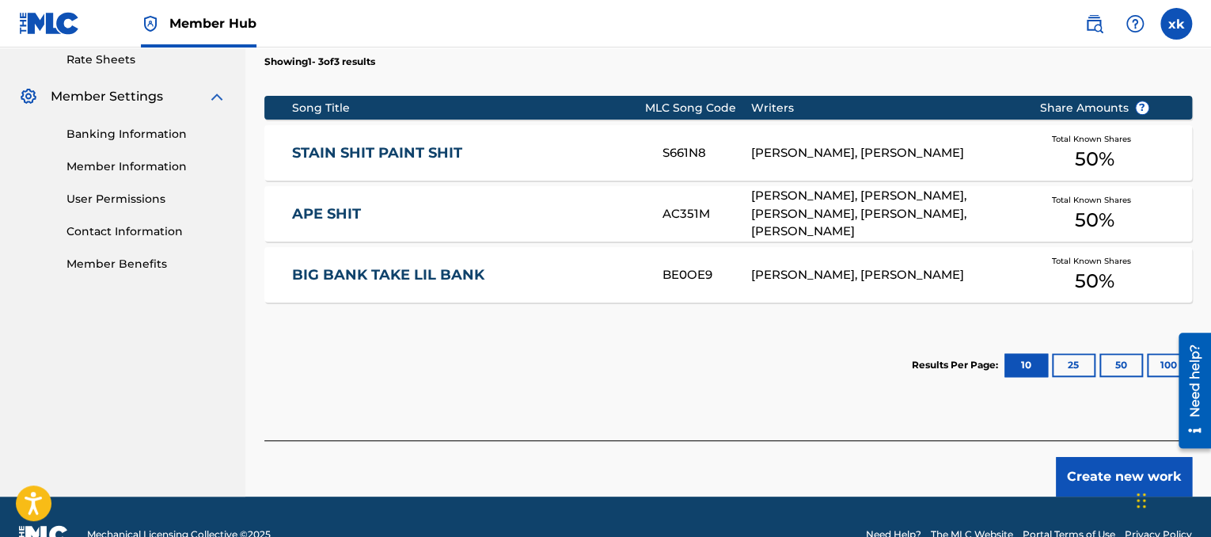
scroll to position [619, 0]
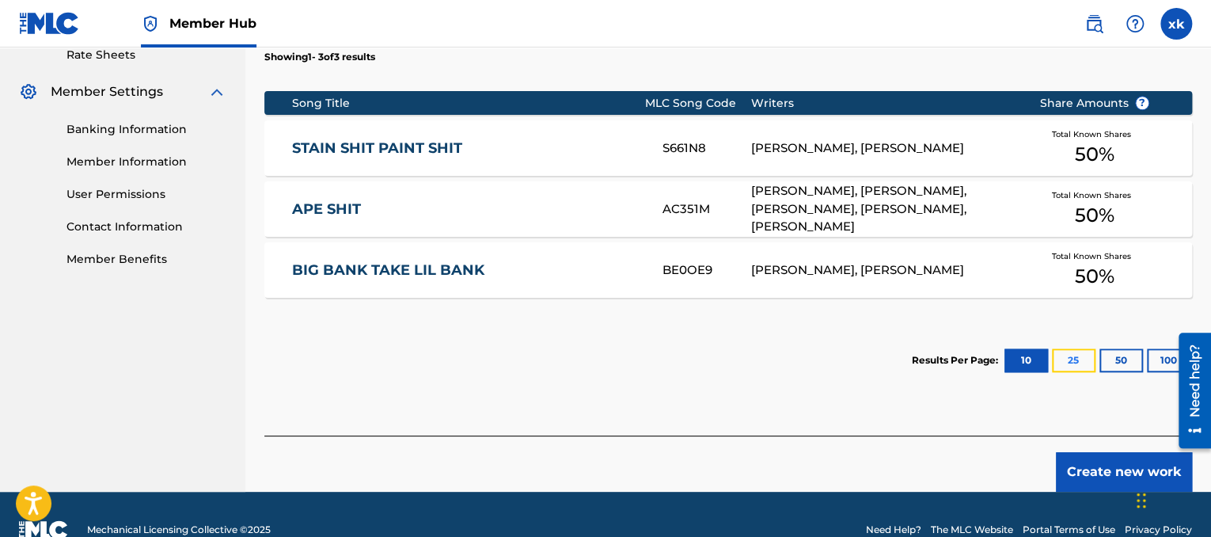
click at [1070, 356] on button "25" at bounding box center [1074, 360] width 44 height 24
click at [1023, 358] on button "10" at bounding box center [1027, 360] width 44 height 24
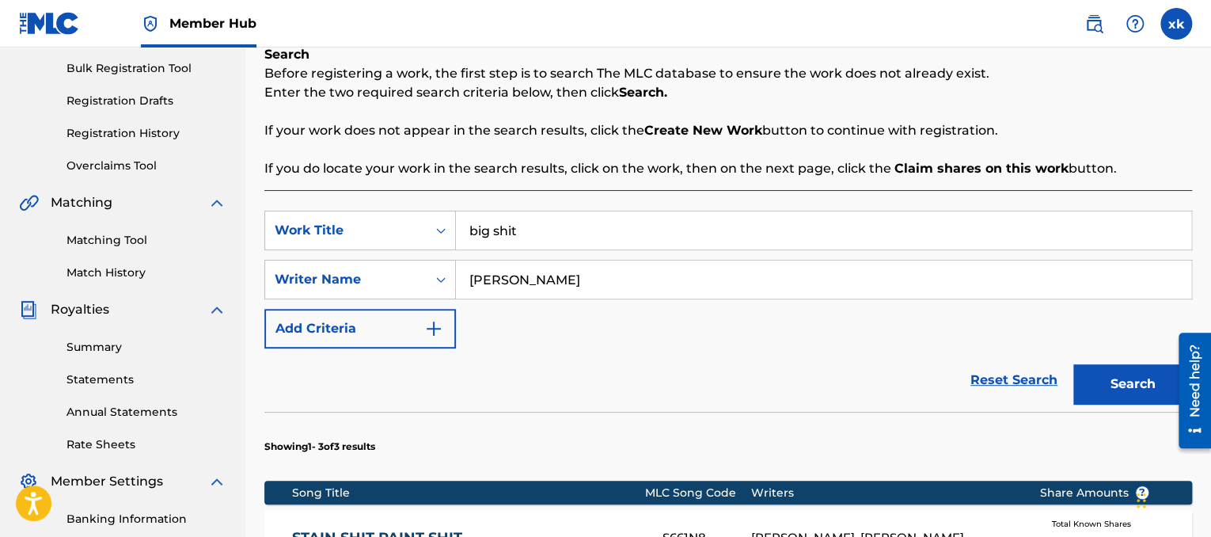
scroll to position [226, 0]
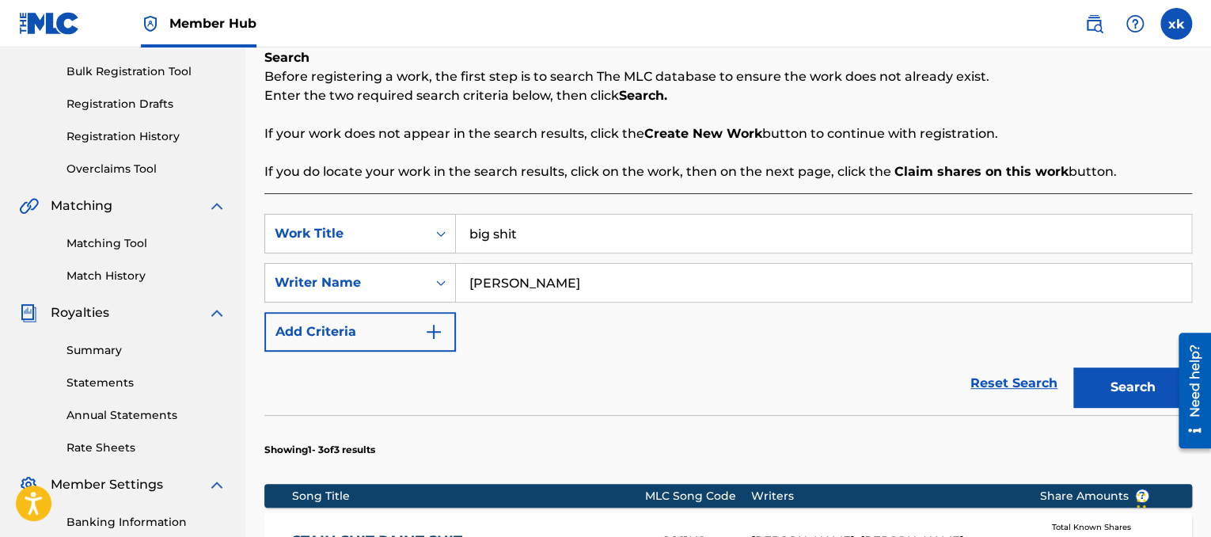
click at [475, 235] on input "big shit" at bounding box center [824, 234] width 736 height 38
click at [505, 235] on input "Big shit" at bounding box center [824, 234] width 736 height 38
type input "Big Shit"
click at [1074, 367] on button "Search" at bounding box center [1133, 387] width 119 height 40
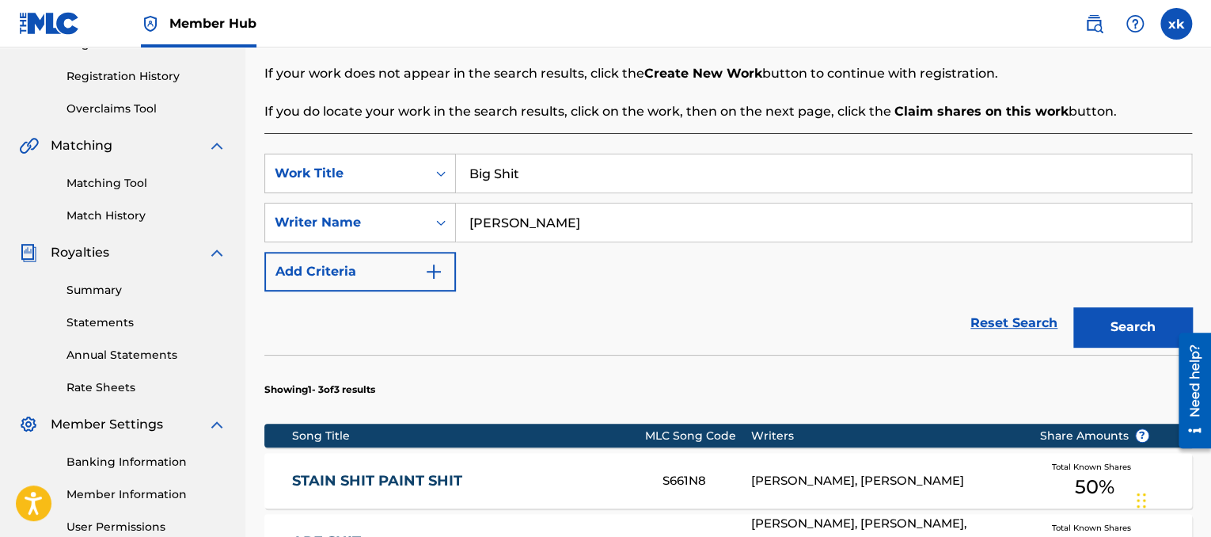
scroll to position [649, 0]
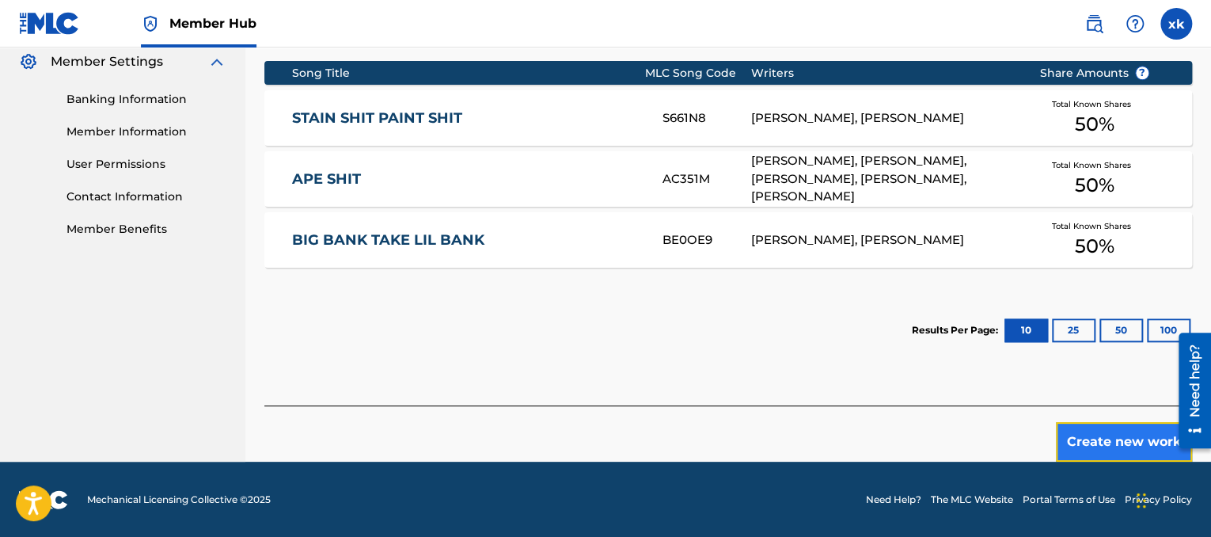
click at [1135, 451] on button "Create new work" at bounding box center [1124, 442] width 136 height 40
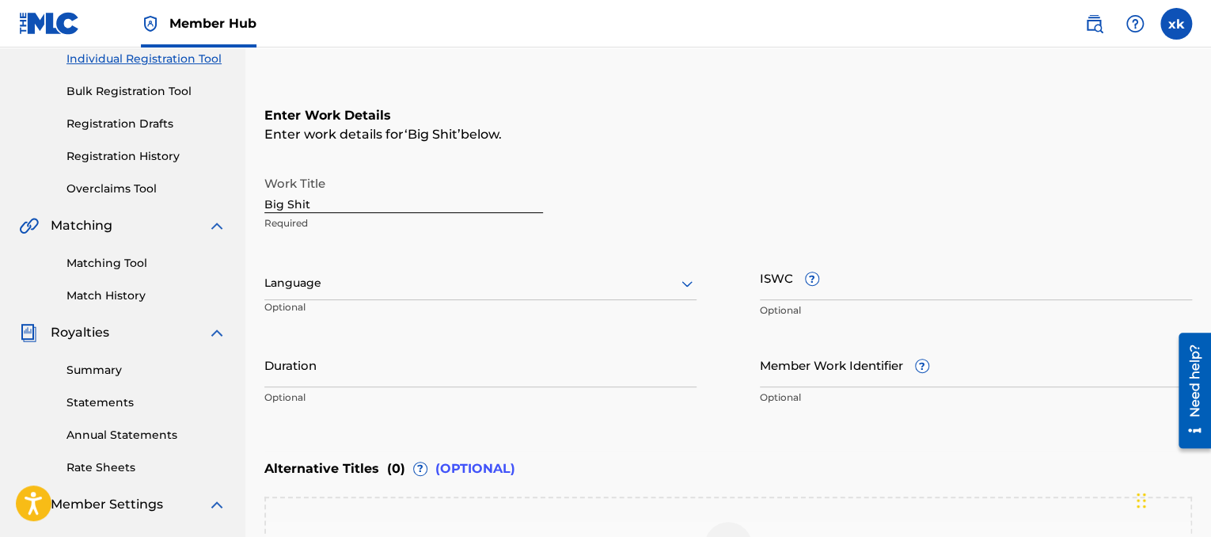
scroll to position [196, 0]
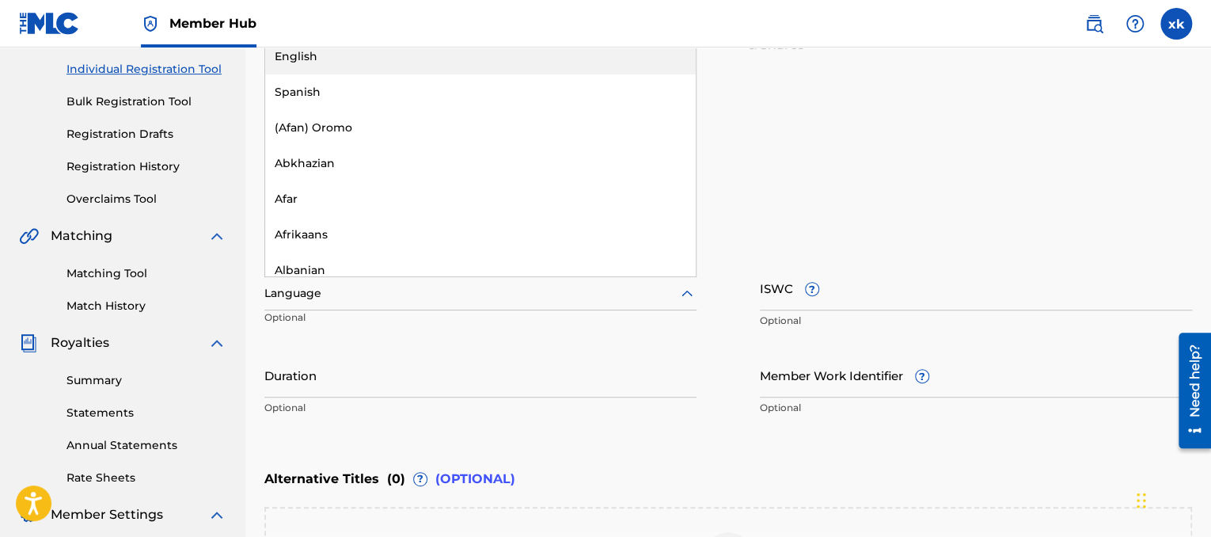
click at [581, 298] on div at bounding box center [480, 293] width 432 height 20
click at [359, 64] on div "English" at bounding box center [480, 57] width 431 height 36
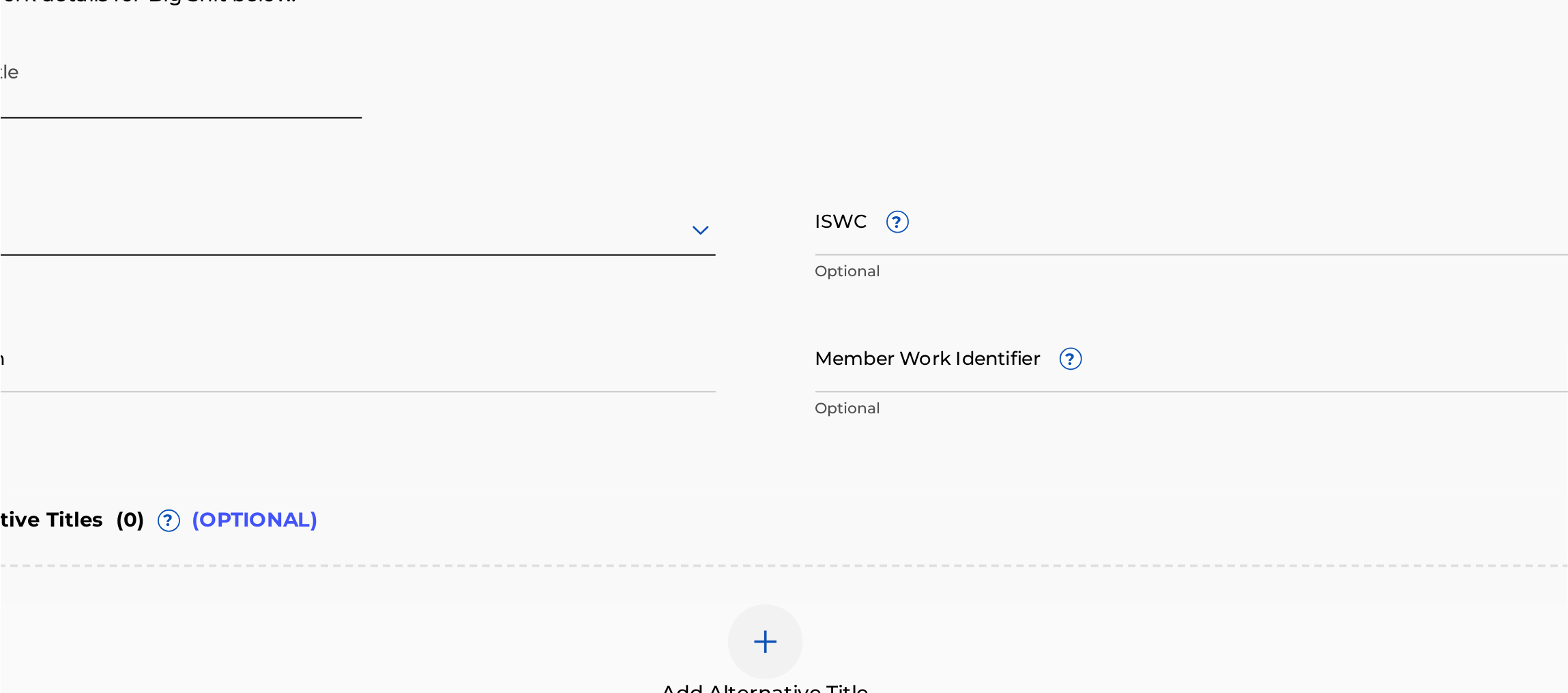
scroll to position [159, 0]
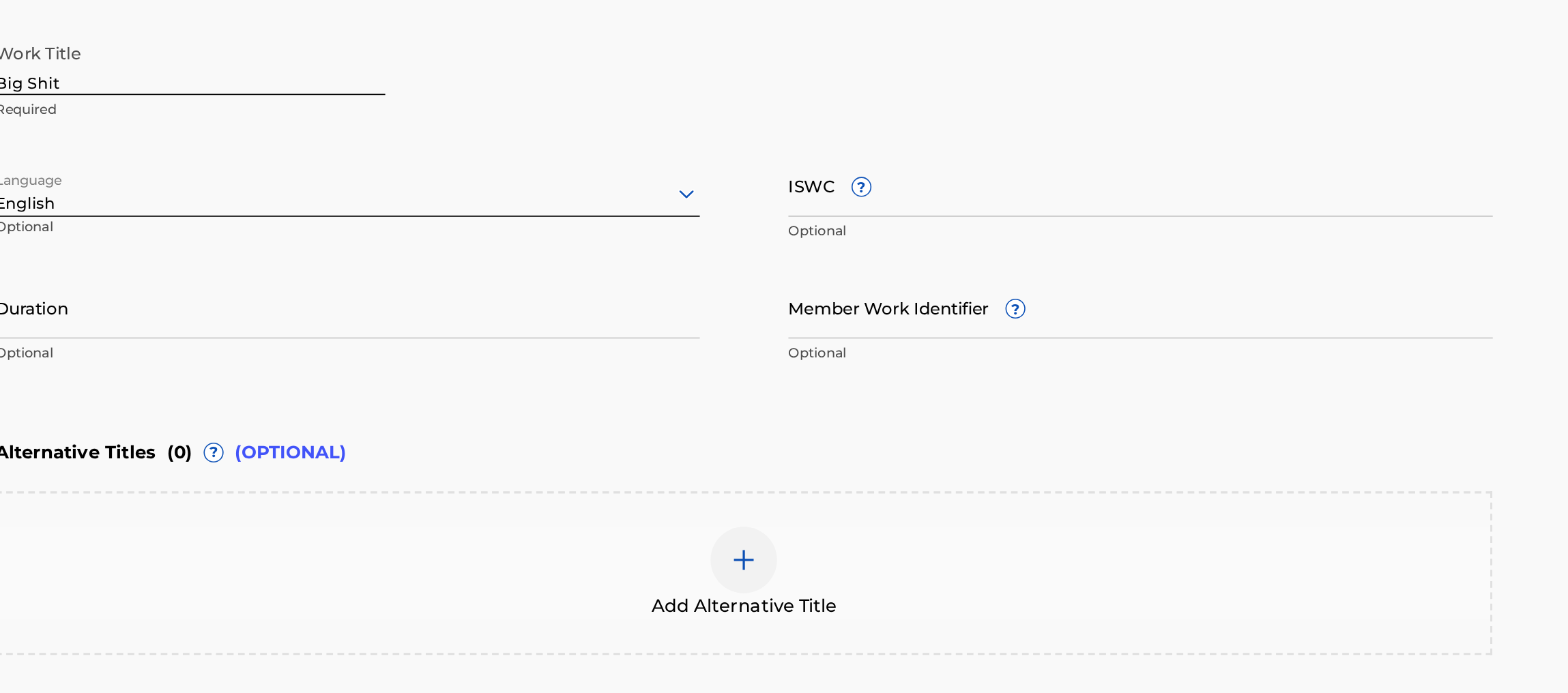
drag, startPoint x: 753, startPoint y: 222, endPoint x: 984, endPoint y: 192, distance: 232.9
click at [984, 192] on div "Work Title Big Shit Required" at bounding box center [890, 194] width 922 height 61
drag, startPoint x: 977, startPoint y: 212, endPoint x: 960, endPoint y: 173, distance: 42.5
click at [960, 173] on div "Work Title Big Shit Required" at bounding box center [890, 194] width 922 height 61
click at [926, 217] on div "Work Title Big Shit Required" at bounding box center [890, 194] width 922 height 61
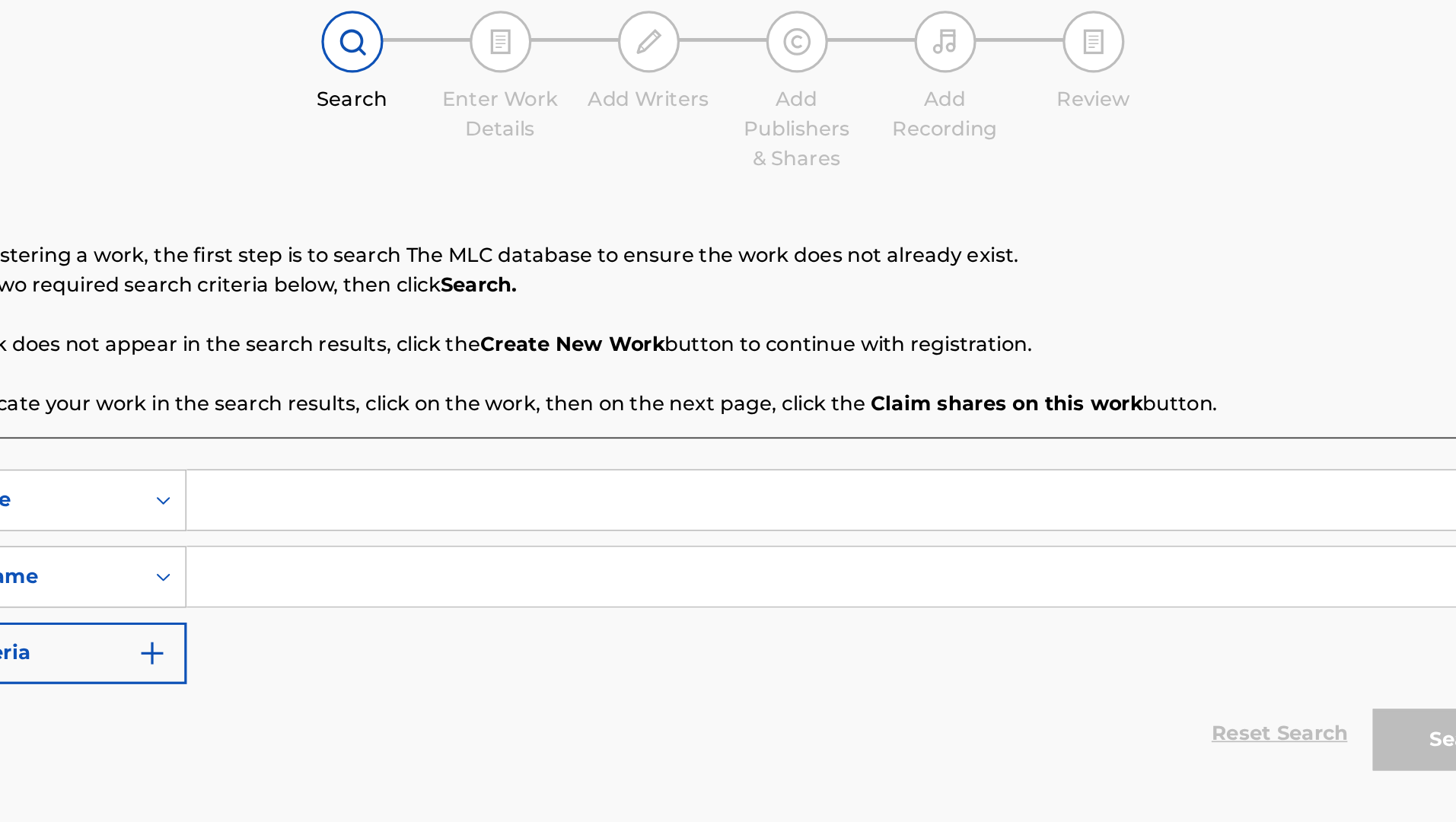
click at [1190, 275] on div "Search Before registering a work, the first step is to search The MLC database …" at bounding box center [846, 328] width 1028 height 128
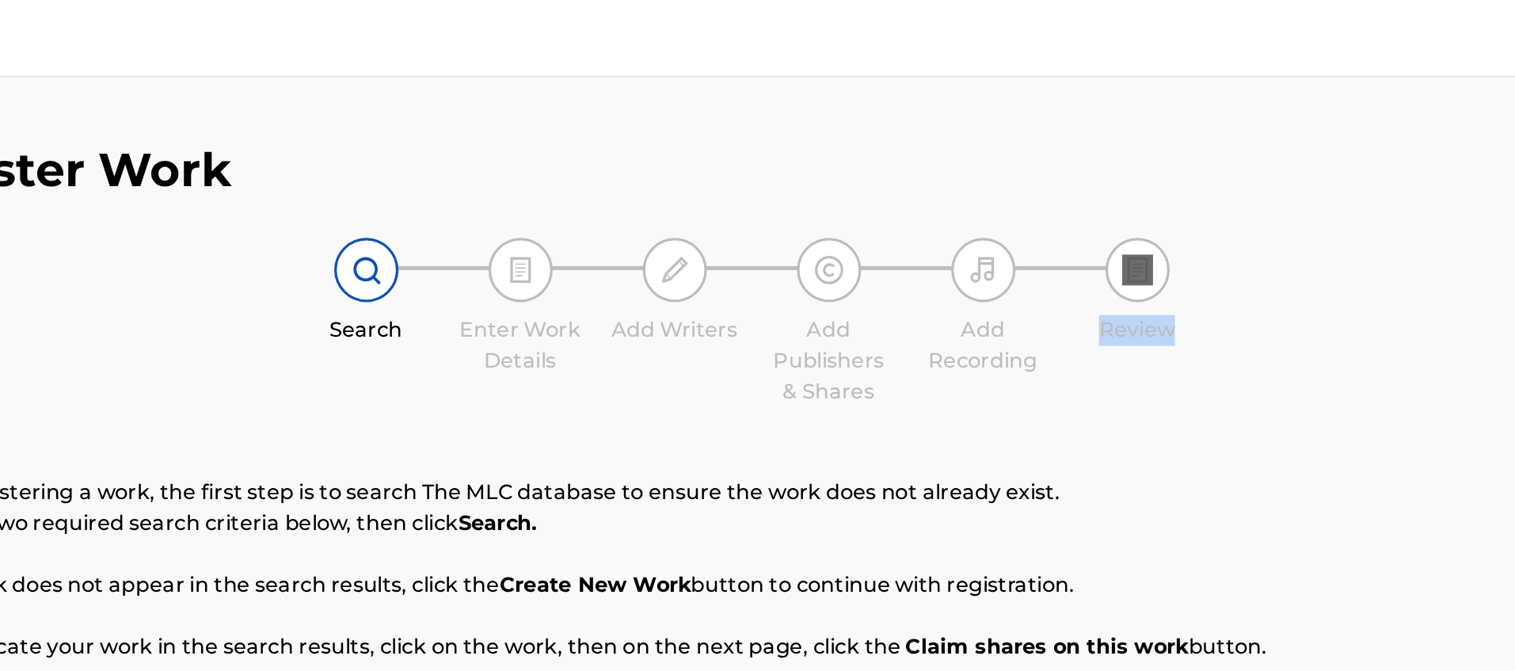
drag, startPoint x: 1245, startPoint y: 203, endPoint x: 1222, endPoint y: 89, distance: 116.3
click at [1222, 89] on div "Register Work Search Enter Work Details Add Writers Add Publishers & Shares Add…" at bounding box center [880, 391] width 1070 height 609
click at [1223, 90] on div "Register Work Search Enter Work Details Add Writers Add Publishers & Shares Add…" at bounding box center [880, 391] width 1070 height 609
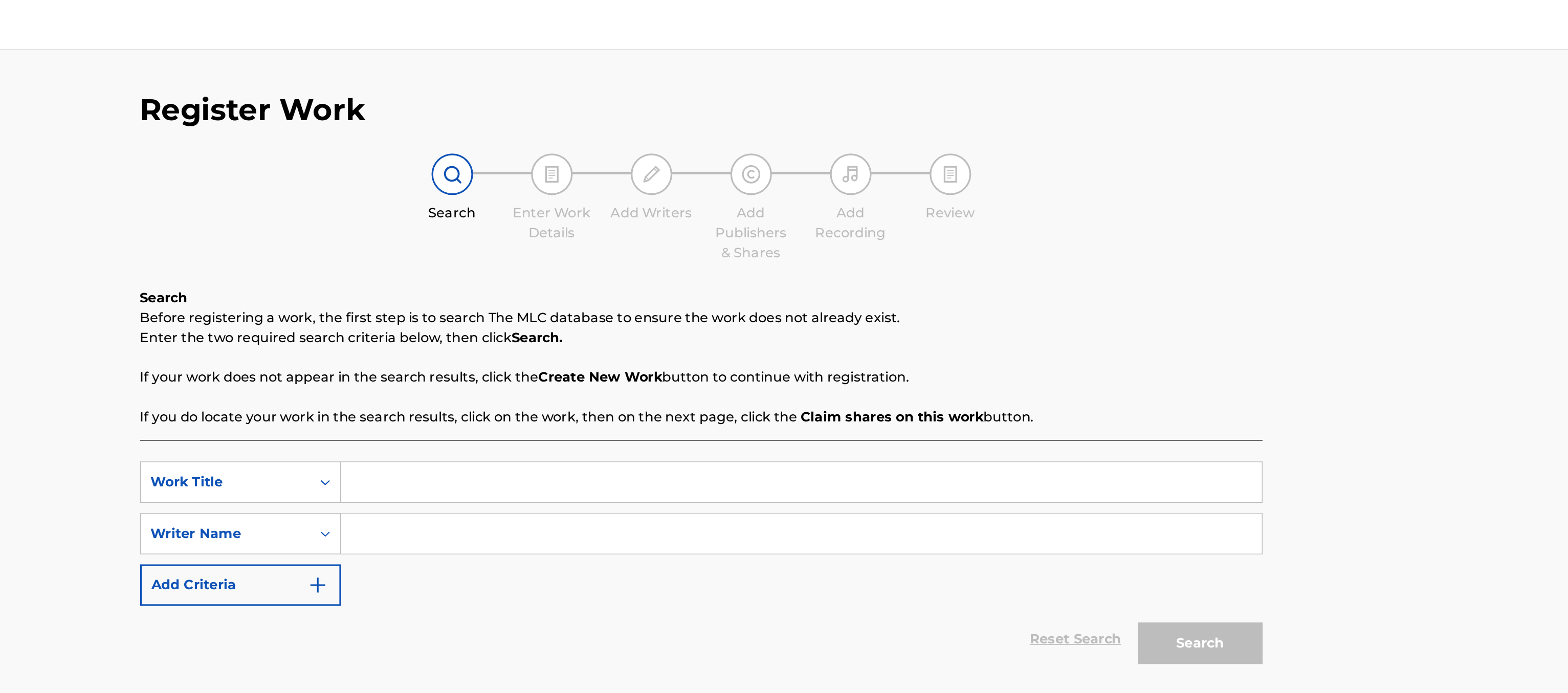
drag, startPoint x: 819, startPoint y: 3, endPoint x: 912, endPoint y: 298, distance: 309.3
click at [912, 298] on input "Search Form" at bounding box center [925, 297] width 567 height 25
type input "Big shit"
click at [896, 333] on input "Search Form" at bounding box center [925, 329] width 567 height 25
type input "Lil Cj Kasino"
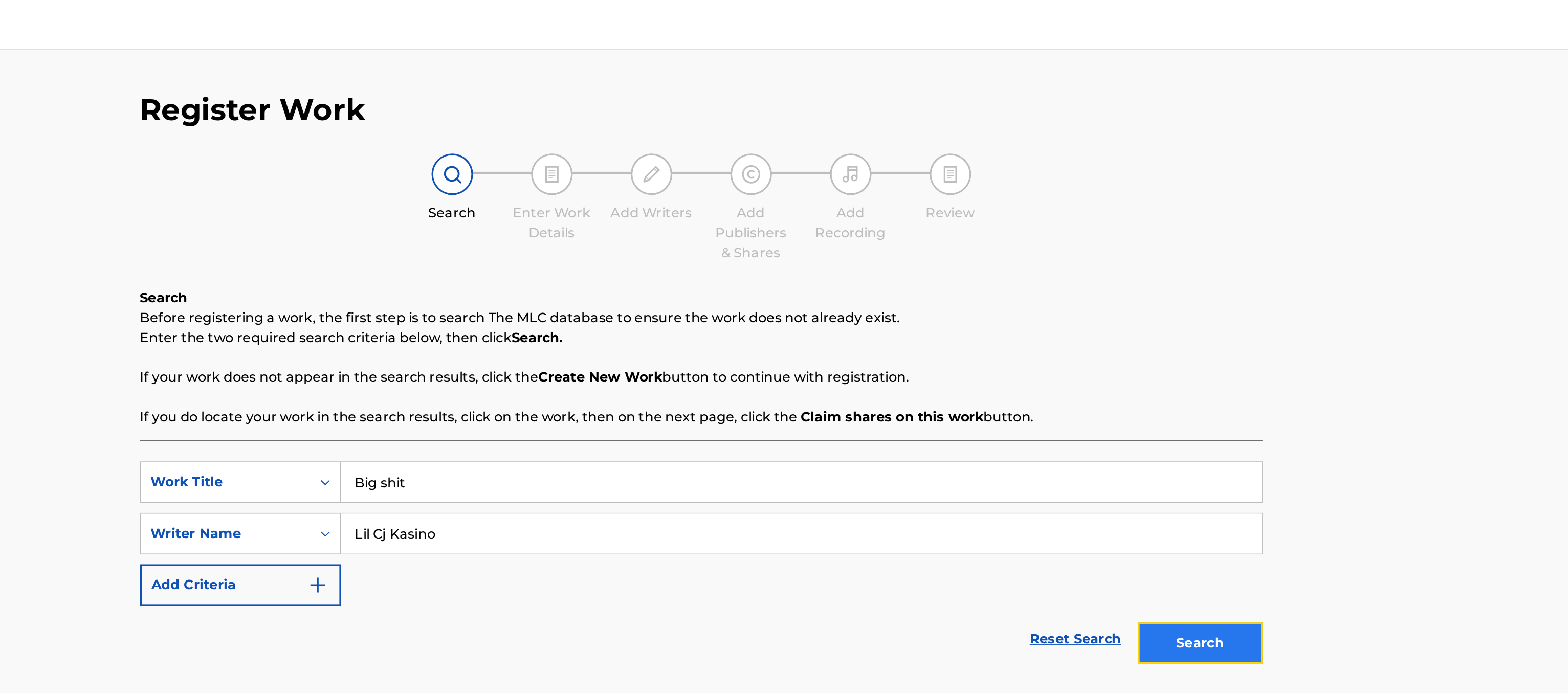
click at [1172, 399] on button "Search" at bounding box center [1171, 397] width 77 height 26
click at [1175, 150] on div "Register Work Search Enter Work Details Add Writers Add Publishers & Shares Add…" at bounding box center [862, 337] width 1409 height 613
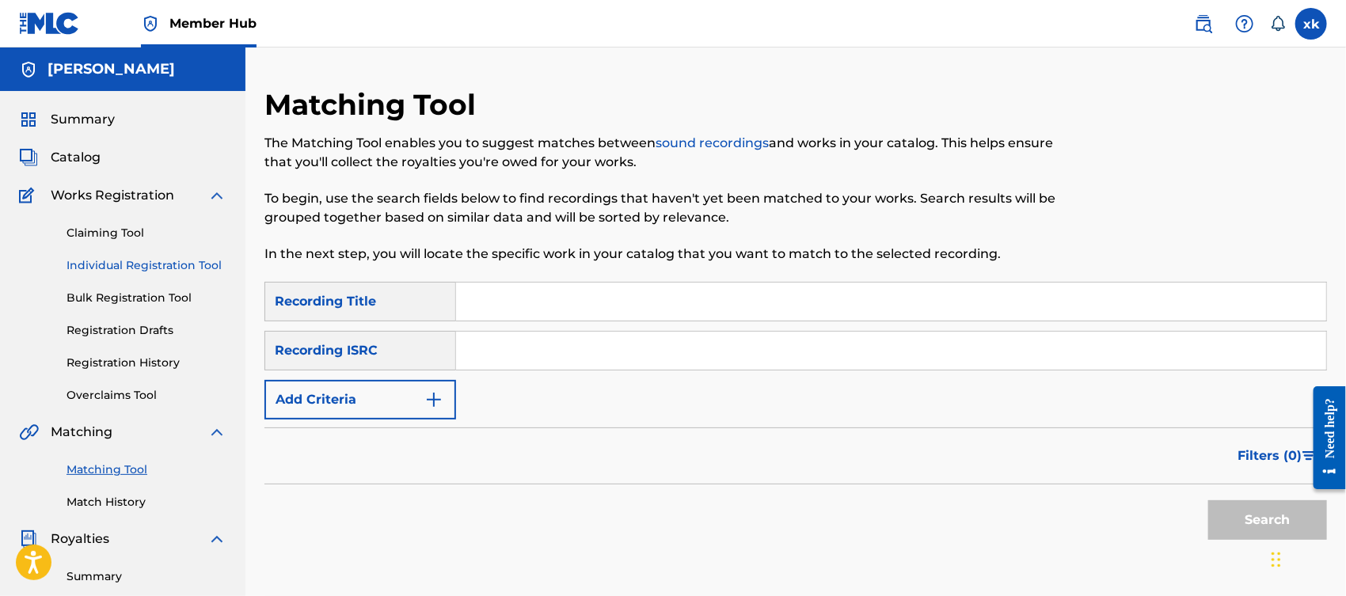
drag, startPoint x: 1796, startPoint y: 0, endPoint x: 184, endPoint y: 257, distance: 1632.3
click at [184, 257] on div "Claiming Tool Individual Registration Tool Bulk Registration Tool Registration …" at bounding box center [122, 304] width 207 height 199
click at [196, 287] on div "Claiming Tool Individual Registration Tool Bulk Registration Tool Registration …" at bounding box center [122, 304] width 207 height 199
click at [190, 268] on link "Individual Registration Tool" at bounding box center [147, 265] width 160 height 17
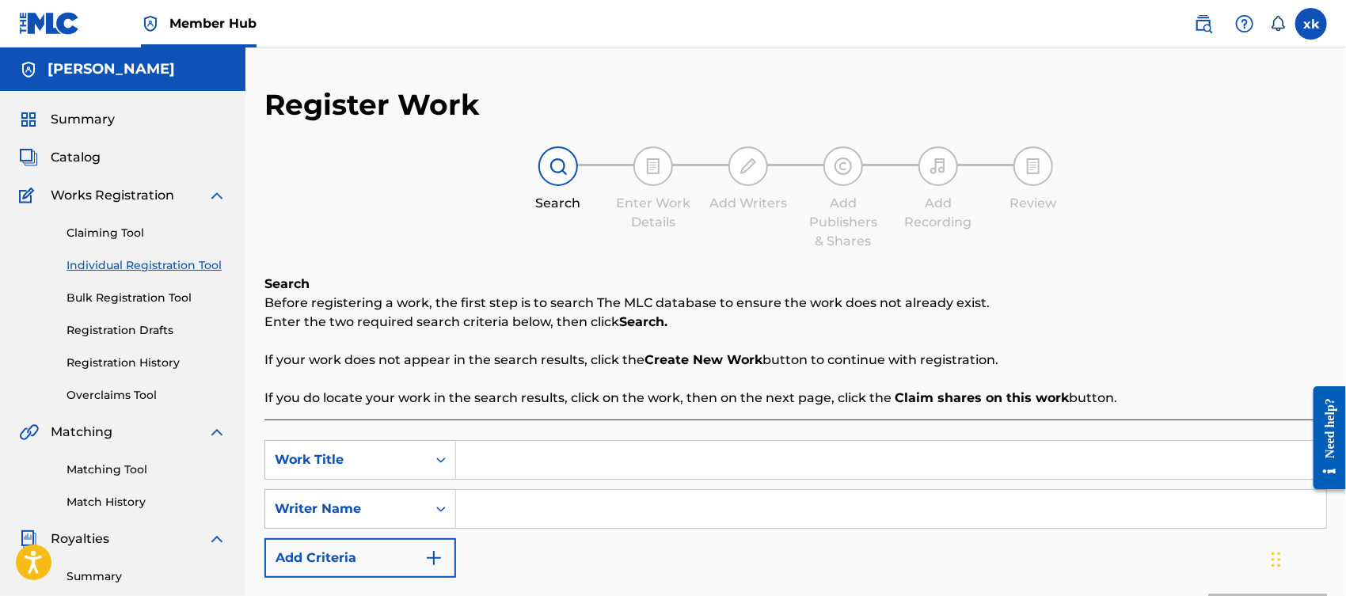
drag, startPoint x: 696, startPoint y: 457, endPoint x: 698, endPoint y: 472, distance: 15.2
click at [698, 472] on input "Search Form" at bounding box center [891, 460] width 870 height 38
type input "big shit"
click at [690, 496] on input "Search Form" at bounding box center [891, 509] width 870 height 38
type input "[PERSON_NAME]"
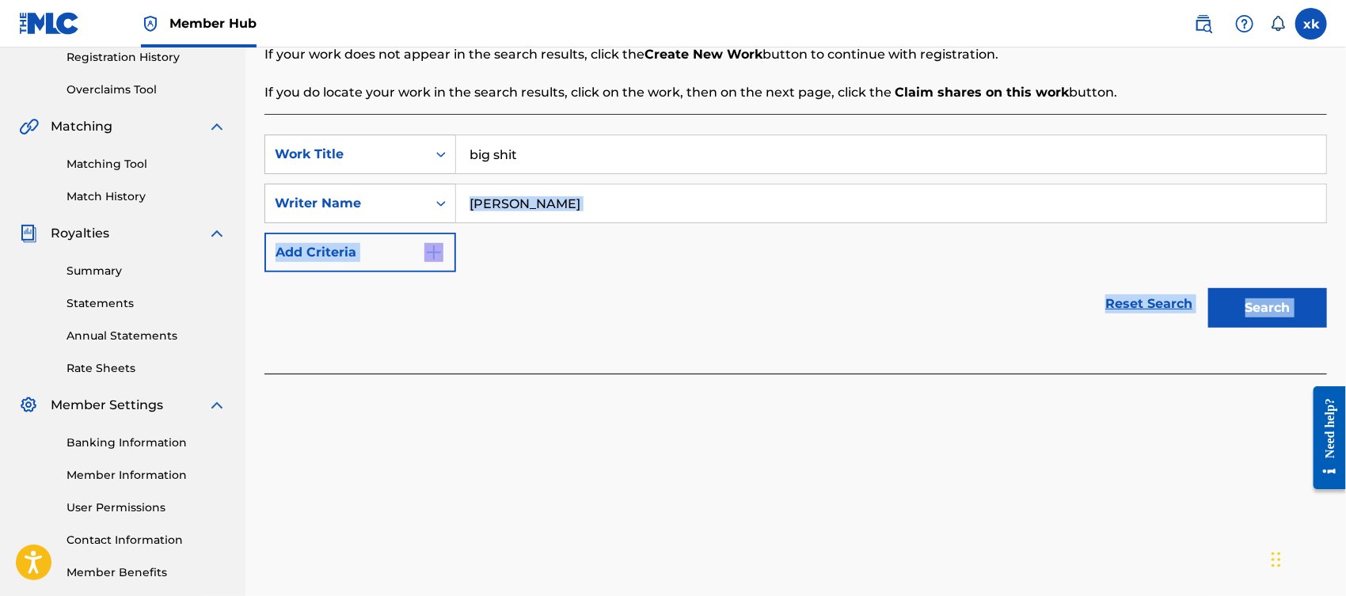
scroll to position [386, 0]
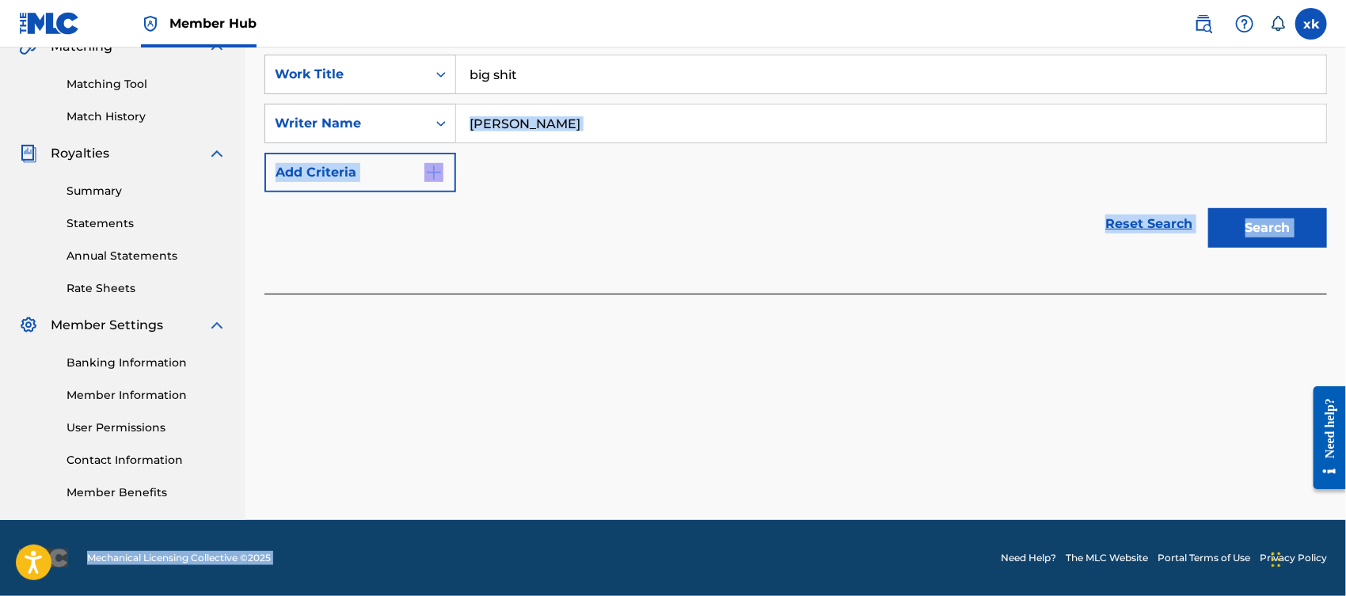
drag, startPoint x: 811, startPoint y: 483, endPoint x: 858, endPoint y: 637, distance: 160.8
click at [1283, 224] on button "Search" at bounding box center [1267, 228] width 119 height 40
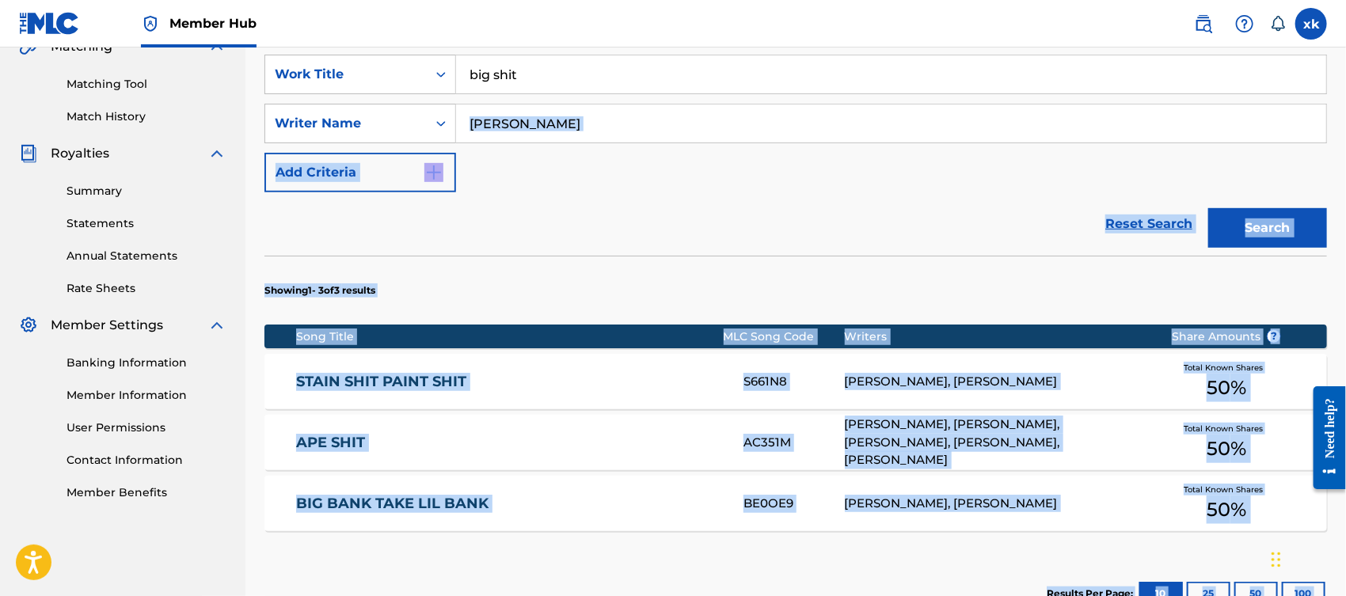
scroll to position [0, 0]
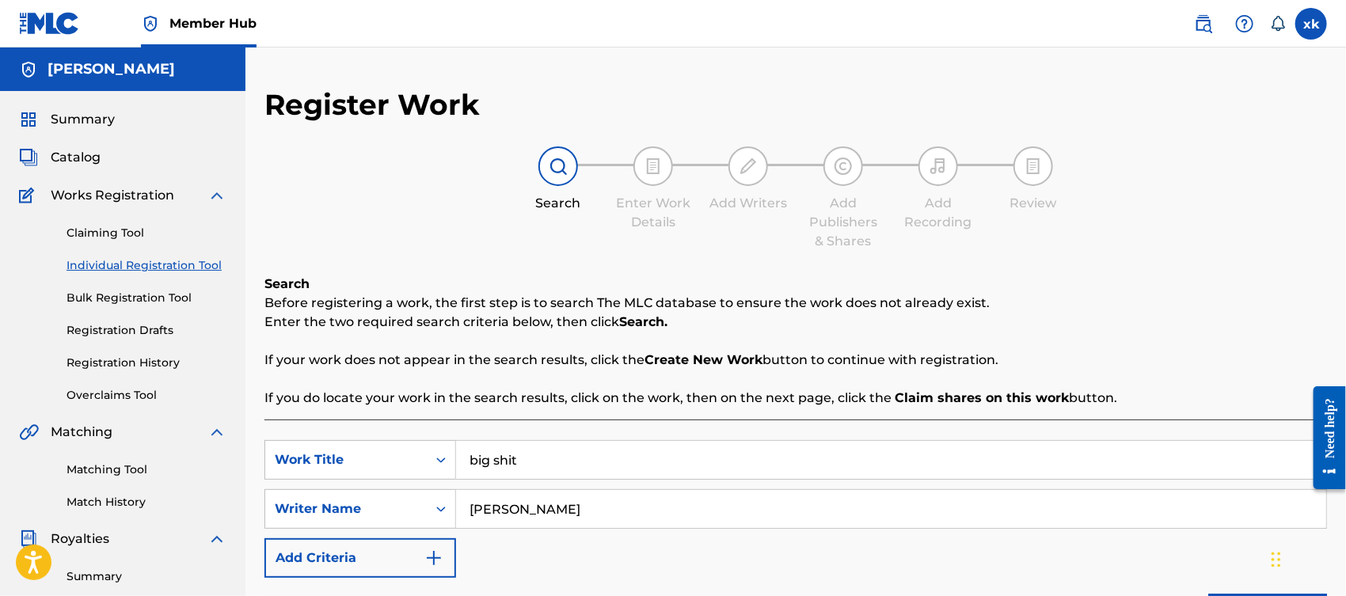
click at [1177, 192] on div "Search Enter Work Details Add Writers Add Publishers & Shares Add Recording Rev…" at bounding box center [795, 198] width 1063 height 105
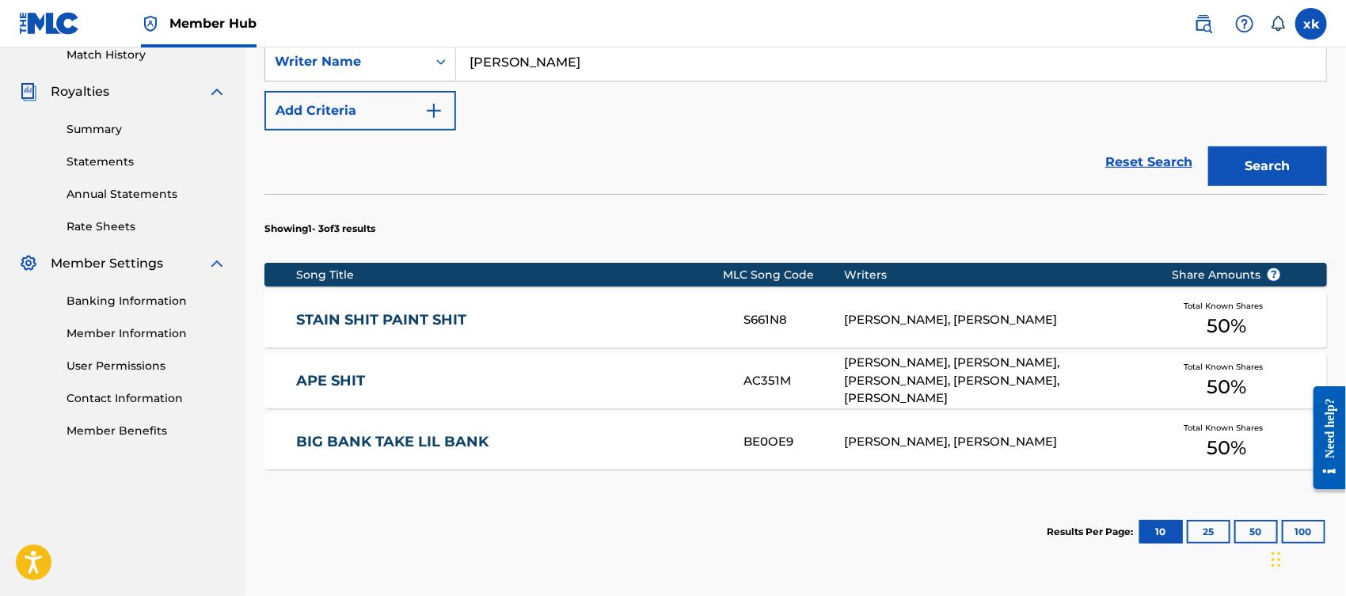
scroll to position [590, 0]
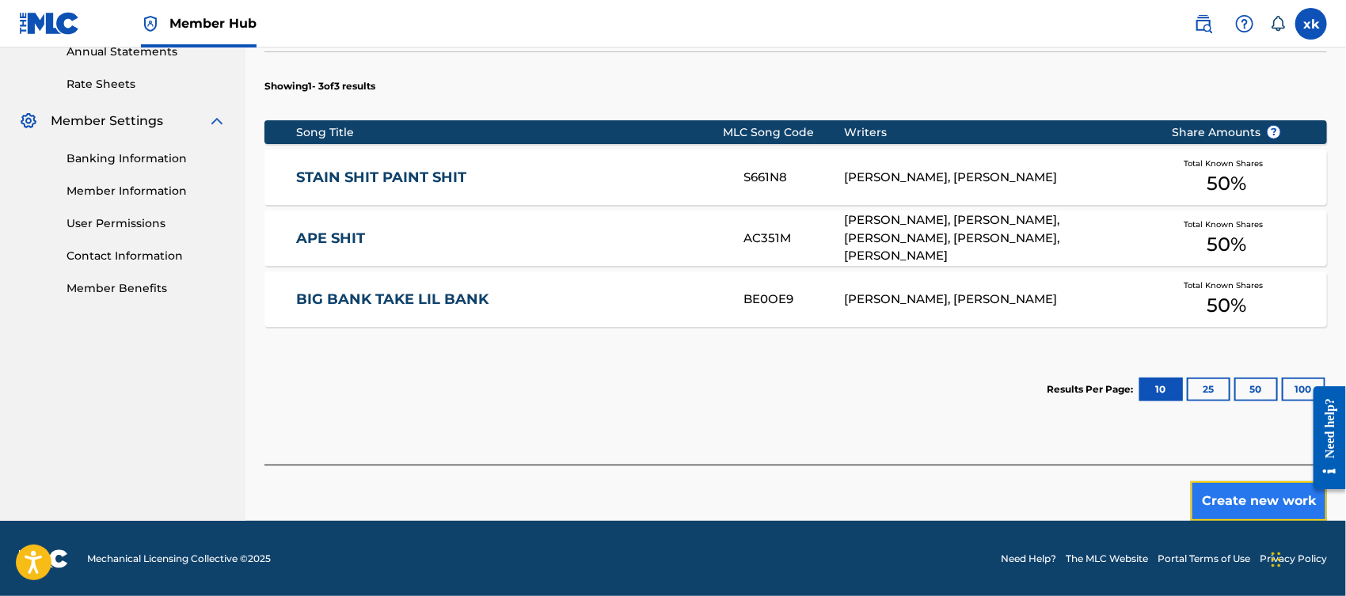
click at [1226, 509] on button "Create new work" at bounding box center [1259, 501] width 136 height 40
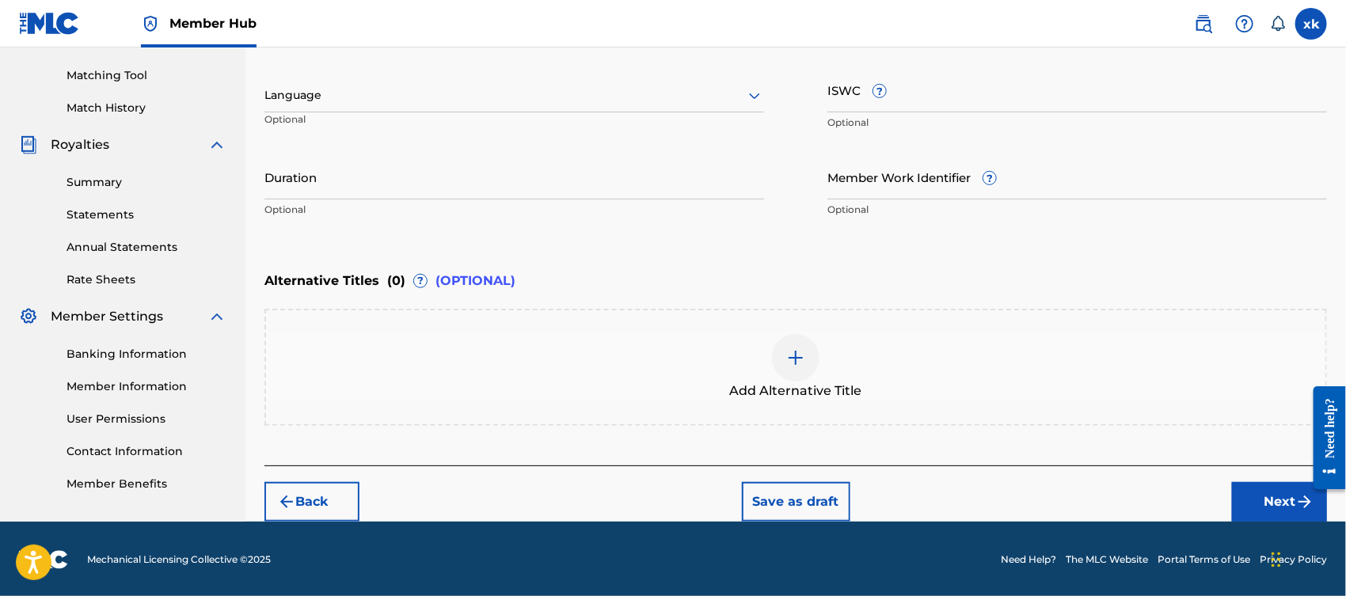
scroll to position [0, 0]
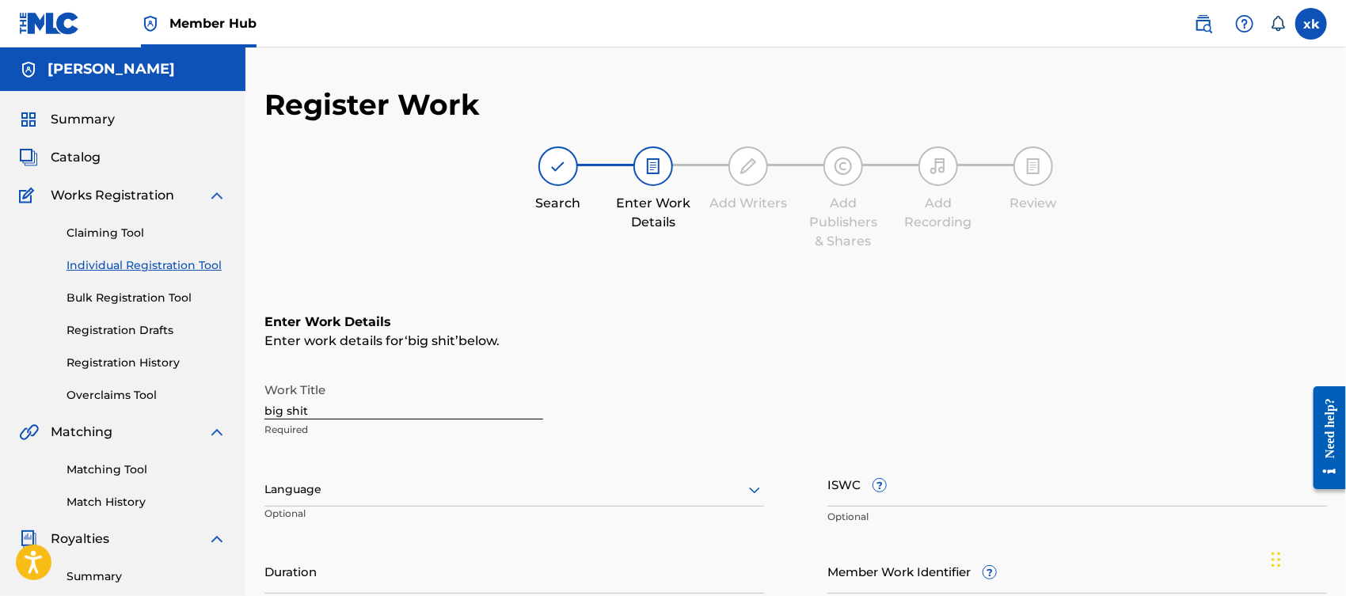
click at [393, 390] on input "big shit" at bounding box center [403, 397] width 279 height 45
type input "b"
type input "Big Shit"
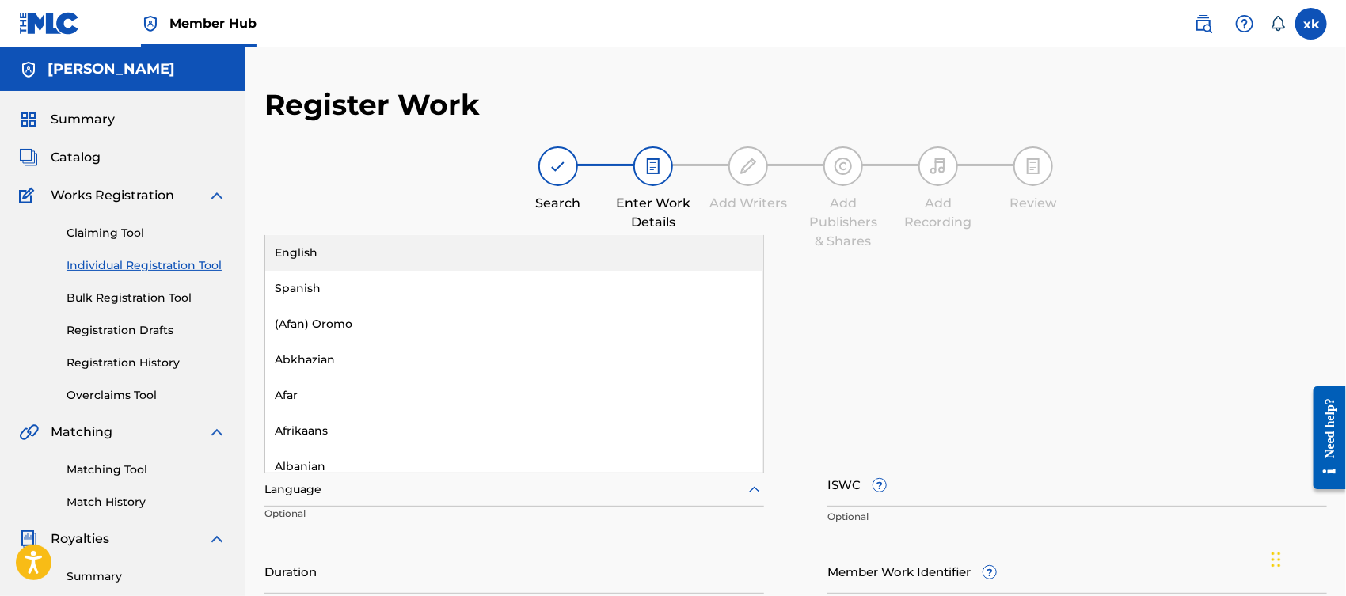
click at [355, 487] on div at bounding box center [514, 490] width 500 height 20
click at [337, 263] on div "English" at bounding box center [514, 253] width 498 height 36
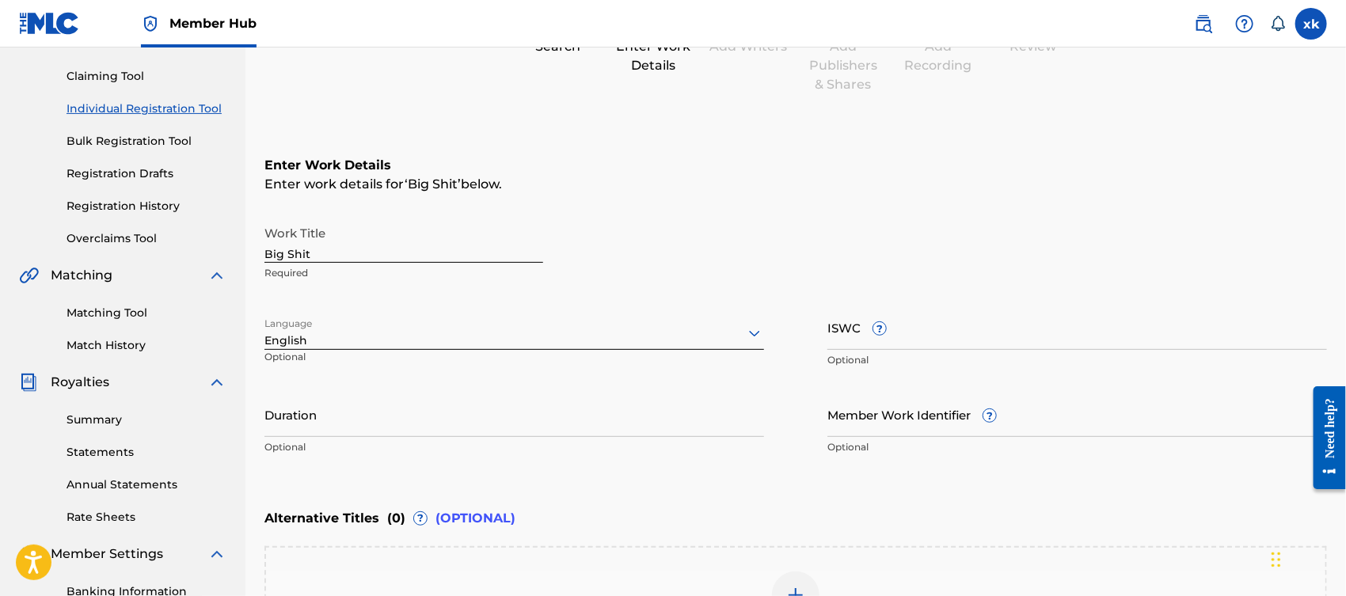
scroll to position [158, 0]
click at [659, 413] on input "Duration" at bounding box center [514, 412] width 500 height 45
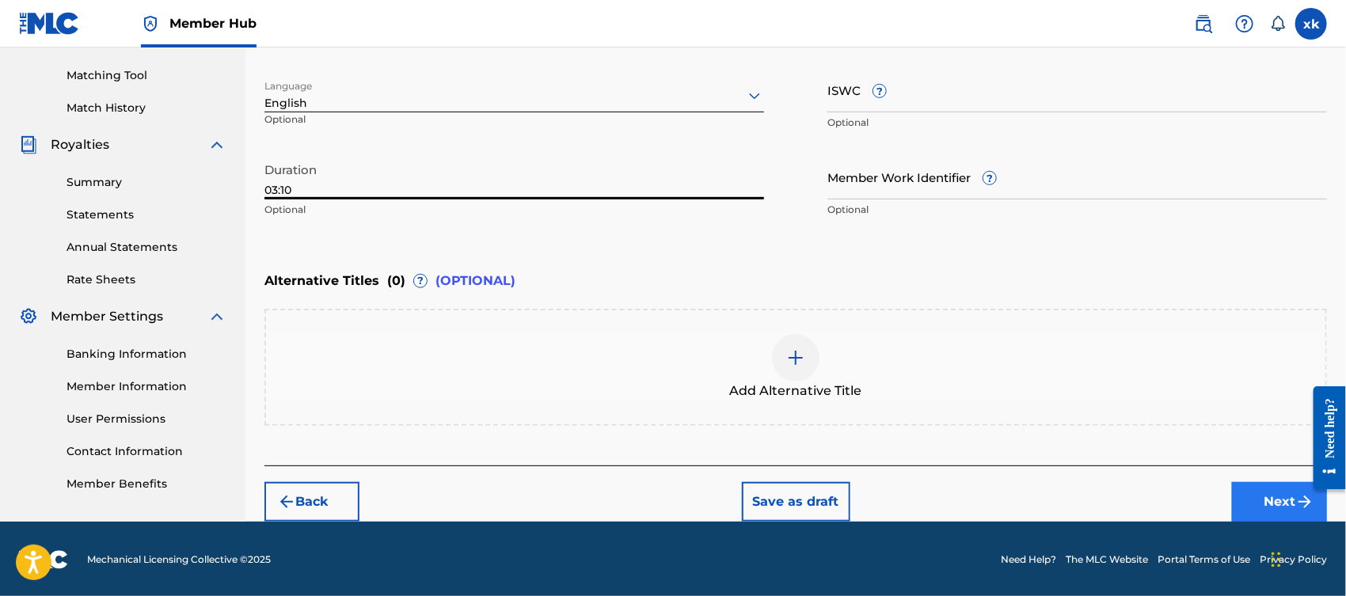
type input "03:10"
click at [1253, 500] on button "Next" at bounding box center [1279, 502] width 95 height 40
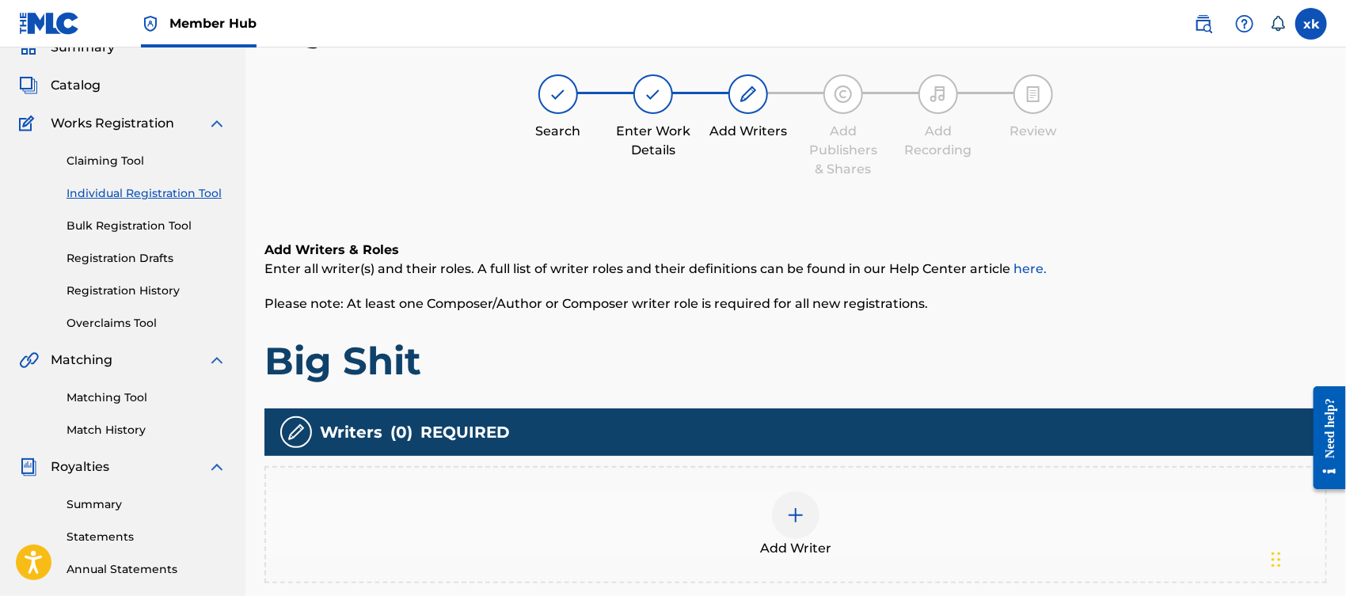
scroll to position [70, 0]
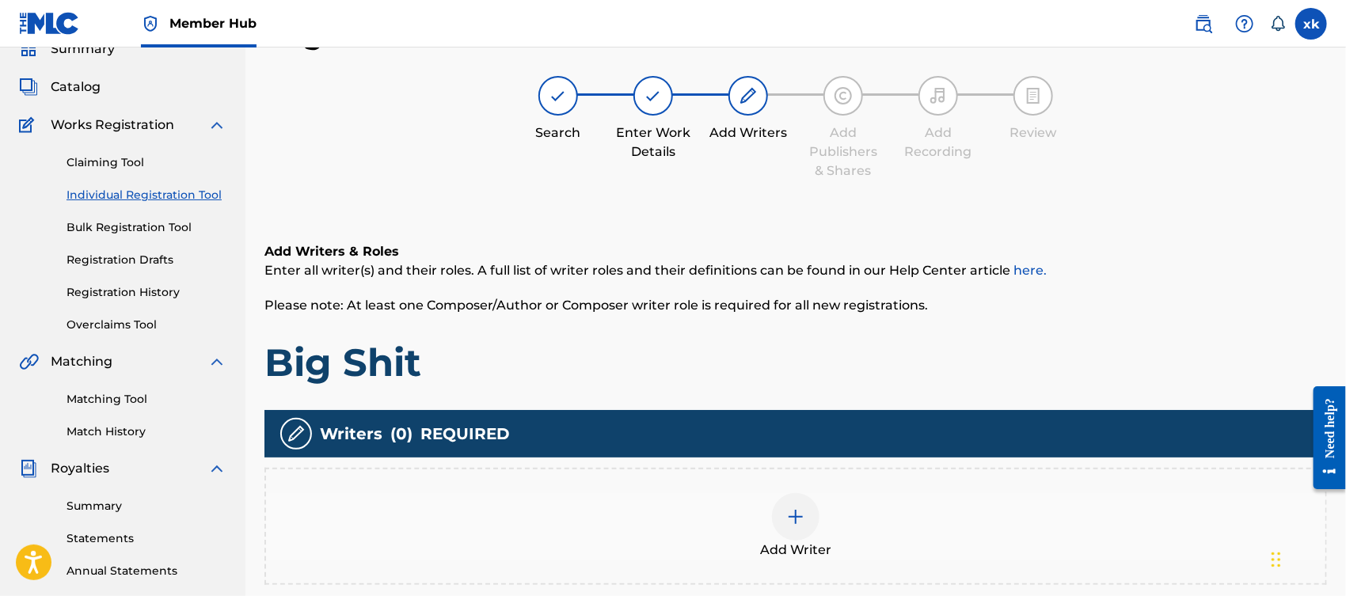
click at [781, 531] on div at bounding box center [796, 517] width 48 height 48
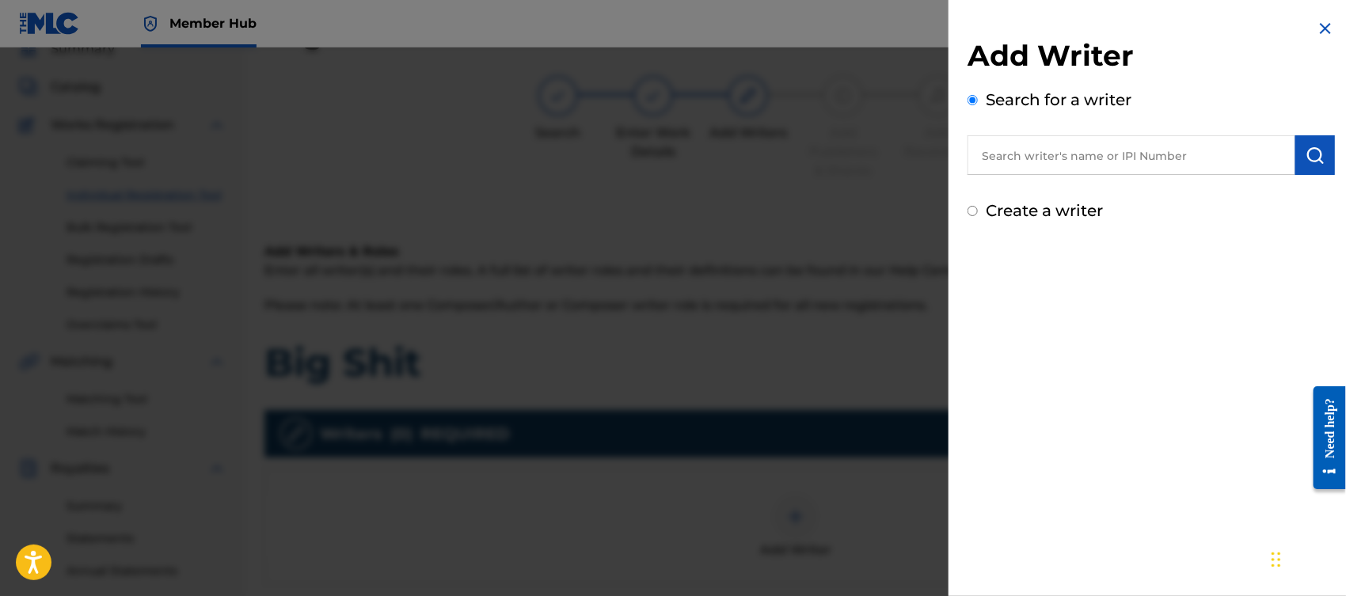
click at [1100, 165] on input "text" at bounding box center [1132, 155] width 328 height 40
click at [1100, 164] on input "text" at bounding box center [1132, 155] width 328 height 40
paste input "00377310166"
type input "00377310166"
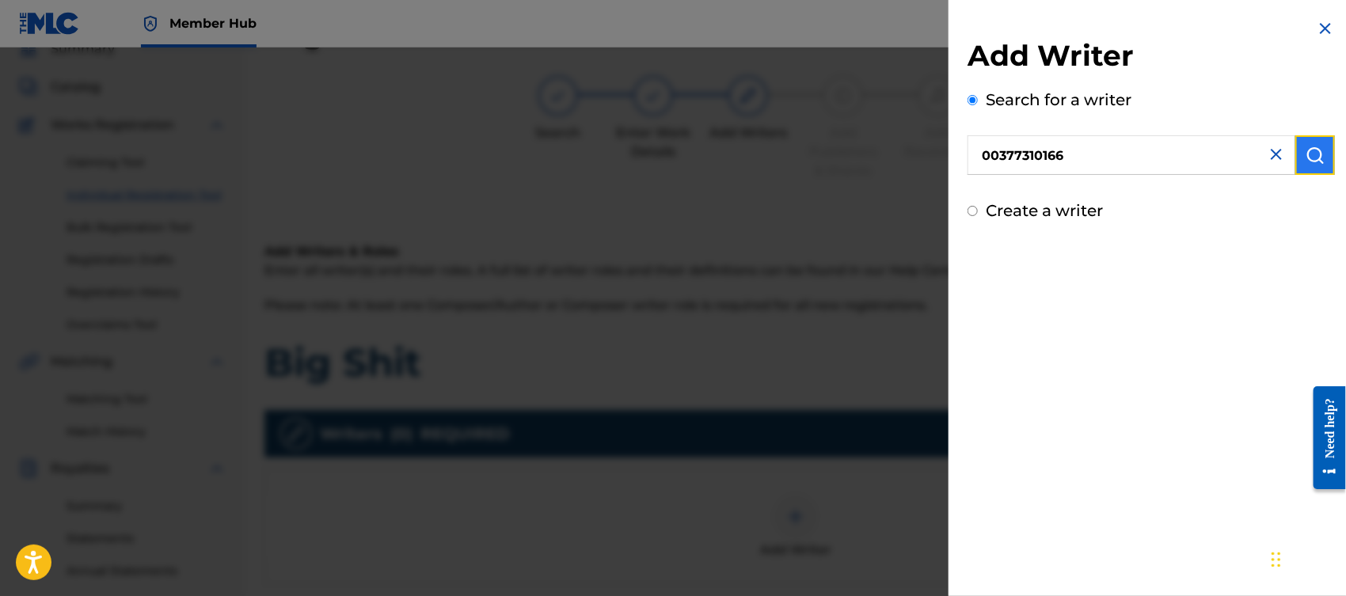
click at [1315, 165] on button "submit" at bounding box center [1315, 155] width 40 height 40
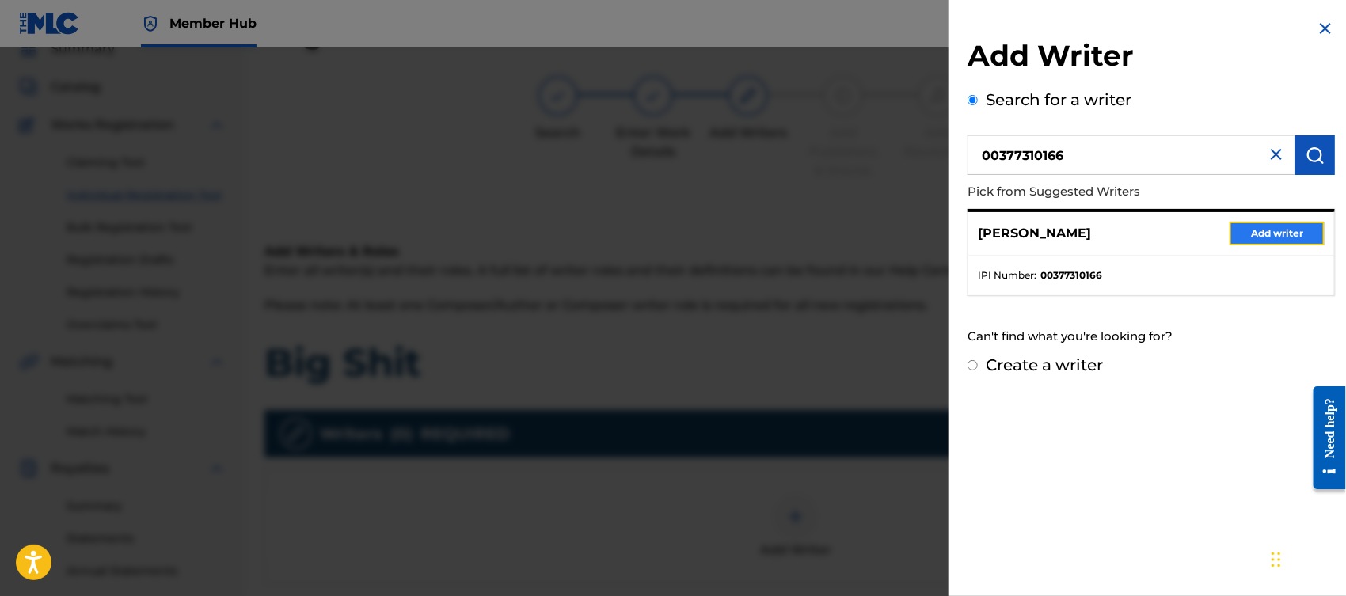
click at [1280, 234] on button "Add writer" at bounding box center [1277, 234] width 95 height 24
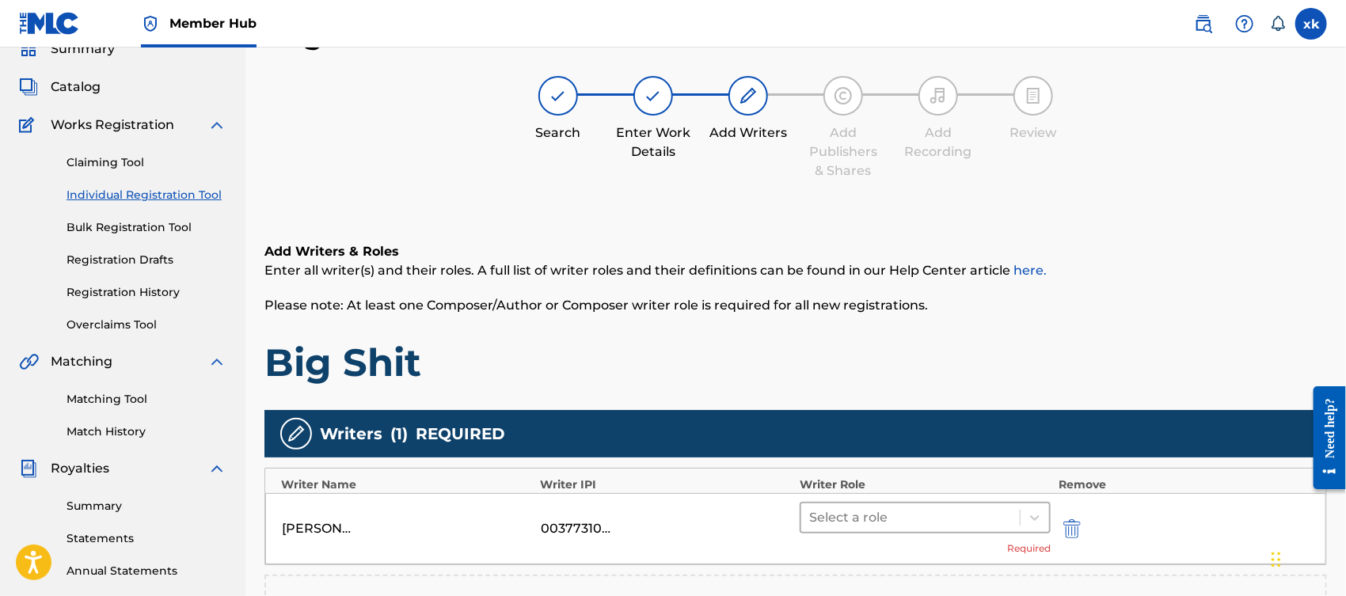
click at [957, 510] on div at bounding box center [910, 518] width 203 height 22
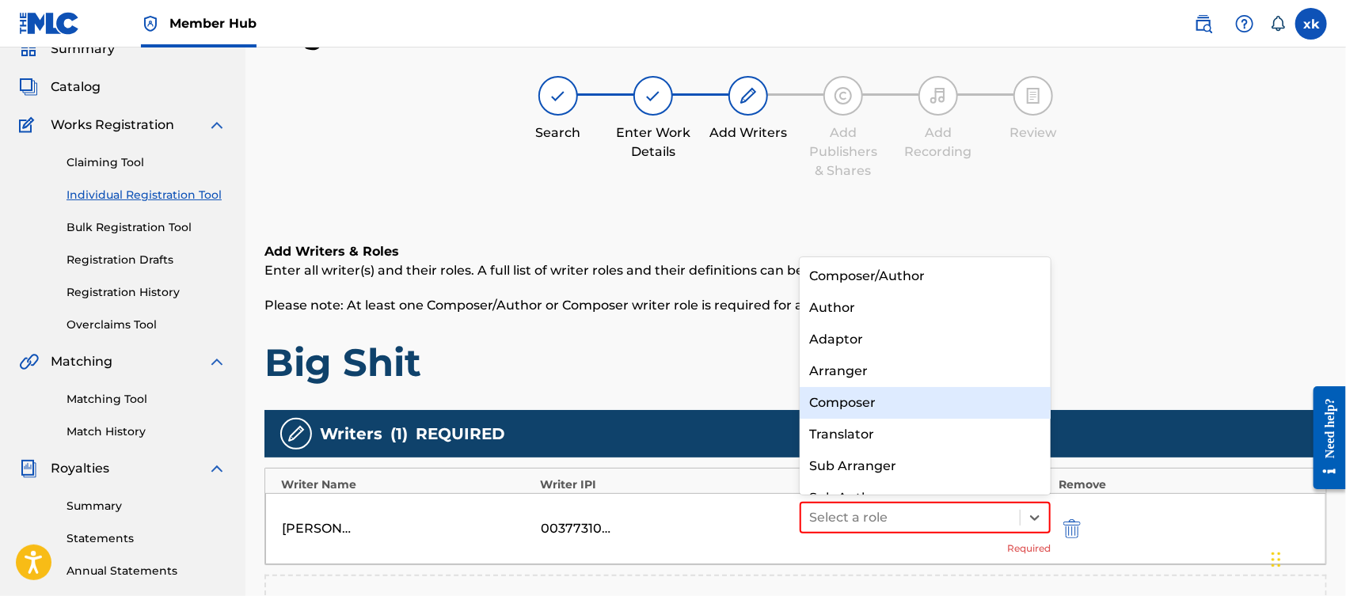
click at [877, 395] on div "Composer" at bounding box center [925, 403] width 251 height 32
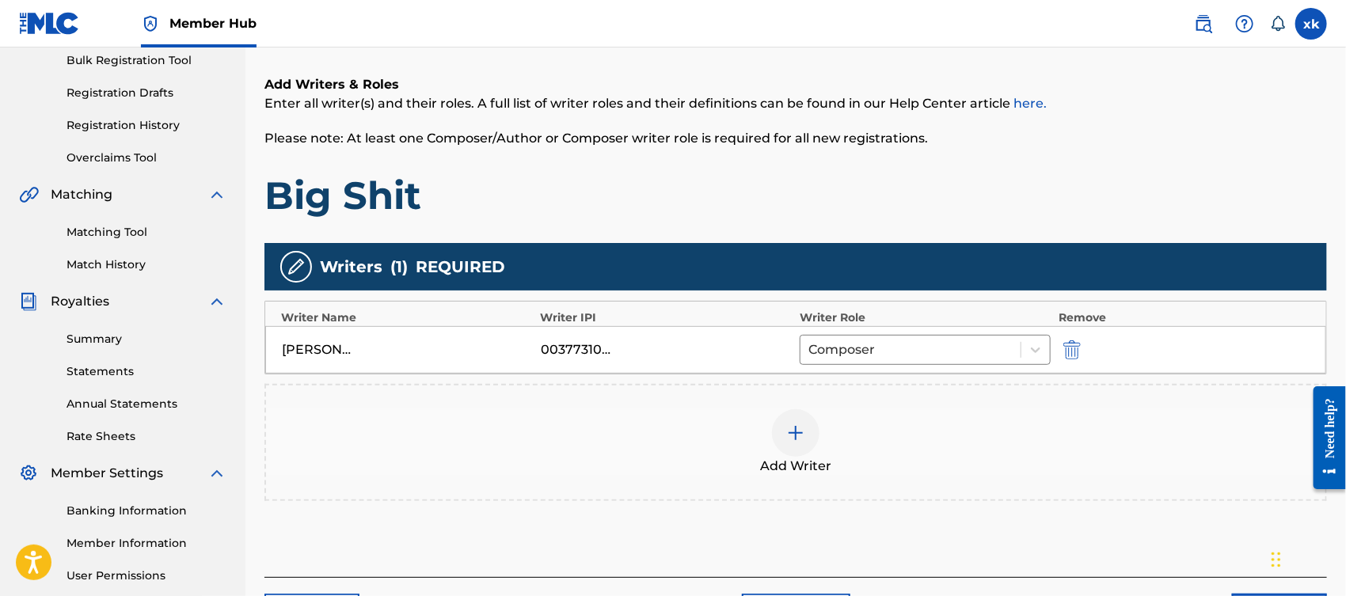
scroll to position [276, 0]
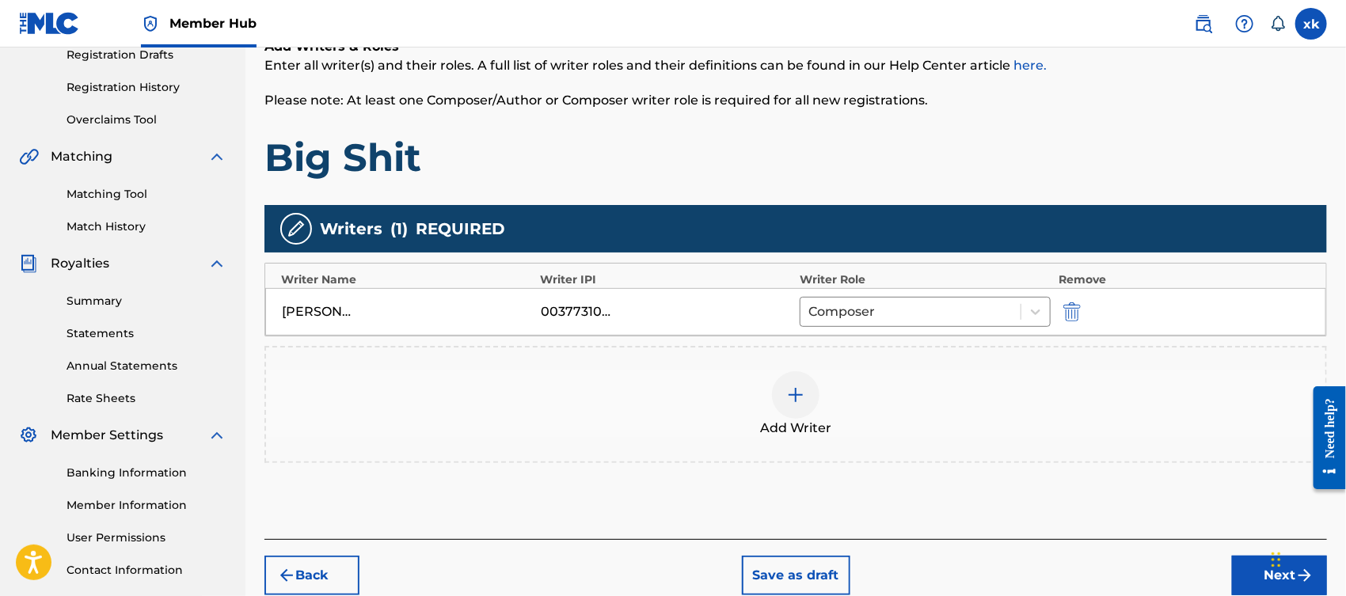
click at [823, 405] on div "Add Writer" at bounding box center [795, 404] width 1059 height 67
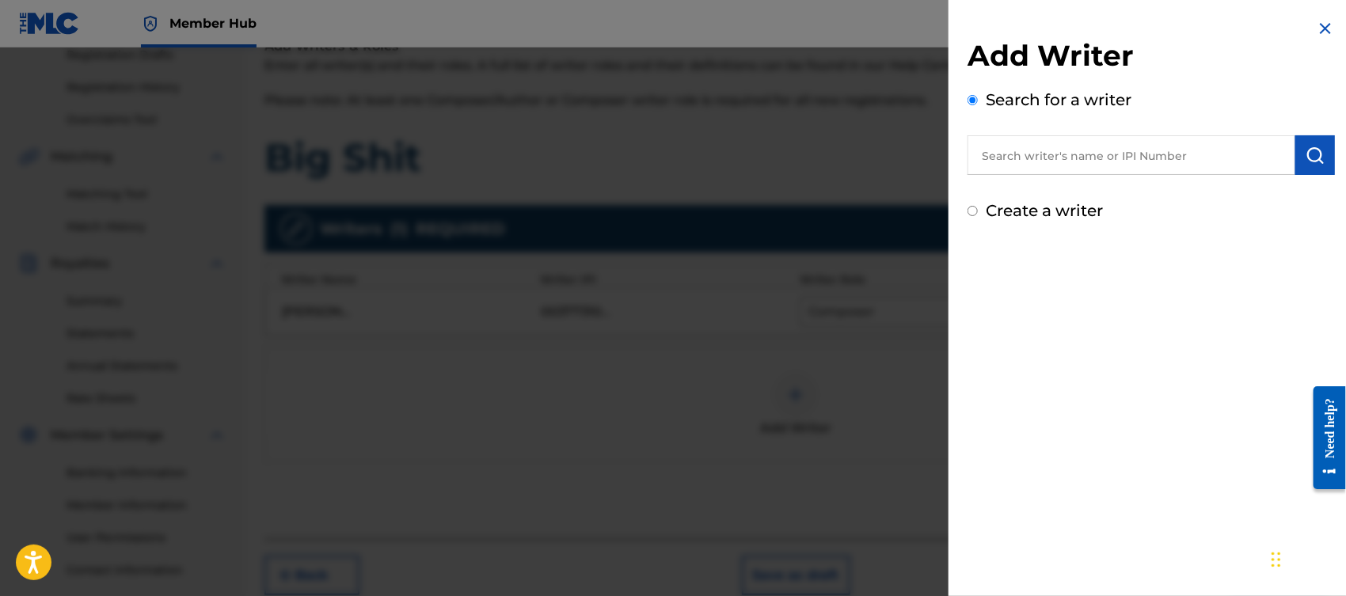
click at [1034, 147] on input "text" at bounding box center [1132, 155] width 328 height 40
paste input "00873211544"
type input "00873211544"
click at [1299, 157] on button "submit" at bounding box center [1315, 155] width 40 height 40
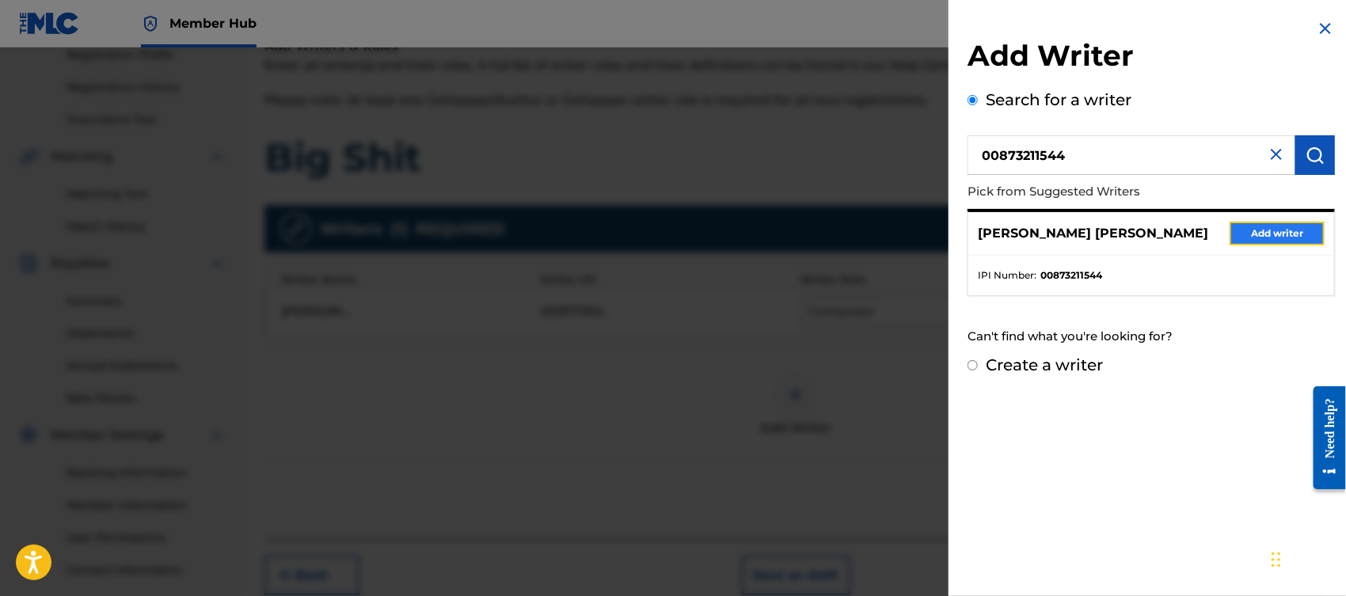
click at [1230, 226] on button "Add writer" at bounding box center [1277, 234] width 95 height 24
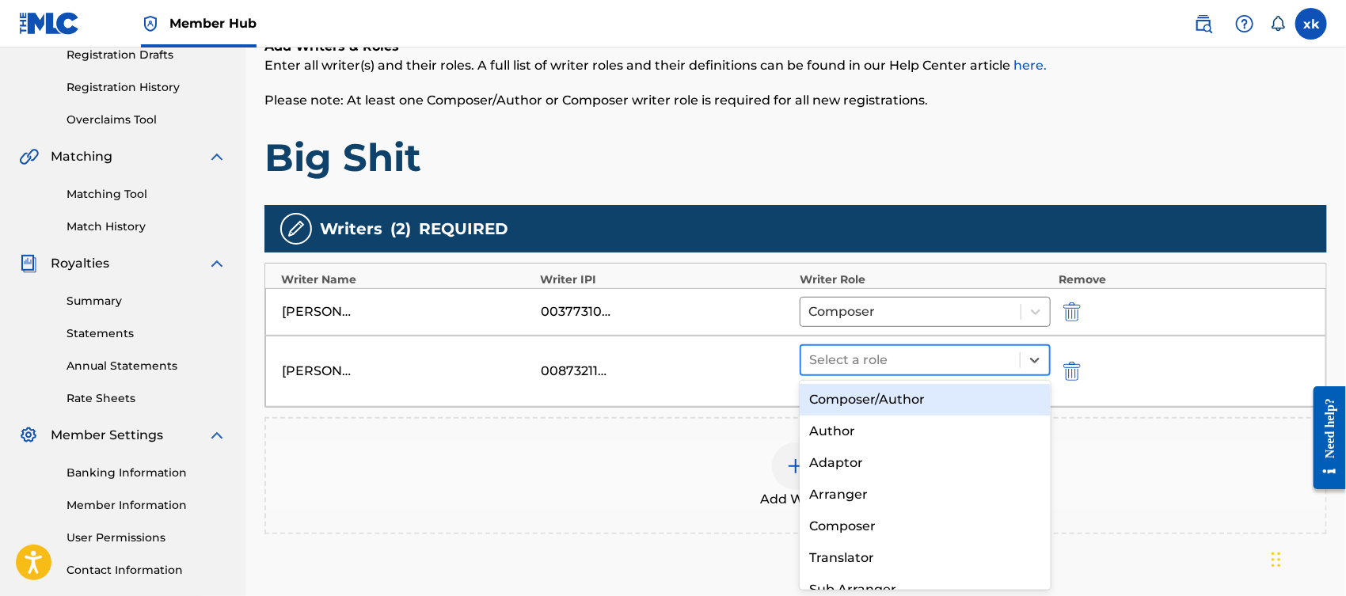
click at [986, 358] on div at bounding box center [910, 360] width 203 height 22
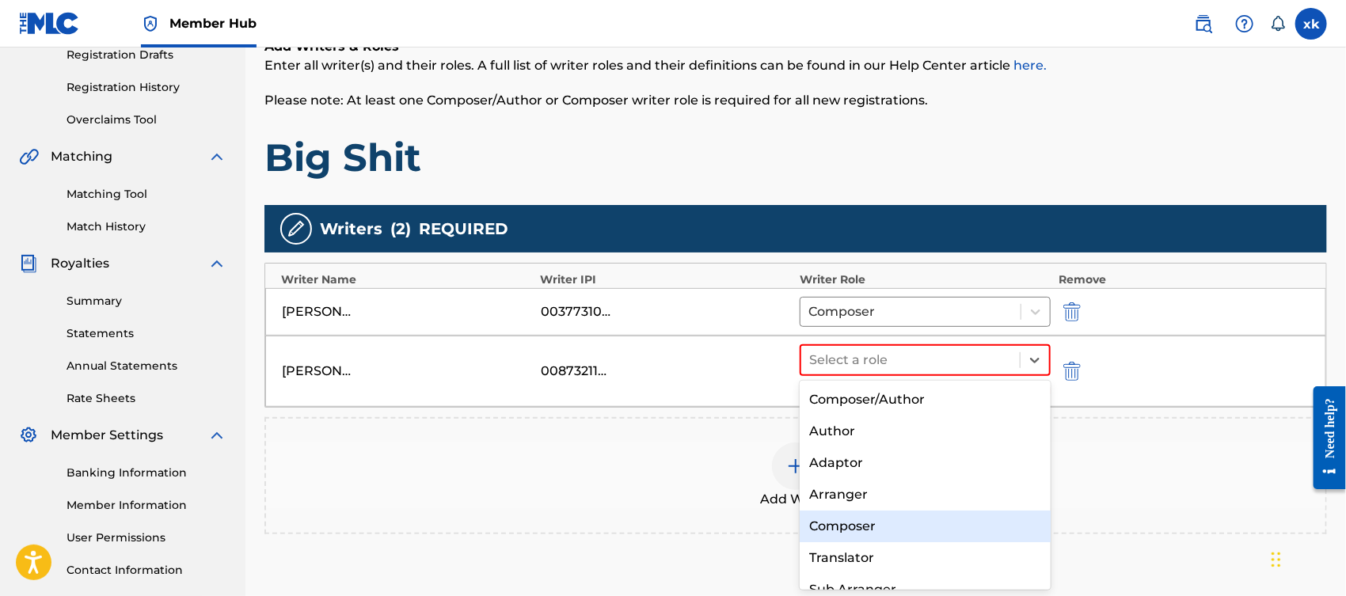
click at [847, 528] on div "Composer" at bounding box center [925, 527] width 251 height 32
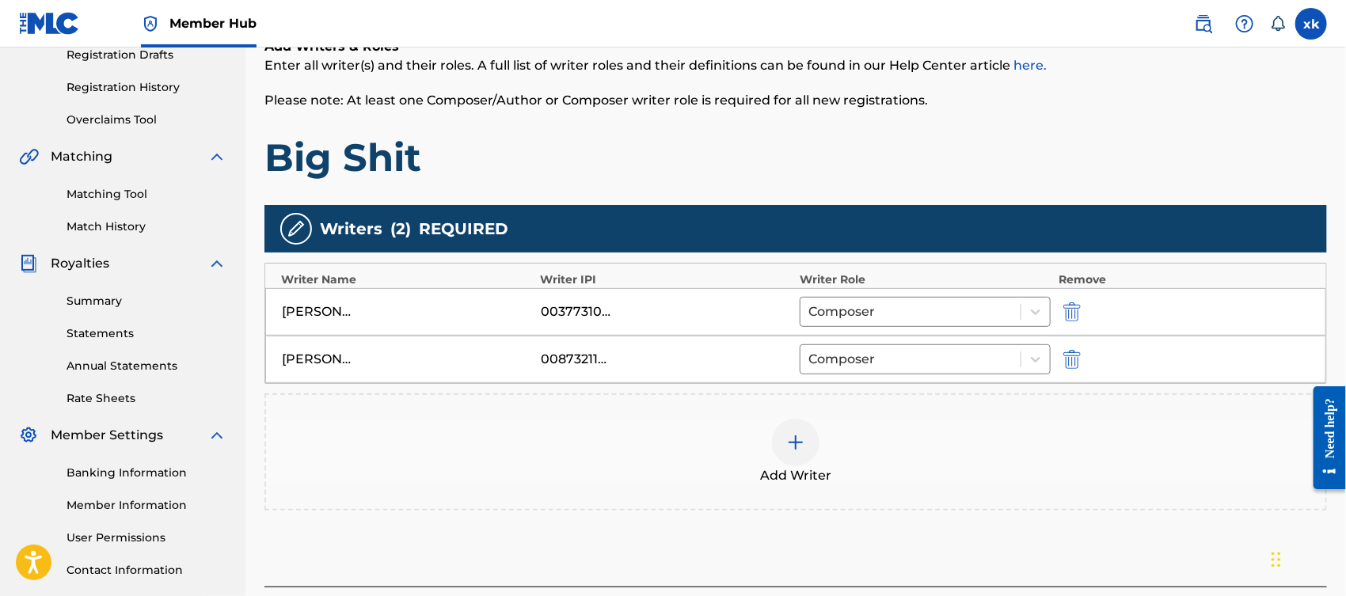
scroll to position [397, 0]
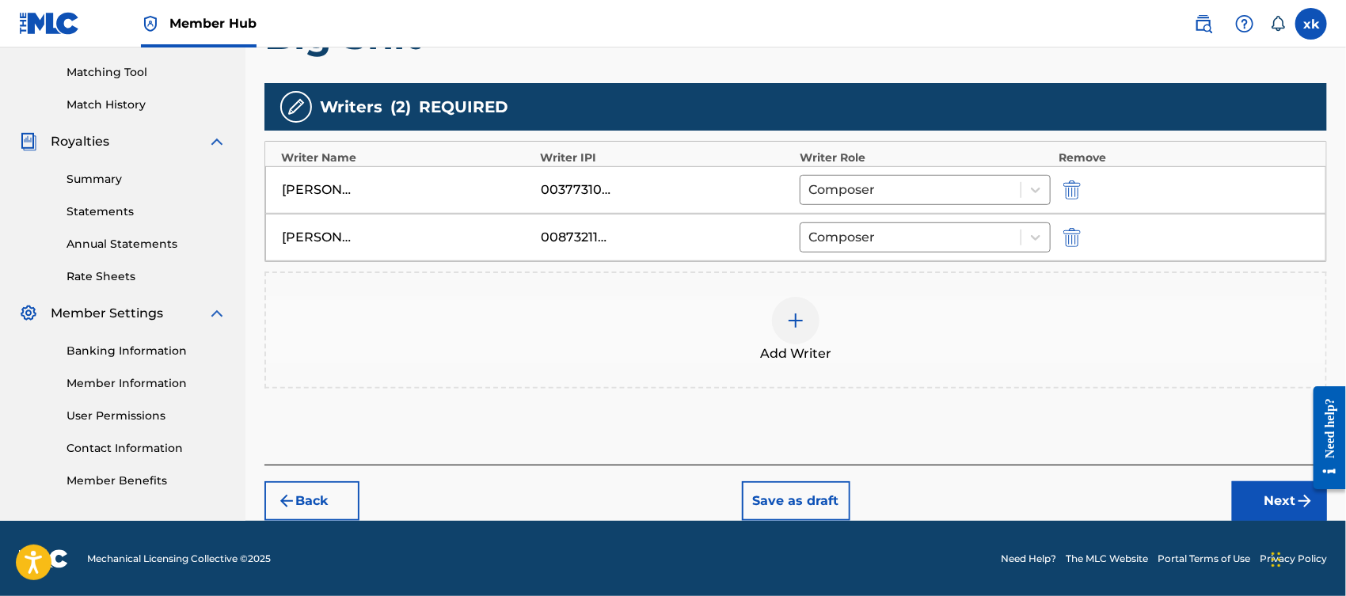
click at [1255, 477] on div "Back Save as draft Next" at bounding box center [795, 493] width 1063 height 56
click at [1260, 502] on button "Next" at bounding box center [1279, 501] width 95 height 40
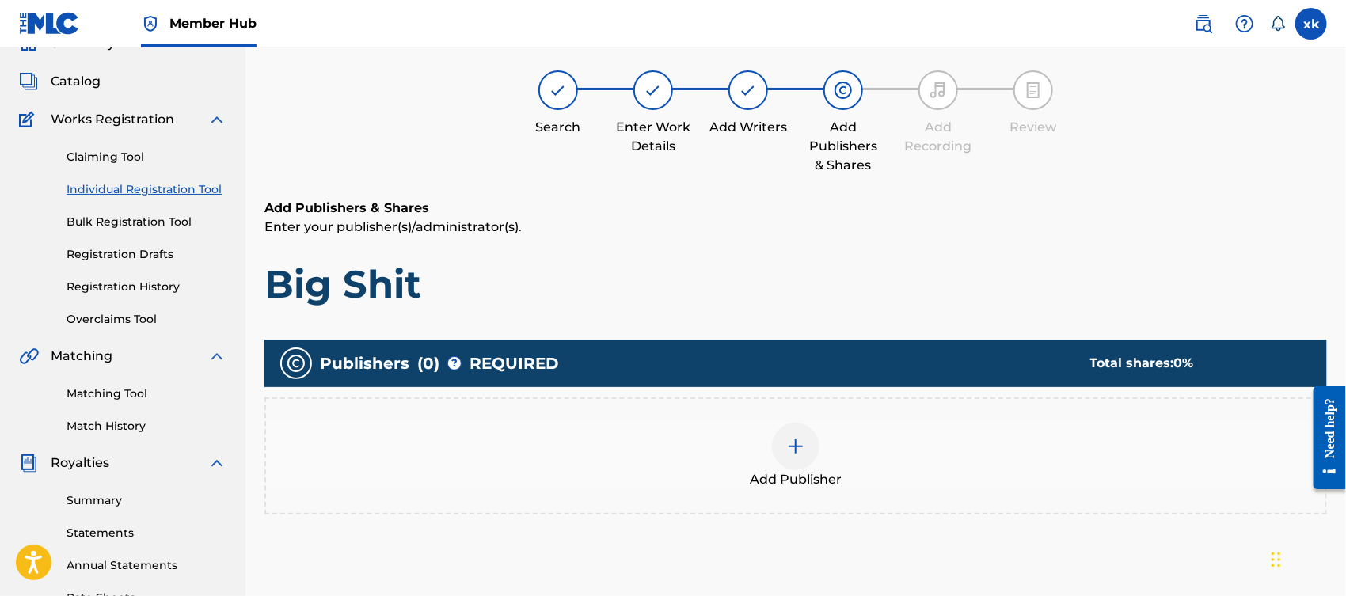
scroll to position [70, 0]
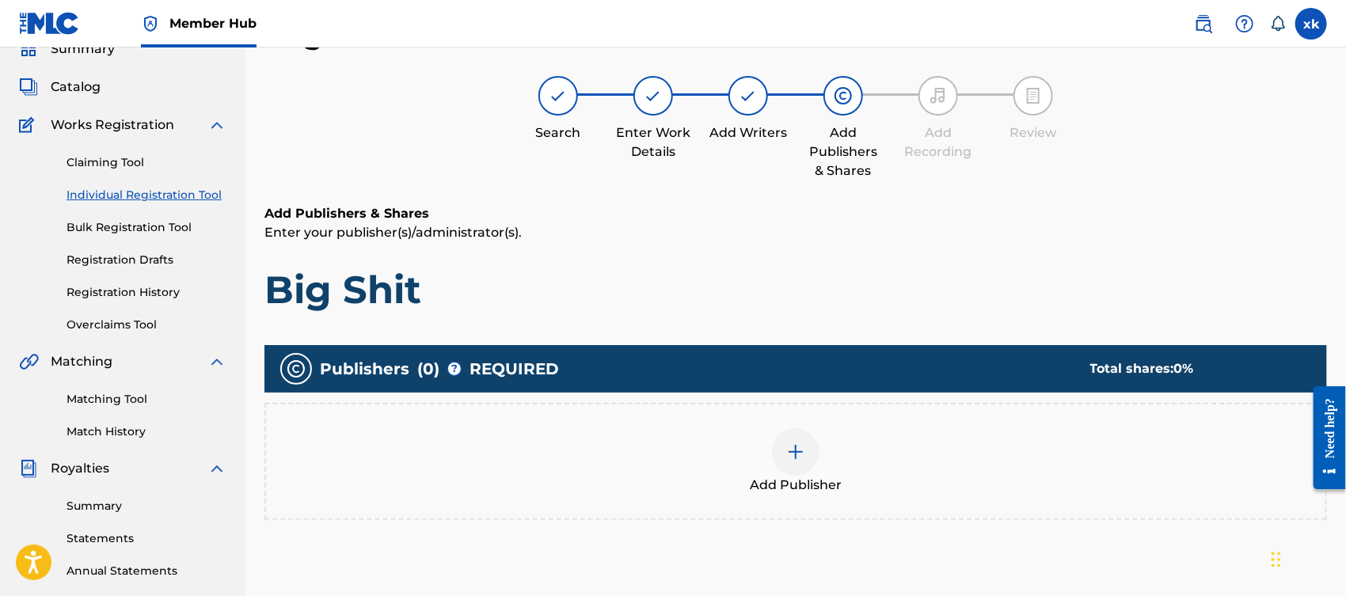
click at [774, 420] on div "Add Publisher" at bounding box center [795, 461] width 1063 height 117
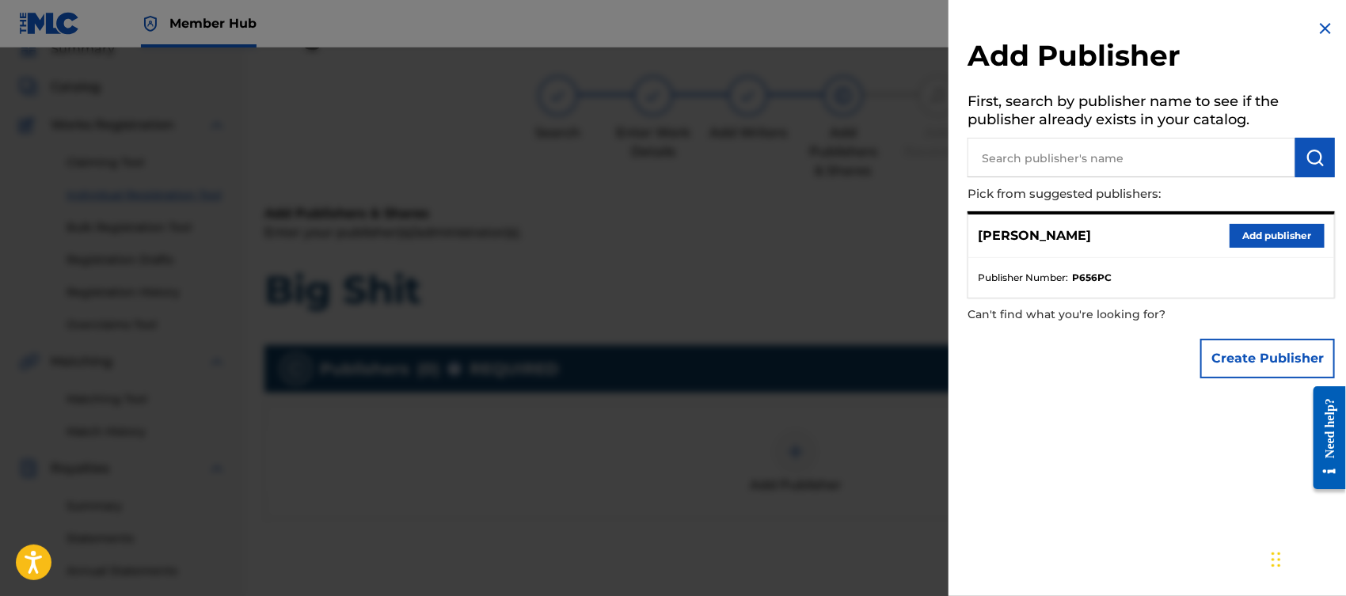
click at [1236, 247] on div "[PERSON_NAME] Add publisher" at bounding box center [1151, 237] width 366 height 44
click at [1234, 245] on button "Add publisher" at bounding box center [1277, 236] width 95 height 24
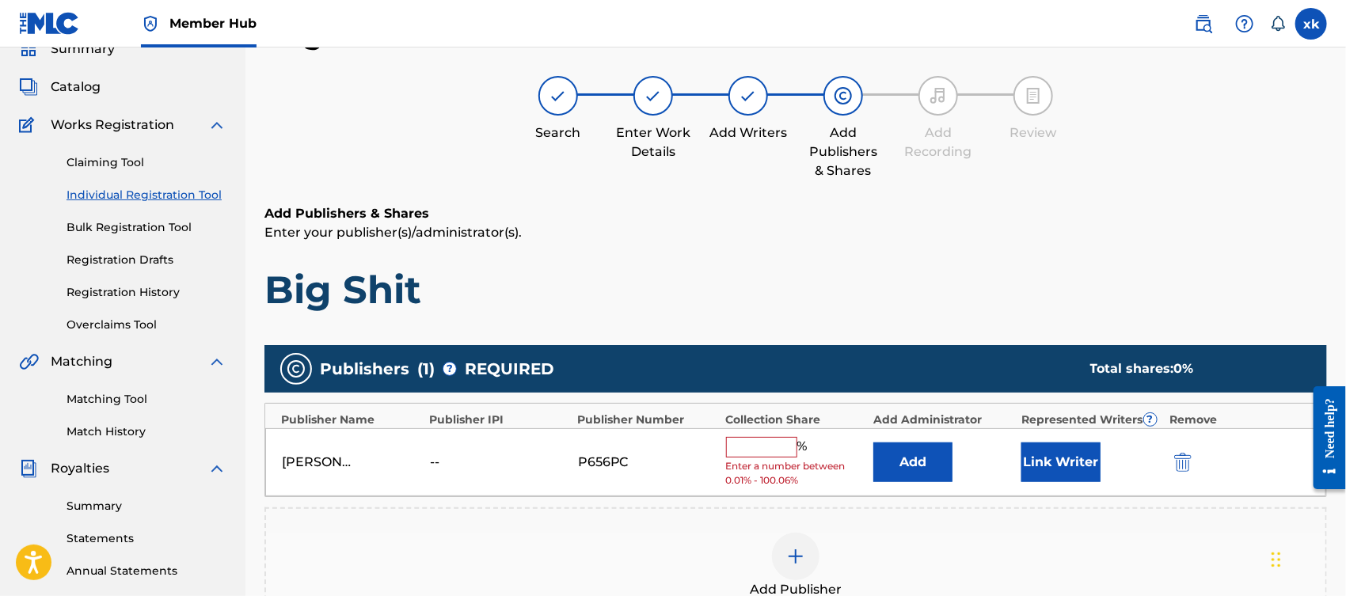
scroll to position [236, 0]
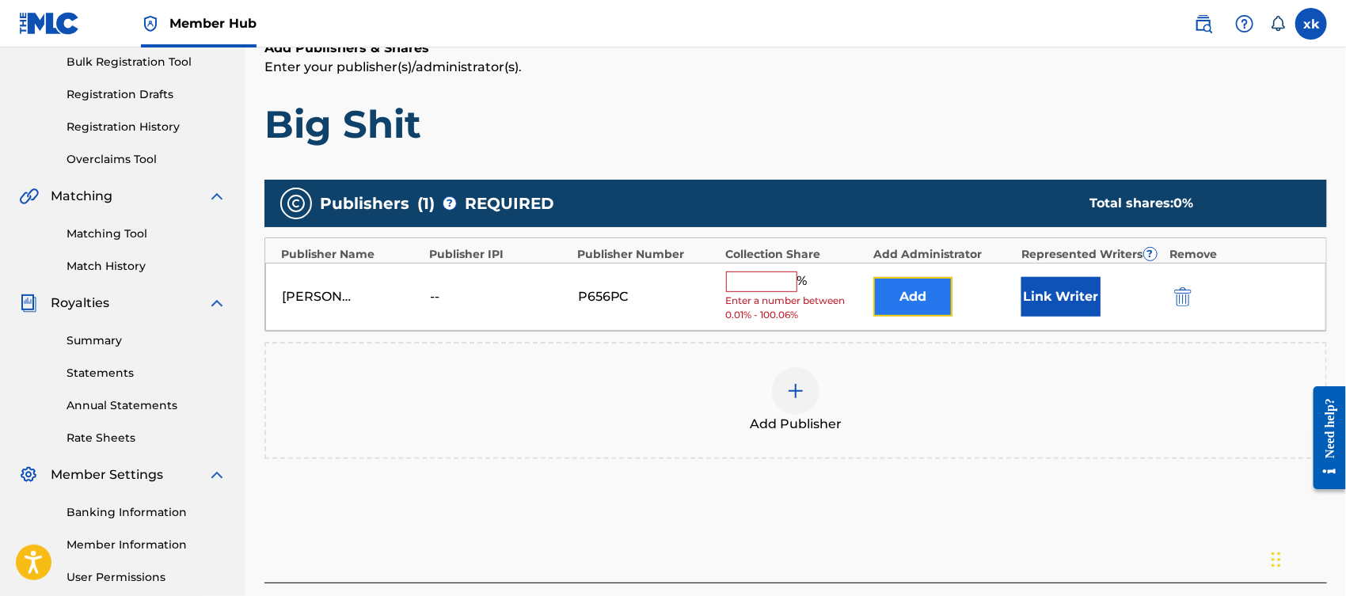
click at [921, 295] on button "Add" at bounding box center [912, 297] width 79 height 40
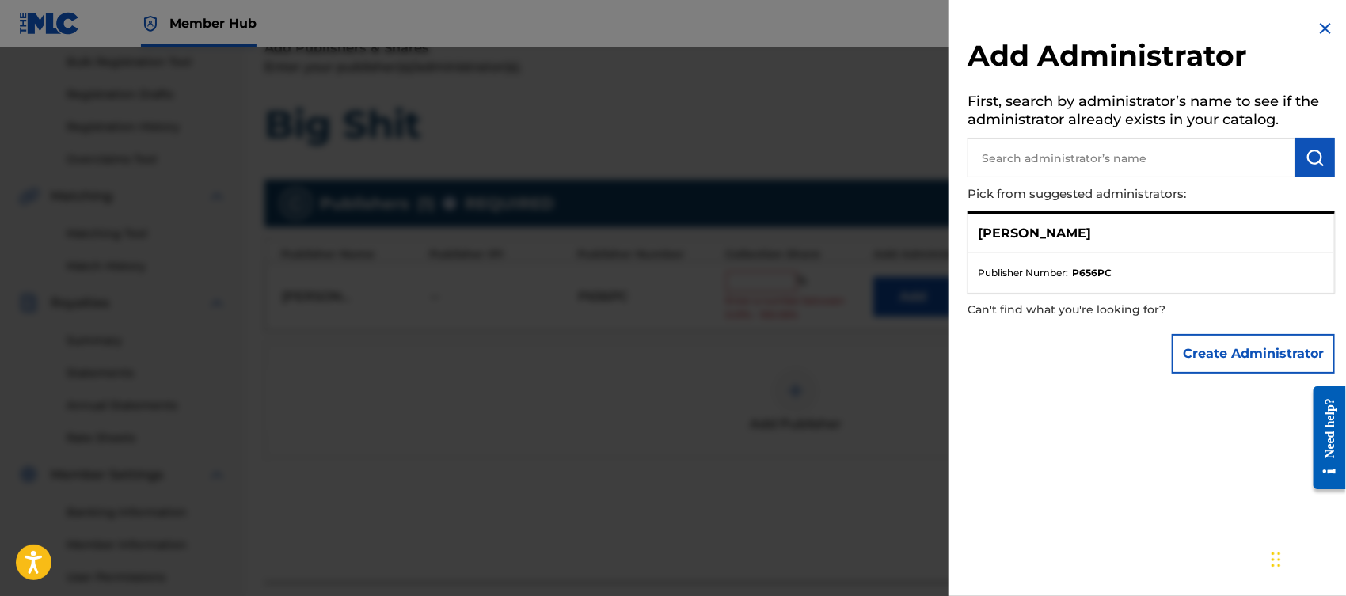
drag, startPoint x: 772, startPoint y: 277, endPoint x: 761, endPoint y: 317, distance: 41.9
click at [761, 317] on div at bounding box center [673, 346] width 1346 height 596
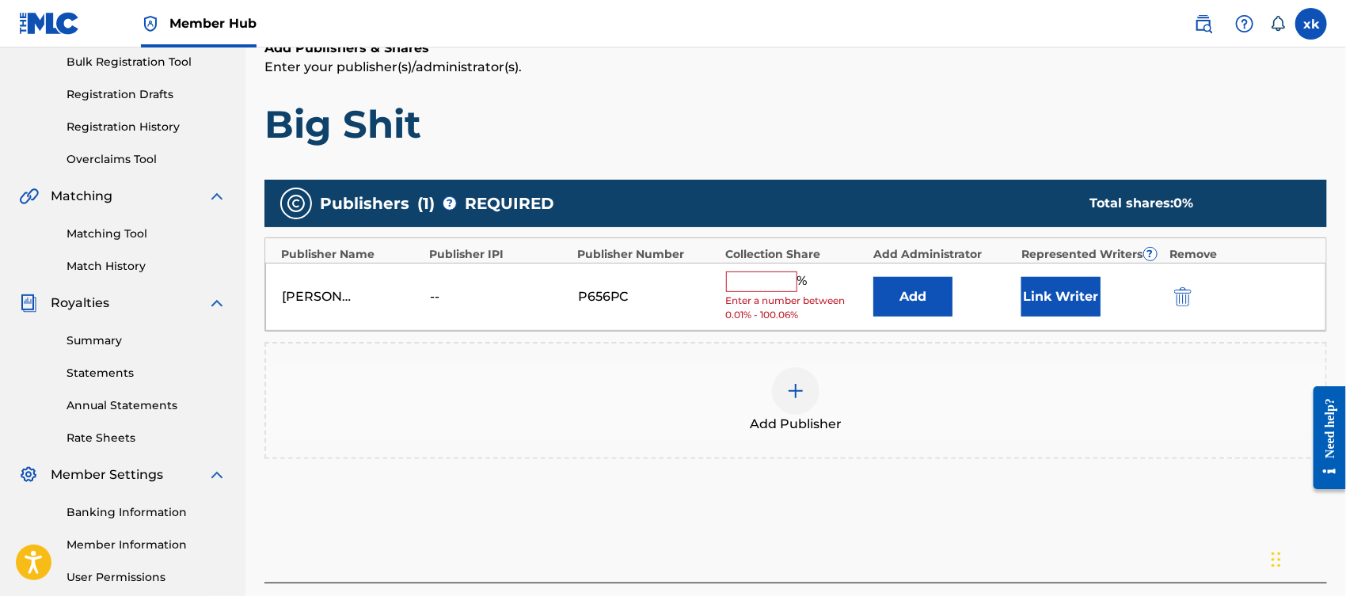
click at [755, 272] on input "text" at bounding box center [761, 282] width 71 height 21
type input "25"
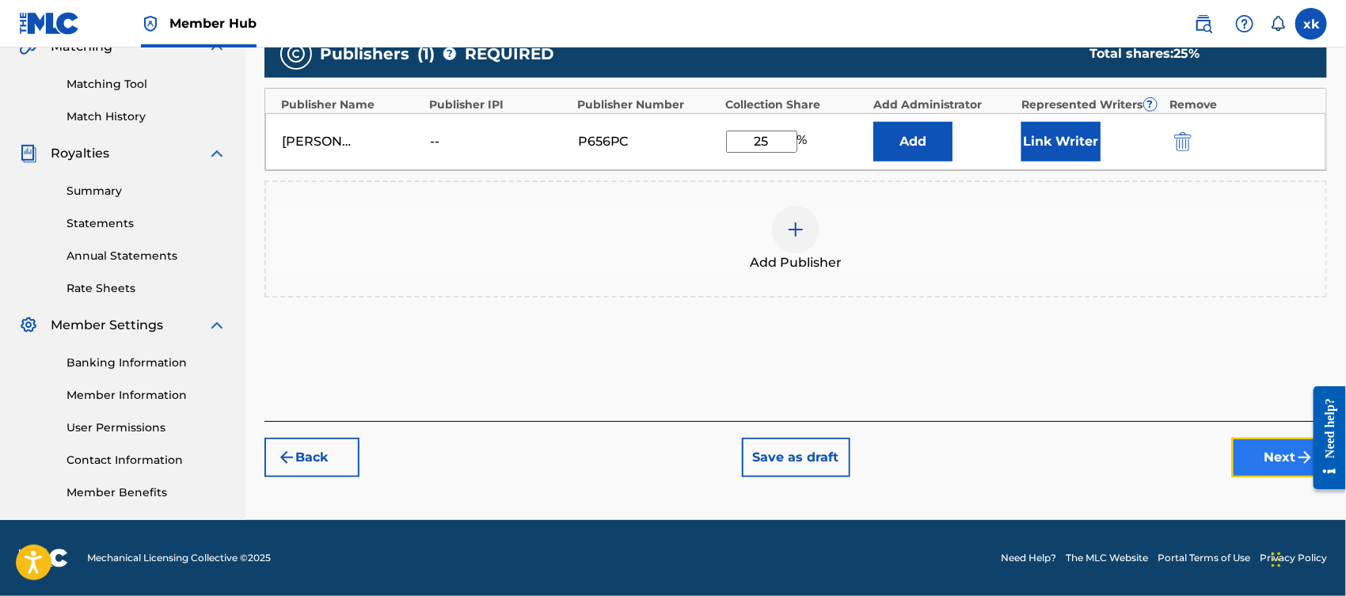
click at [1287, 443] on button "Next" at bounding box center [1279, 458] width 95 height 40
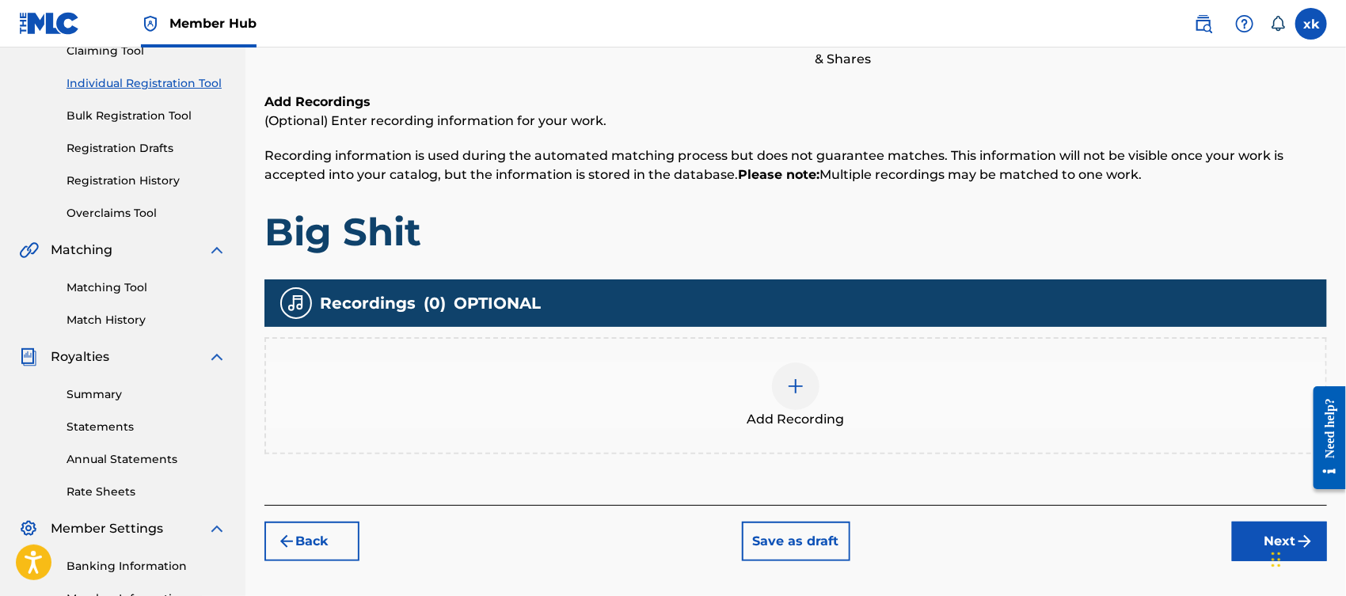
scroll to position [70, 0]
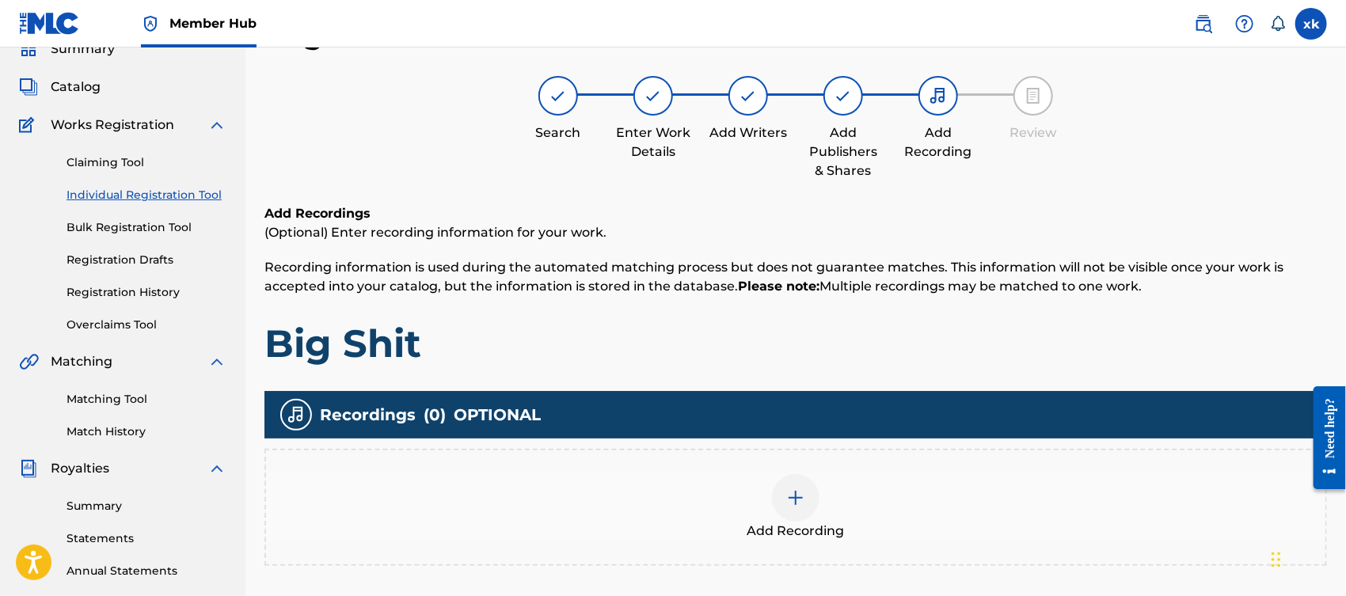
click at [806, 485] on div at bounding box center [796, 498] width 48 height 48
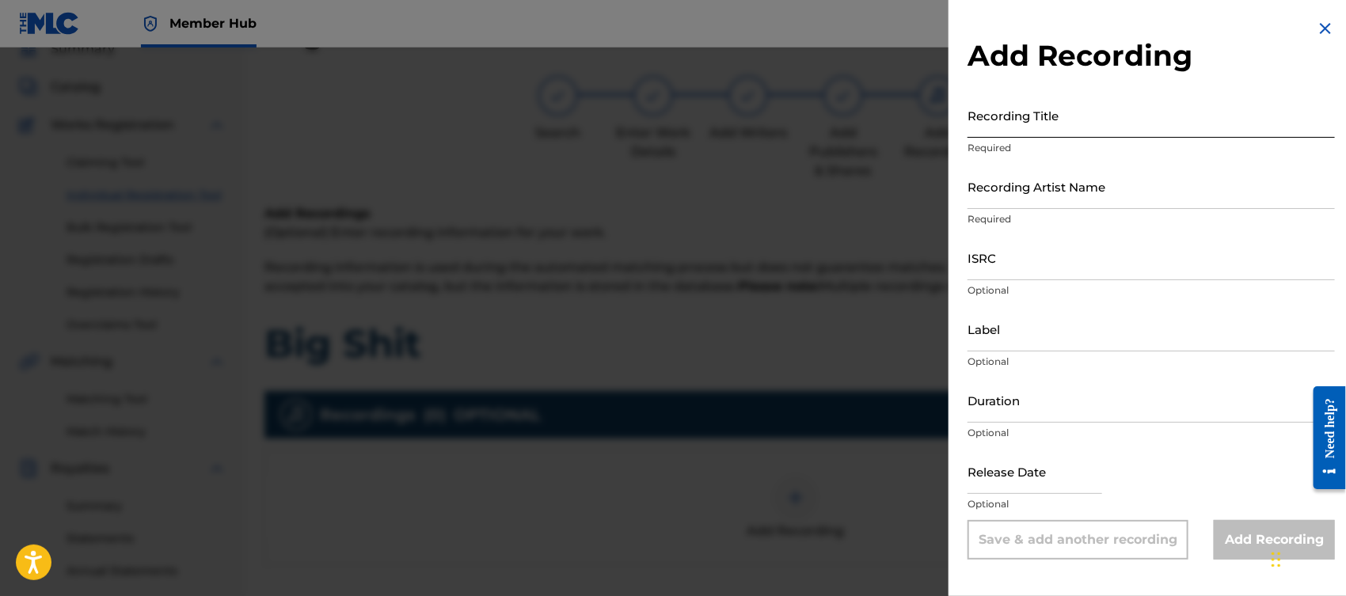
click at [1045, 128] on input "Recording Title" at bounding box center [1151, 115] width 367 height 45
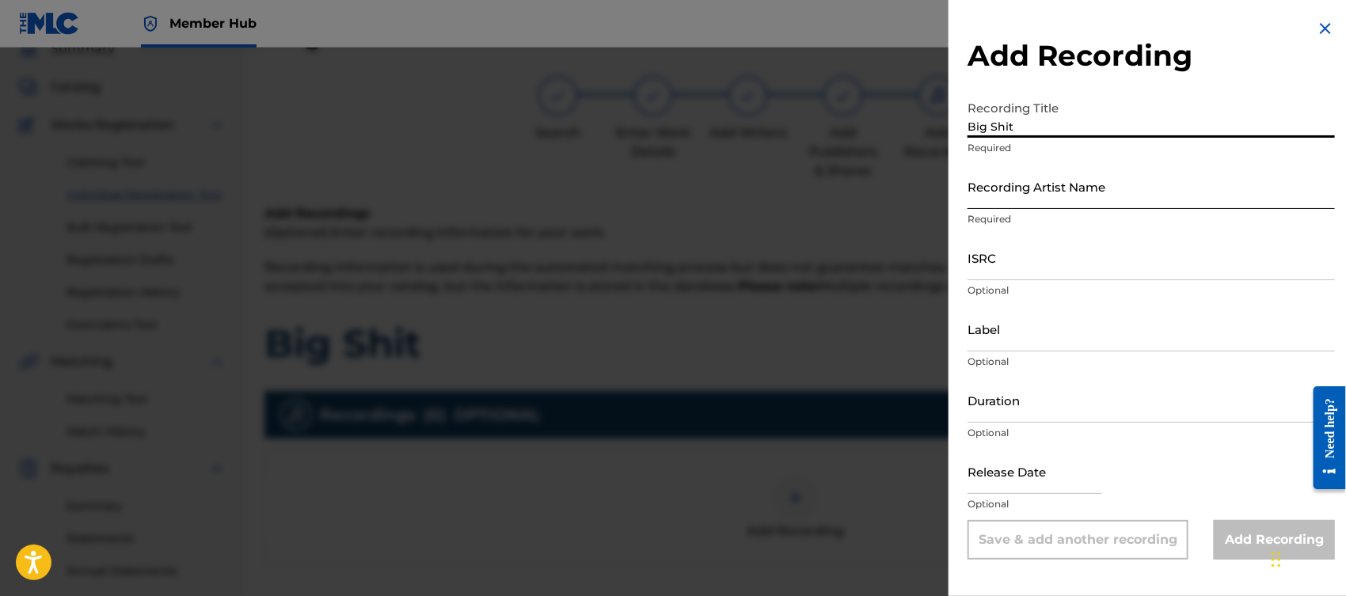
type input "Big Shit"
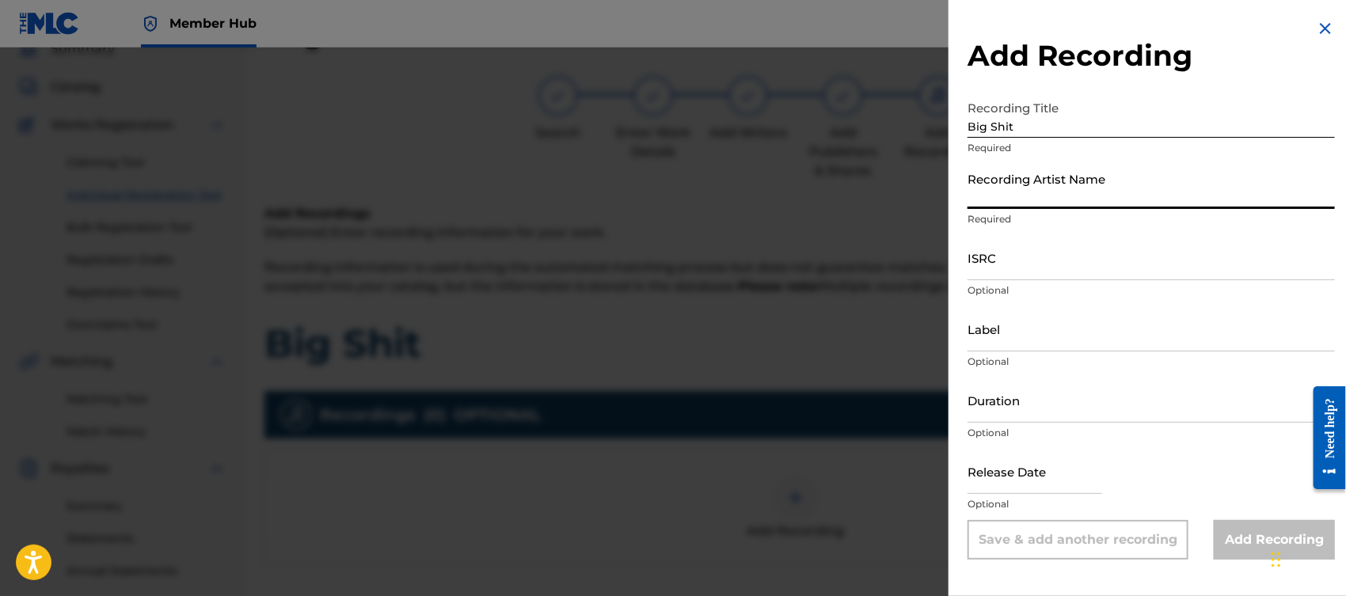
click at [1048, 208] on input "Recording Artist Name" at bounding box center [1151, 186] width 367 height 45
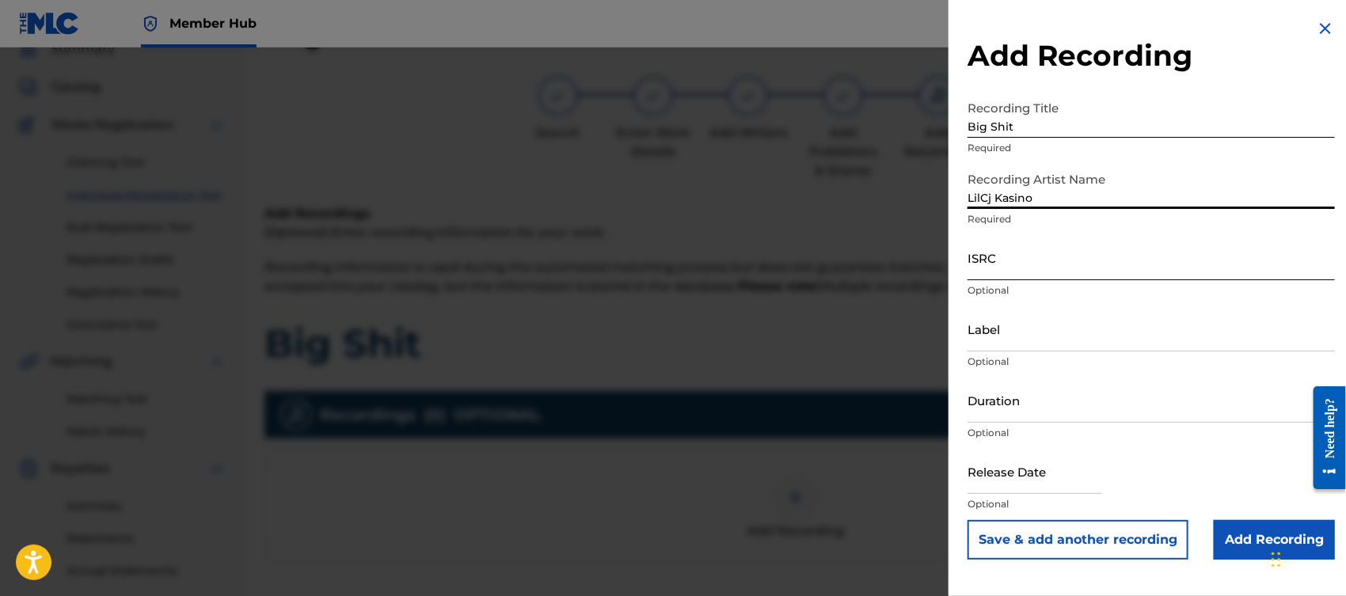
type input "LilCj Kasino"
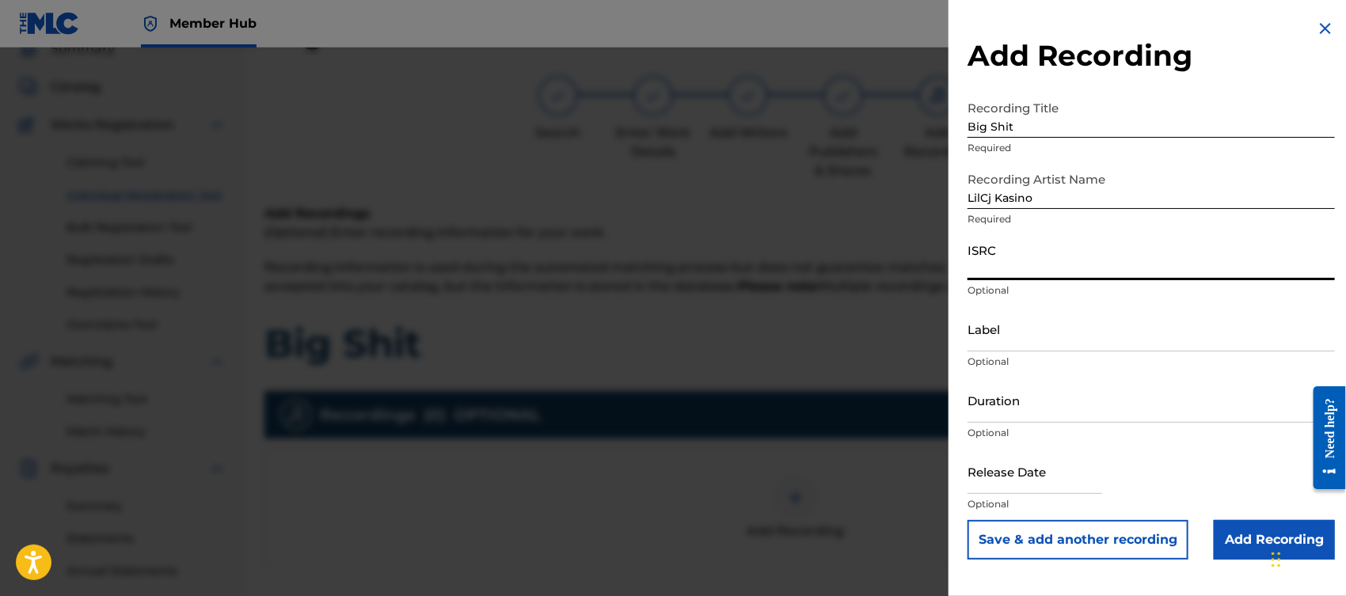
click at [1016, 268] on input "ISRC" at bounding box center [1151, 257] width 367 height 45
paste input "USUYG1250234"
type input "USUYG1250234"
click at [1036, 409] on input "Duration" at bounding box center [1151, 400] width 367 height 45
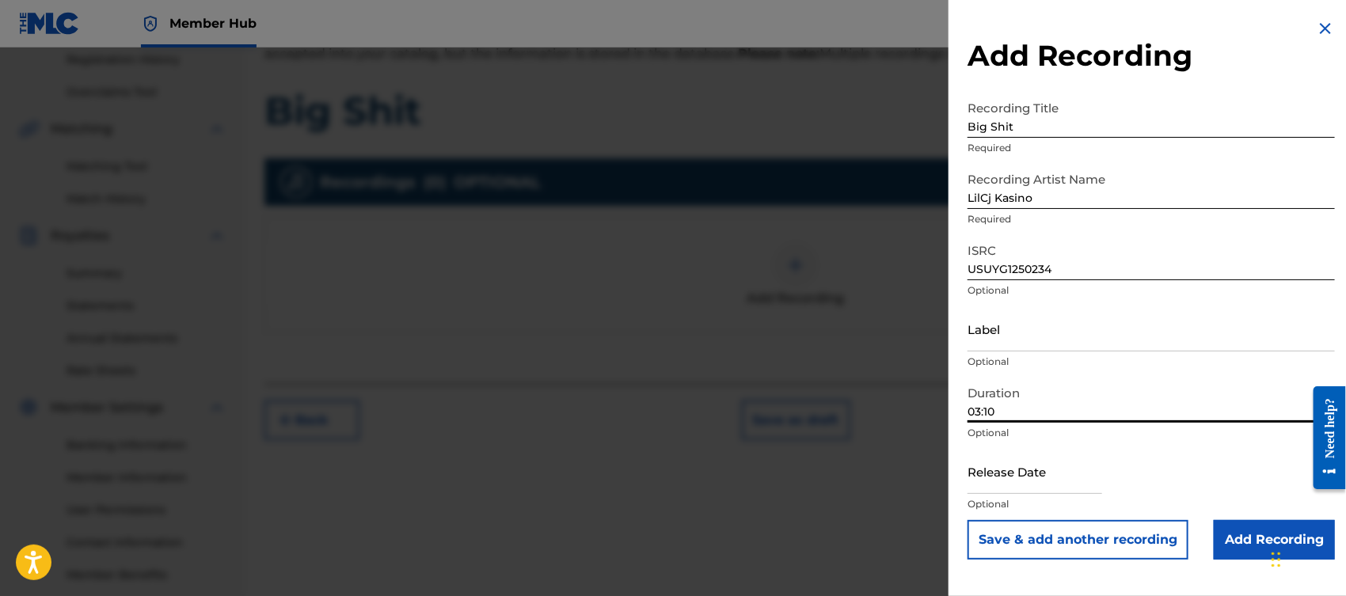
scroll to position [317, 0]
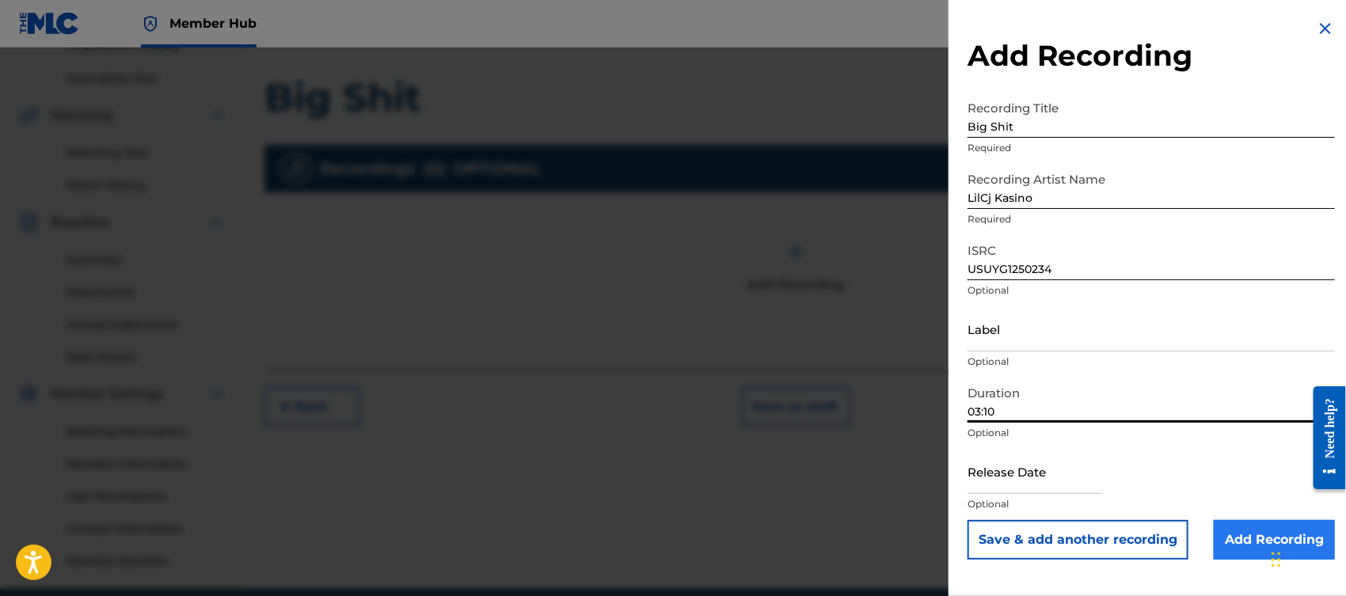
type input "03:10"
click at [1251, 538] on input "Add Recording" at bounding box center [1274, 540] width 121 height 40
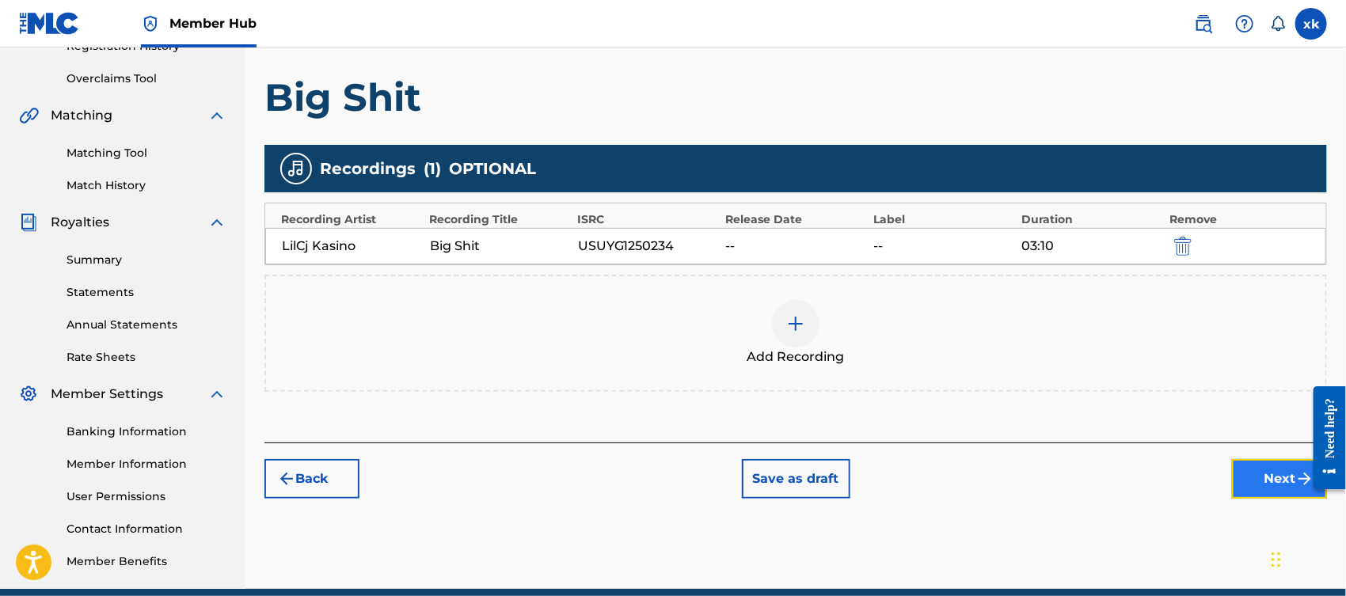
click at [1244, 489] on button "Next" at bounding box center [1279, 479] width 95 height 40
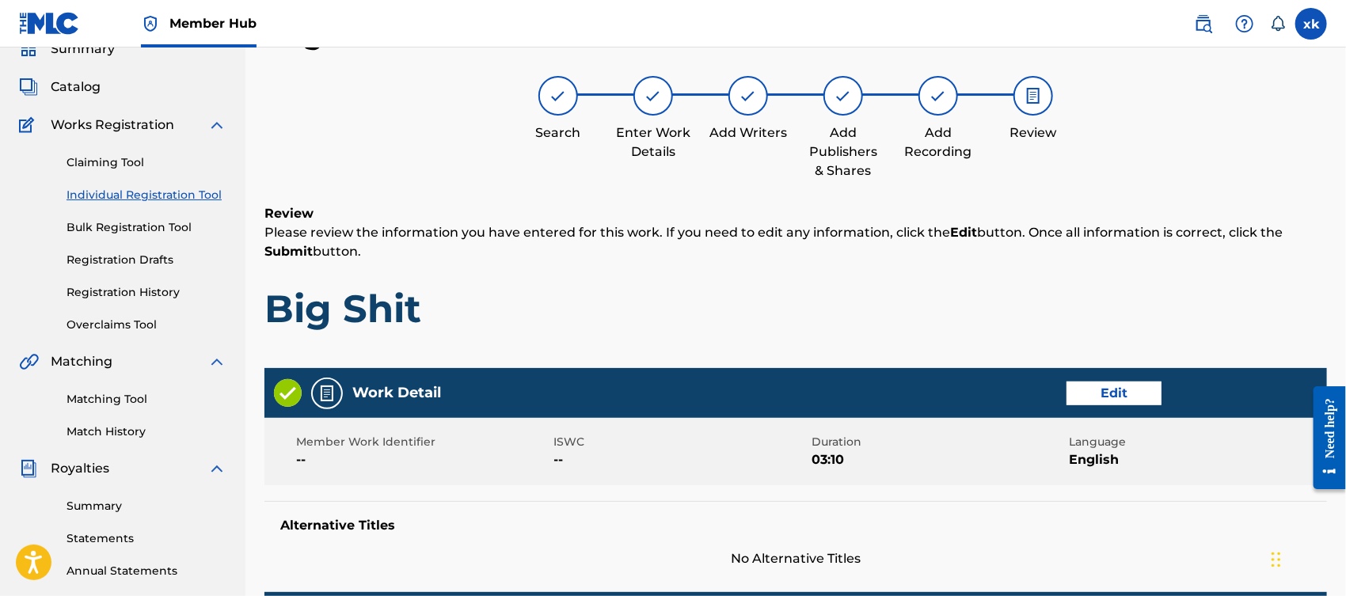
scroll to position [753, 0]
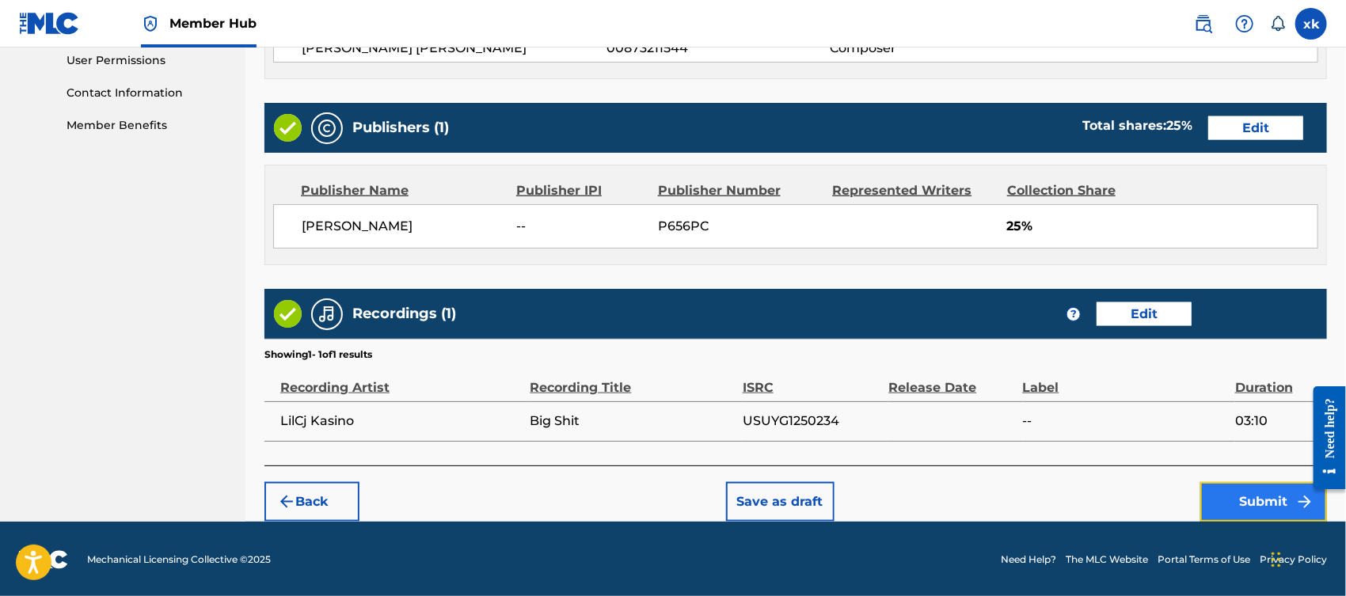
click at [1244, 507] on button "Submit" at bounding box center [1263, 502] width 127 height 40
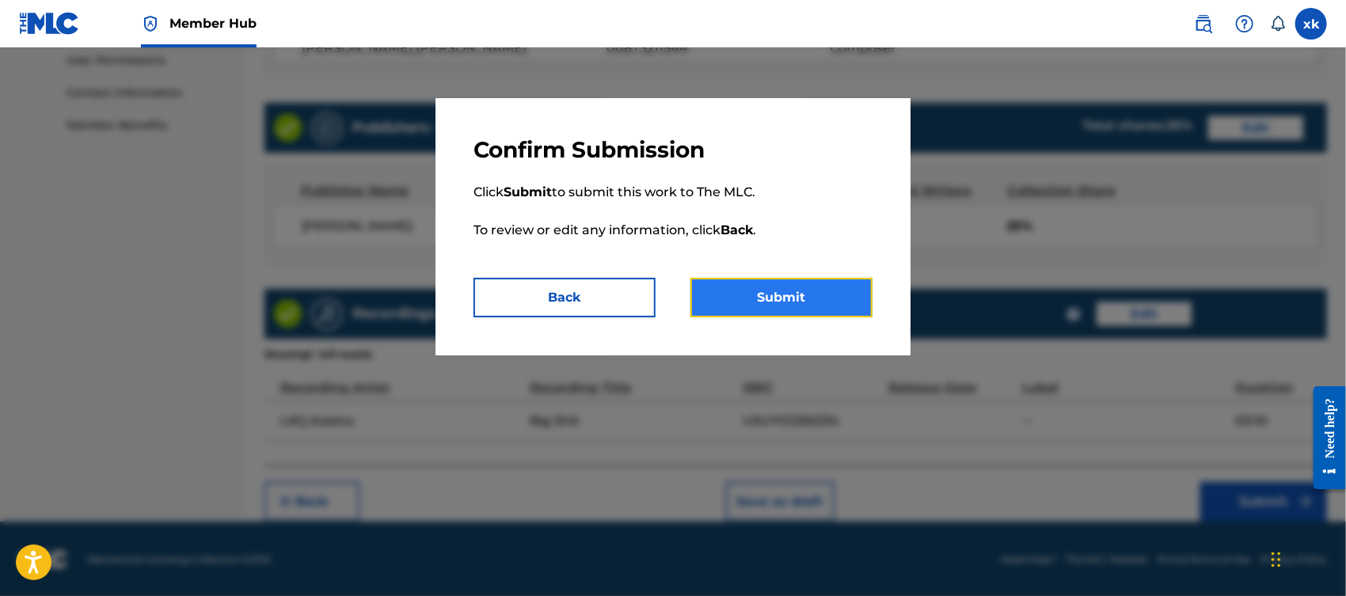
click at [826, 306] on button "Submit" at bounding box center [781, 298] width 182 height 40
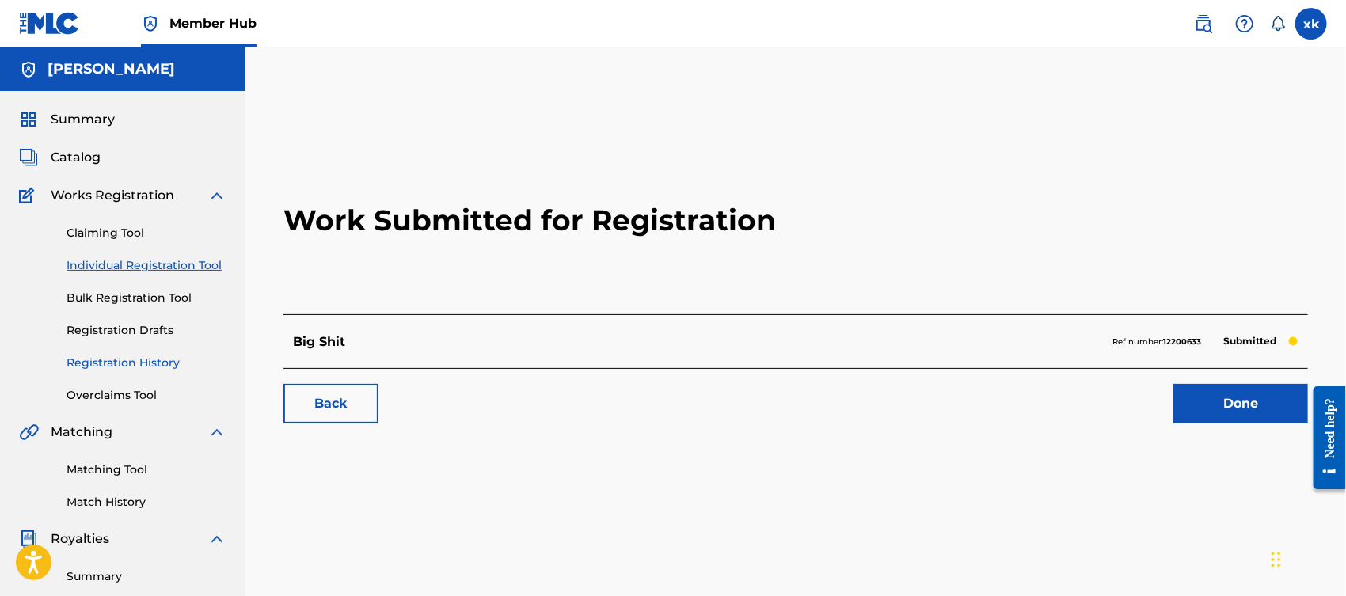
click at [148, 360] on link "Registration History" at bounding box center [147, 363] width 160 height 17
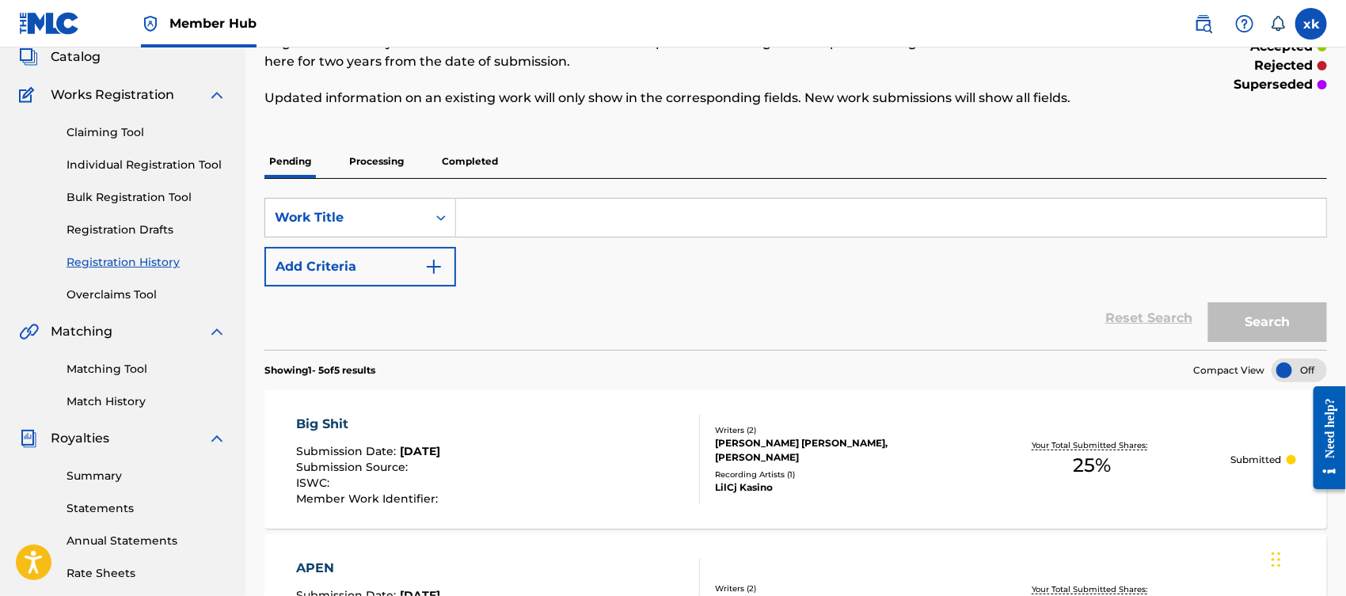
scroll to position [94, 0]
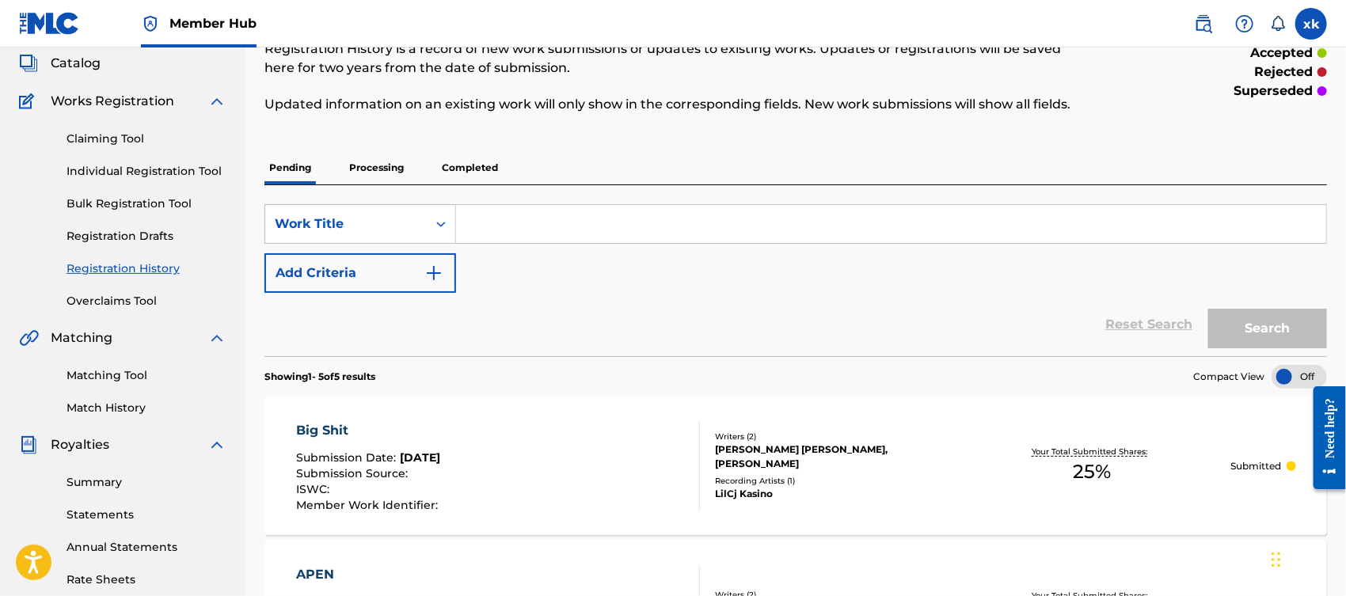
click at [386, 168] on p "Processing" at bounding box center [376, 167] width 64 height 33
